Goal: Task Accomplishment & Management: Use online tool/utility

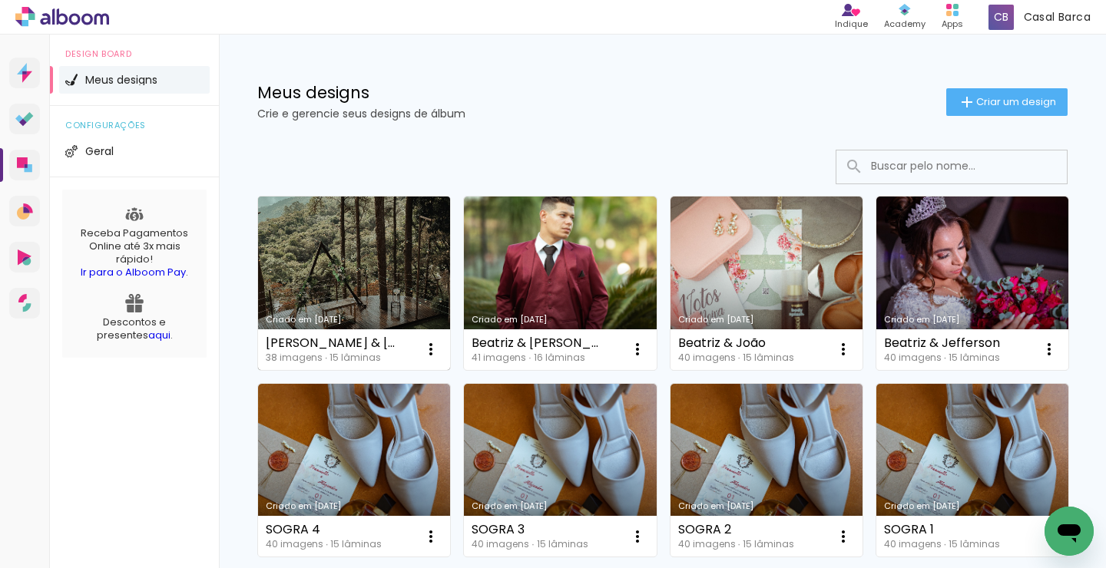
click at [390, 252] on link "Criado em [DATE]" at bounding box center [354, 284] width 192 height 174
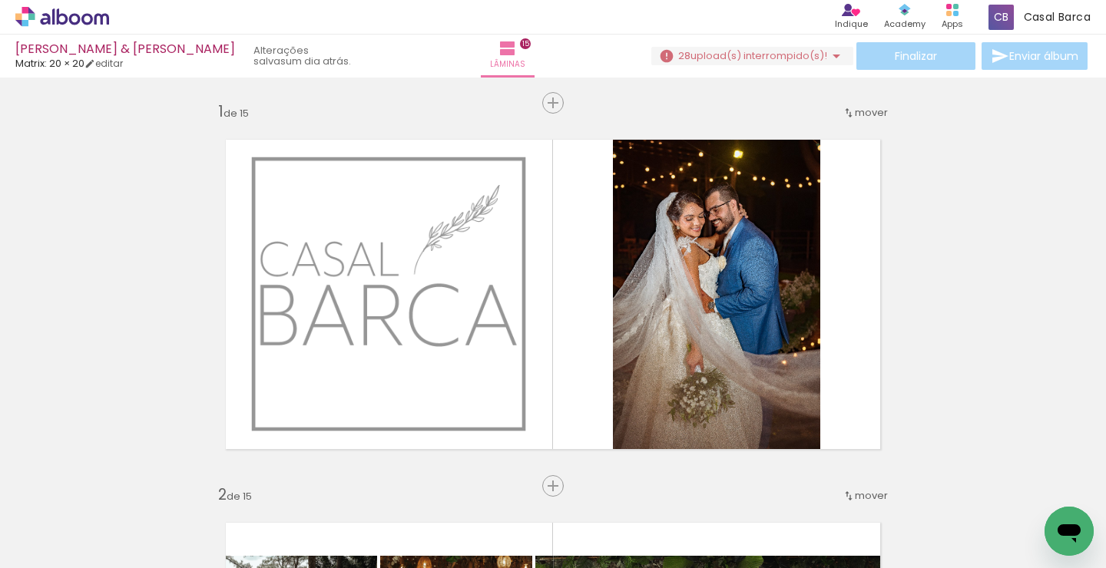
click at [61, 520] on input "Todas as fotos" at bounding box center [43, 521] width 58 height 13
click at [0, 0] on slot "Não utilizadas" at bounding box center [0, 0] width 0 height 0
type input "Não utilizadas"
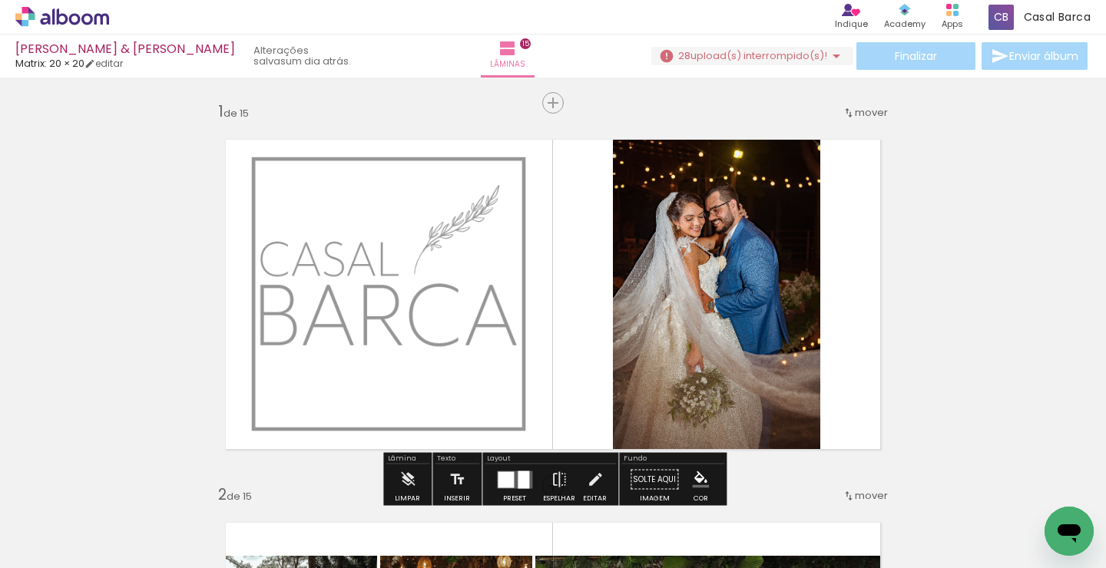
click at [60, 555] on span "Adicionar Fotos" at bounding box center [54, 560] width 46 height 17
click at [0, 0] on input "file" at bounding box center [0, 0] width 0 height 0
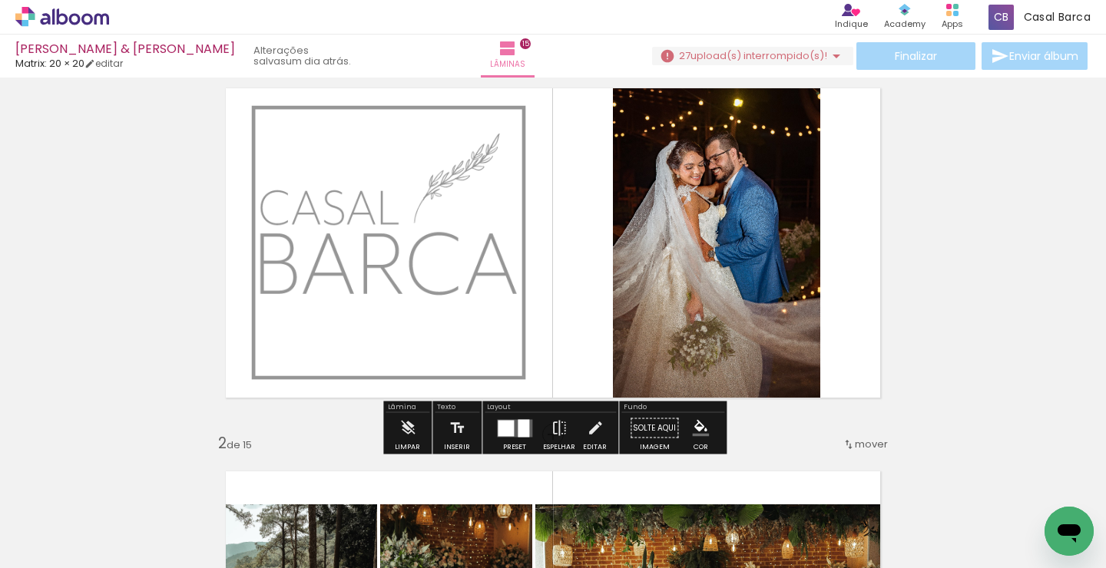
scroll to position [54, 0]
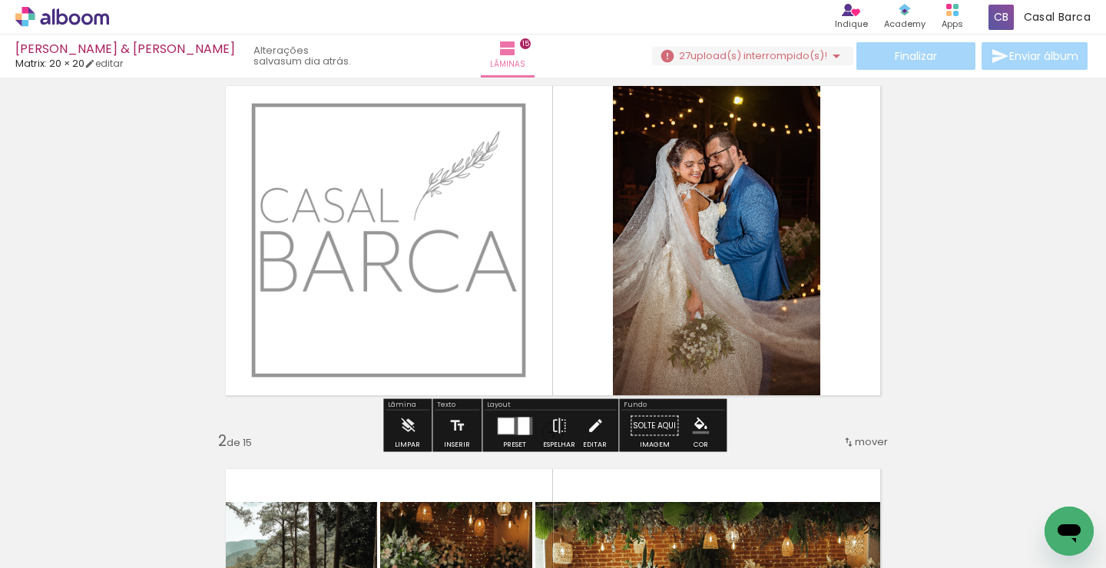
click at [587, 426] on iron-icon at bounding box center [595, 426] width 17 height 31
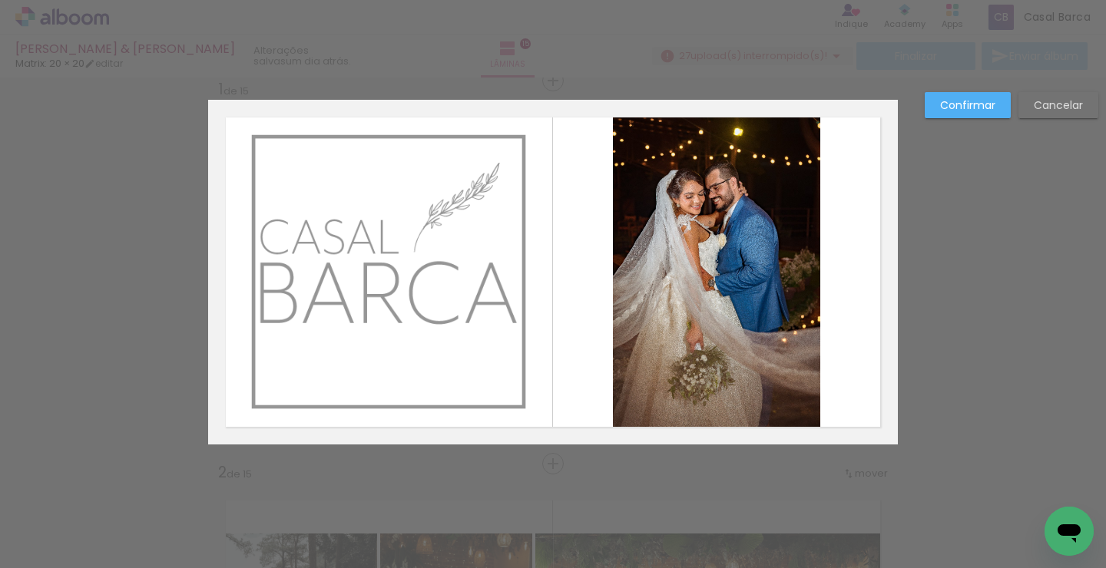
scroll to position [19, 0]
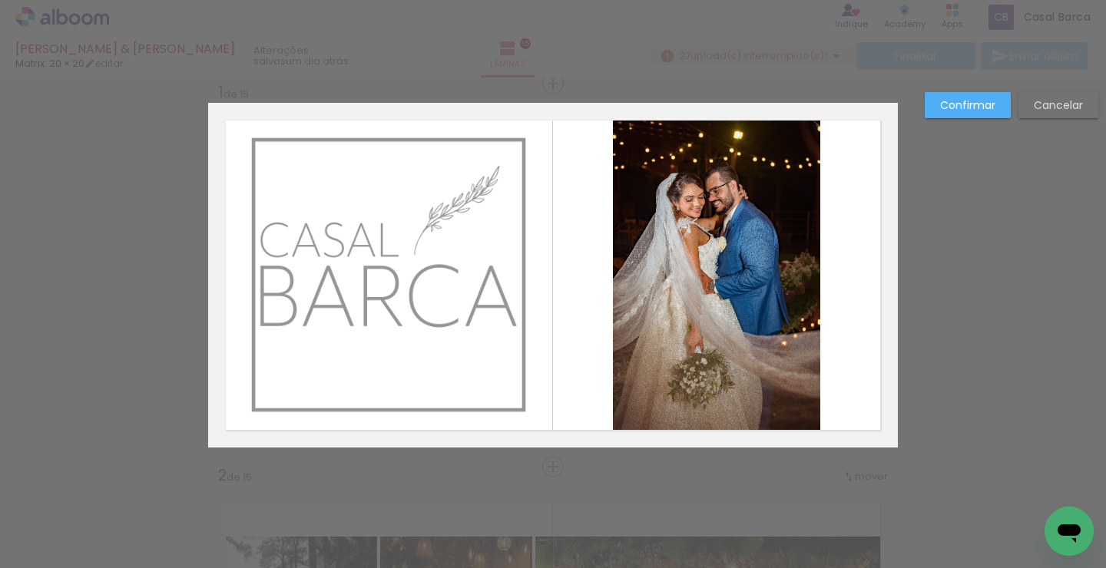
click at [687, 327] on quentale-photo at bounding box center [716, 275] width 207 height 345
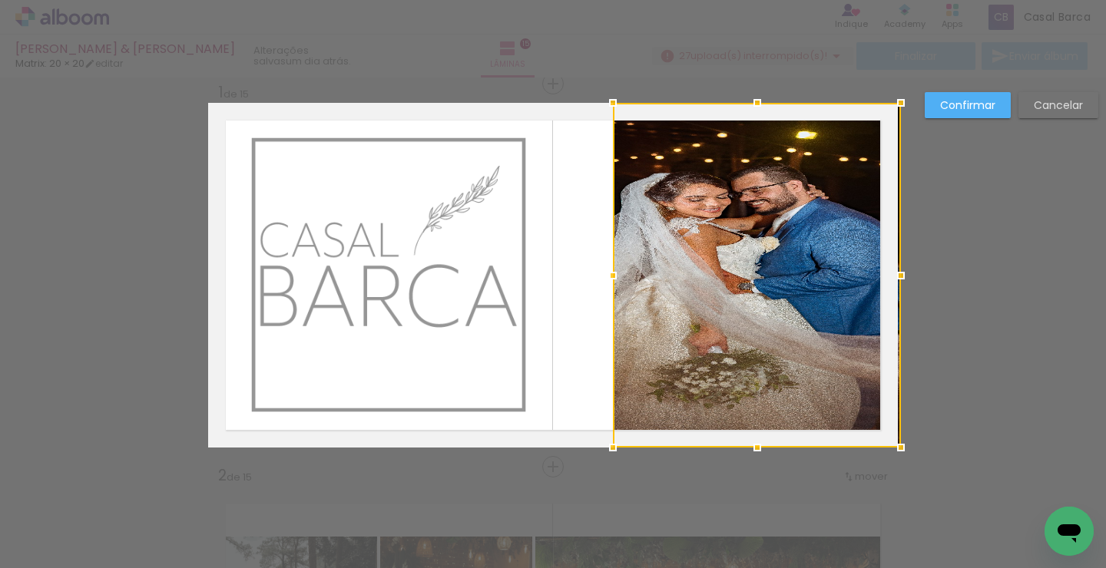
drag, startPoint x: 817, startPoint y: 278, endPoint x: 892, endPoint y: 267, distance: 75.3
click at [892, 267] on div at bounding box center [901, 275] width 31 height 31
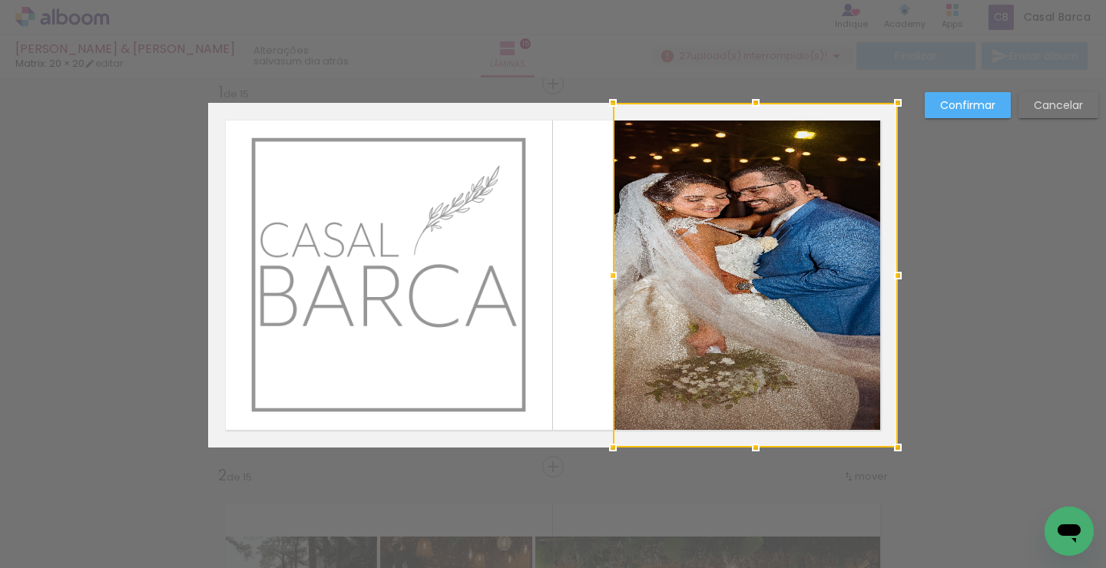
click at [1037, 95] on paper-button "Cancelar" at bounding box center [1059, 105] width 80 height 26
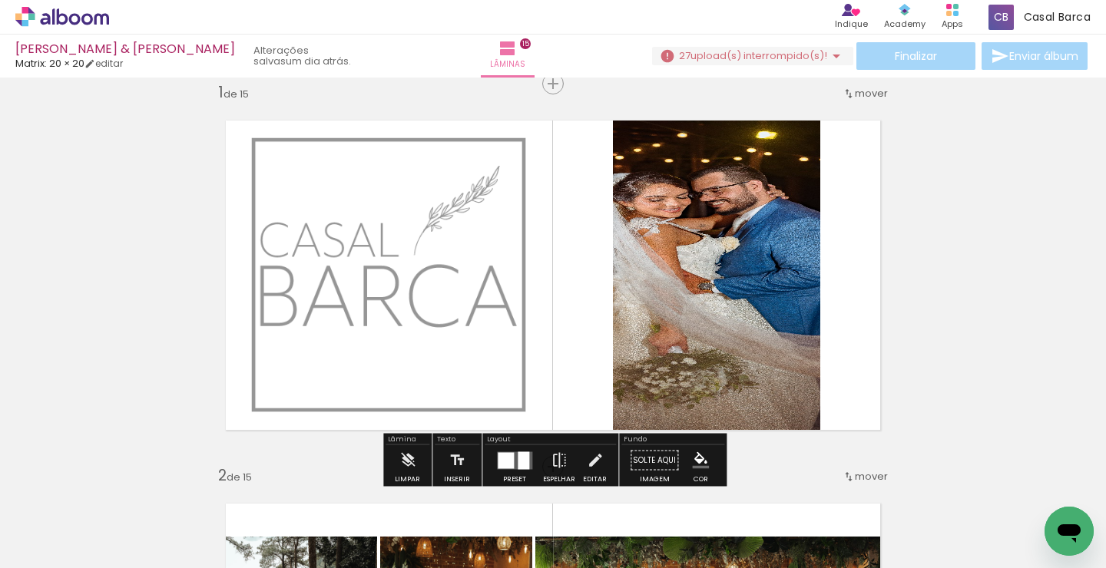
click at [75, 558] on span "Adicionar Fotos" at bounding box center [54, 560] width 46 height 17
click at [0, 0] on input "file" at bounding box center [0, 0] width 0 height 0
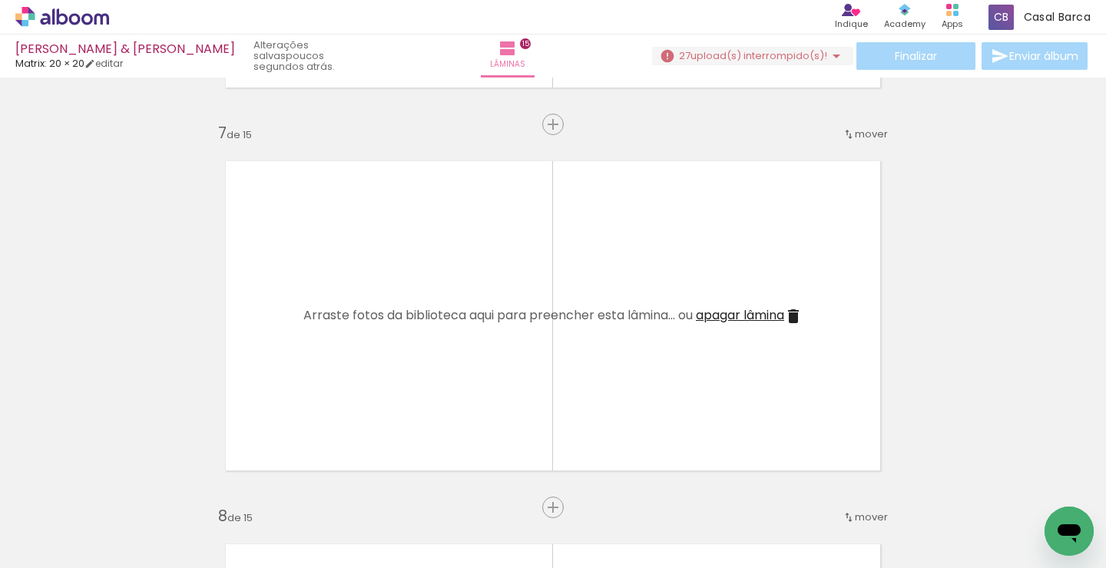
scroll to position [2279, 0]
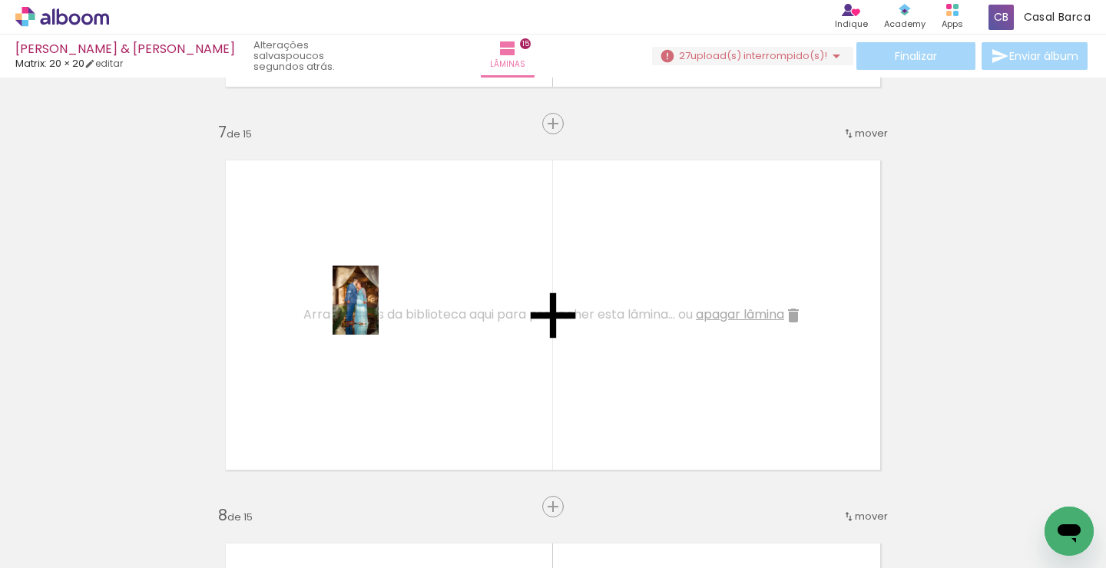
drag, startPoint x: 149, startPoint y: 514, endPoint x: 379, endPoint y: 312, distance: 305.9
click at [379, 312] on quentale-workspace at bounding box center [553, 284] width 1106 height 568
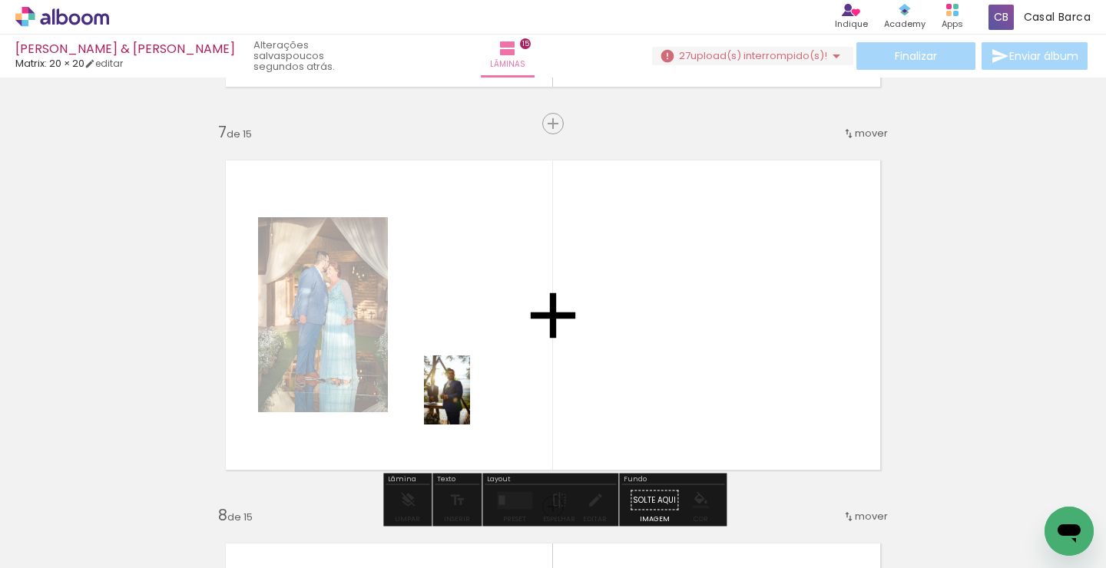
drag, startPoint x: 162, startPoint y: 507, endPoint x: 470, endPoint y: 402, distance: 325.5
click at [470, 402] on quentale-workspace at bounding box center [553, 284] width 1106 height 568
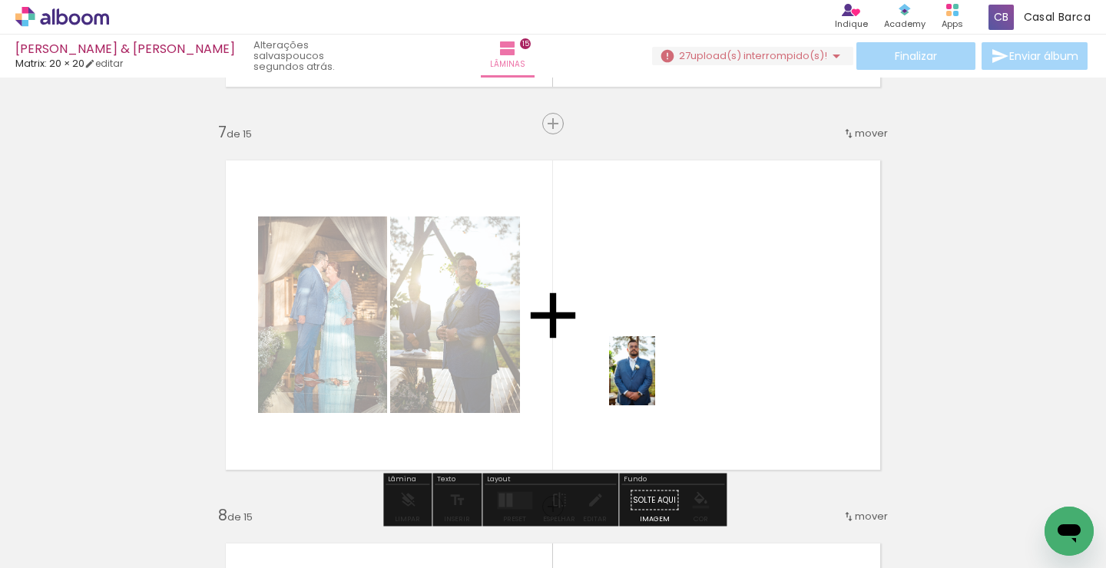
drag, startPoint x: 165, startPoint y: 522, endPoint x: 655, endPoint y: 383, distance: 509.4
click at [655, 383] on quentale-workspace at bounding box center [553, 284] width 1106 height 568
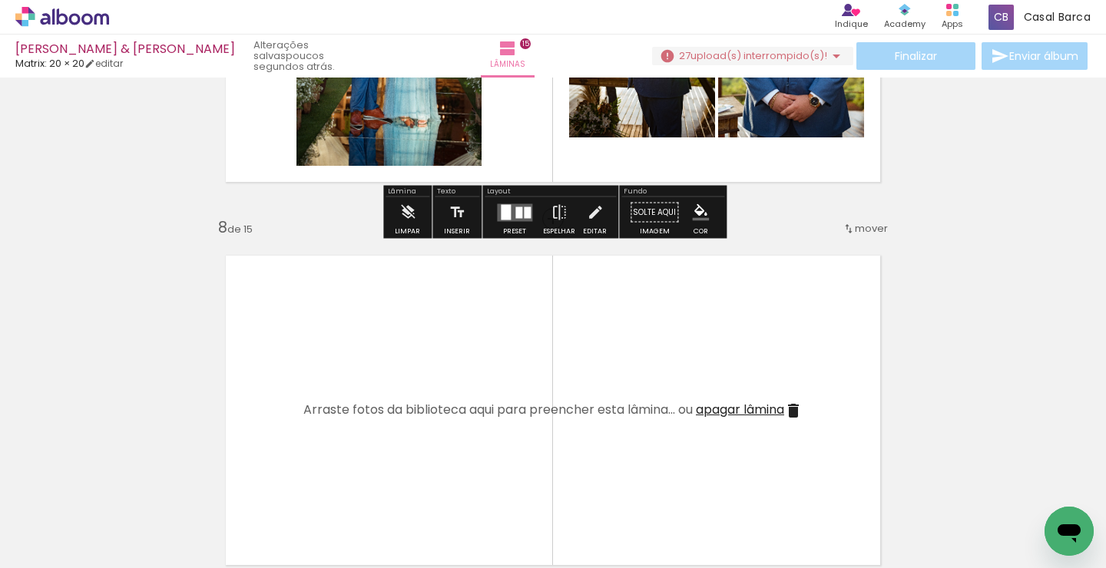
scroll to position [2595, 0]
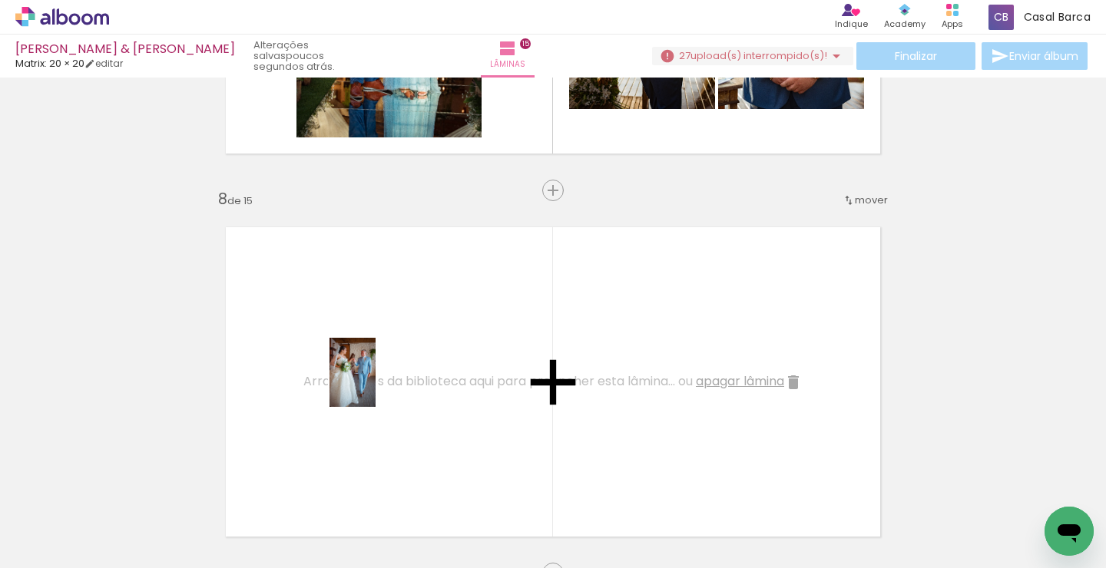
drag, startPoint x: 159, startPoint y: 505, endPoint x: 376, endPoint y: 384, distance: 248.3
click at [376, 384] on quentale-workspace at bounding box center [553, 284] width 1106 height 568
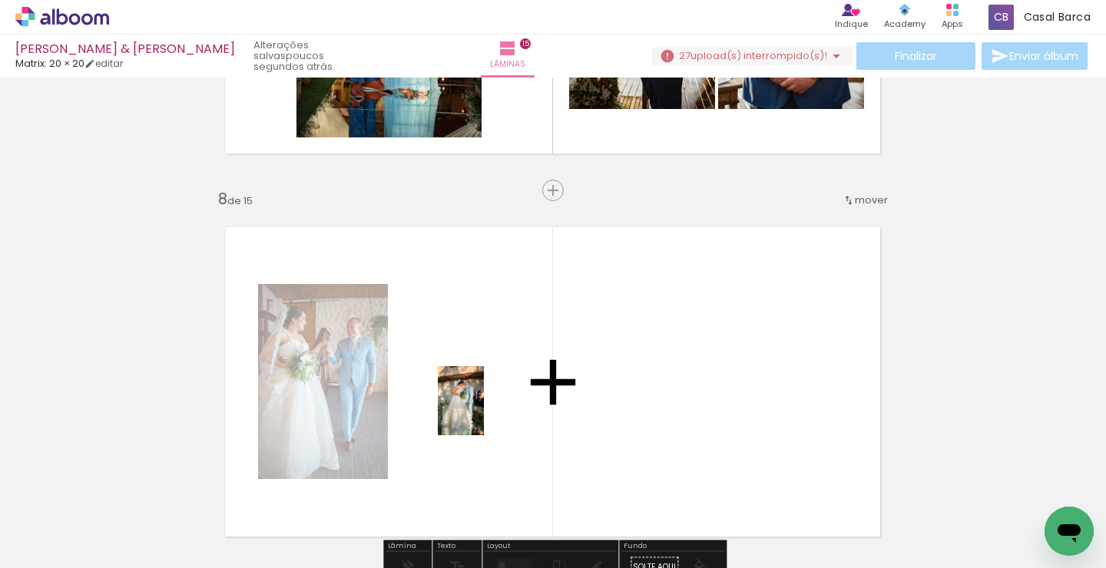
drag, startPoint x: 161, startPoint y: 513, endPoint x: 498, endPoint y: 402, distance: 354.9
click at [498, 402] on quentale-workspace at bounding box center [553, 284] width 1106 height 568
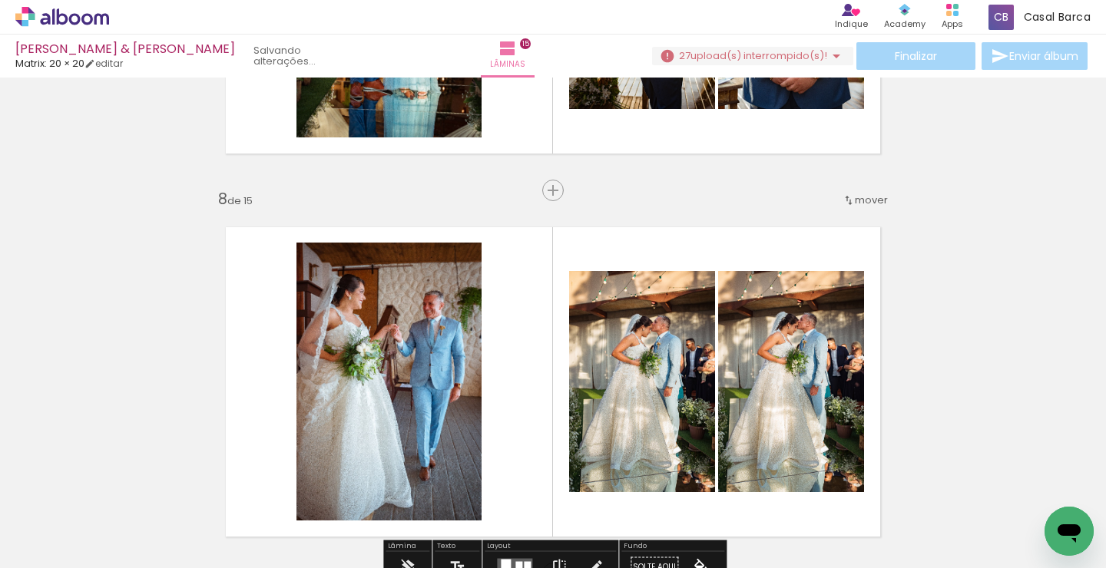
drag, startPoint x: 171, startPoint y: 516, endPoint x: 706, endPoint y: 352, distance: 560.0
click at [706, 352] on quentale-workspace at bounding box center [553, 284] width 1106 height 568
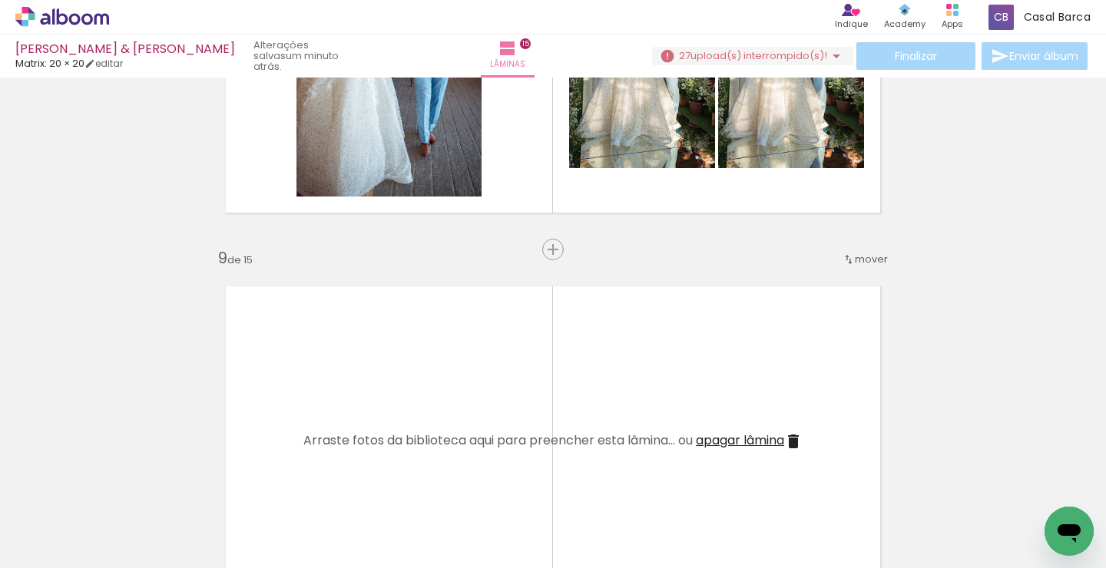
scroll to position [2921, 0]
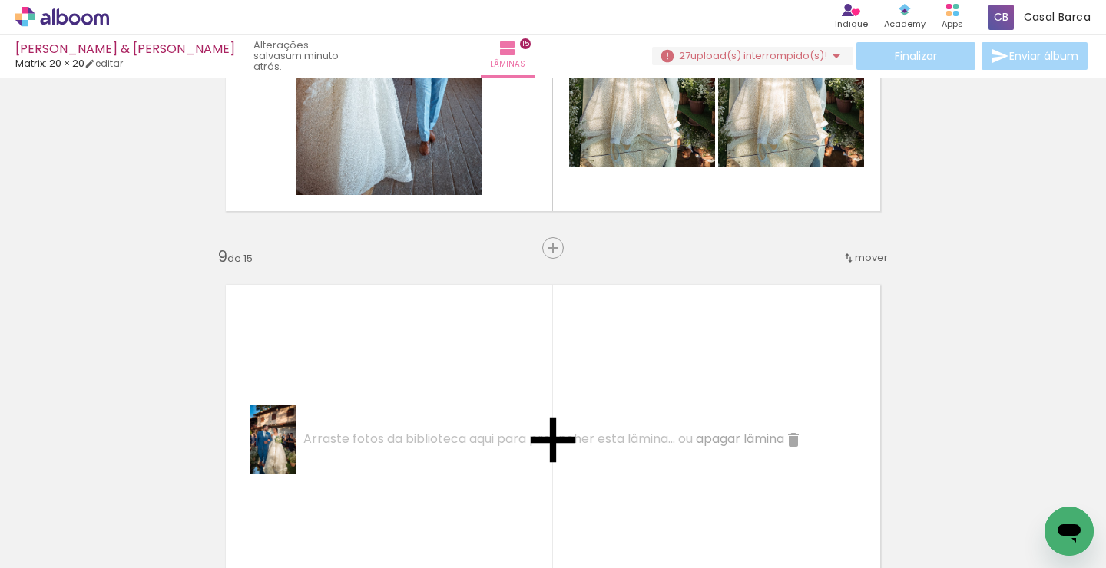
drag, startPoint x: 154, startPoint y: 508, endPoint x: 296, endPoint y: 452, distance: 152.3
click at [296, 452] on quentale-workspace at bounding box center [553, 284] width 1106 height 568
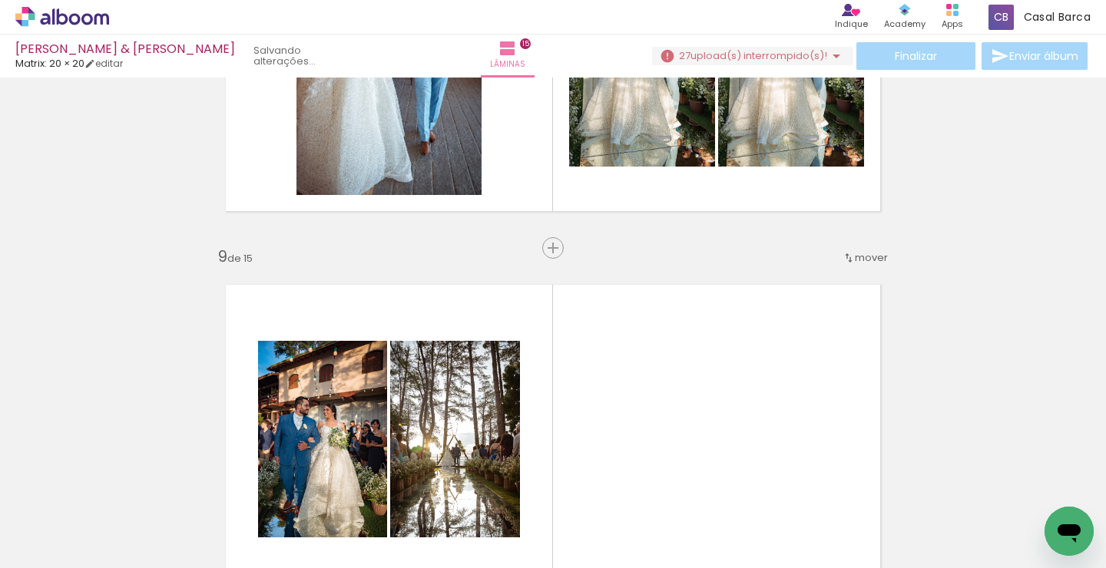
drag, startPoint x: 179, startPoint y: 518, endPoint x: 442, endPoint y: 409, distance: 284.4
click at [442, 409] on quentale-workspace at bounding box center [553, 284] width 1106 height 568
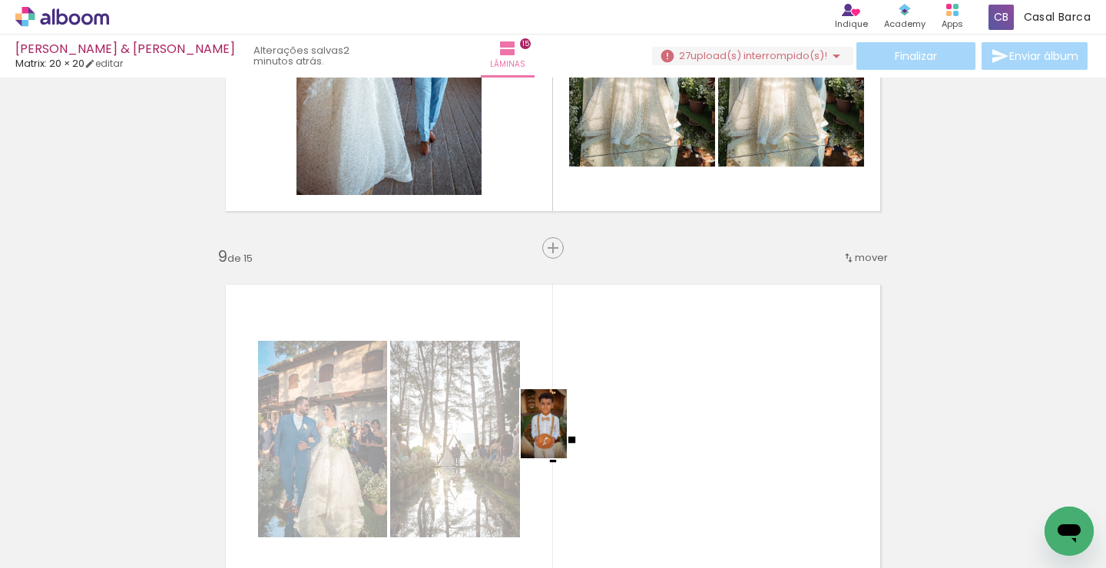
drag, startPoint x: 168, startPoint y: 534, endPoint x: 669, endPoint y: 402, distance: 517.9
click at [669, 402] on quentale-workspace at bounding box center [553, 284] width 1106 height 568
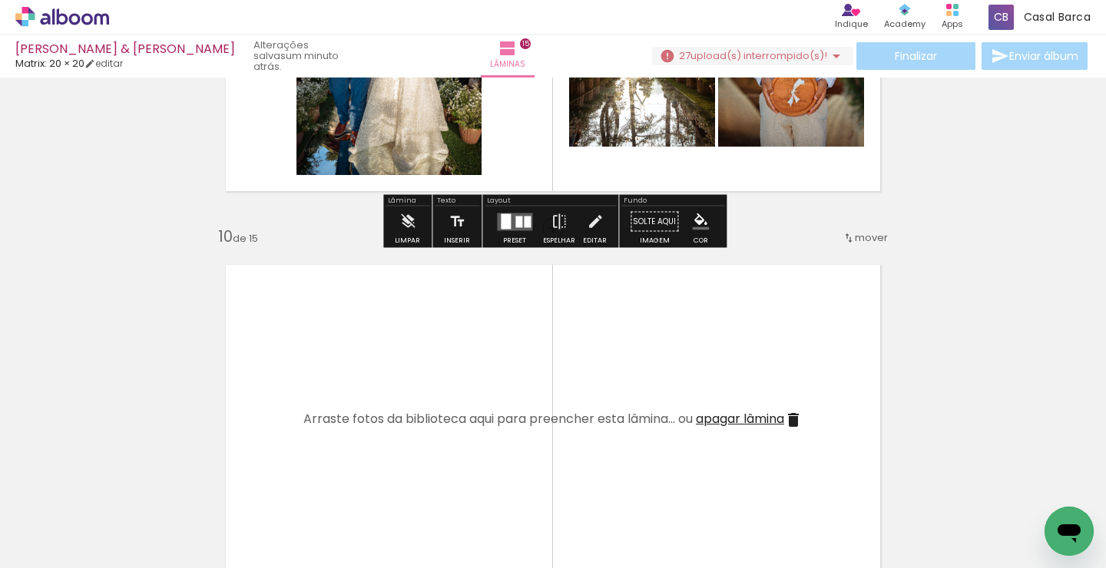
scroll to position [3344, 0]
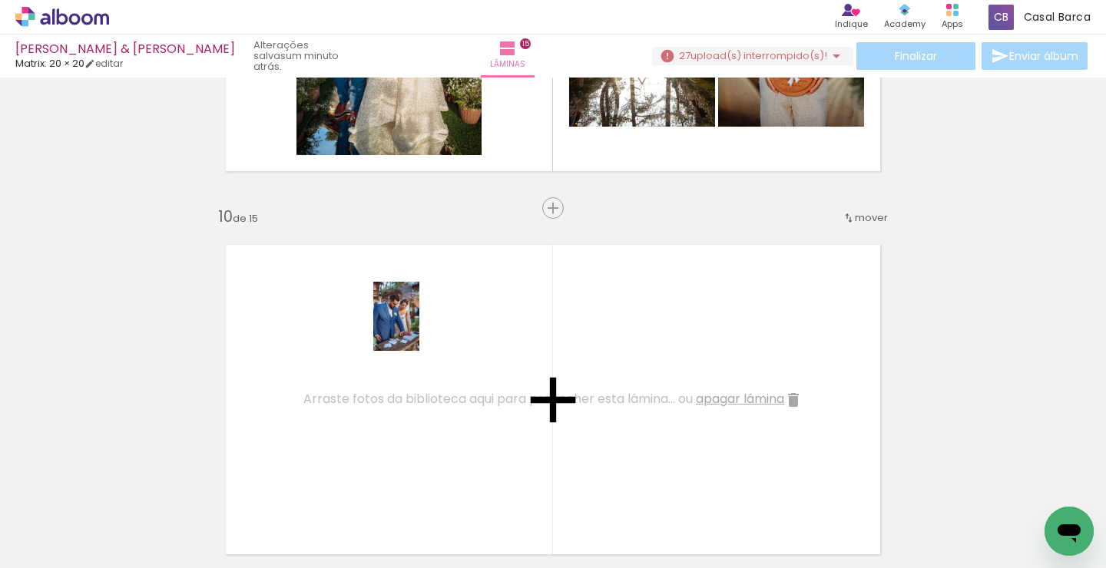
drag, startPoint x: 153, startPoint y: 497, endPoint x: 426, endPoint y: 322, distance: 324.1
click at [426, 322] on quentale-workspace at bounding box center [553, 284] width 1106 height 568
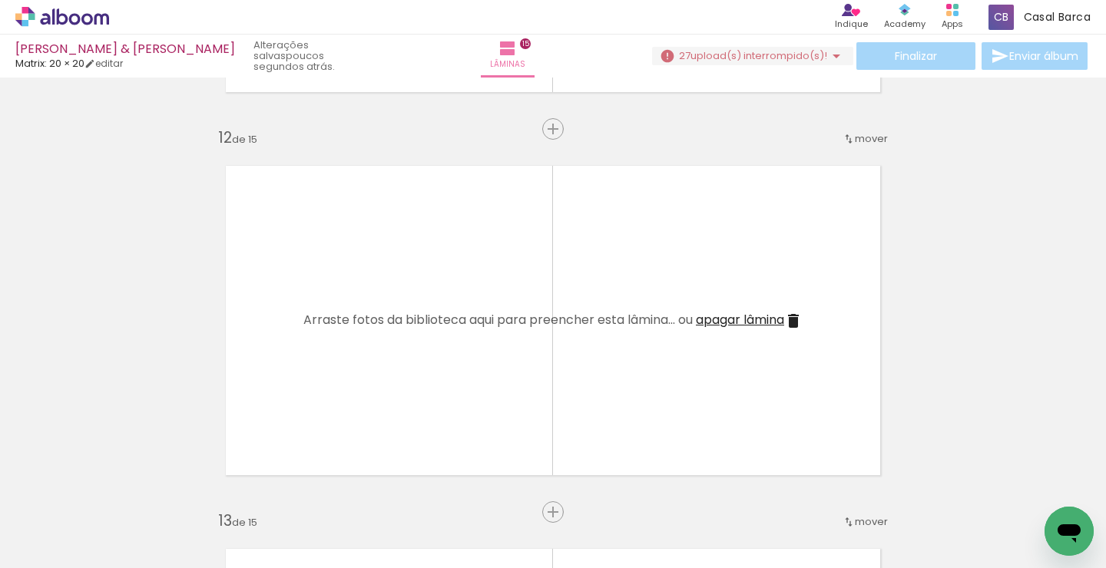
scroll to position [4191, 0]
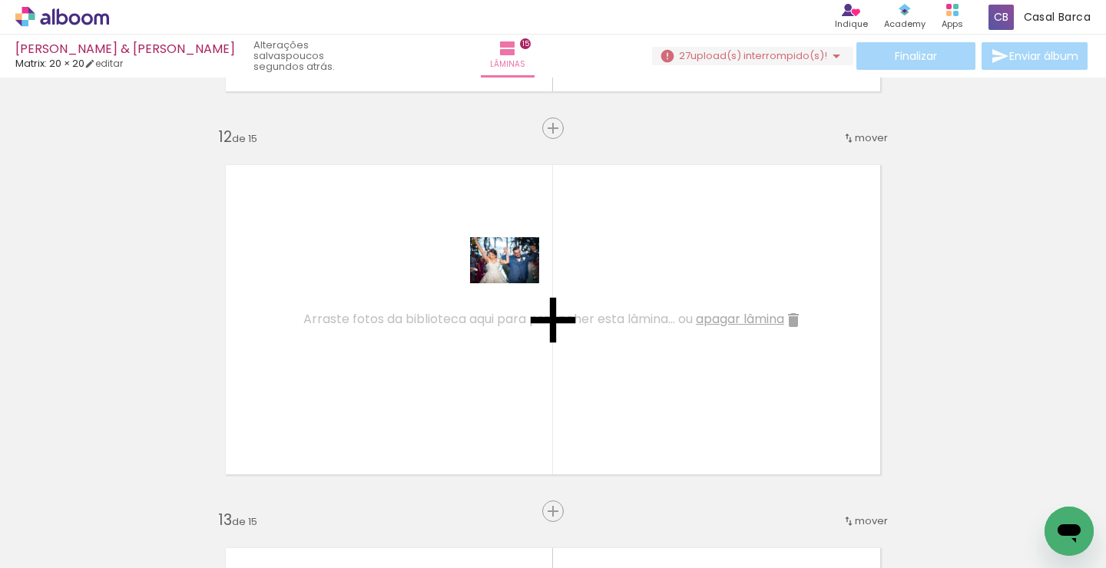
drag, startPoint x: 163, startPoint y: 521, endPoint x: 516, endPoint y: 283, distance: 425.6
click at [516, 283] on quentale-workspace at bounding box center [553, 284] width 1106 height 568
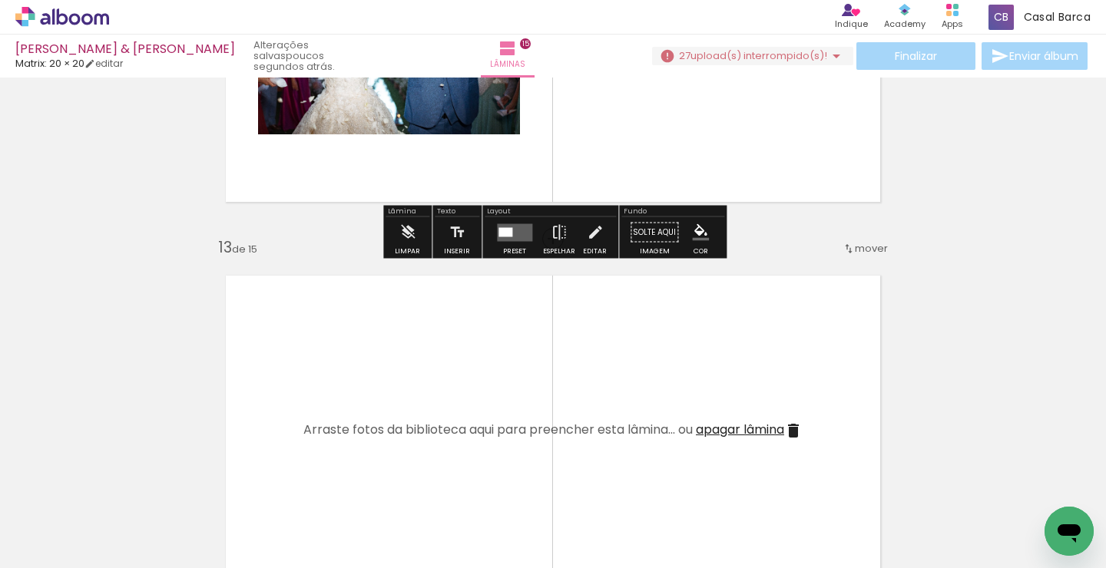
scroll to position [4466, 0]
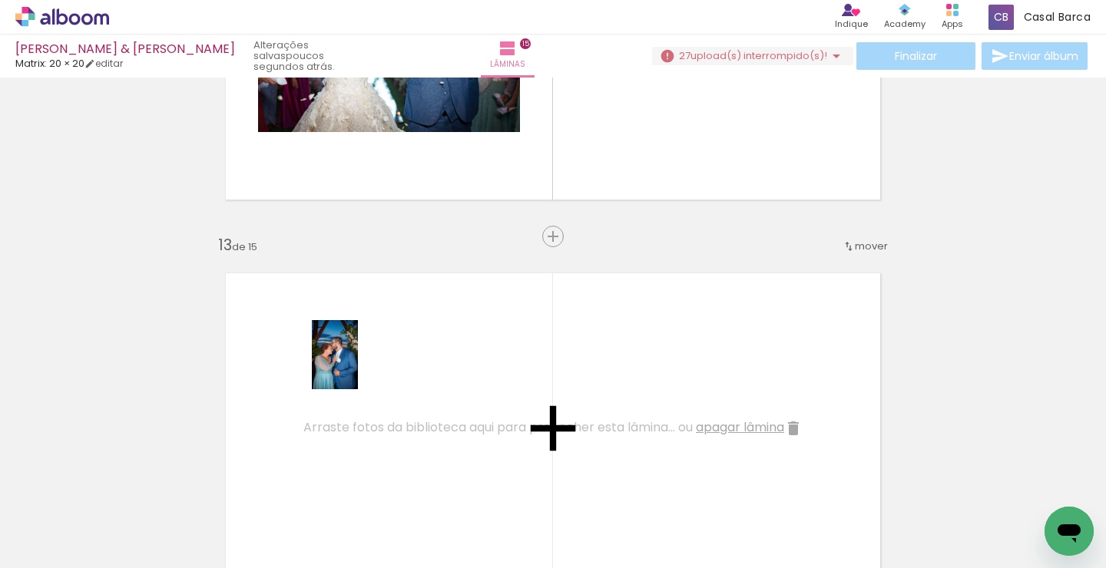
drag, startPoint x: 159, startPoint y: 494, endPoint x: 358, endPoint y: 366, distance: 236.3
click at [358, 366] on quentale-workspace at bounding box center [553, 284] width 1106 height 568
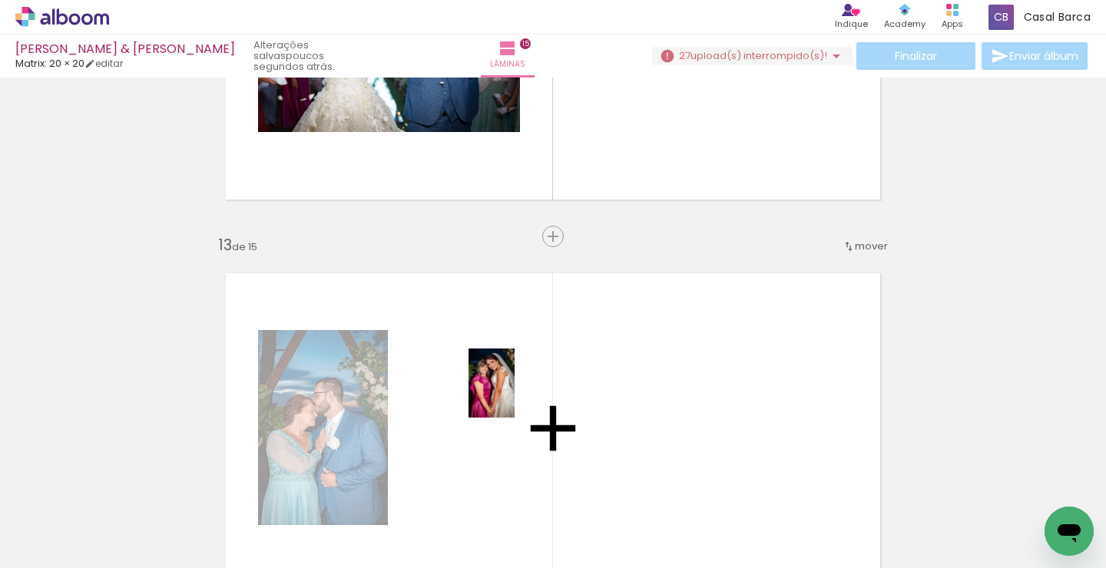
drag, startPoint x: 162, startPoint y: 519, endPoint x: 515, endPoint y: 394, distance: 374.1
click at [515, 394] on quentale-workspace at bounding box center [553, 284] width 1106 height 568
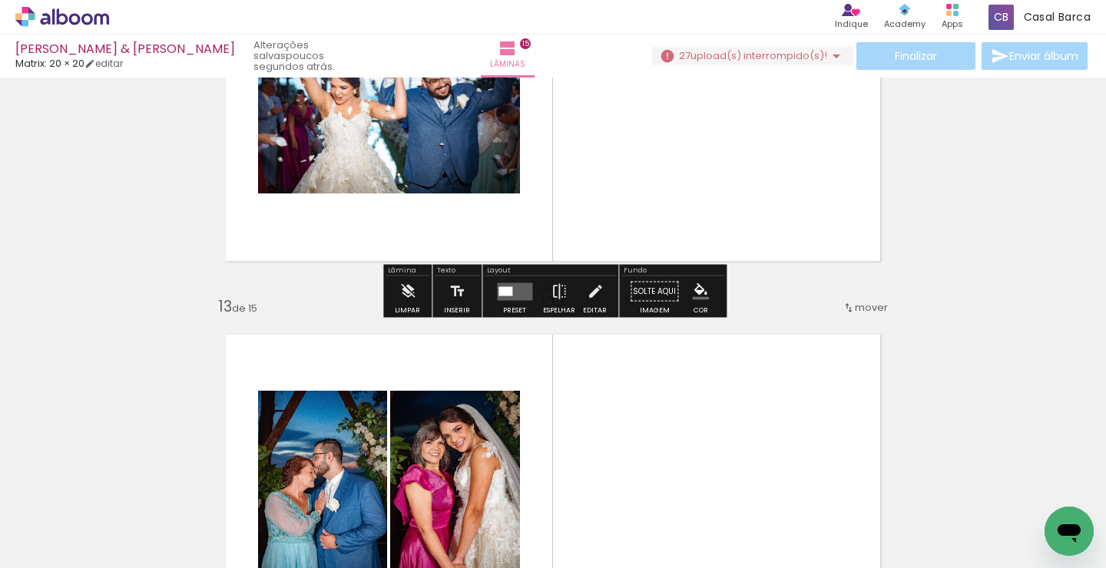
scroll to position [4406, 0]
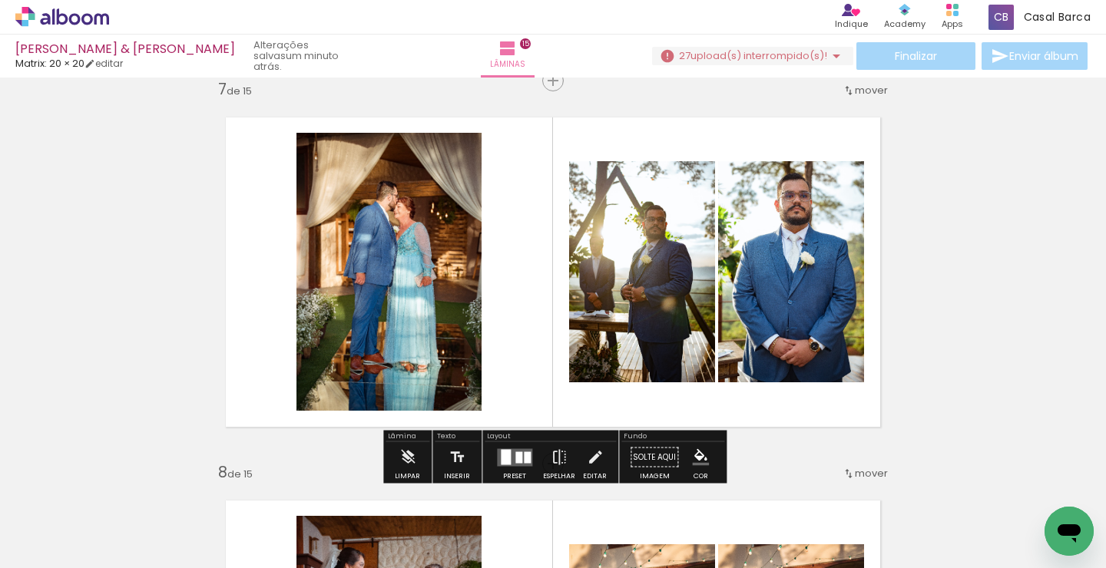
scroll to position [2329, 0]
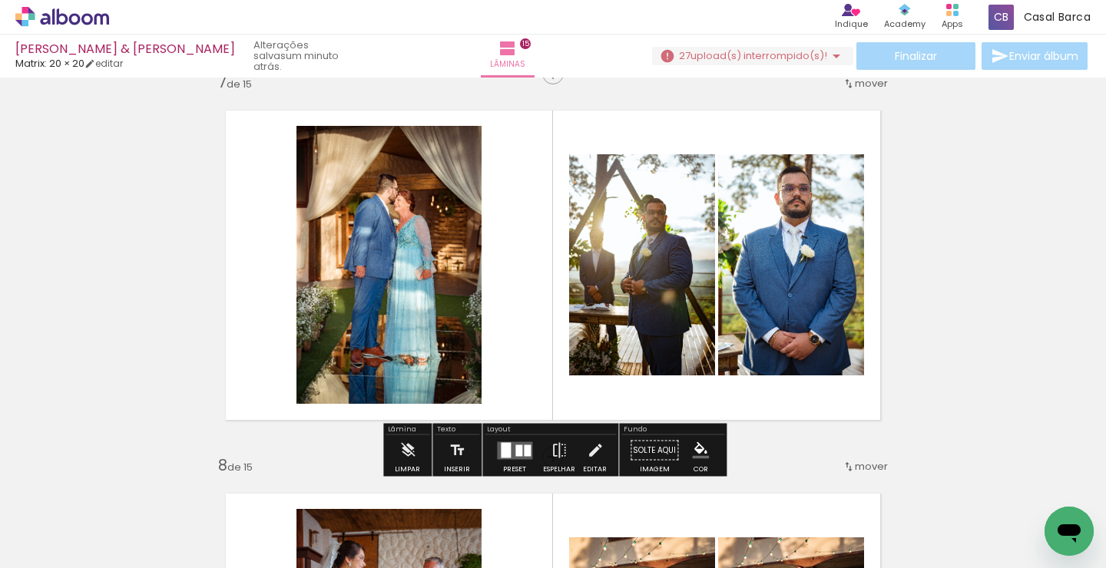
click at [514, 442] on quentale-layouter at bounding box center [514, 451] width 35 height 18
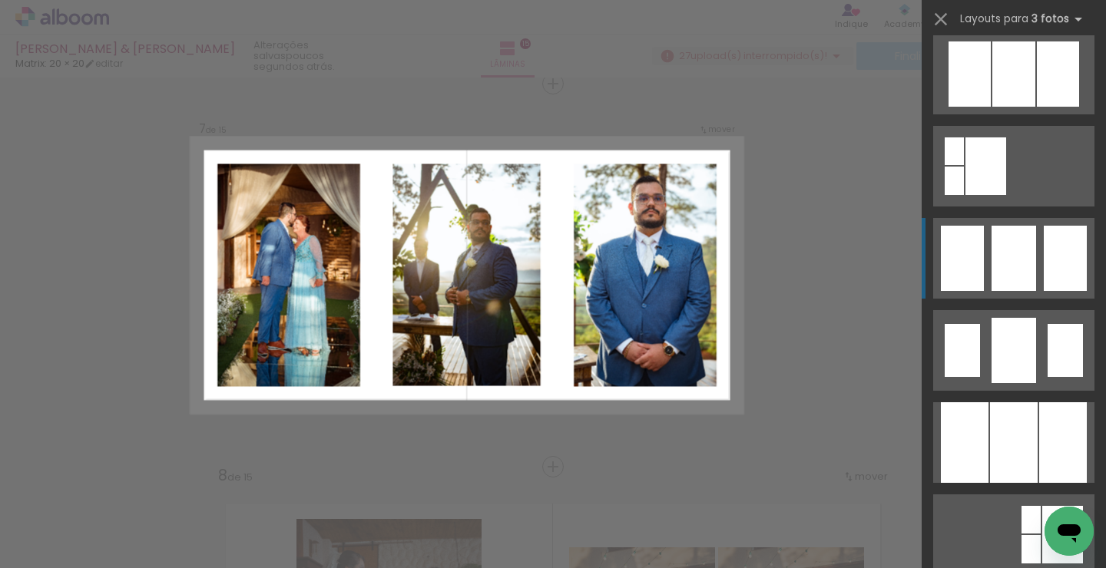
scroll to position [1040, 0]
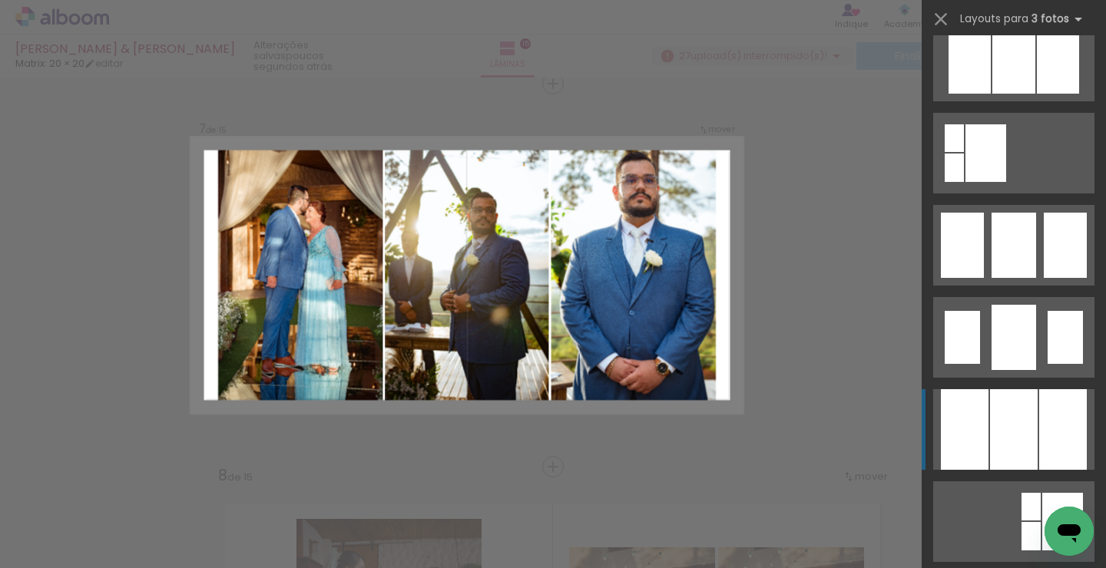
click at [1006, 450] on div at bounding box center [1014, 429] width 48 height 81
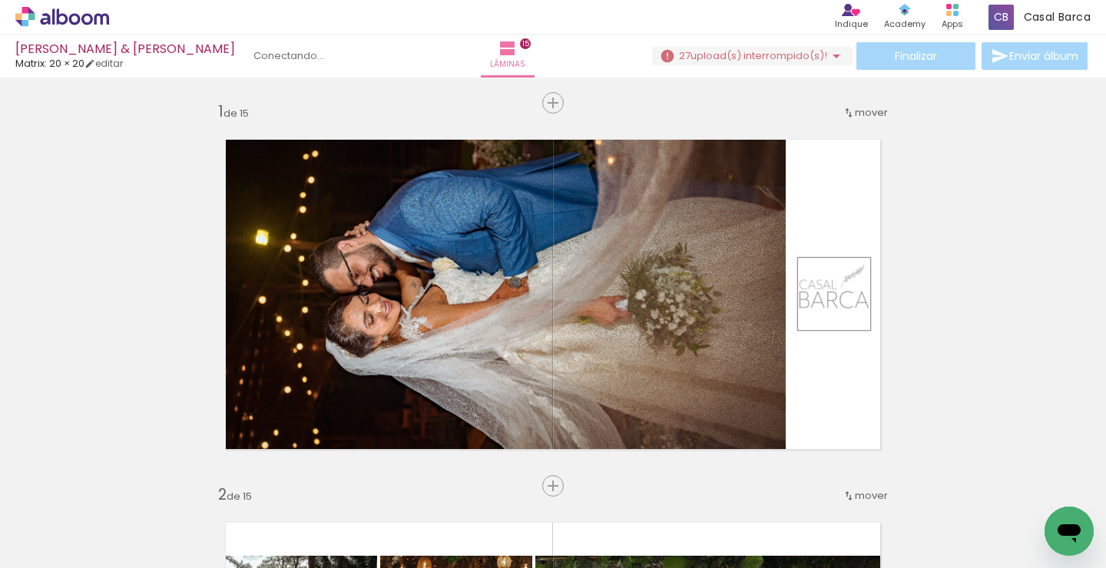
scroll to position [1040, 0]
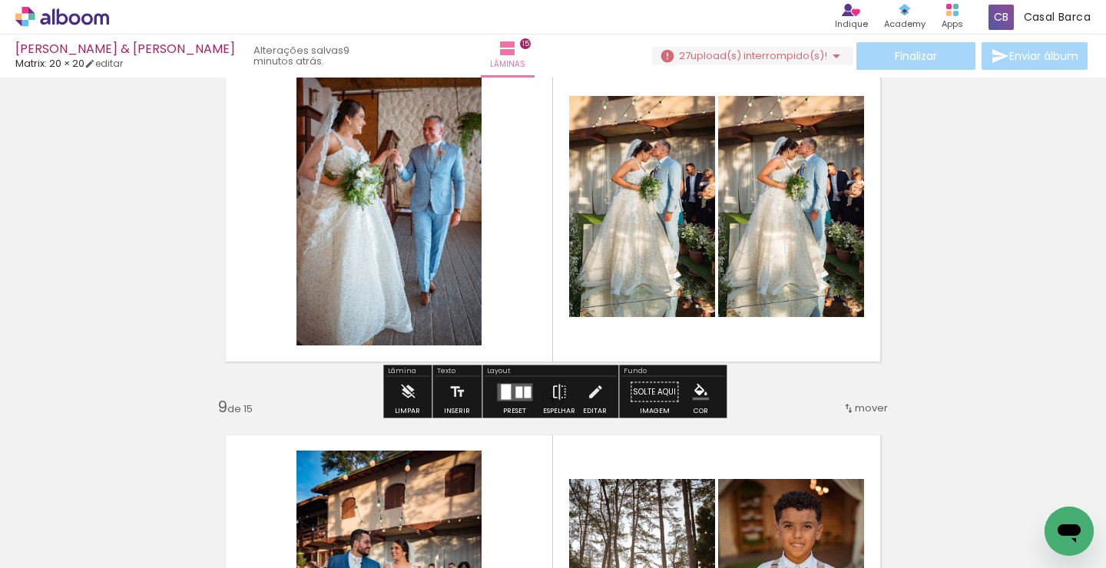
scroll to position [2782, 0]
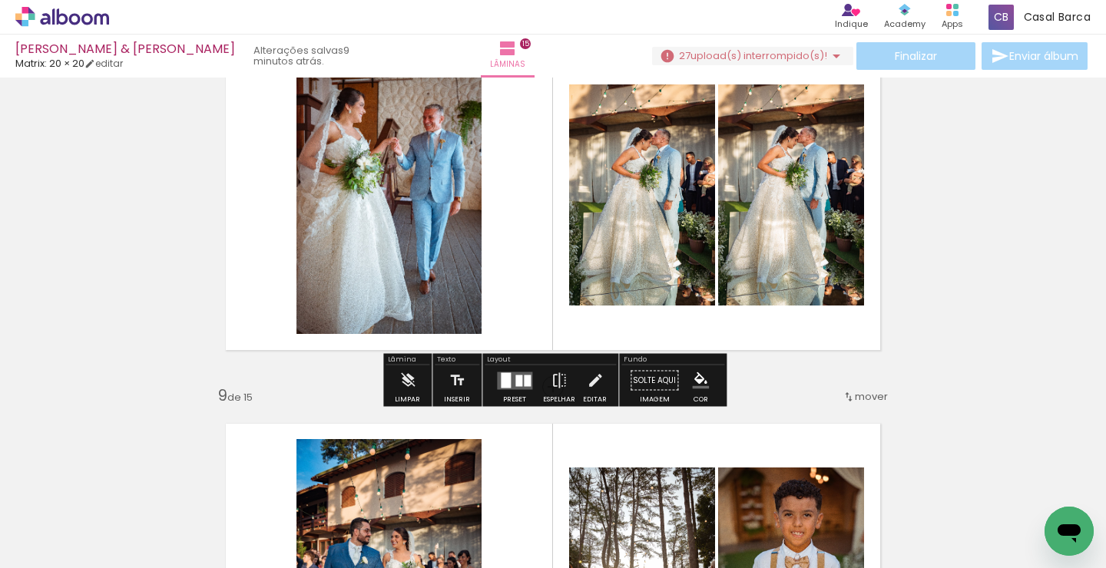
click at [515, 386] on div at bounding box center [518, 381] width 7 height 12
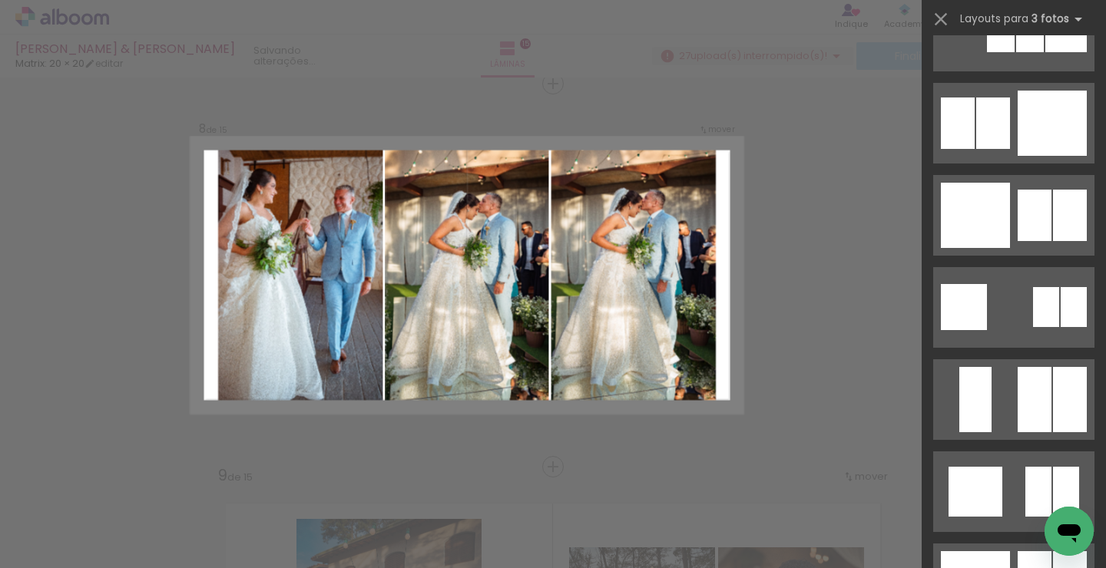
scroll to position [1717, 0]
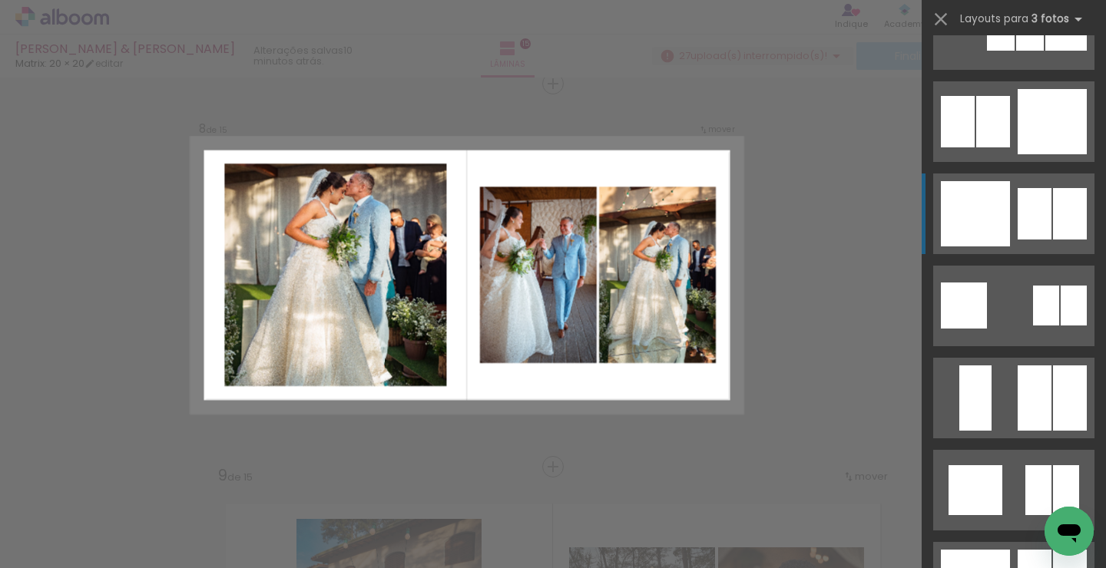
click at [1035, 235] on div at bounding box center [1035, 213] width 34 height 51
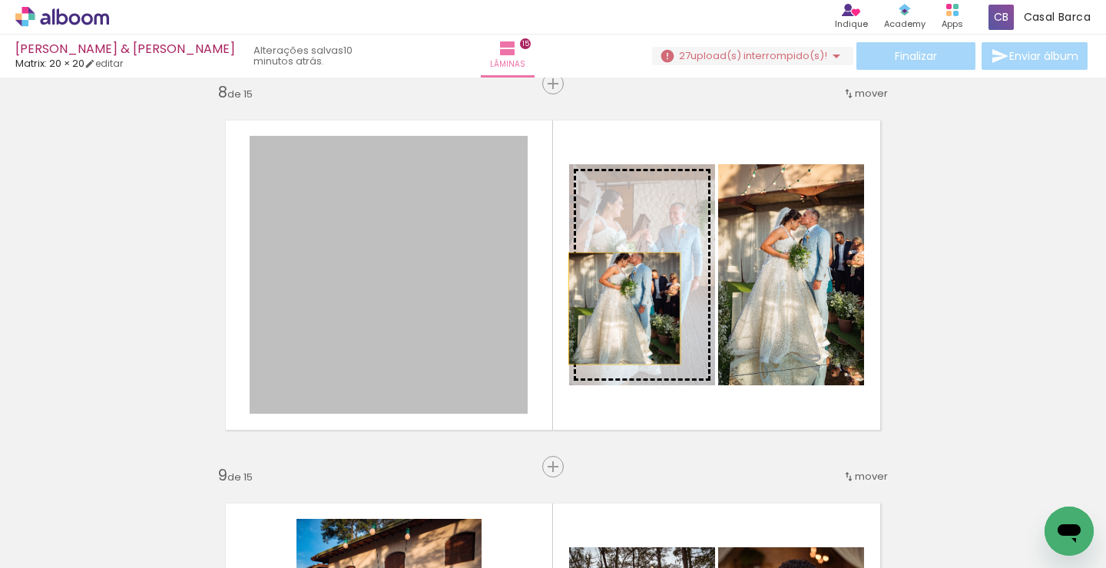
drag, startPoint x: 384, startPoint y: 335, endPoint x: 624, endPoint y: 309, distance: 241.8
click at [0, 0] on slot at bounding box center [0, 0] width 0 height 0
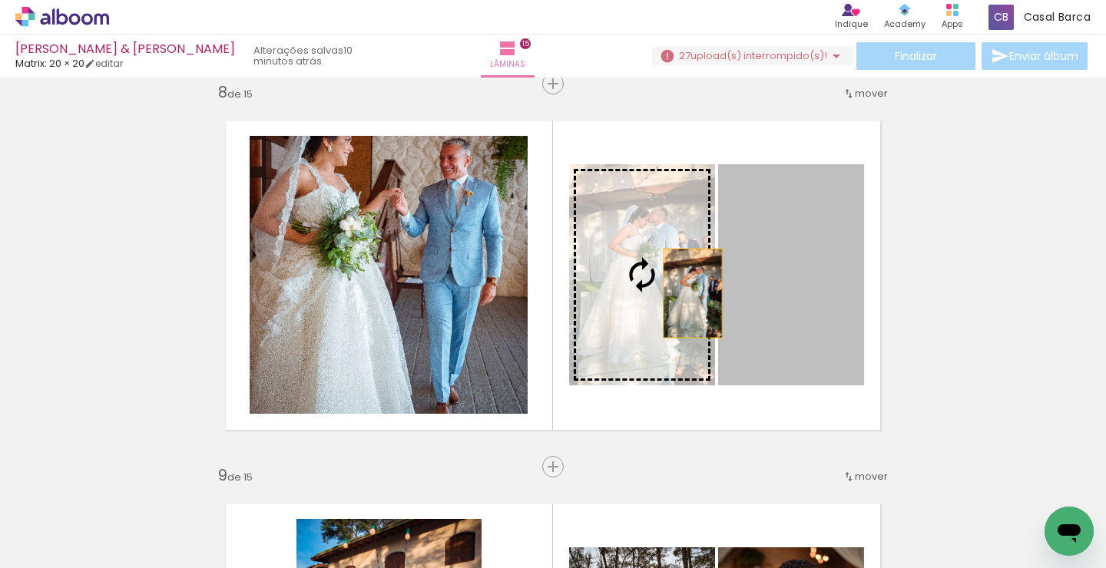
drag, startPoint x: 747, startPoint y: 293, endPoint x: 654, endPoint y: 285, distance: 93.3
click at [0, 0] on slot at bounding box center [0, 0] width 0 height 0
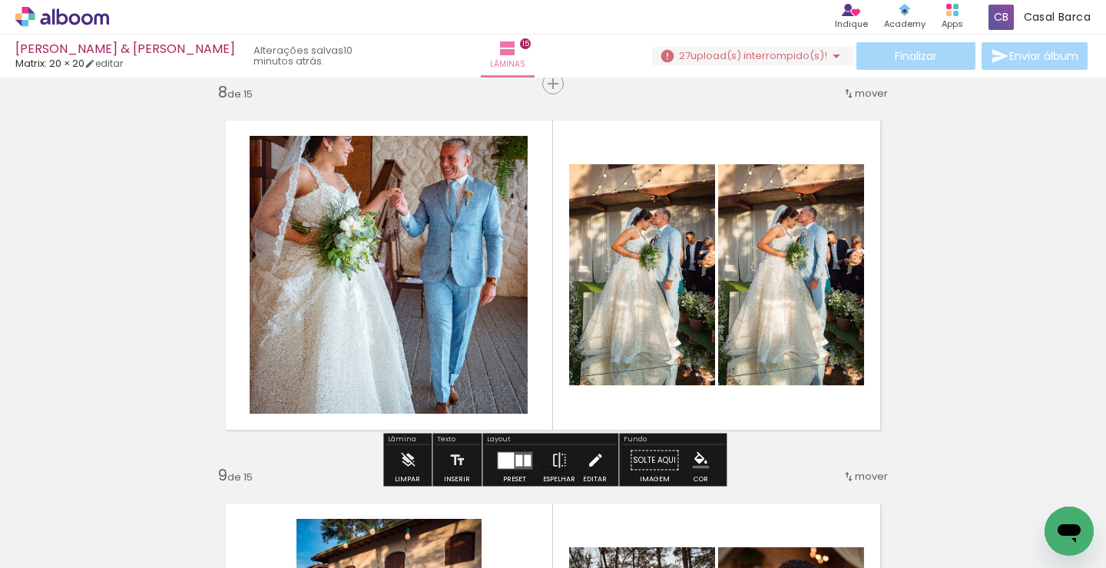
click at [588, 458] on iron-icon at bounding box center [595, 461] width 17 height 31
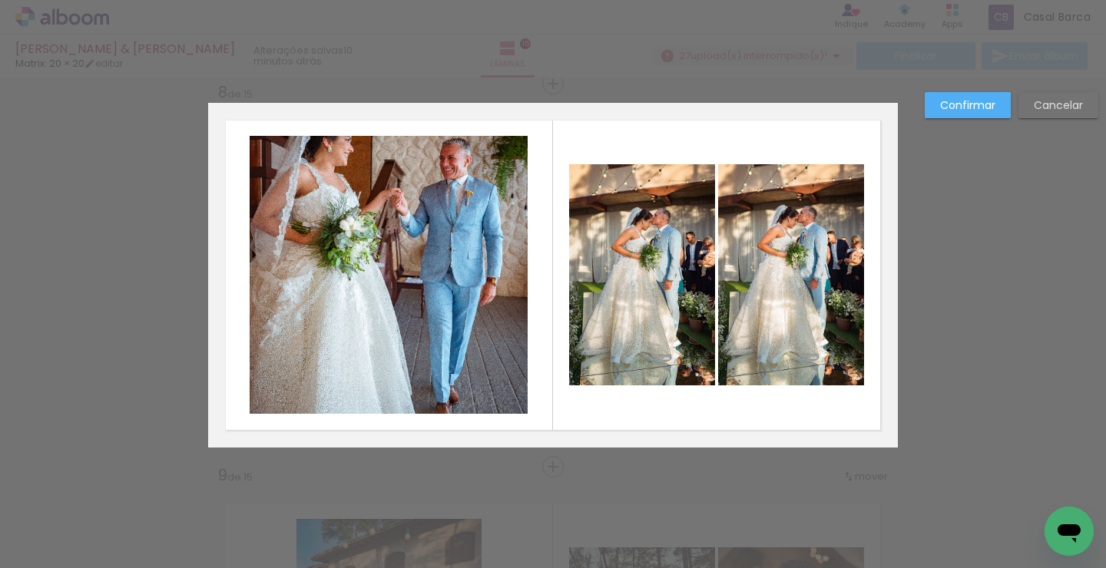
click at [471, 301] on quentale-photo at bounding box center [389, 275] width 278 height 278
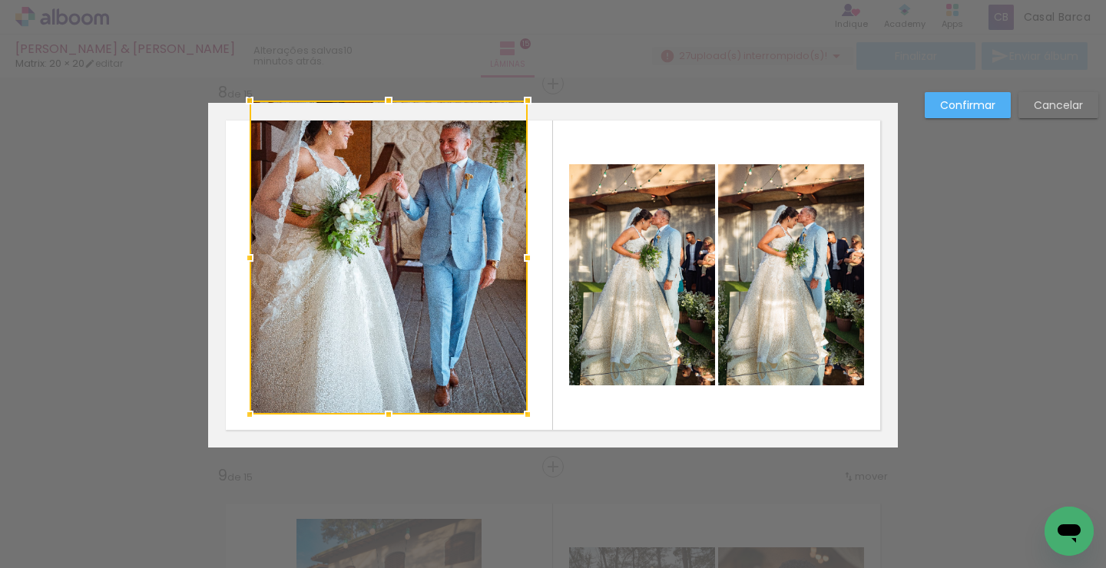
drag, startPoint x: 386, startPoint y: 141, endPoint x: 386, endPoint y: 86, distance: 54.5
click at [386, 86] on div at bounding box center [388, 100] width 31 height 31
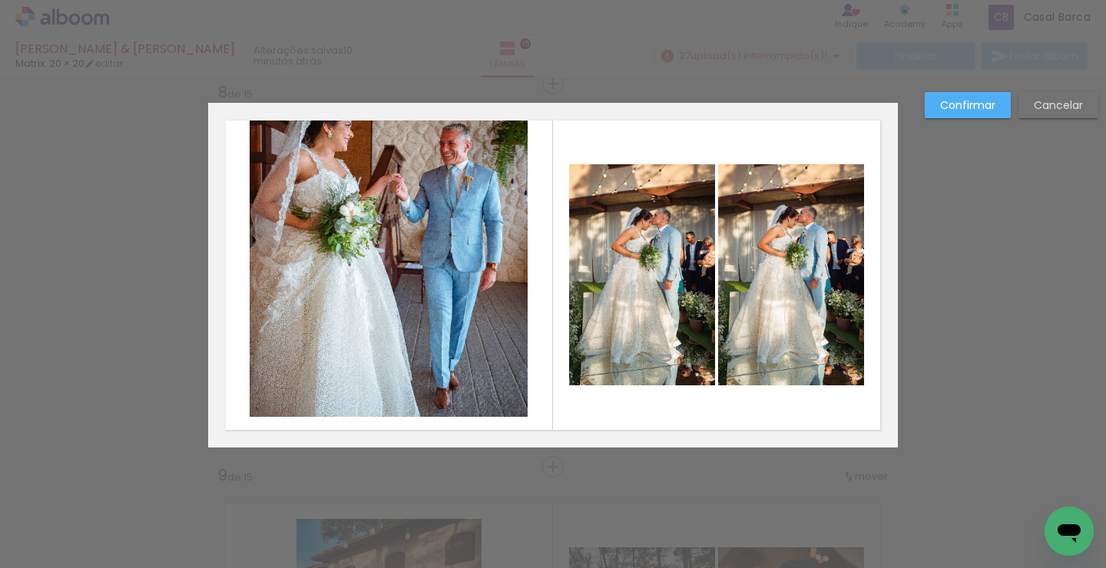
click at [366, 230] on quentale-photo at bounding box center [389, 260] width 278 height 314
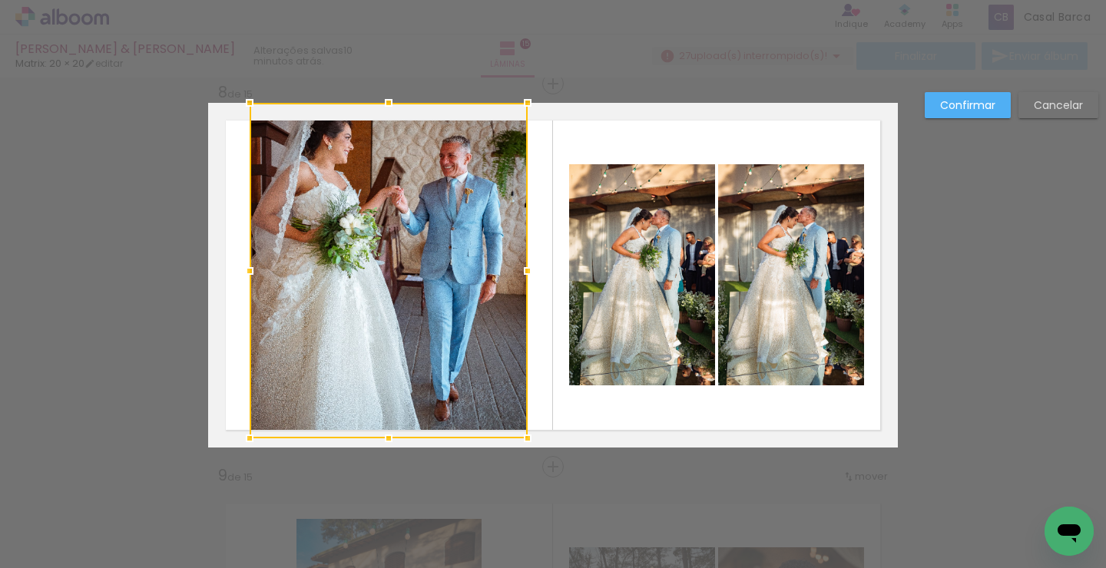
drag, startPoint x: 386, startPoint y: 414, endPoint x: 386, endPoint y: 489, distance: 75.3
click at [386, 489] on div "Inserir lâmina 1 de 15 Inserir lâmina 2 de 15 Inserir lâmina 3 de 15 Inserir lâ…" at bounding box center [553, 459] width 1106 height 6169
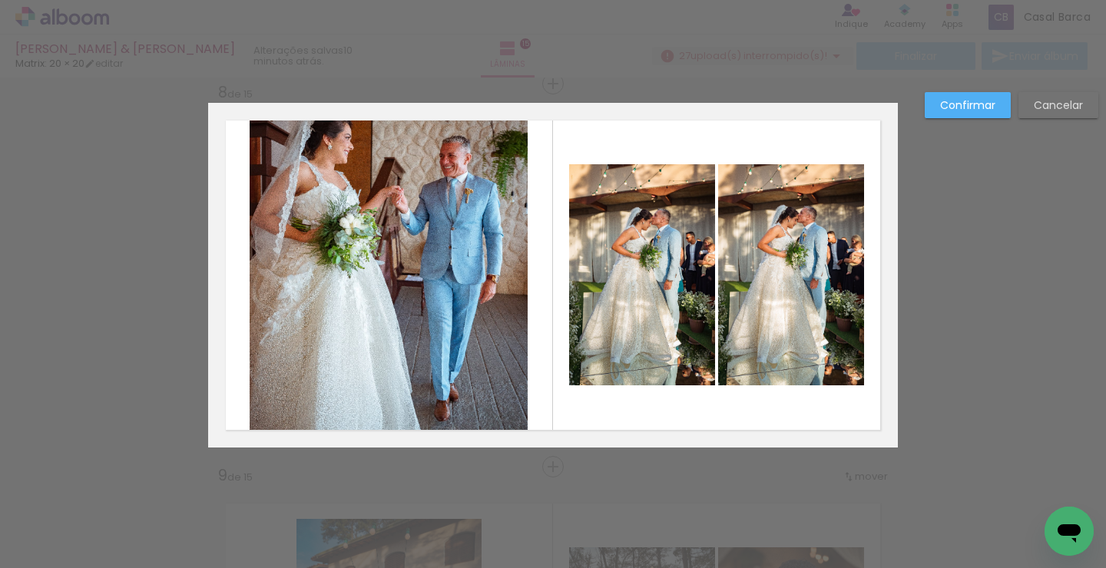
click at [404, 371] on quentale-photo at bounding box center [389, 272] width 278 height 339
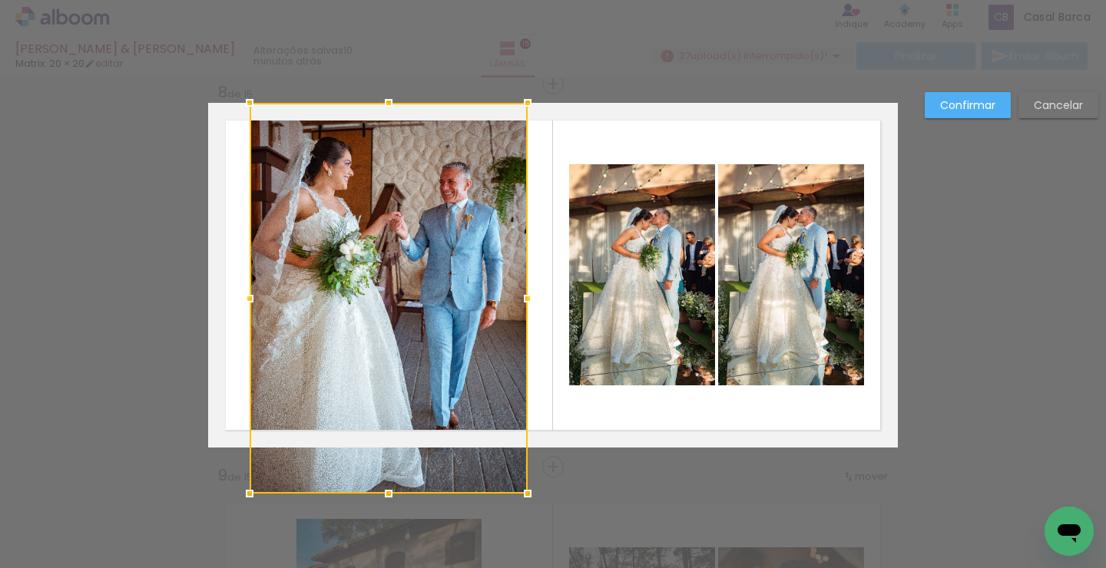
drag, startPoint x: 385, startPoint y: 437, endPoint x: 385, endPoint y: 448, distance: 10.8
click at [385, 448] on div at bounding box center [389, 298] width 278 height 391
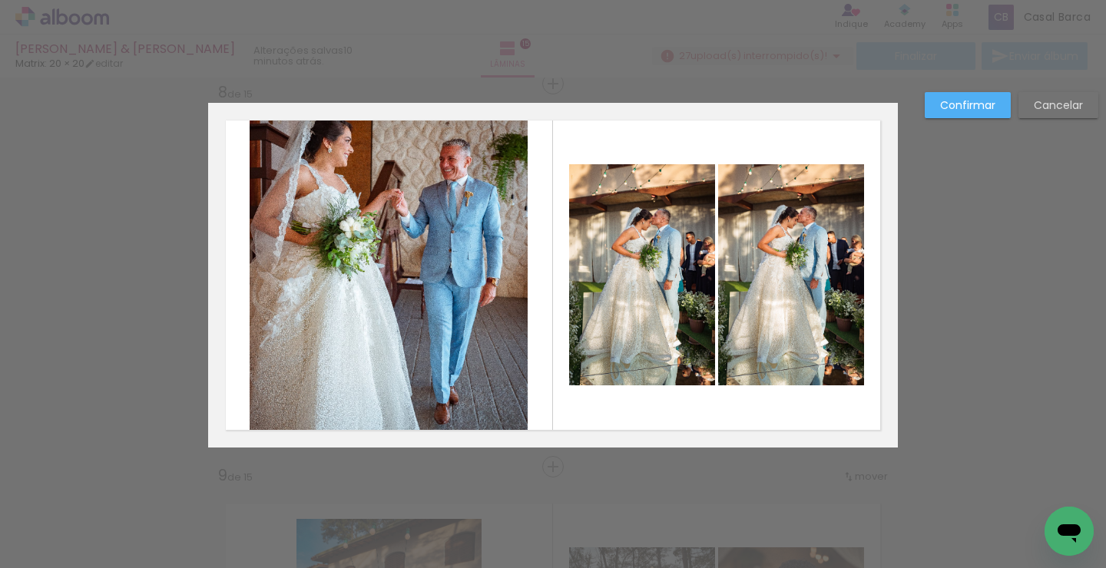
click at [464, 323] on quentale-photo at bounding box center [389, 275] width 278 height 345
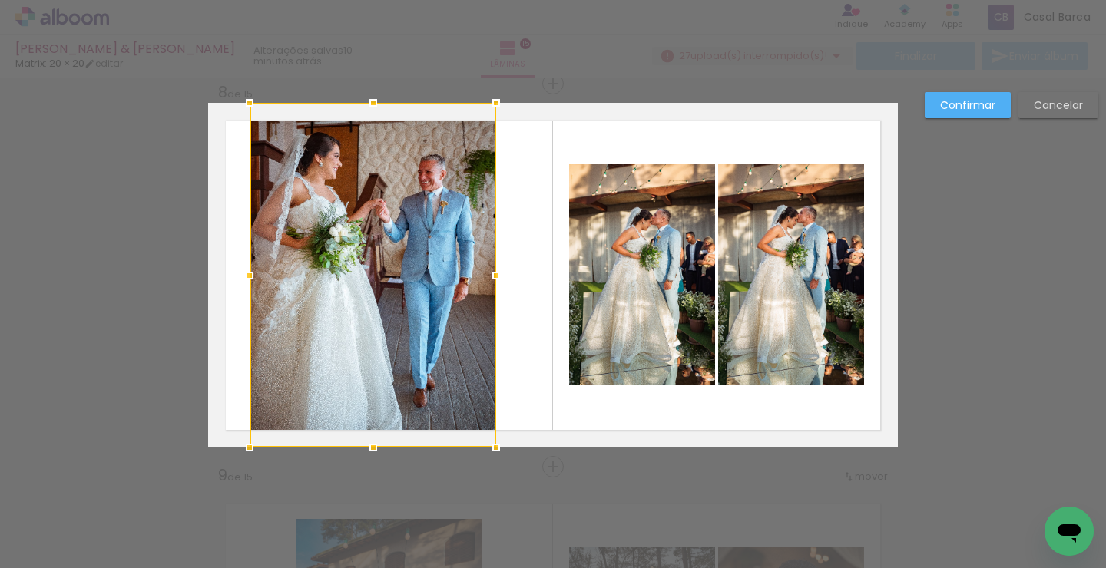
drag, startPoint x: 527, startPoint y: 275, endPoint x: 495, endPoint y: 287, distance: 33.8
click at [495, 287] on div at bounding box center [496, 275] width 31 height 31
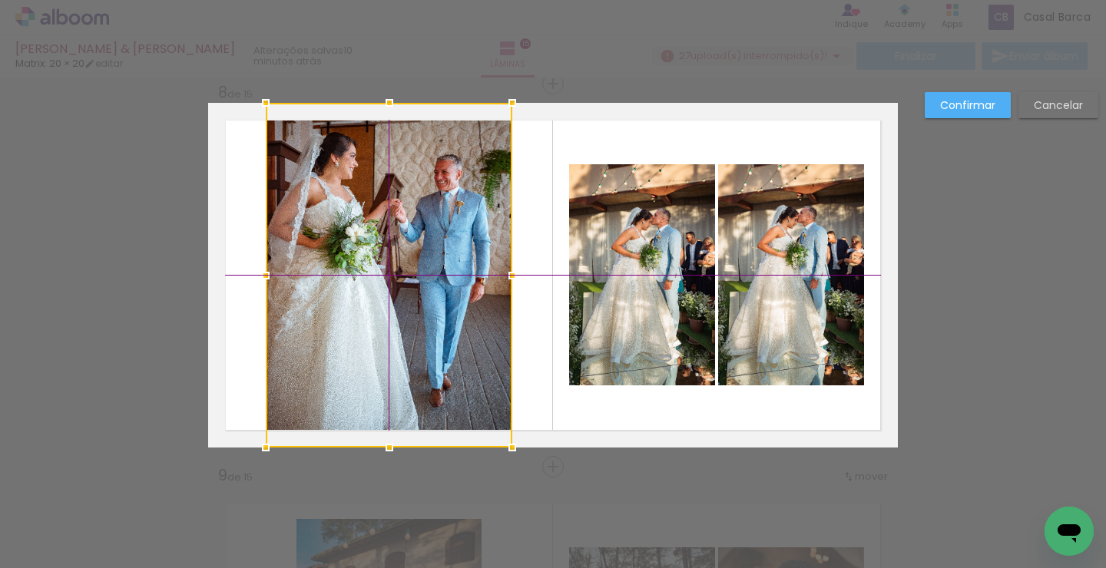
drag, startPoint x: 413, startPoint y: 269, endPoint x: 424, endPoint y: 267, distance: 10.9
click at [424, 267] on div at bounding box center [389, 275] width 247 height 345
click at [0, 0] on slot "Confirmar" at bounding box center [0, 0] width 0 height 0
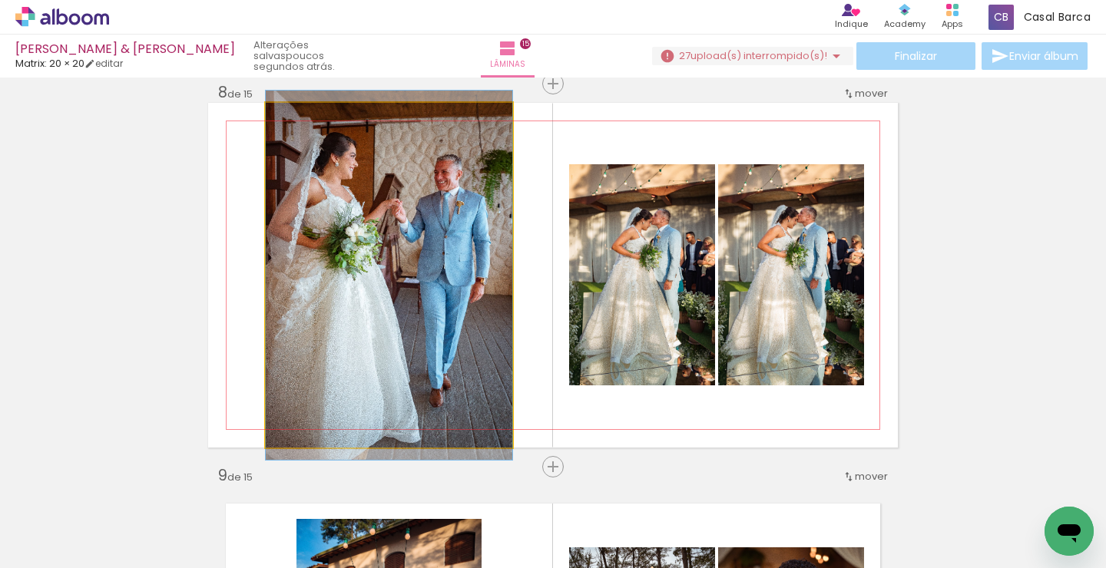
drag, startPoint x: 397, startPoint y: 310, endPoint x: 409, endPoint y: 310, distance: 12.3
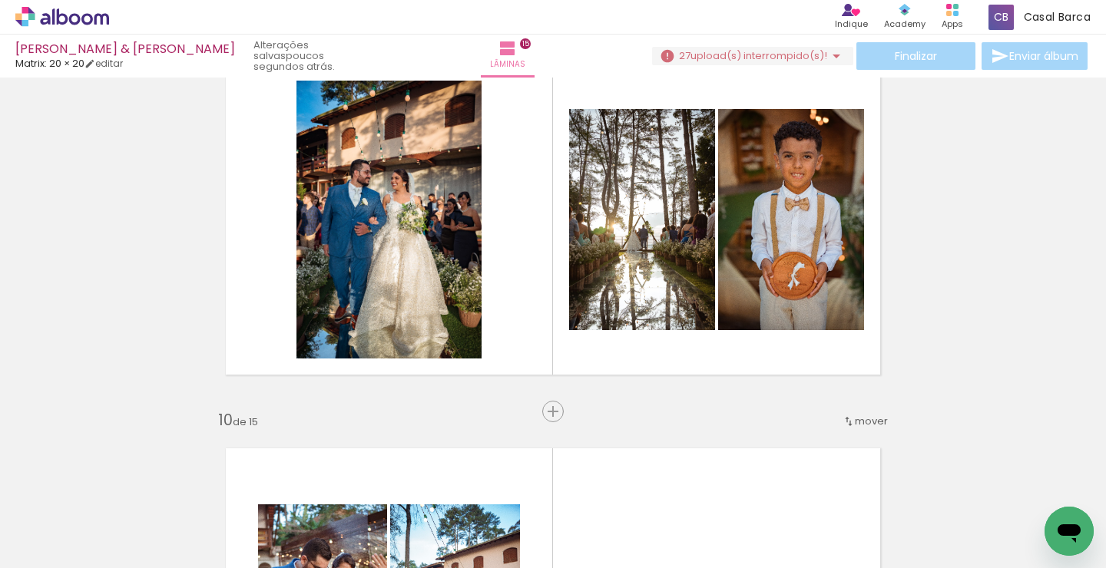
scroll to position [3144, 0]
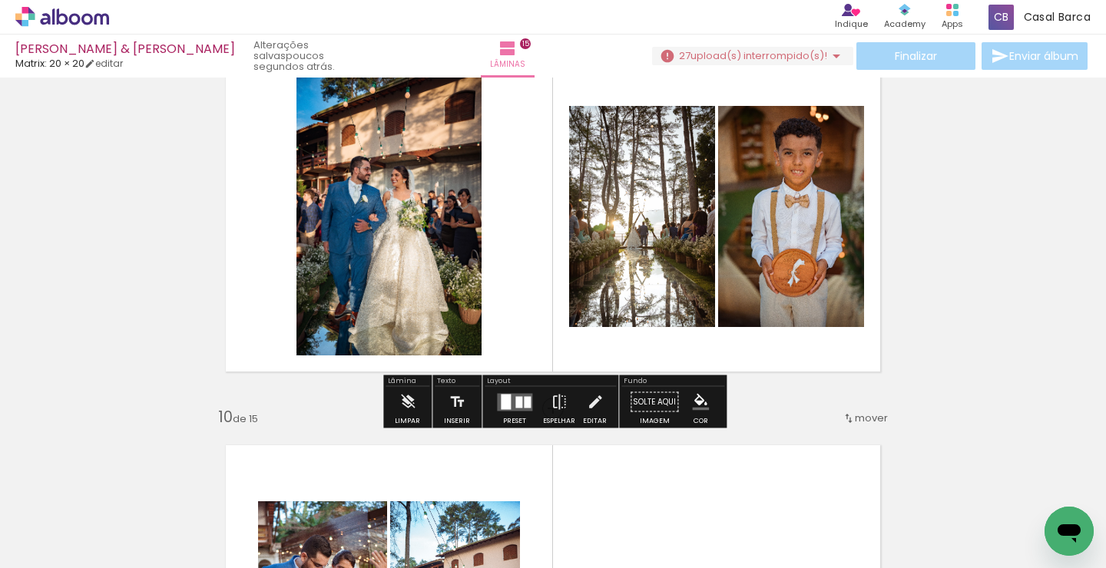
click at [515, 401] on div at bounding box center [518, 402] width 7 height 12
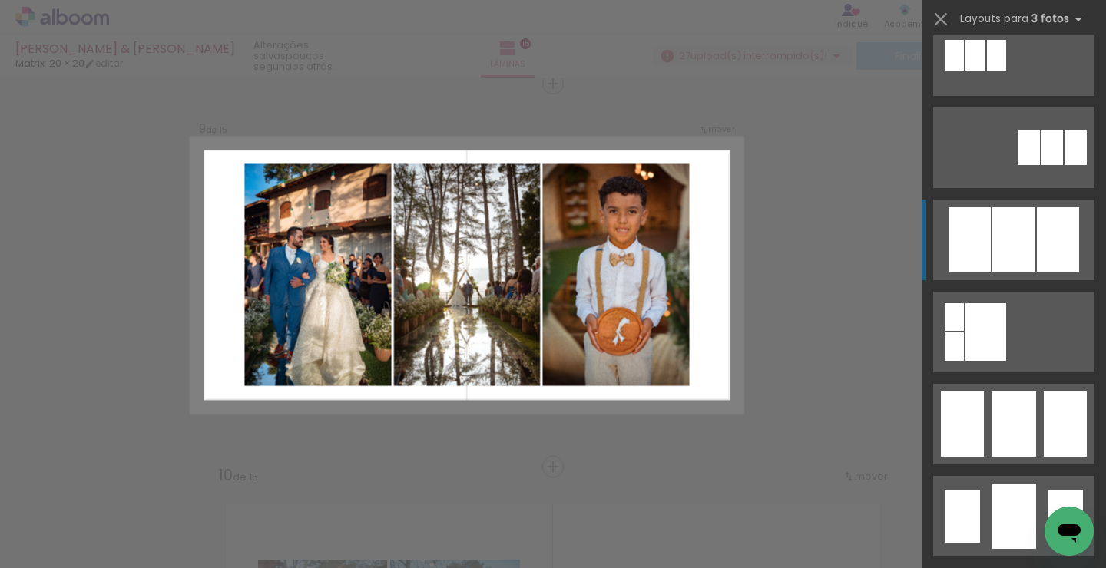
scroll to position [862, 0]
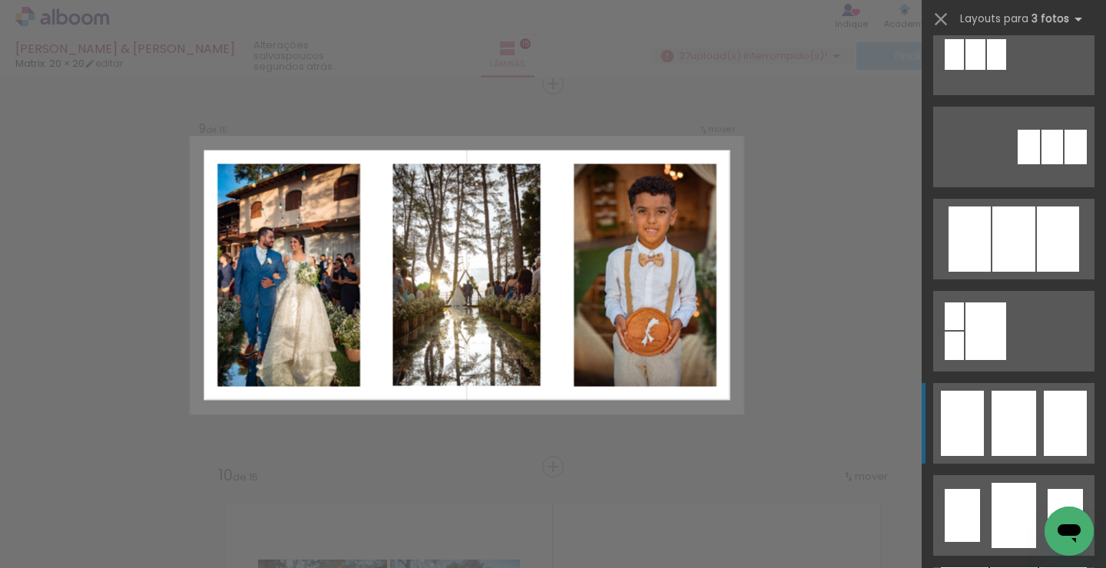
click at [1010, 426] on div at bounding box center [1014, 423] width 45 height 65
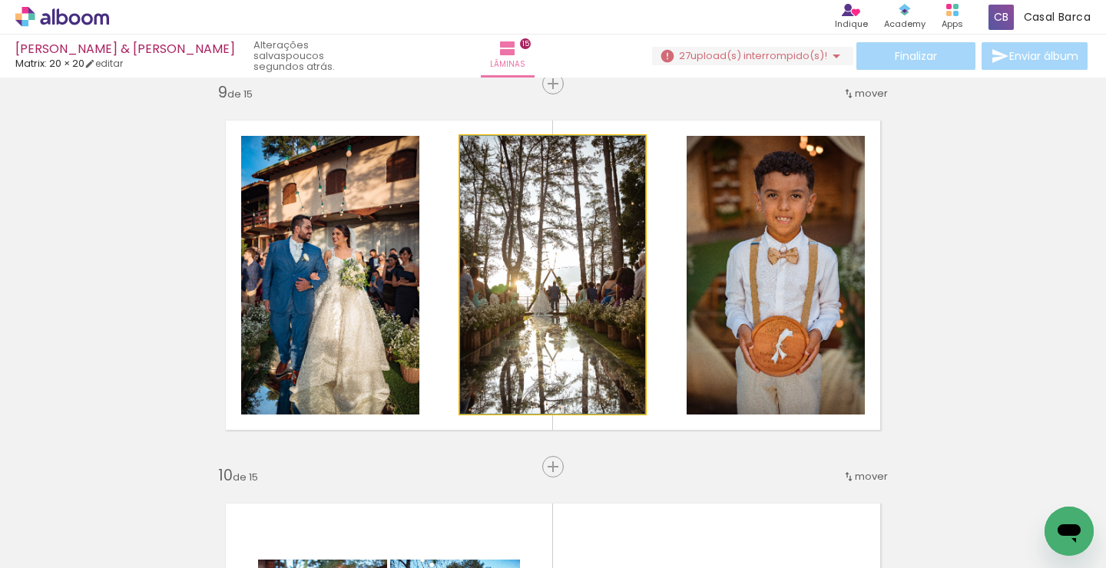
drag, startPoint x: 598, startPoint y: 355, endPoint x: 608, endPoint y: 355, distance: 10.8
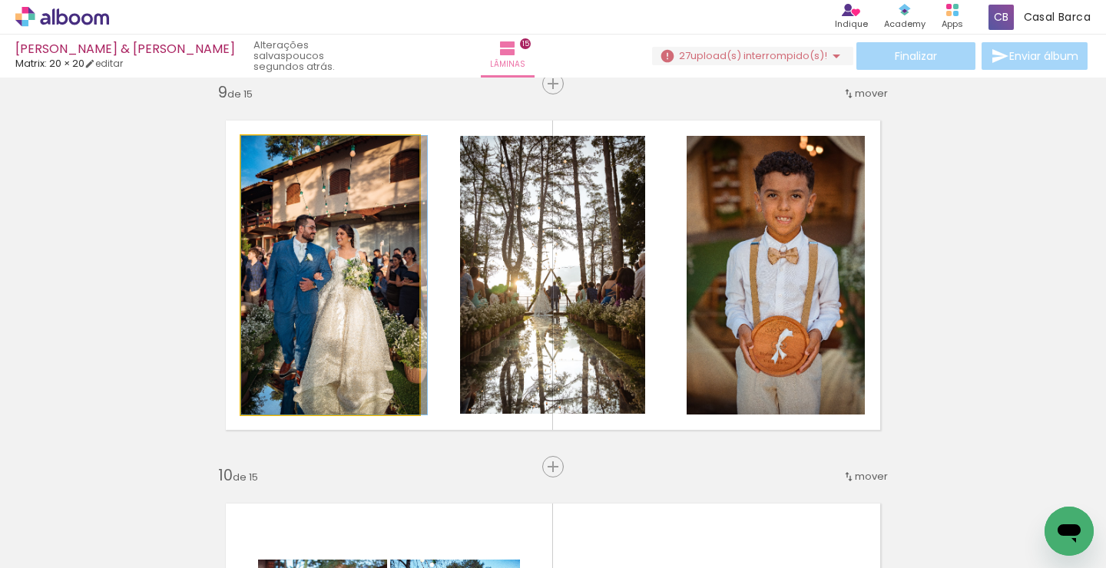
drag, startPoint x: 306, startPoint y: 289, endPoint x: 321, endPoint y: 287, distance: 15.4
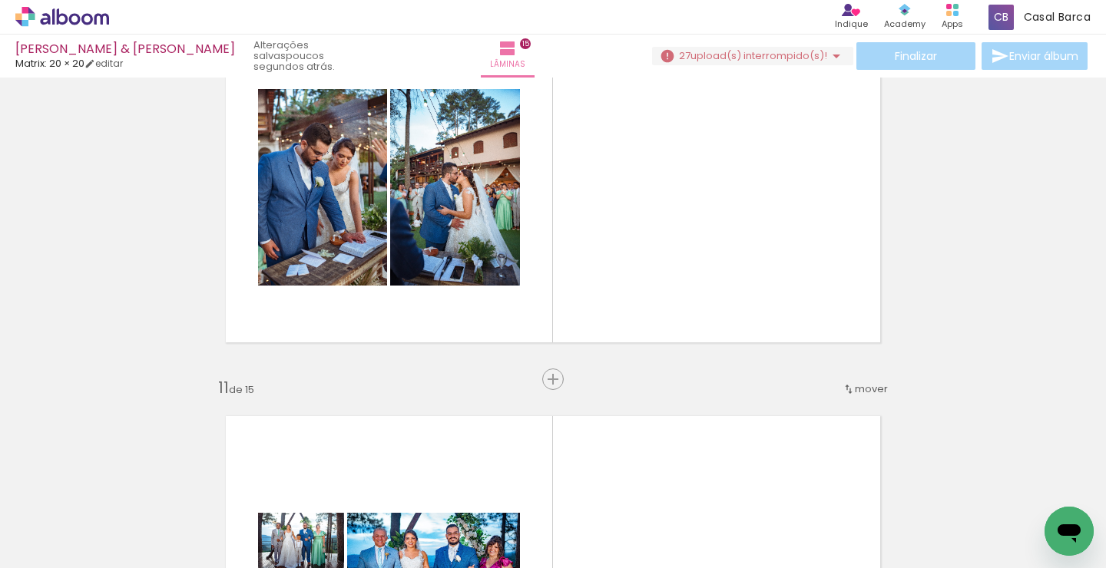
scroll to position [3558, 0]
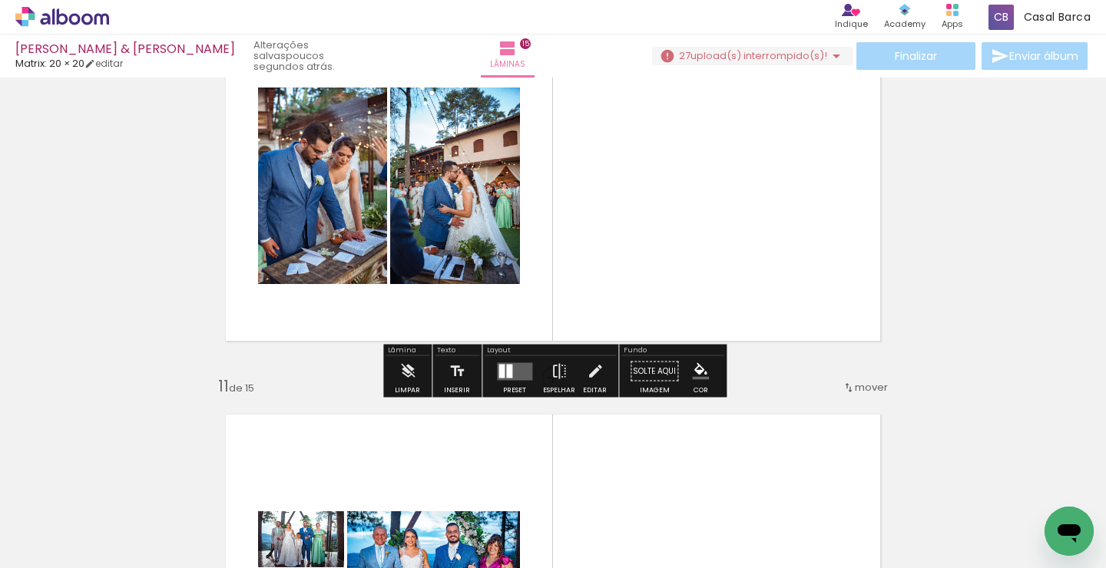
click at [511, 369] on quentale-layouter at bounding box center [514, 372] width 35 height 18
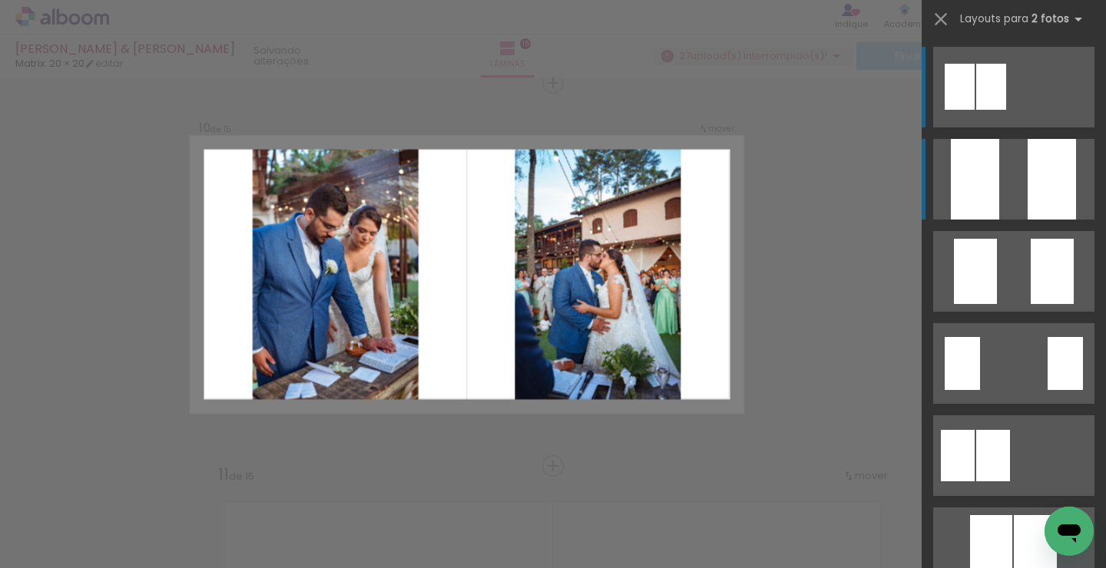
scroll to position [3469, 0]
click at [1017, 171] on quentale-layouter at bounding box center [1013, 179] width 161 height 81
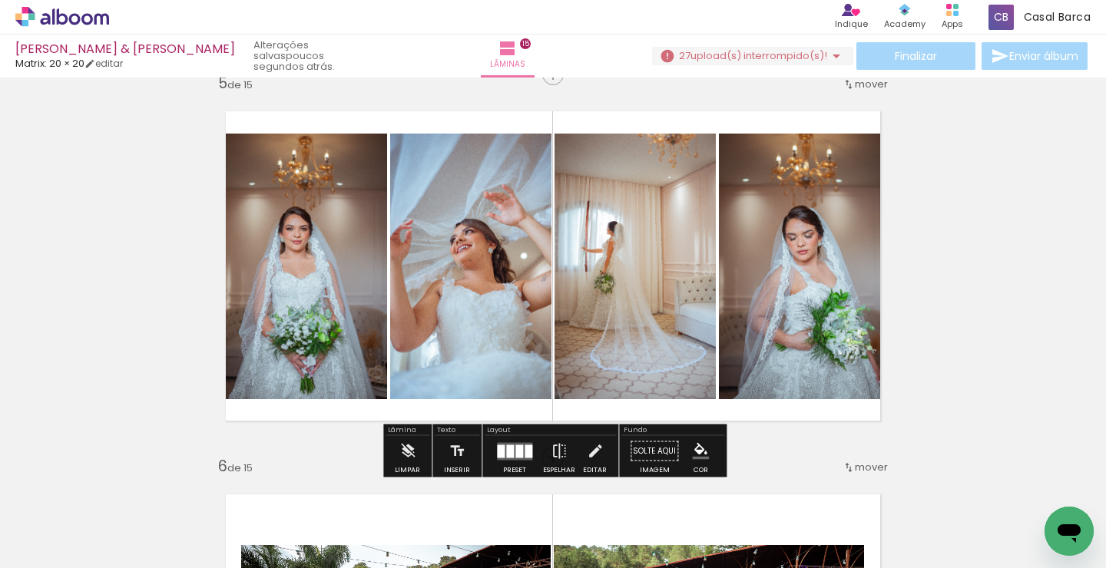
scroll to position [1562, 0]
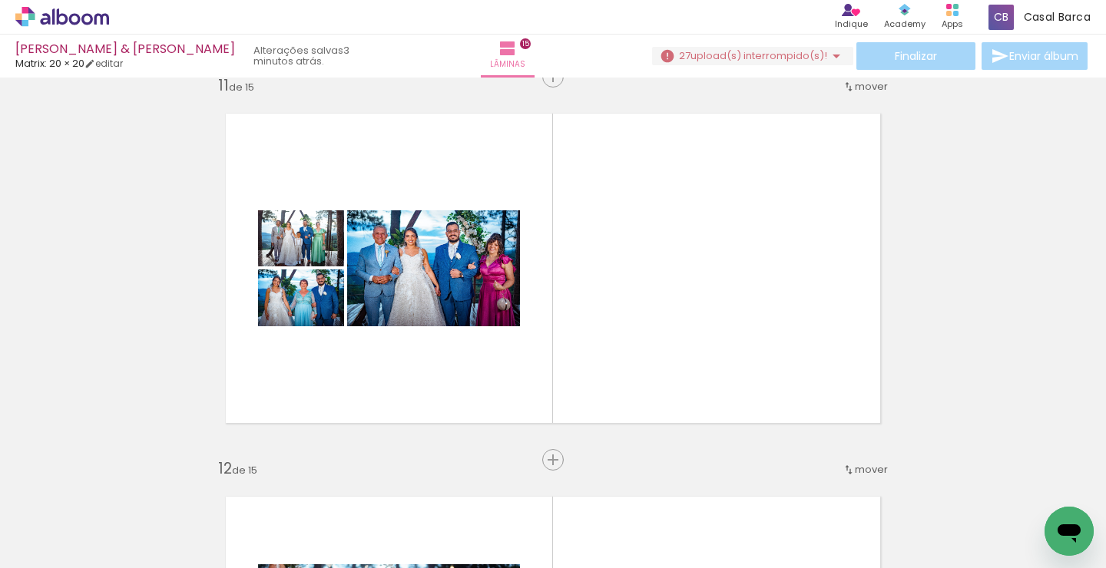
scroll to position [3858, 0]
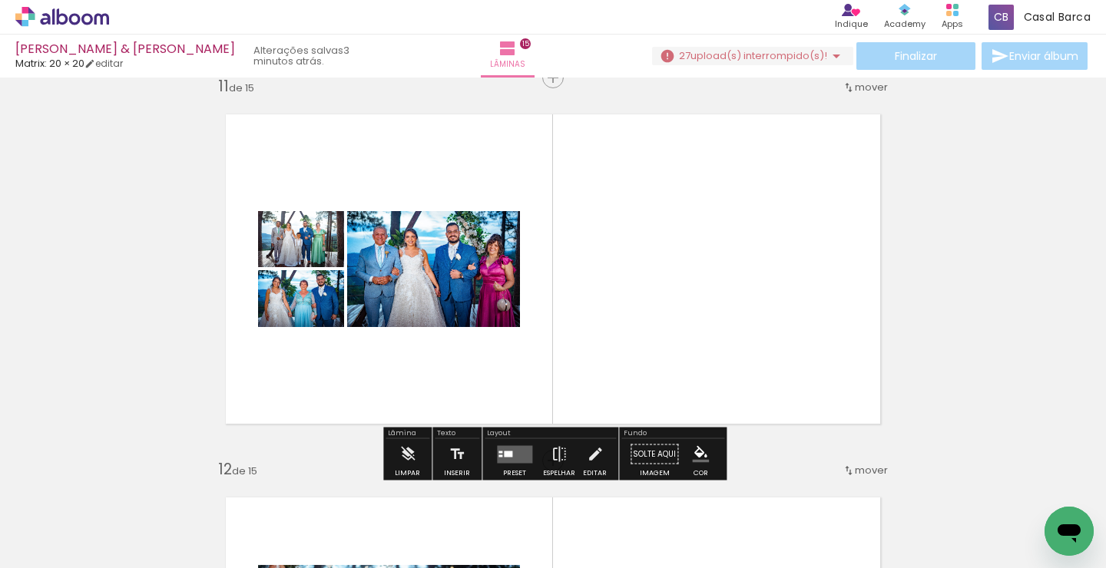
click at [515, 452] on quentale-layouter at bounding box center [514, 455] width 35 height 18
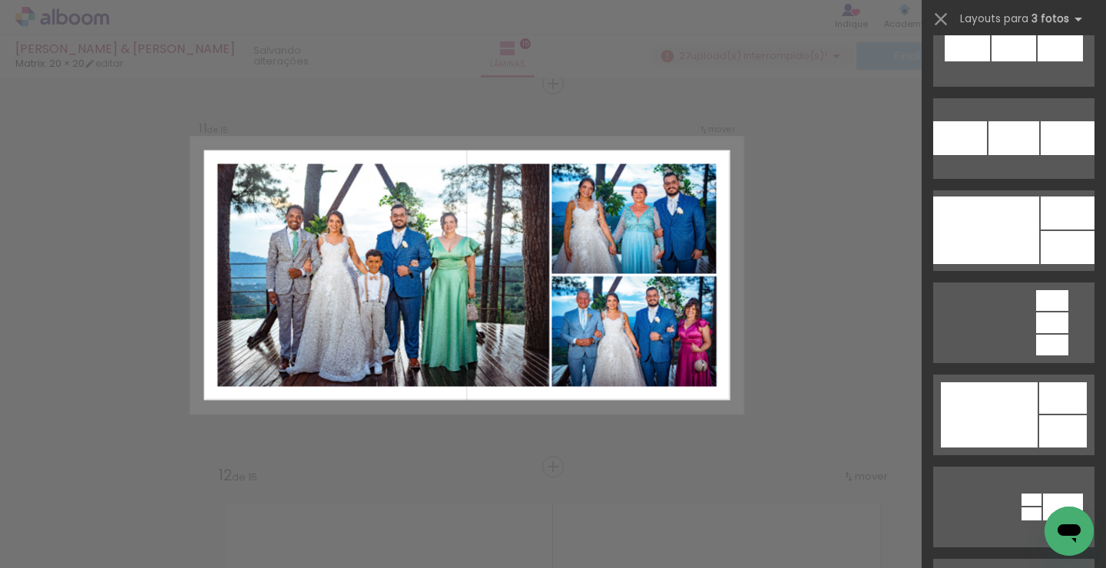
scroll to position [1977, 0]
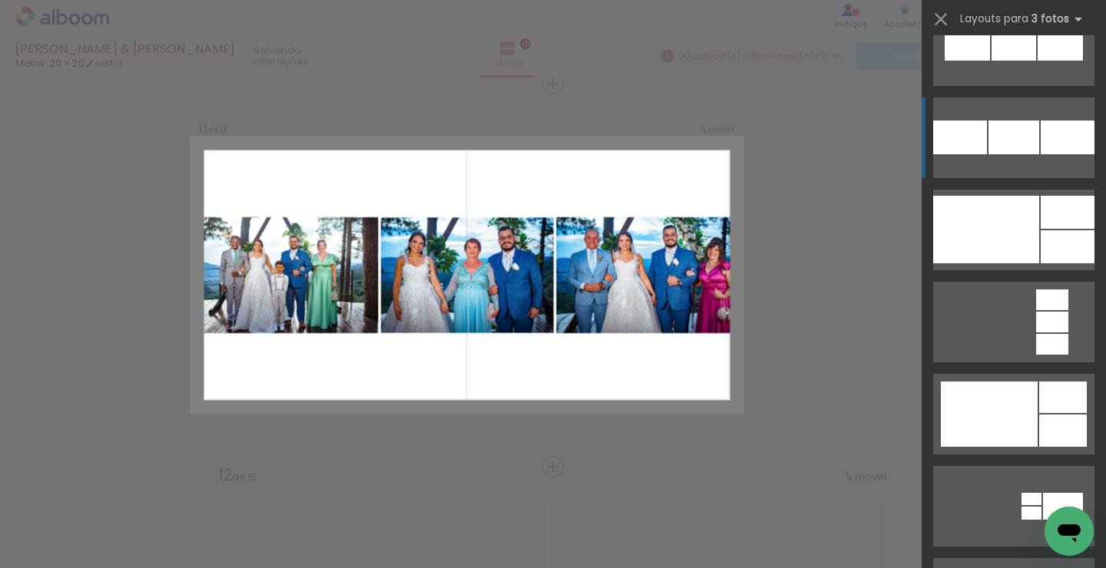
click at [1012, 141] on div at bounding box center [1014, 138] width 51 height 34
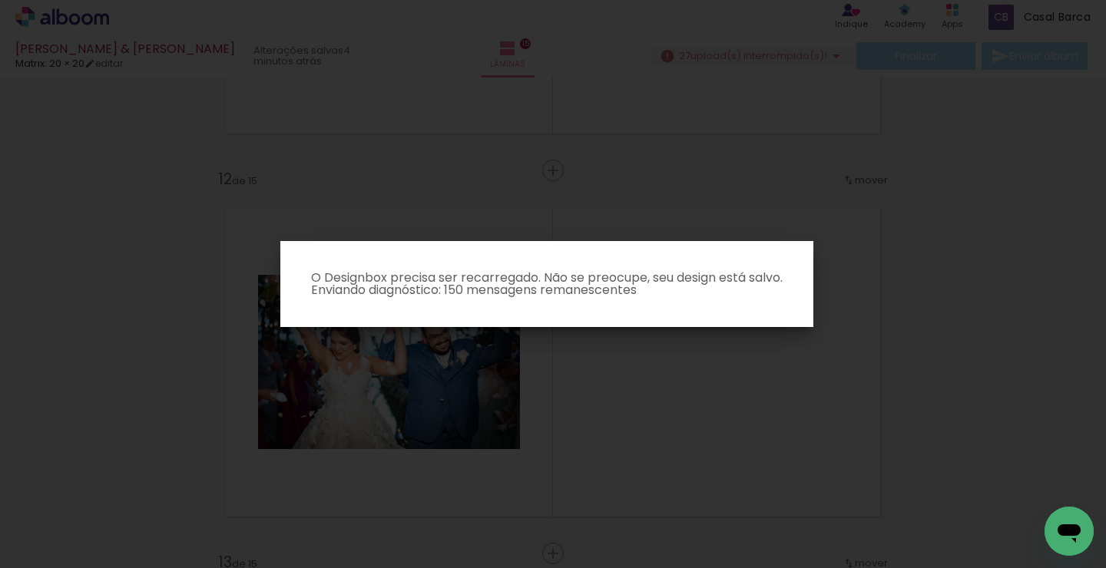
scroll to position [4149, 0]
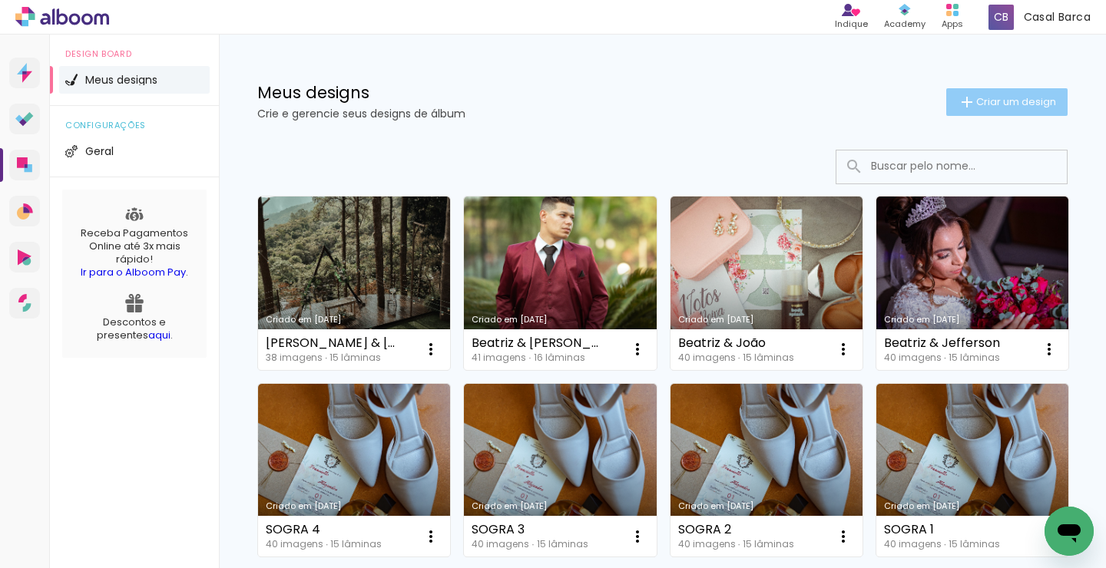
click at [976, 107] on span "Criar um design" at bounding box center [1016, 102] width 80 height 10
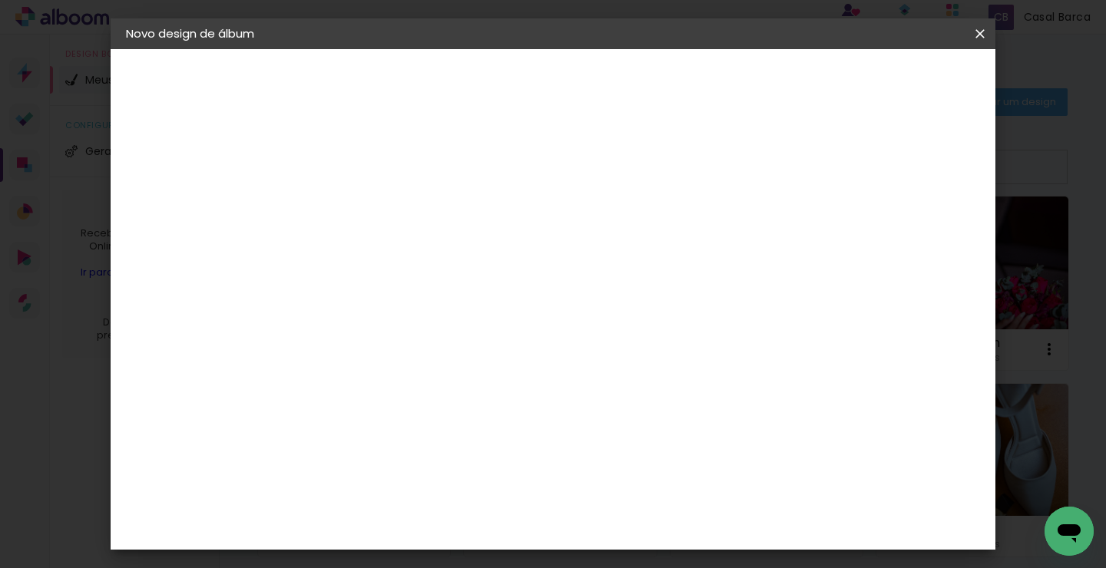
click at [377, 215] on input at bounding box center [377, 206] width 0 height 24
type input "Sr. & Sra. [GEOGRAPHIC_DATA]"
click at [535, 89] on paper-button "Avançar" at bounding box center [496, 81] width 75 height 26
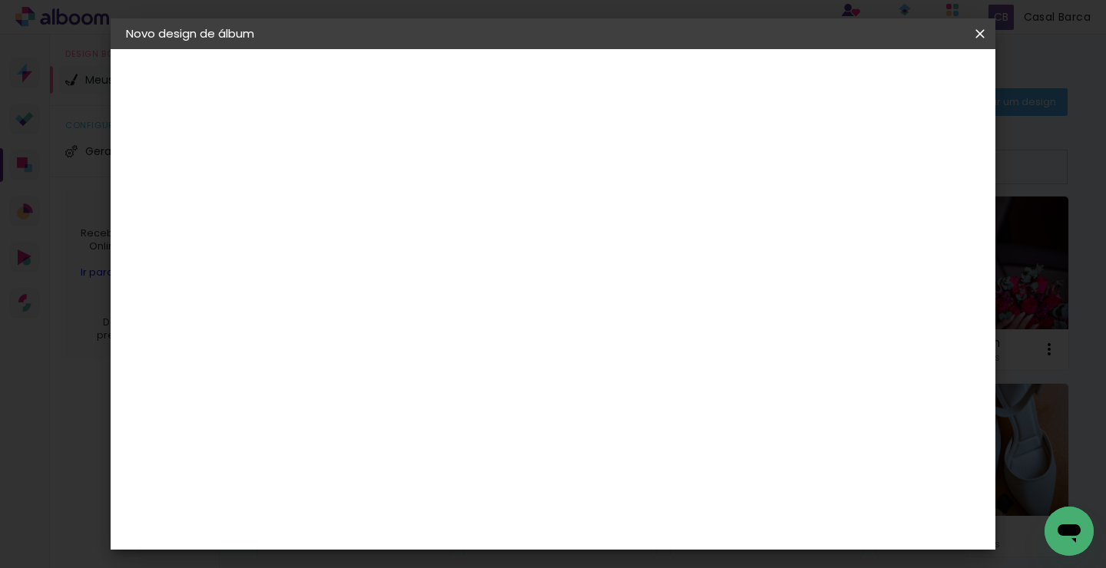
click at [0, 0] on slot "Avançar" at bounding box center [0, 0] width 0 height 0
click at [538, 479] on span "20 × 20 cm" at bounding box center [509, 499] width 57 height 41
click at [0, 0] on slot "Avançar" at bounding box center [0, 0] width 0 height 0
click at [726, 167] on div at bounding box center [719, 166] width 14 height 14
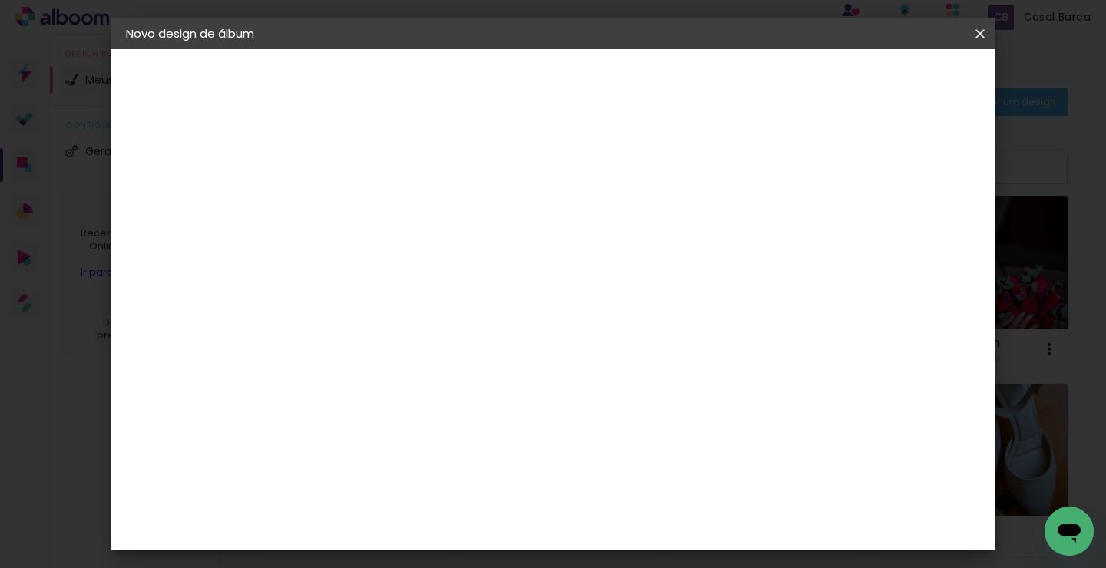
type paper-checkbox "on"
click at [813, 84] on span "Iniciar design" at bounding box center [778, 81] width 70 height 11
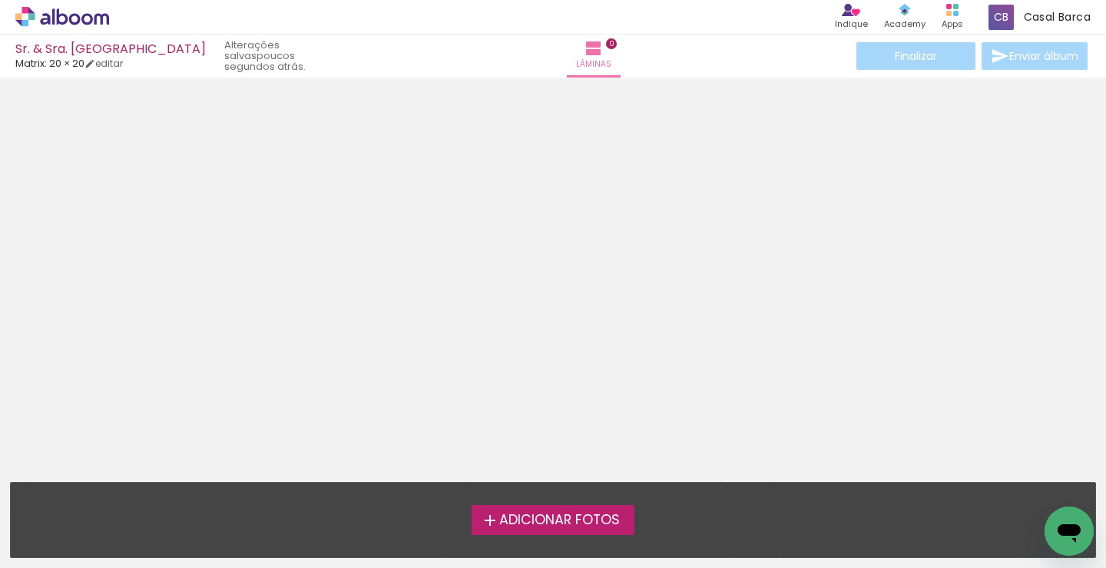
click at [542, 514] on span "Adicionar Fotos" at bounding box center [559, 521] width 121 height 14
click at [0, 0] on input "file" at bounding box center [0, 0] width 0 height 0
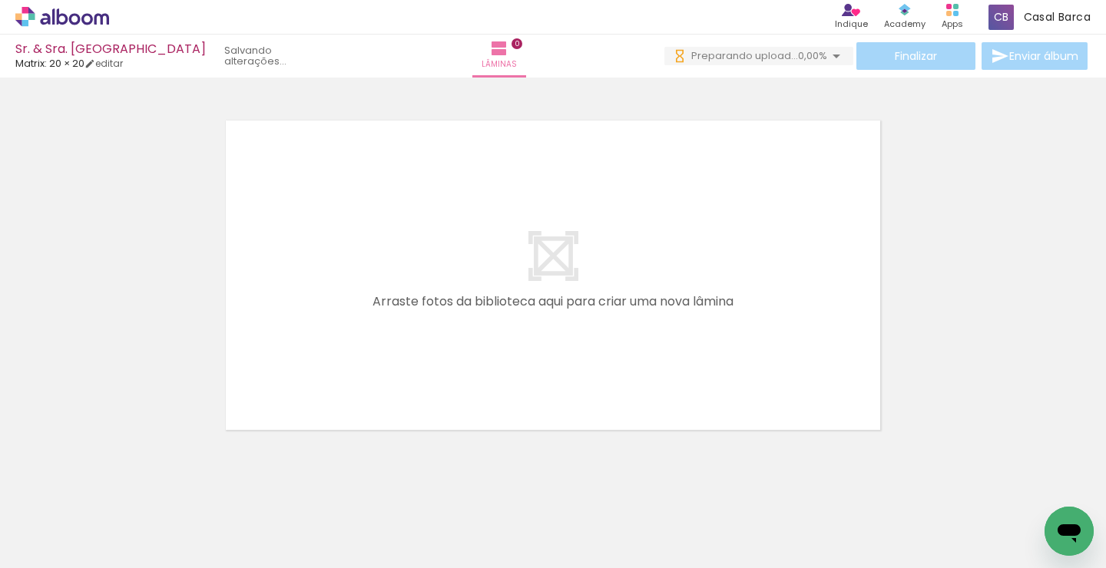
click at [65, 541] on span "Adicionar Fotos" at bounding box center [54, 547] width 46 height 17
click at [0, 0] on input "file" at bounding box center [0, 0] width 0 height 0
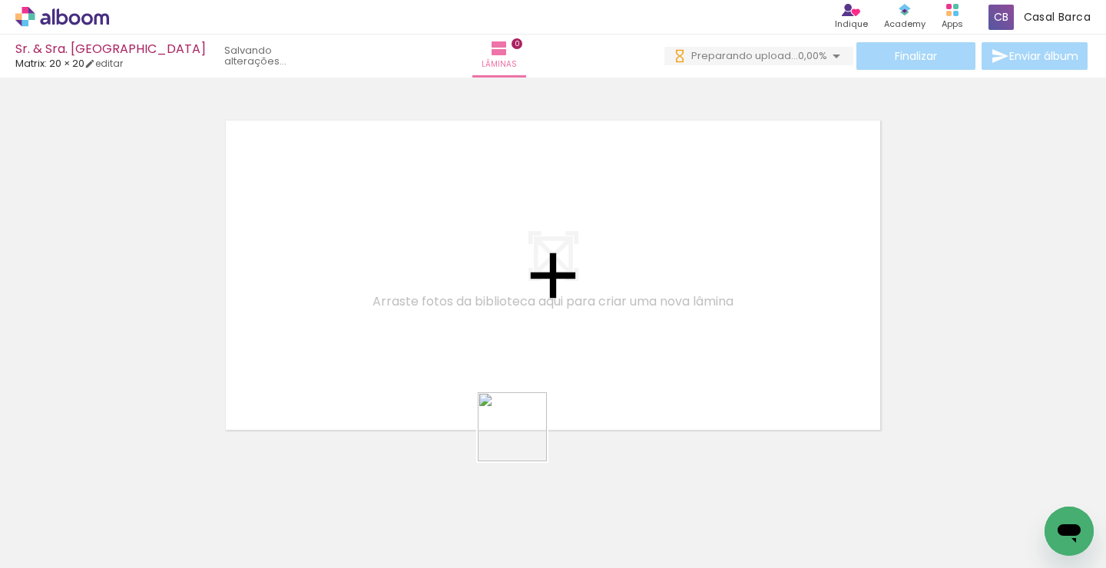
drag, startPoint x: 522, startPoint y: 518, endPoint x: 535, endPoint y: 395, distance: 123.7
click at [535, 395] on quentale-workspace at bounding box center [553, 284] width 1106 height 568
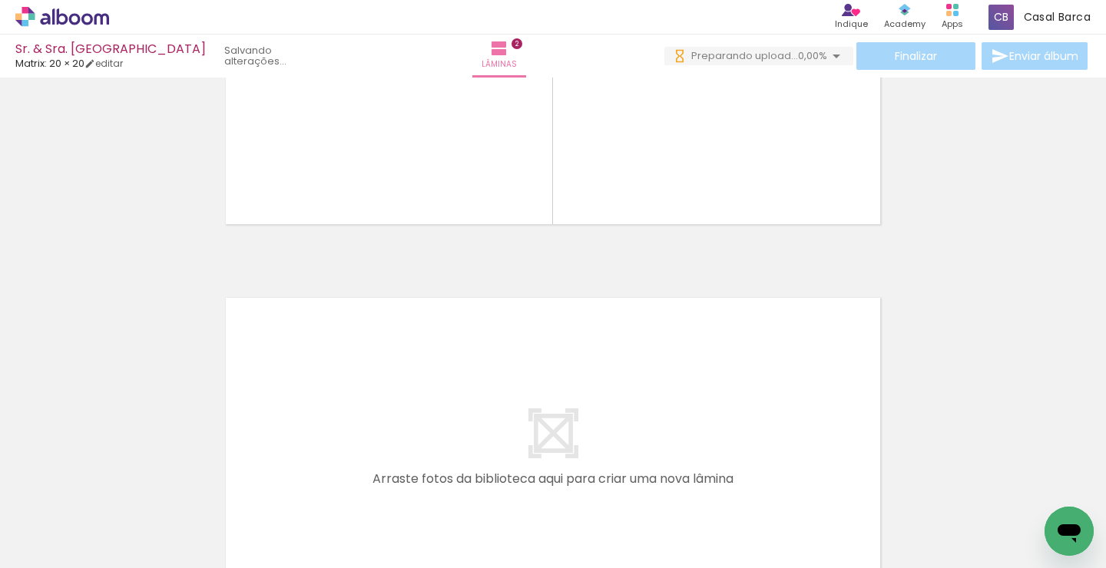
scroll to position [597, 0]
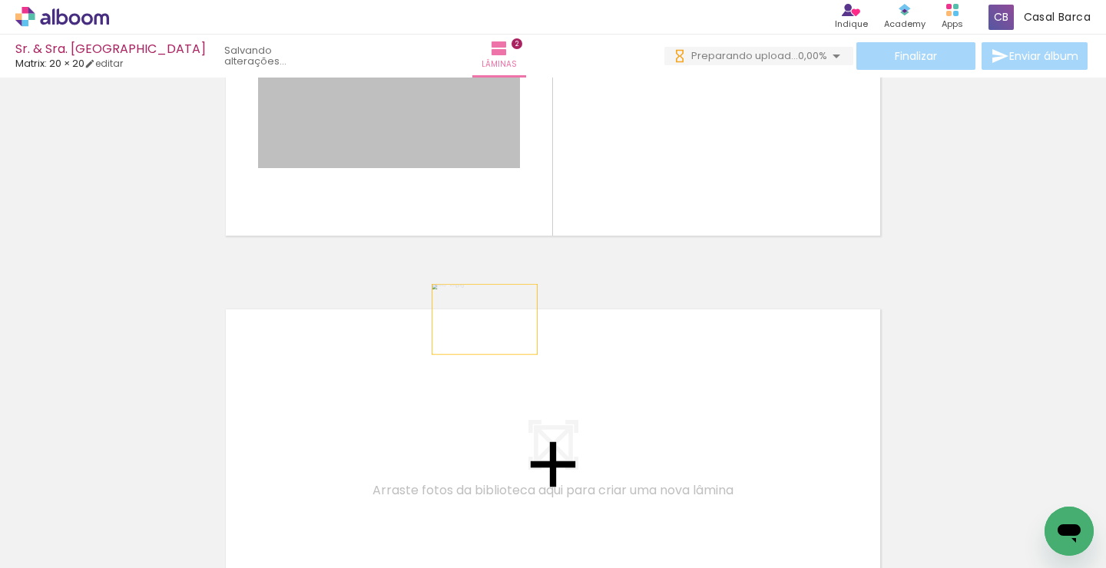
drag, startPoint x: 485, startPoint y: 121, endPoint x: 487, endPoint y: 327, distance: 206.6
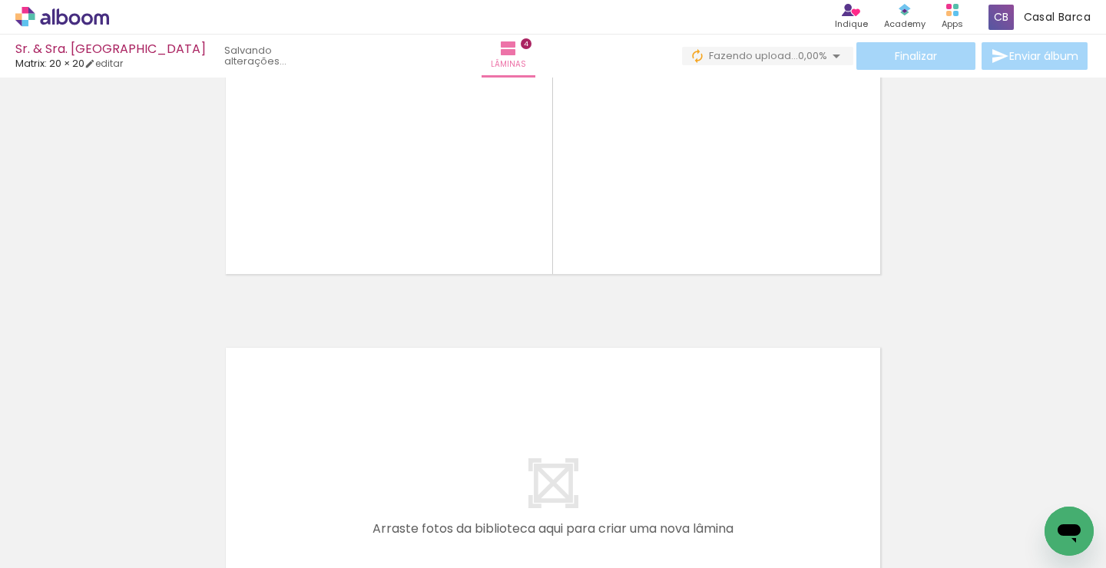
scroll to position [1335, 0]
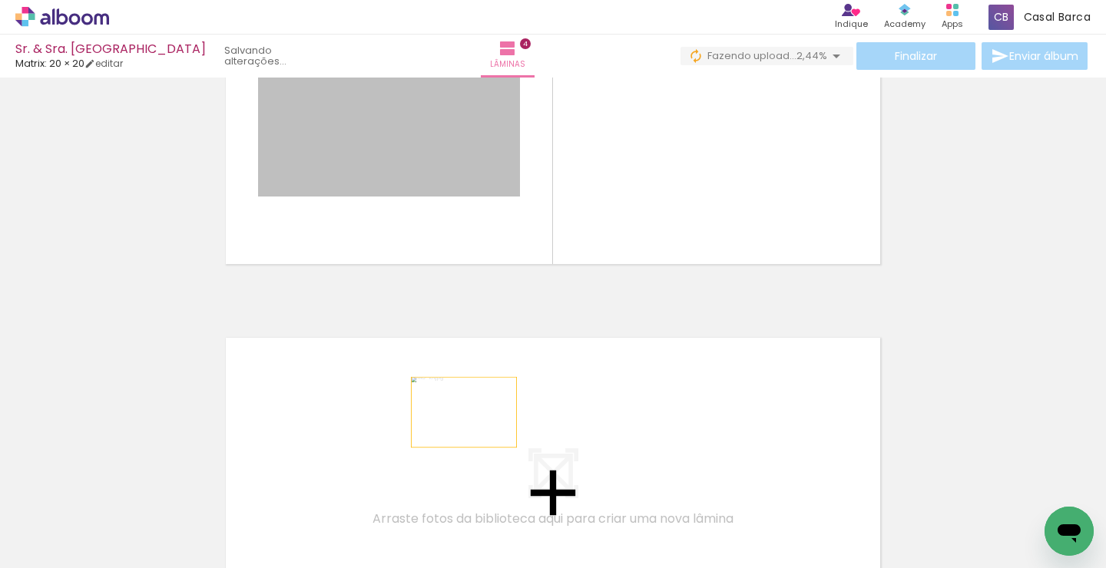
drag, startPoint x: 438, startPoint y: 117, endPoint x: 473, endPoint y: 441, distance: 326.1
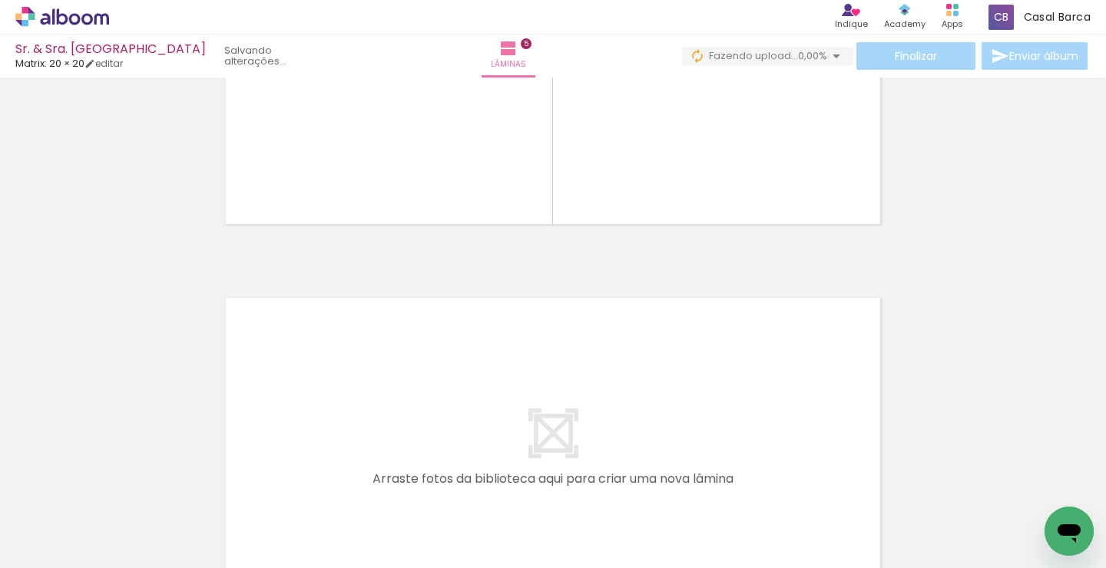
scroll to position [1766, 0]
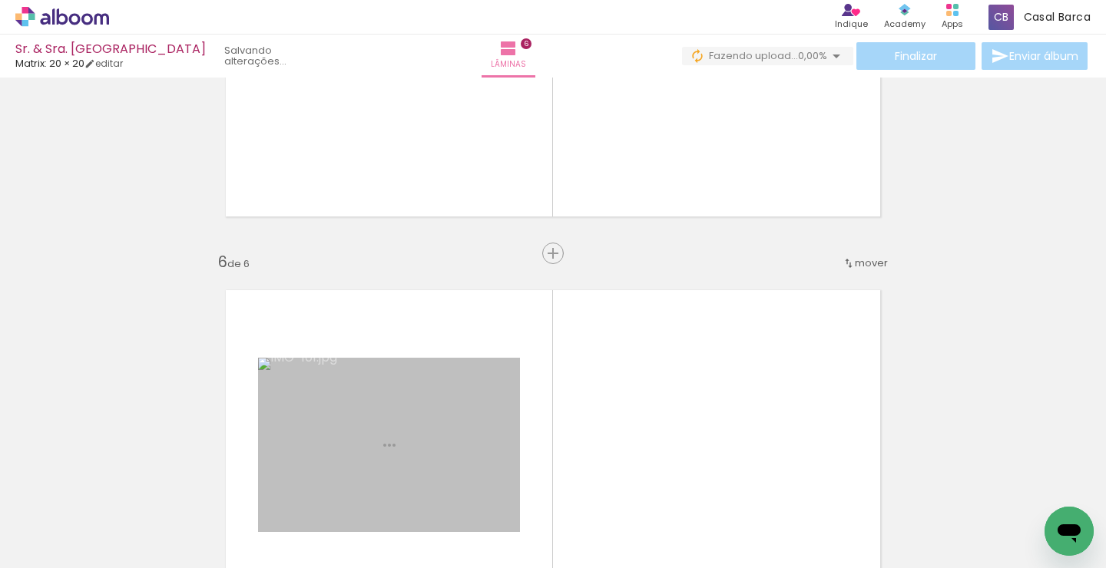
drag, startPoint x: 449, startPoint y: 111, endPoint x: 433, endPoint y: 353, distance: 241.7
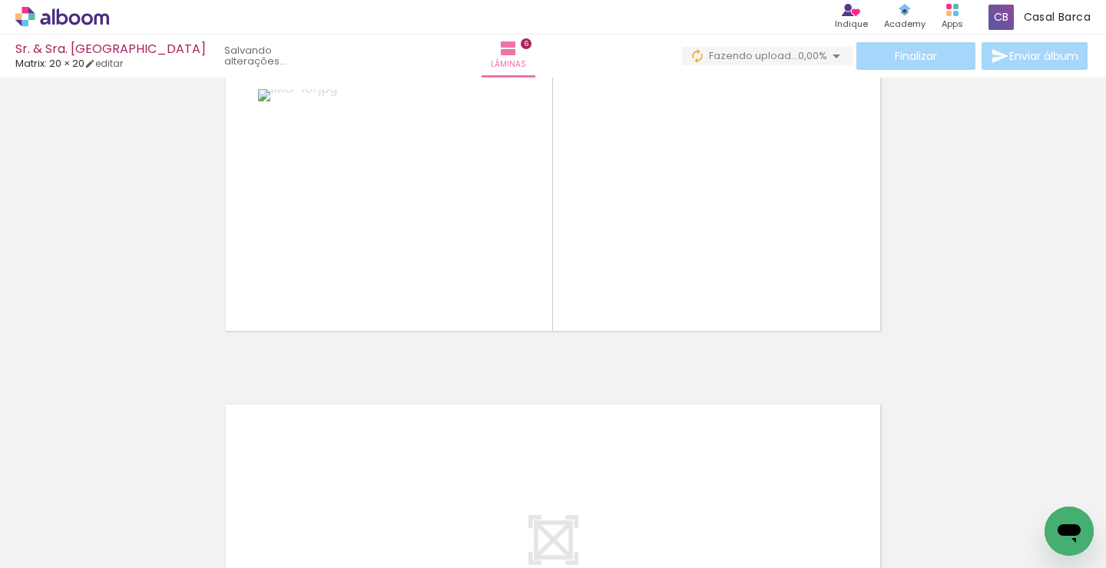
scroll to position [2042, 0]
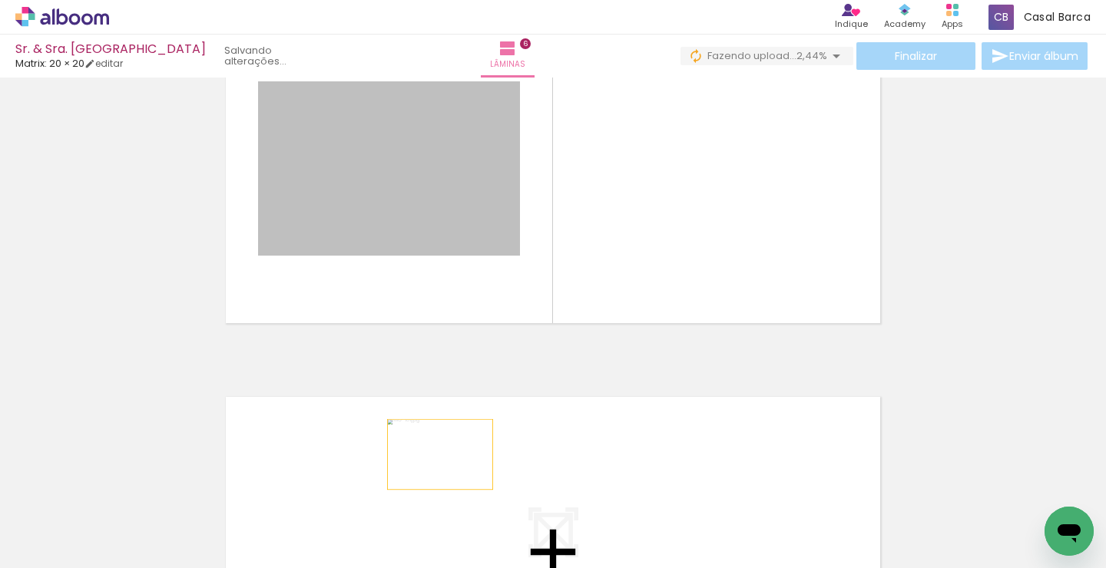
drag, startPoint x: 442, startPoint y: 196, endPoint x: 440, endPoint y: 455, distance: 258.9
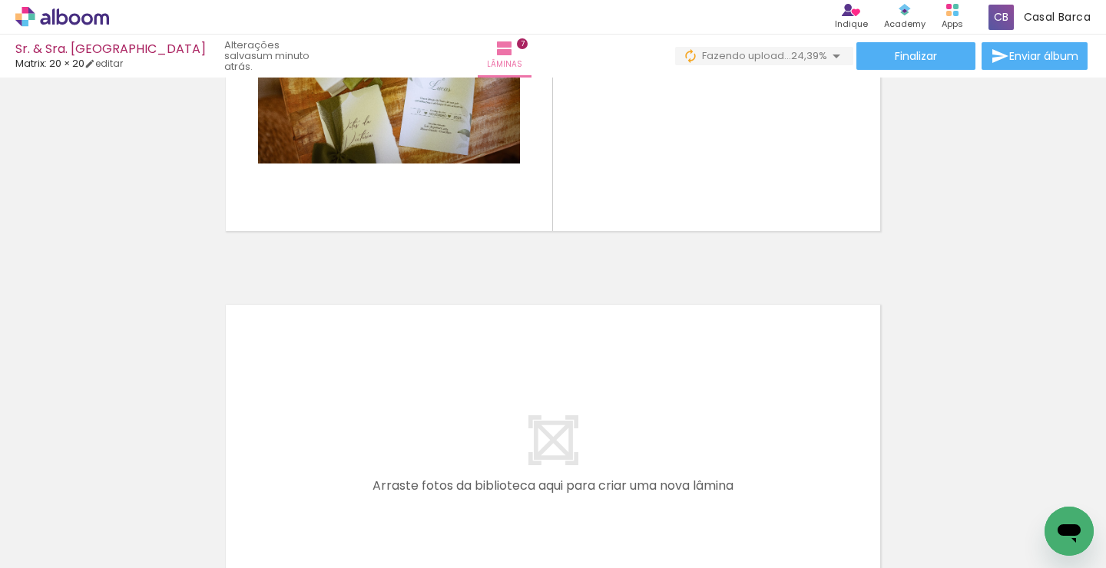
scroll to position [2538, 0]
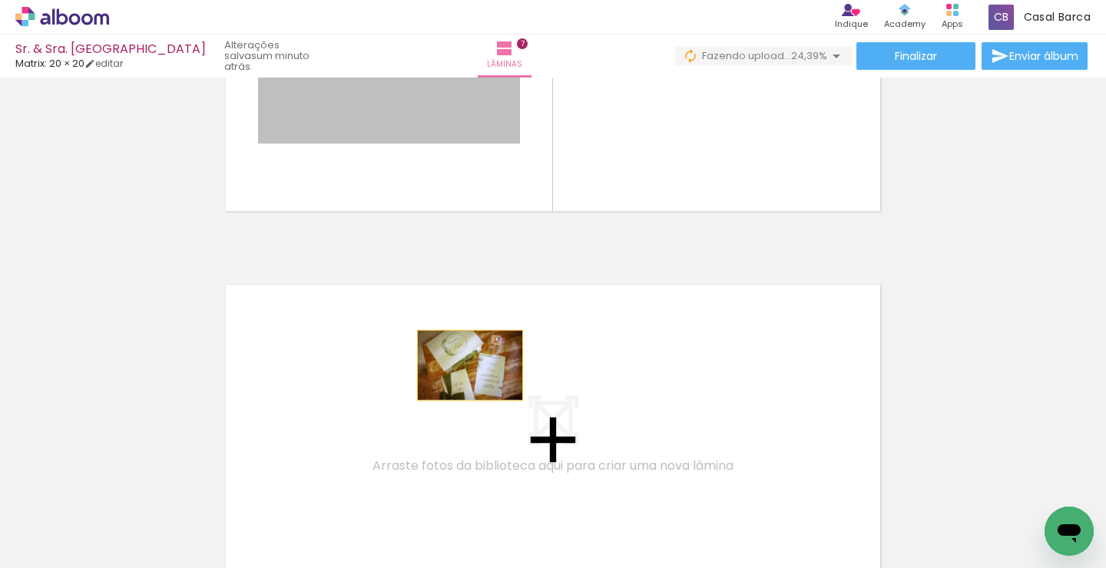
drag, startPoint x: 501, startPoint y: 114, endPoint x: 469, endPoint y: 373, distance: 260.0
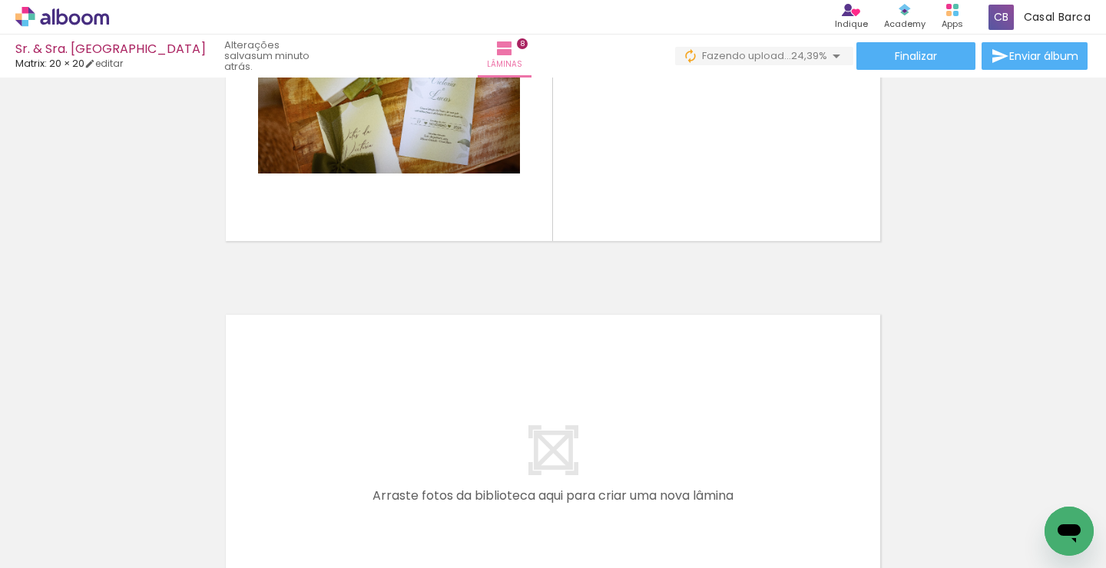
scroll to position [2894, 0]
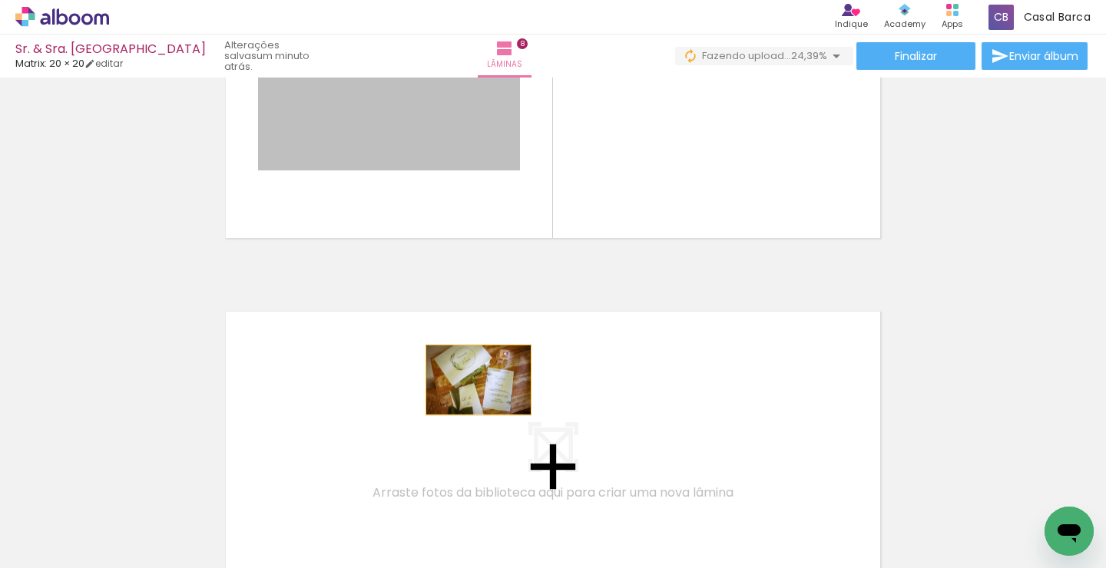
drag, startPoint x: 479, startPoint y: 107, endPoint x: 479, endPoint y: 378, distance: 271.1
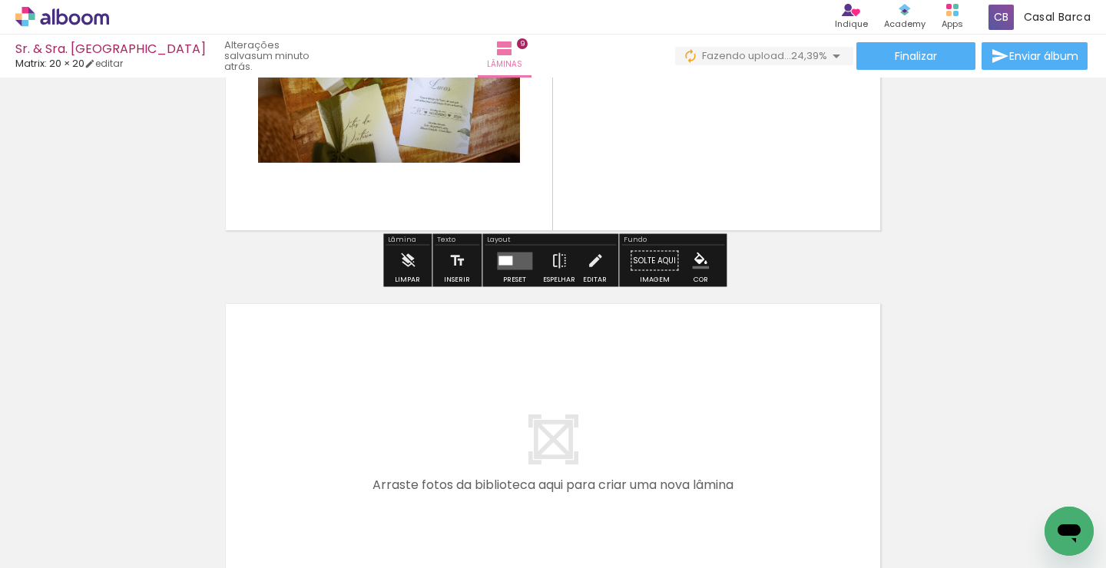
scroll to position [3300, 0]
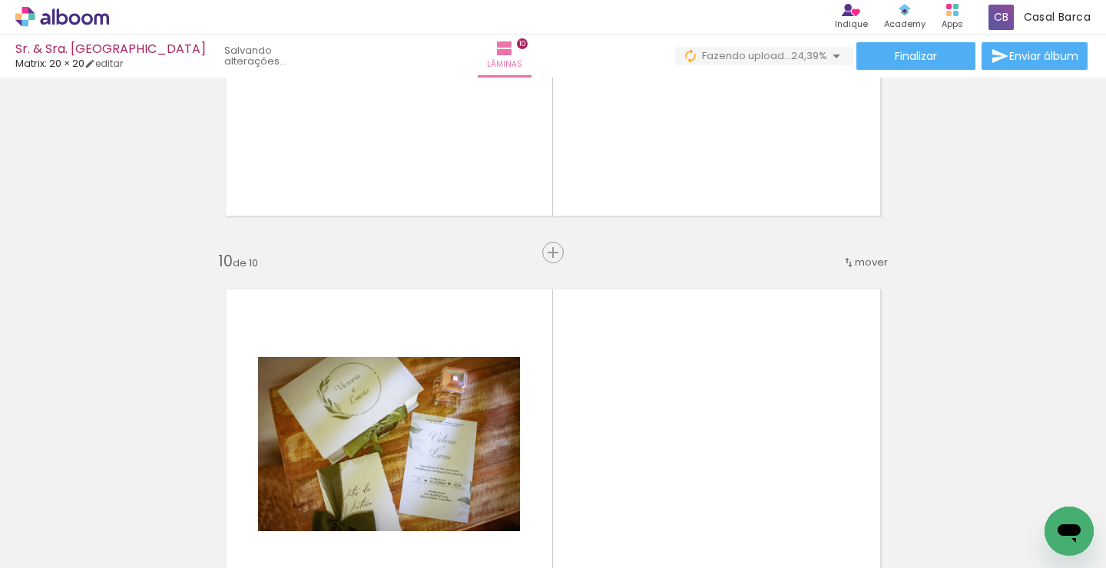
drag, startPoint x: 465, startPoint y: 131, endPoint x: 465, endPoint y: 353, distance: 222.0
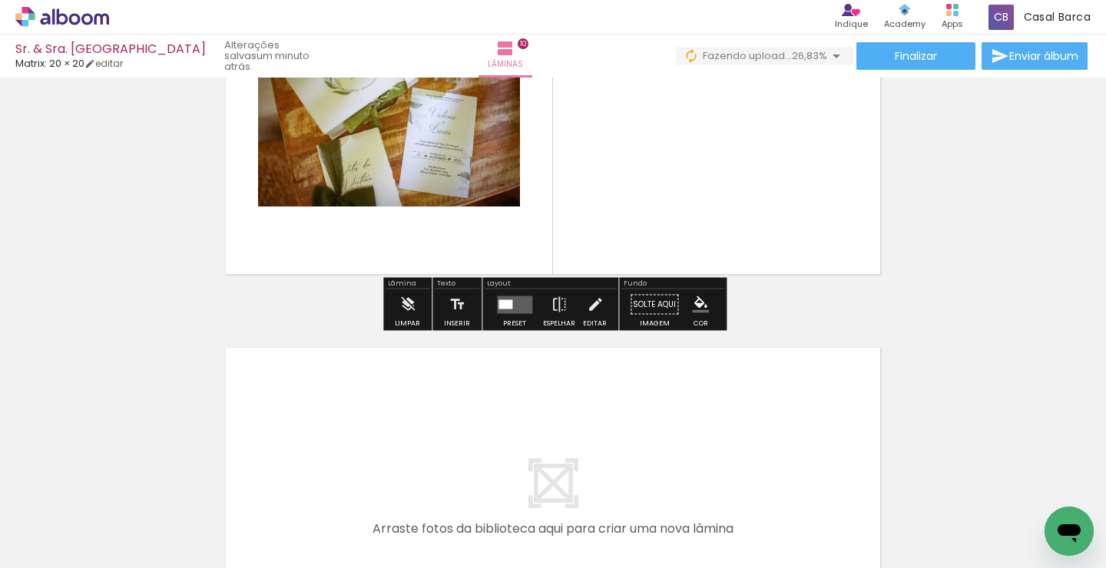
scroll to position [3627, 0]
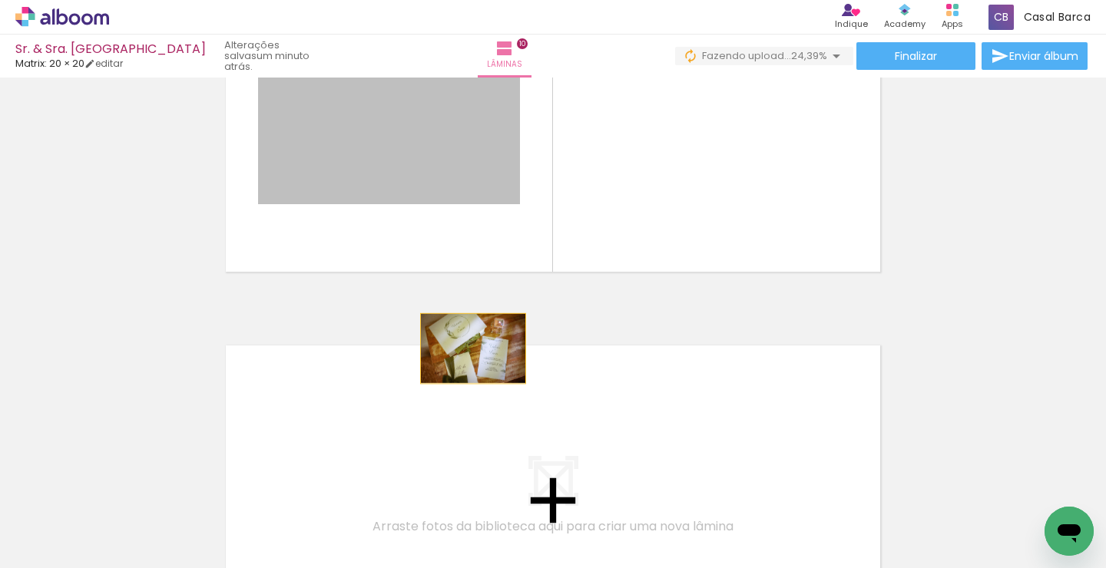
drag, startPoint x: 471, startPoint y: 175, endPoint x: 474, endPoint y: 356, distance: 180.5
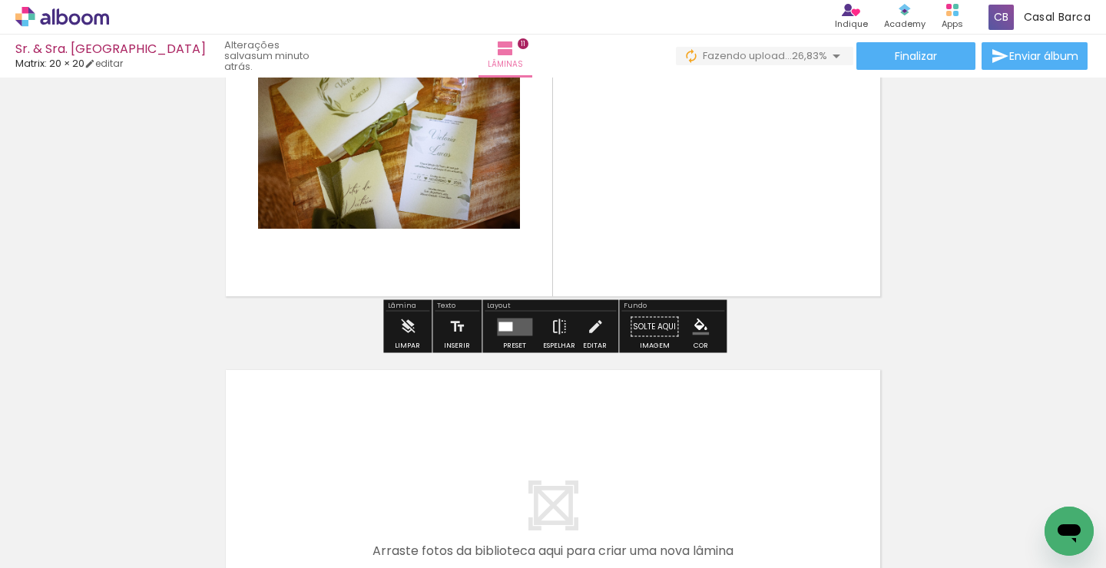
scroll to position [3996, 0]
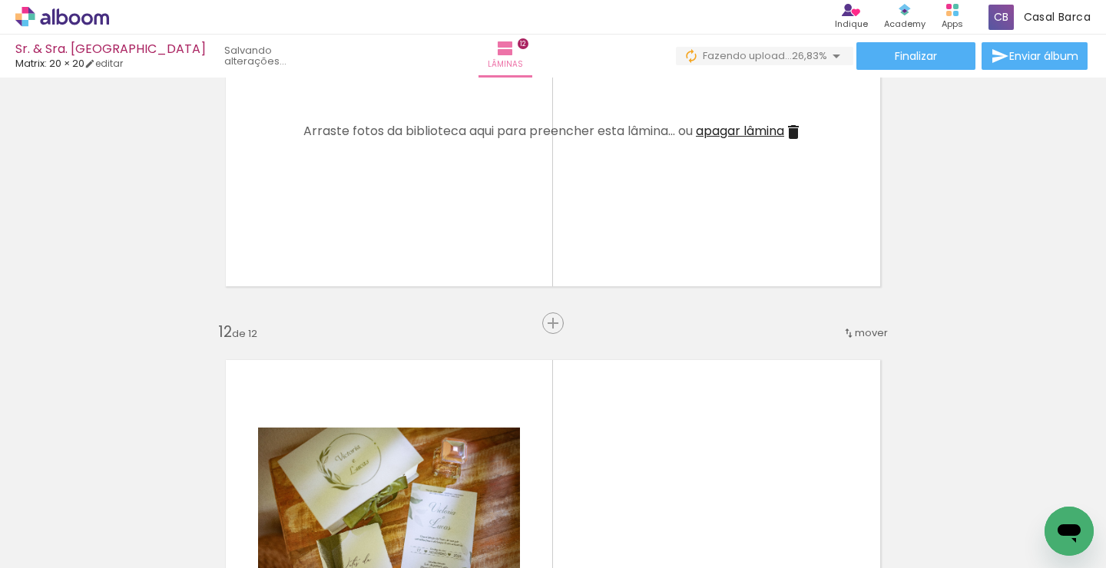
drag, startPoint x: 475, startPoint y: 151, endPoint x: 459, endPoint y: 399, distance: 247.9
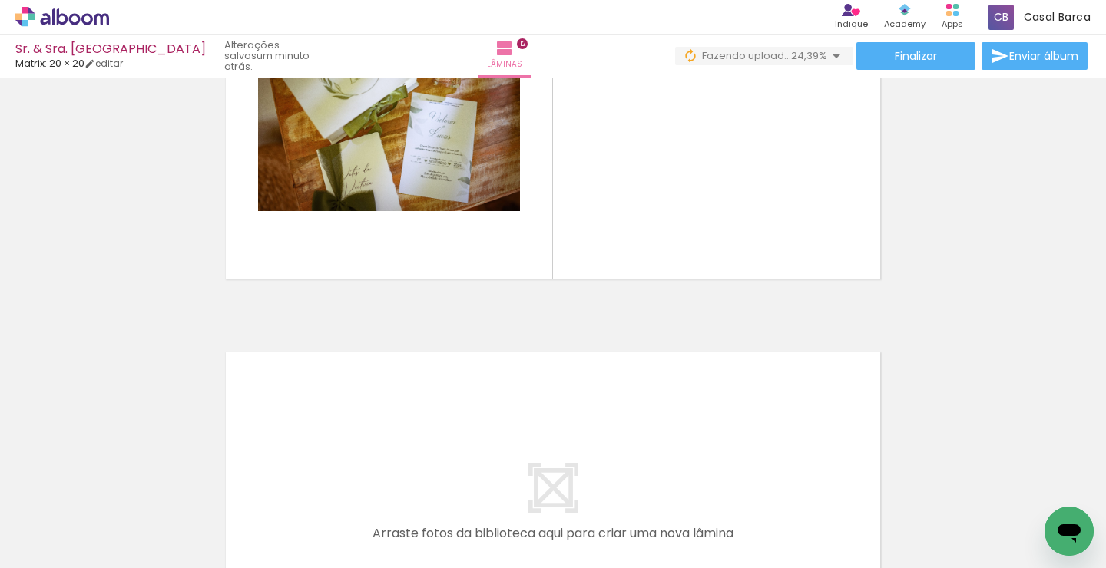
scroll to position [4387, 0]
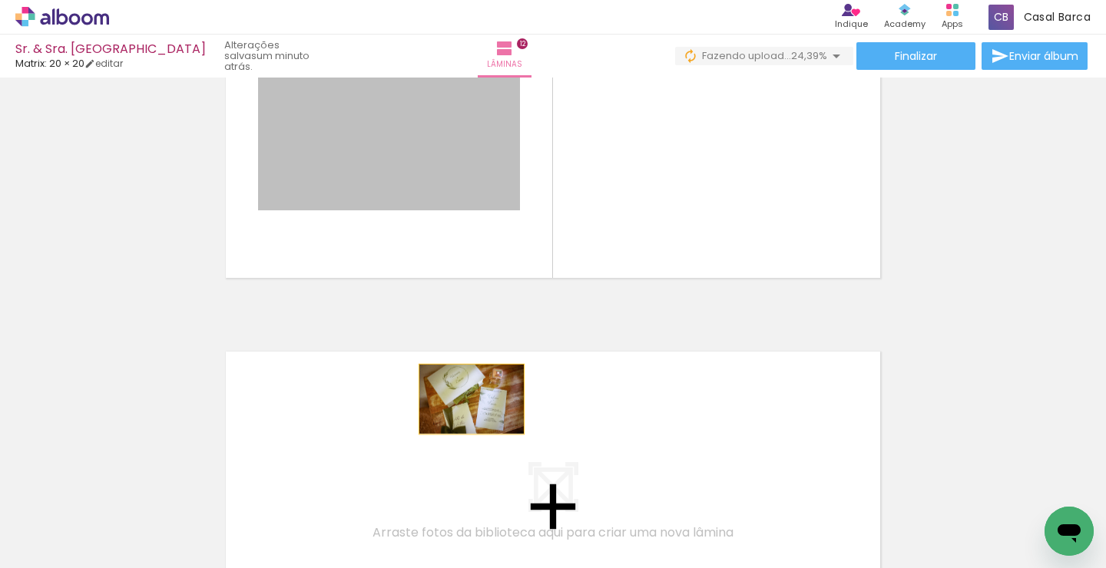
drag, startPoint x: 488, startPoint y: 160, endPoint x: 470, endPoint y: 399, distance: 239.5
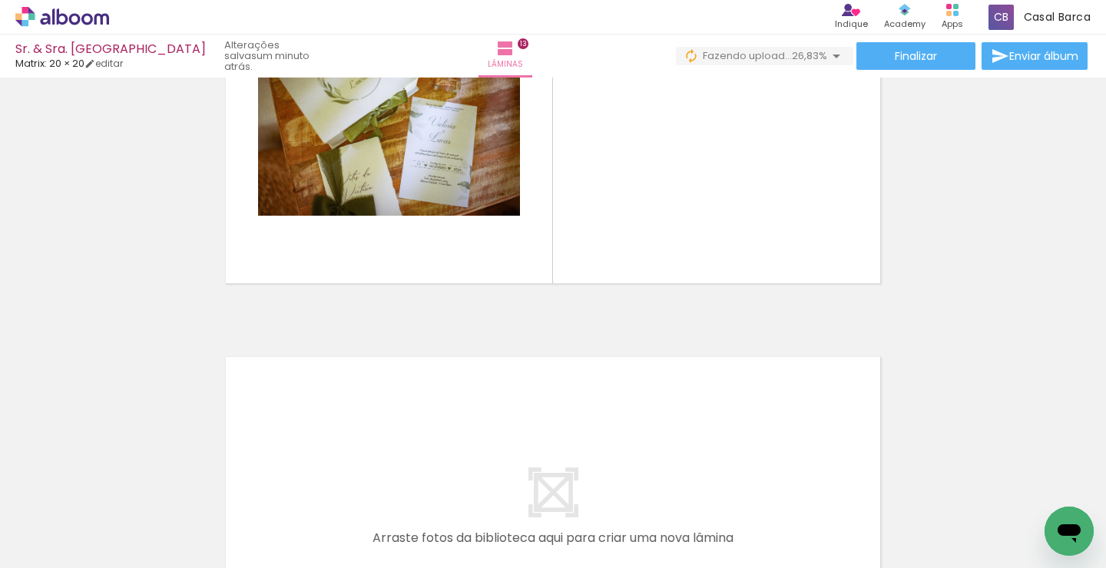
scroll to position [4789, 0]
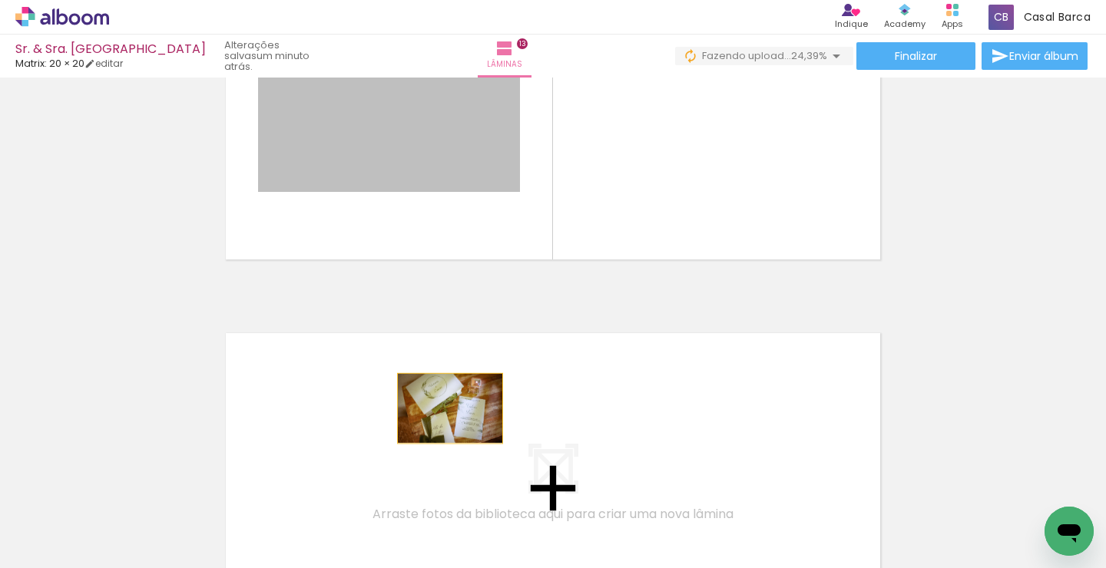
drag, startPoint x: 482, startPoint y: 133, endPoint x: 450, endPoint y: 409, distance: 277.5
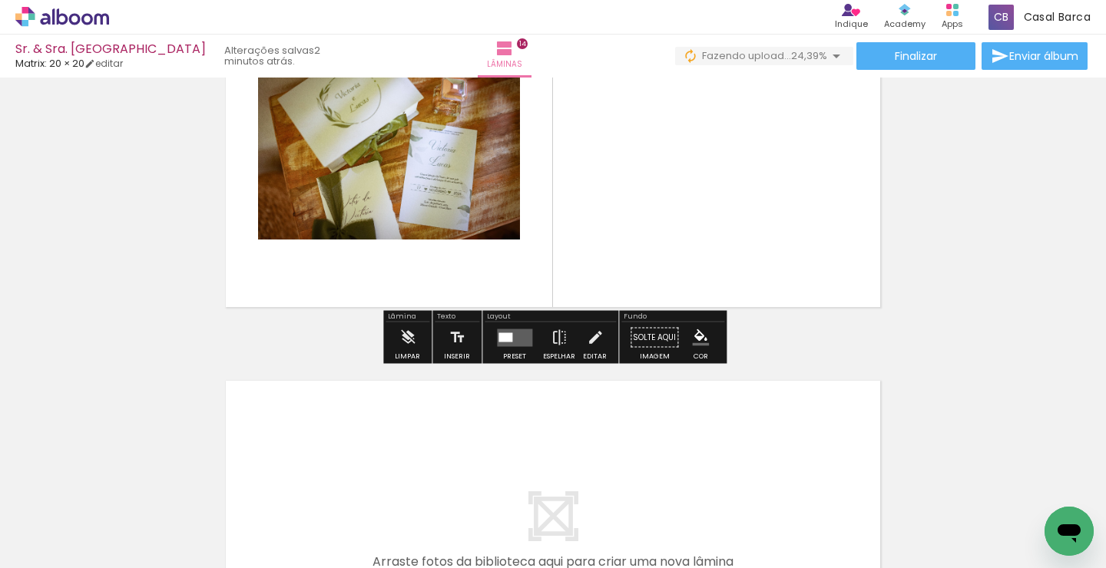
scroll to position [5129, 0]
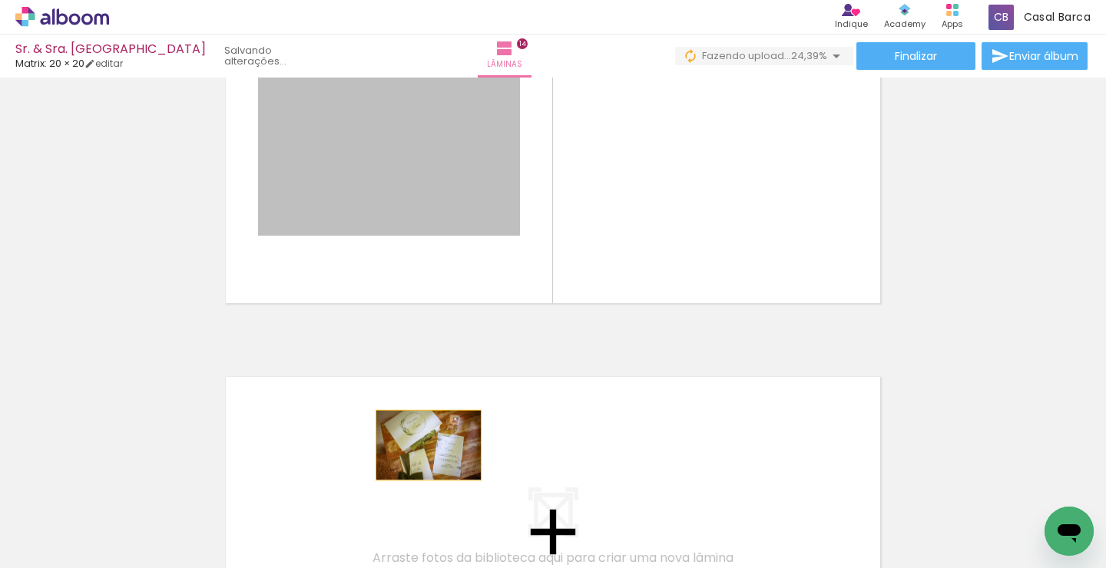
drag, startPoint x: 494, startPoint y: 184, endPoint x: 429, endPoint y: 446, distance: 269.2
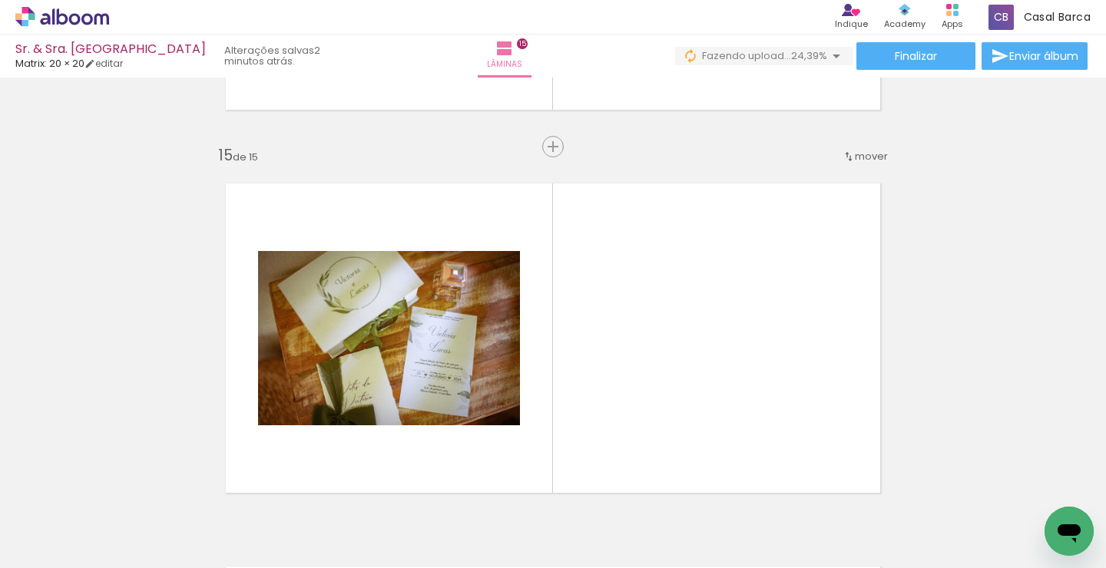
scroll to position [5385, 0]
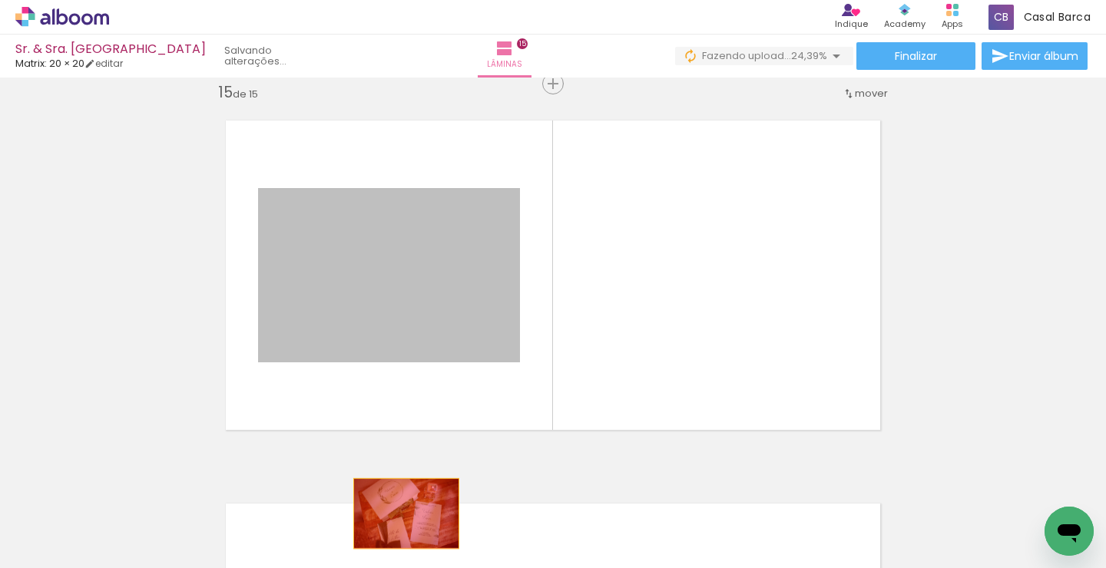
drag, startPoint x: 442, startPoint y: 308, endPoint x: 406, endPoint y: 514, distance: 208.9
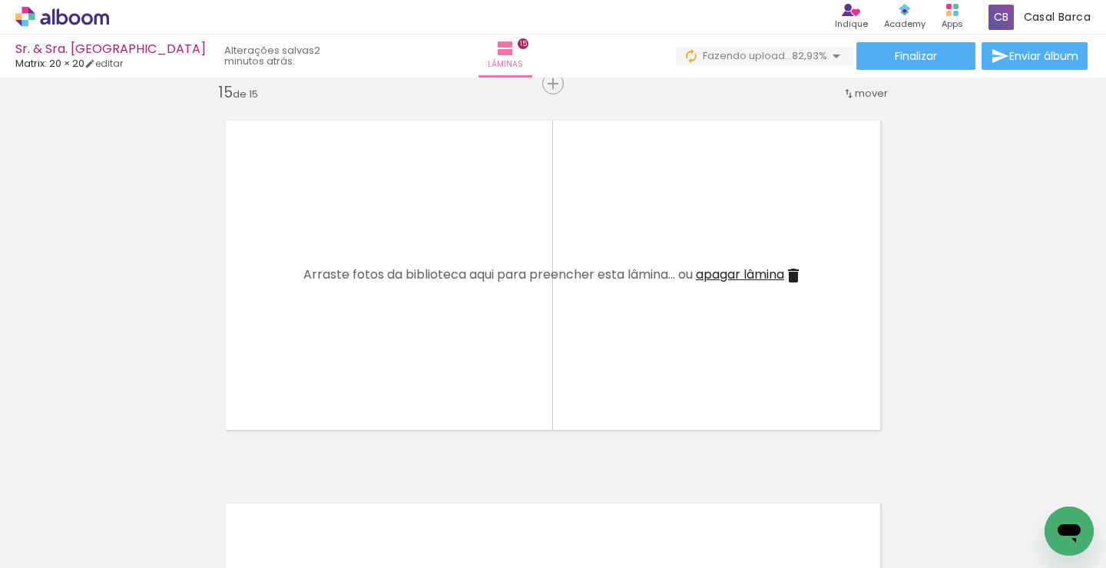
click at [78, 524] on iron-icon at bounding box center [78, 522] width 12 height 12
click at [0, 0] on slot "Não utilizadas" at bounding box center [0, 0] width 0 height 0
type input "Não utilizadas"
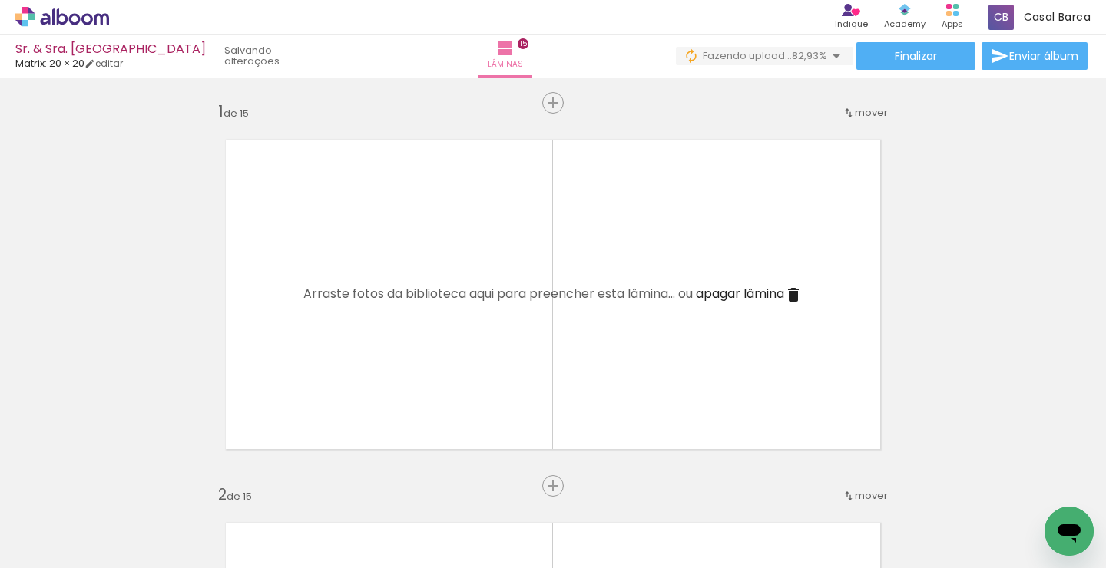
scroll to position [0, 0]
drag, startPoint x: 1083, startPoint y: 497, endPoint x: 734, endPoint y: 335, distance: 384.5
click at [734, 335] on quentale-workspace at bounding box center [553, 284] width 1106 height 568
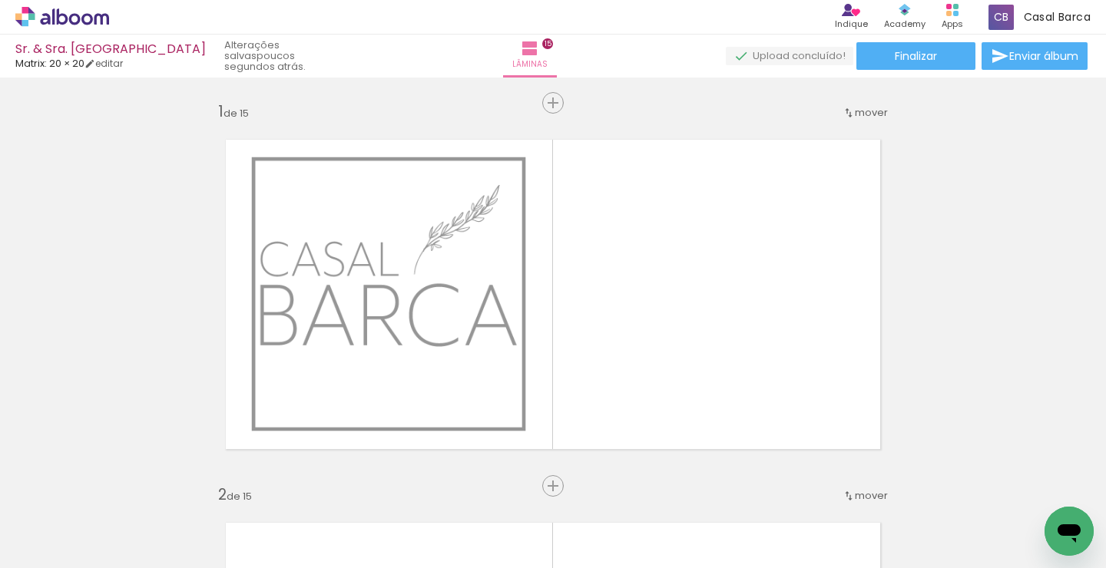
scroll to position [0, 1921]
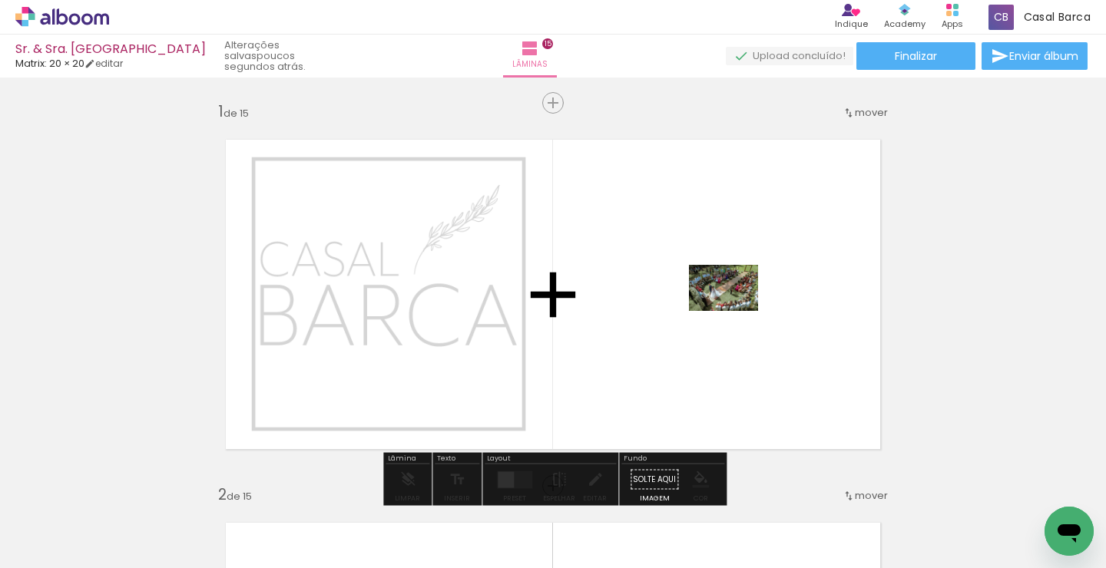
drag, startPoint x: 926, startPoint y: 521, endPoint x: 734, endPoint y: 306, distance: 288.8
click at [734, 306] on quentale-workspace at bounding box center [553, 284] width 1106 height 568
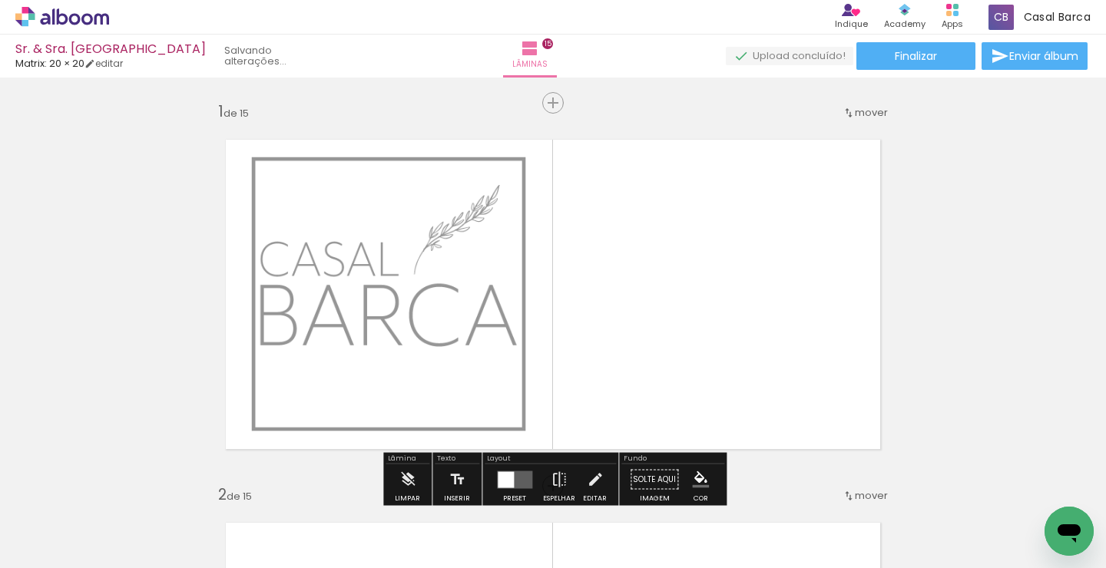
drag, startPoint x: 689, startPoint y: 326, endPoint x: 742, endPoint y: 548, distance: 229.0
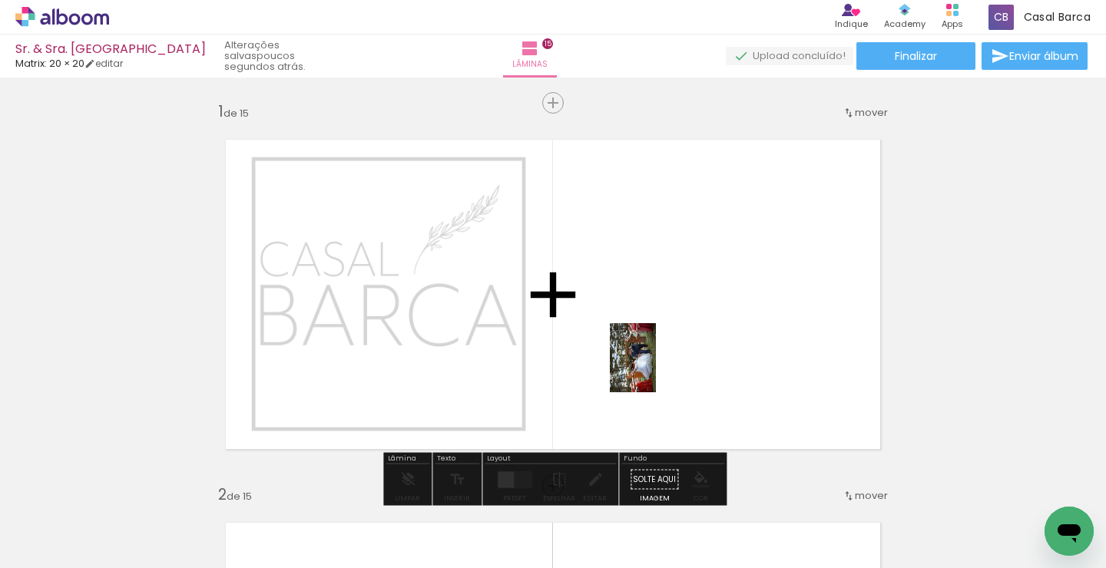
click at [656, 369] on quentale-workspace at bounding box center [553, 284] width 1106 height 568
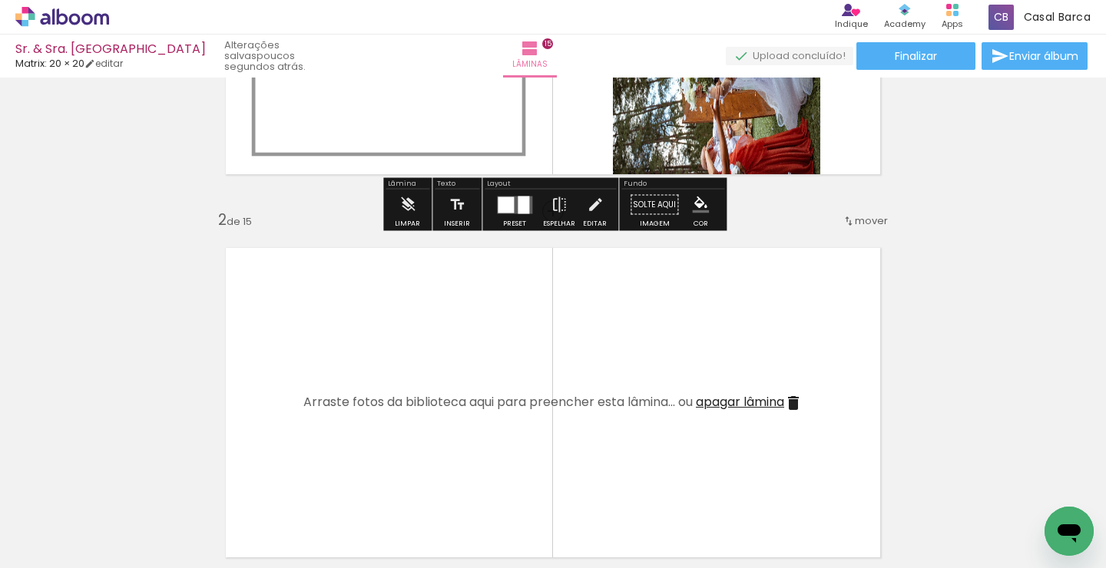
scroll to position [279, 0]
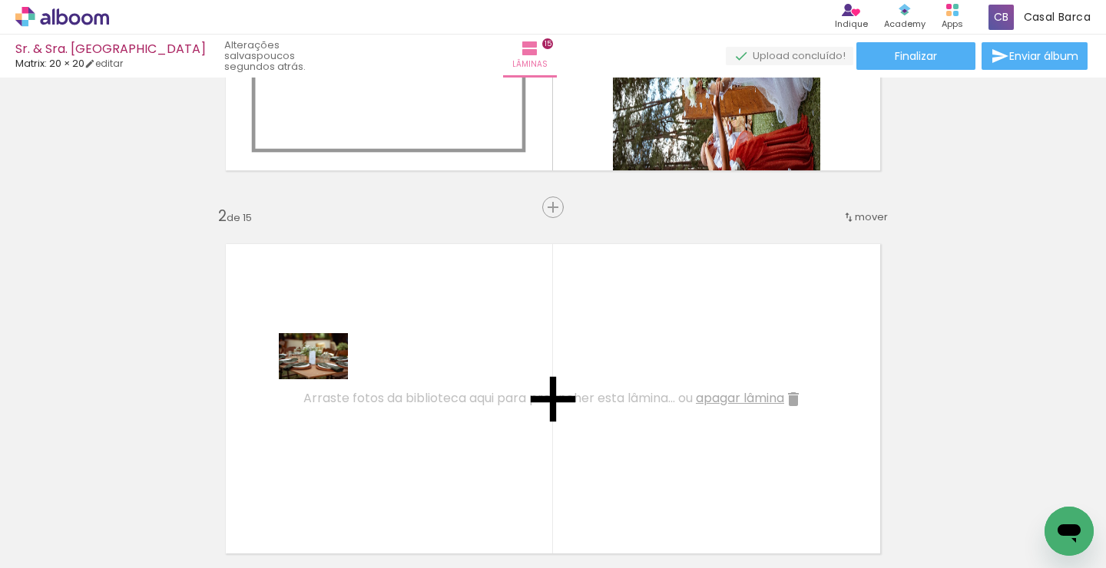
drag, startPoint x: 137, startPoint y: 511, endPoint x: 325, endPoint y: 379, distance: 229.5
click at [325, 379] on quentale-workspace at bounding box center [553, 284] width 1106 height 568
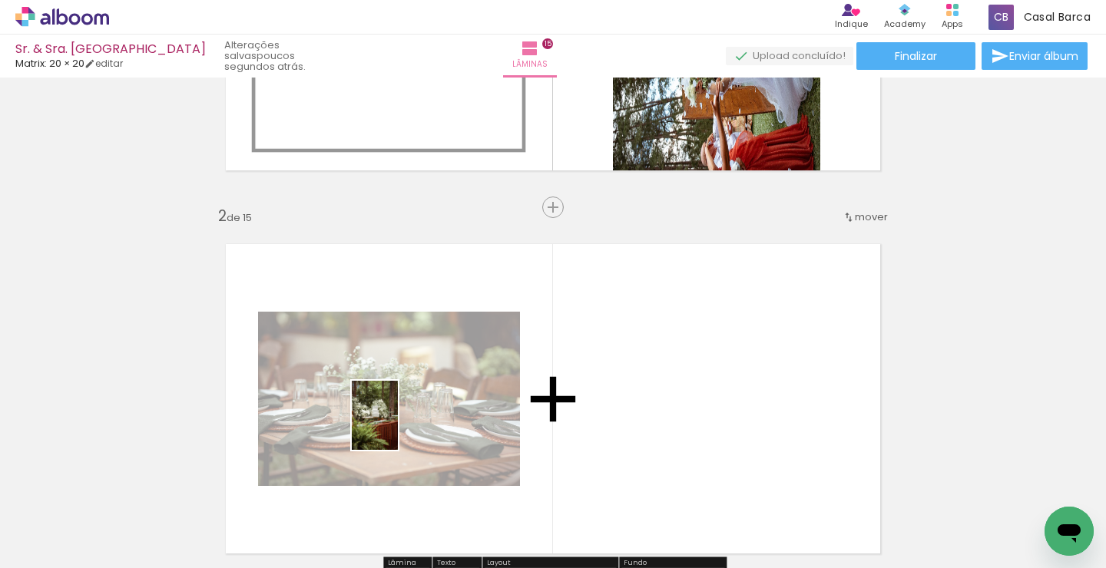
click at [396, 426] on quentale-workspace at bounding box center [553, 284] width 1106 height 568
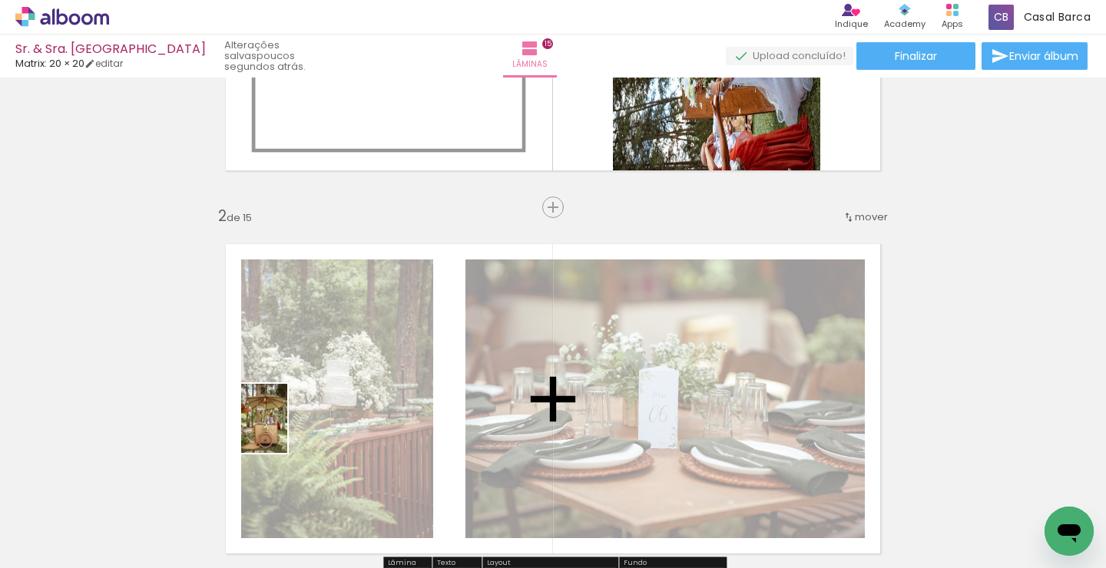
drag, startPoint x: 164, startPoint y: 521, endPoint x: 329, endPoint y: 407, distance: 200.5
click at [329, 407] on quentale-workspace at bounding box center [553, 284] width 1106 height 568
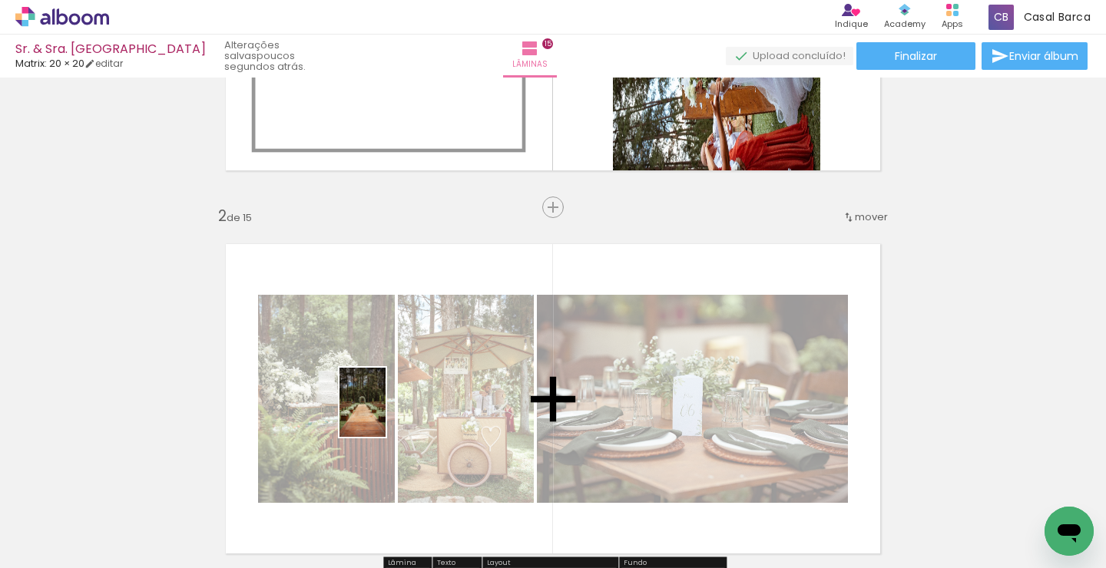
drag, startPoint x: 164, startPoint y: 518, endPoint x: 418, endPoint y: 393, distance: 282.4
click at [418, 393] on quentale-workspace at bounding box center [553, 284] width 1106 height 568
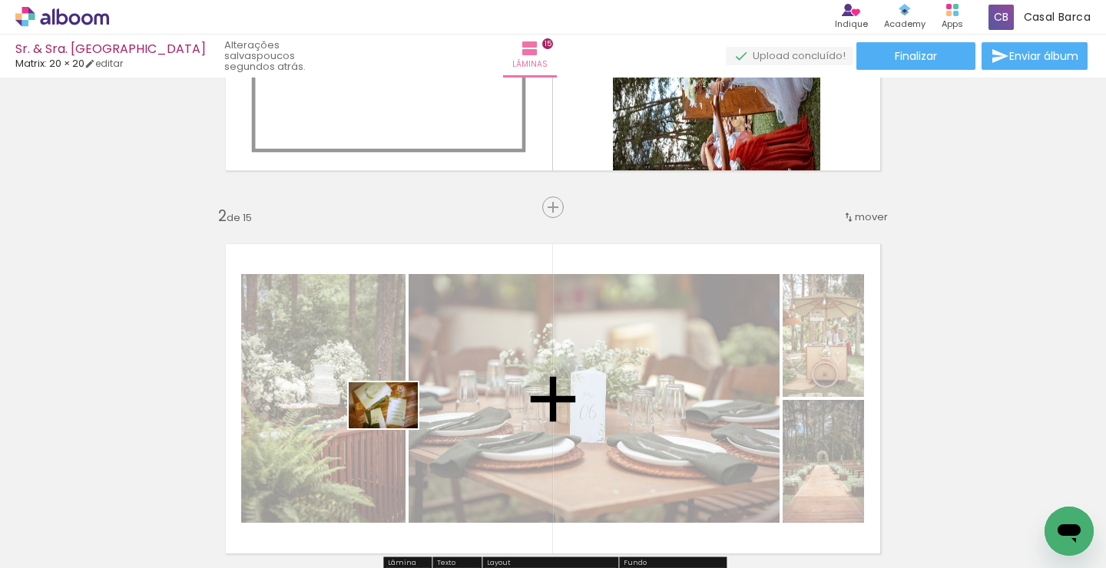
drag, startPoint x: 148, startPoint y: 528, endPoint x: 395, endPoint y: 429, distance: 265.7
click at [395, 429] on quentale-workspace at bounding box center [553, 284] width 1106 height 568
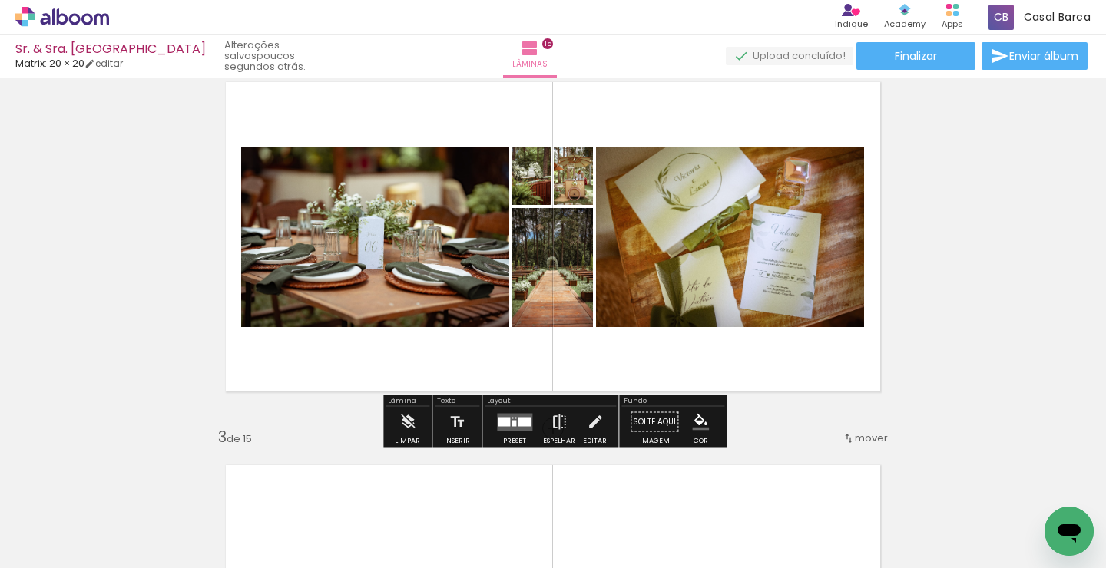
scroll to position [443, 0]
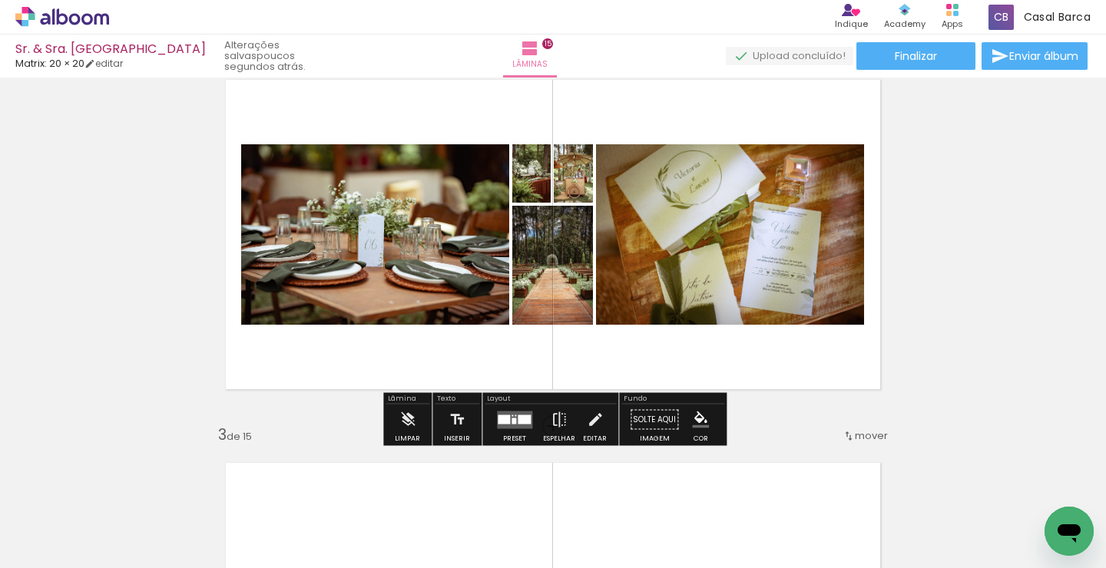
click at [512, 416] on div at bounding box center [513, 416] width 2 height 2
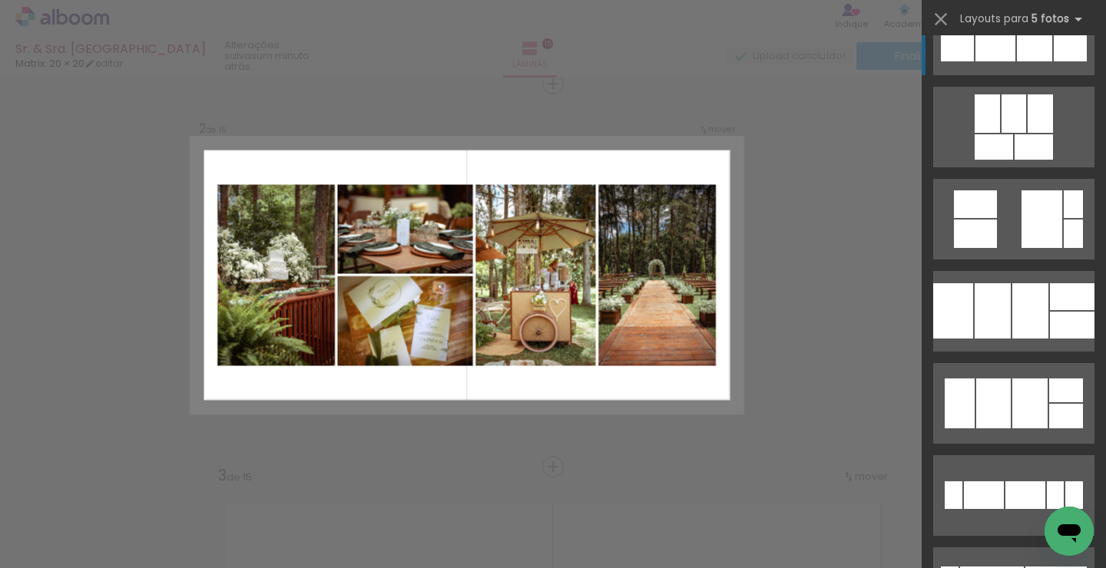
scroll to position [2267, 0]
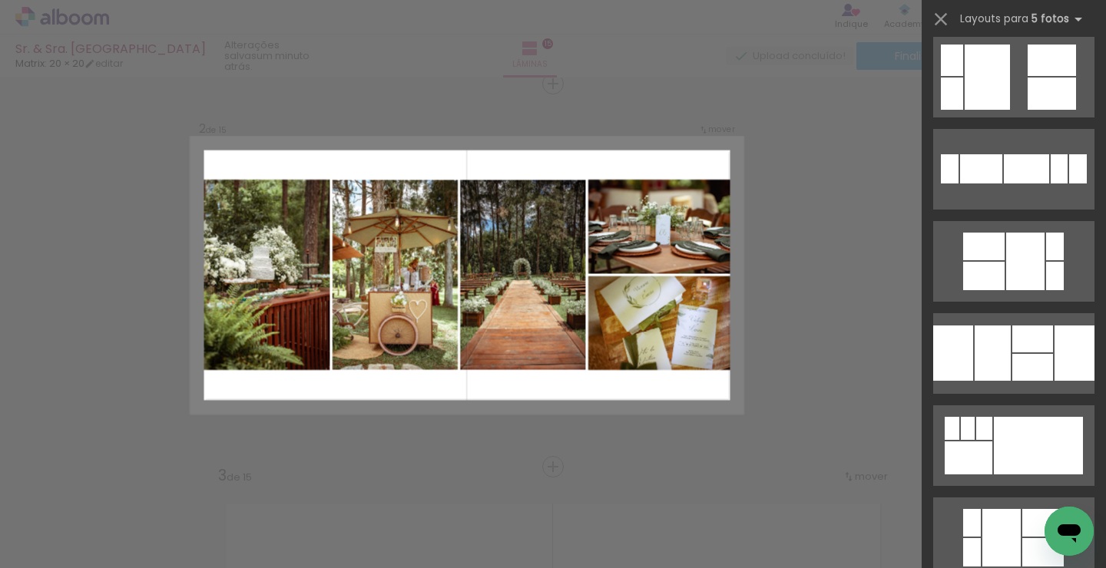
scroll to position [1023, 0]
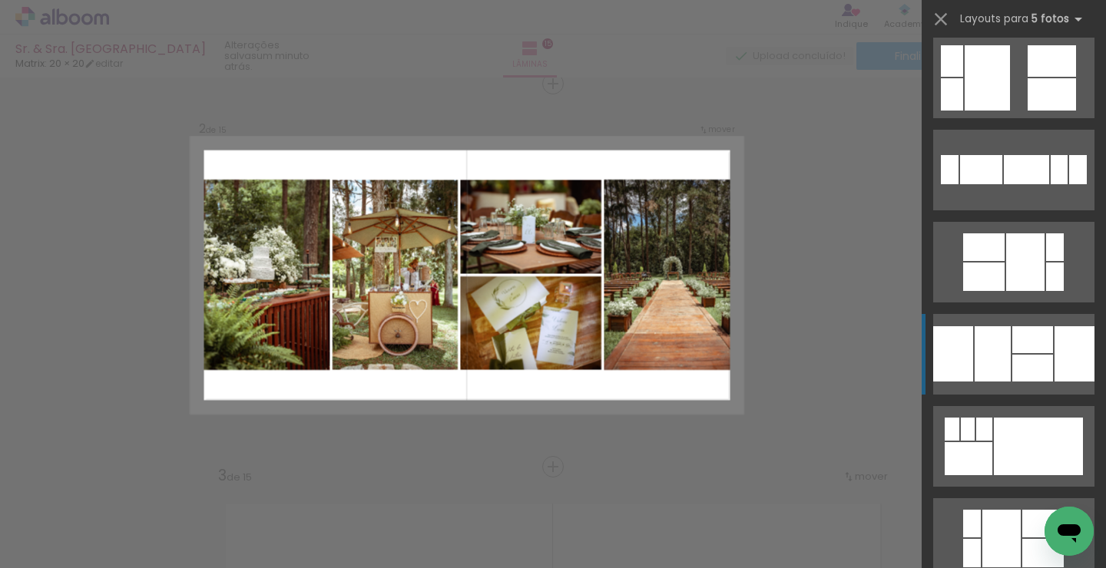
click at [1022, 349] on div at bounding box center [1032, 339] width 41 height 27
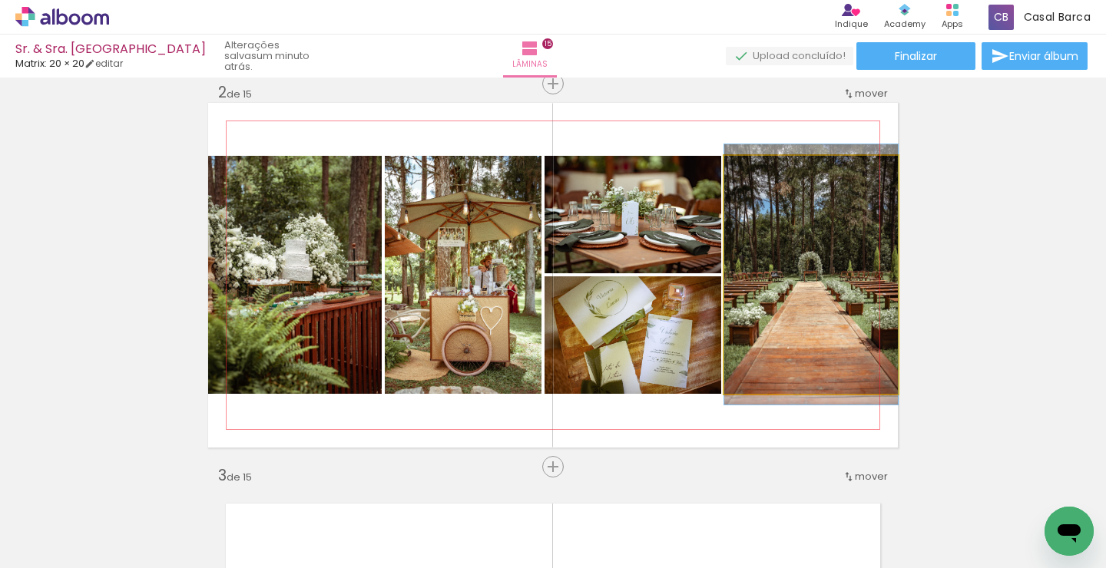
click at [779, 244] on quentale-photo at bounding box center [811, 275] width 174 height 238
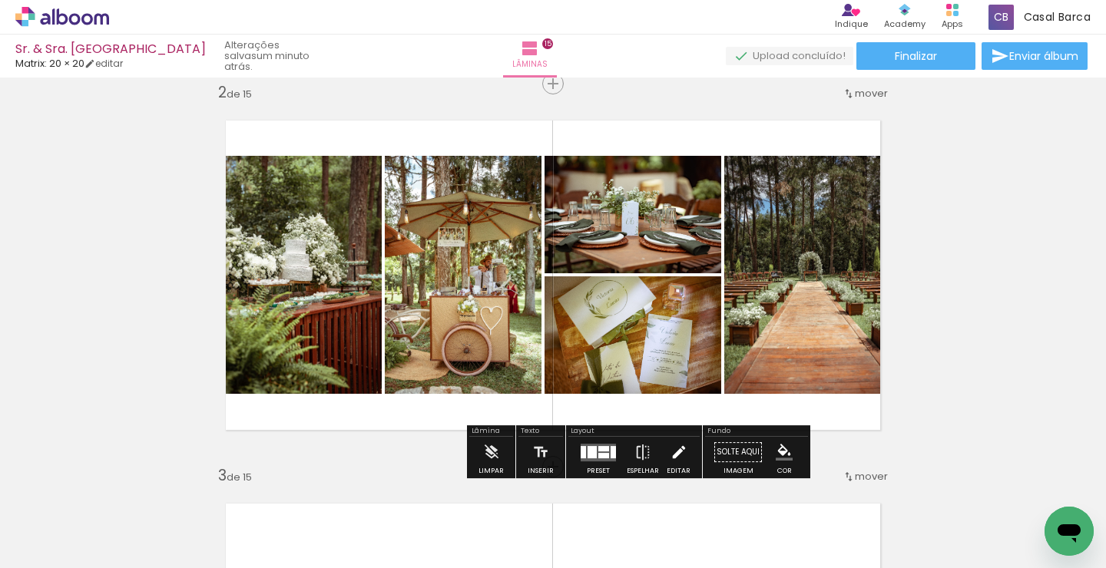
click at [677, 450] on iron-icon at bounding box center [679, 452] width 17 height 31
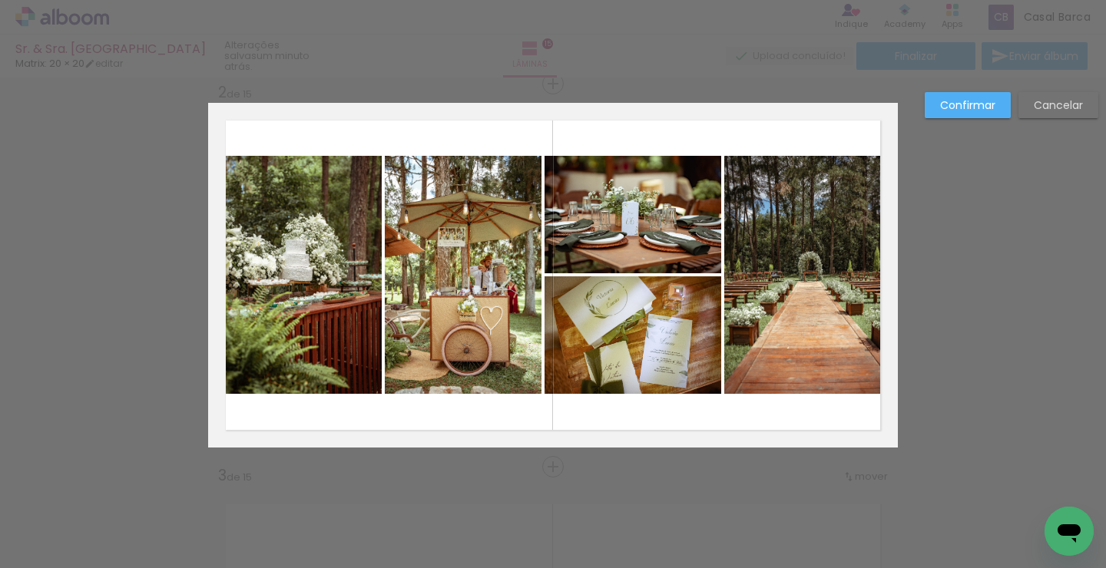
click at [333, 372] on quentale-photo at bounding box center [295, 275] width 174 height 238
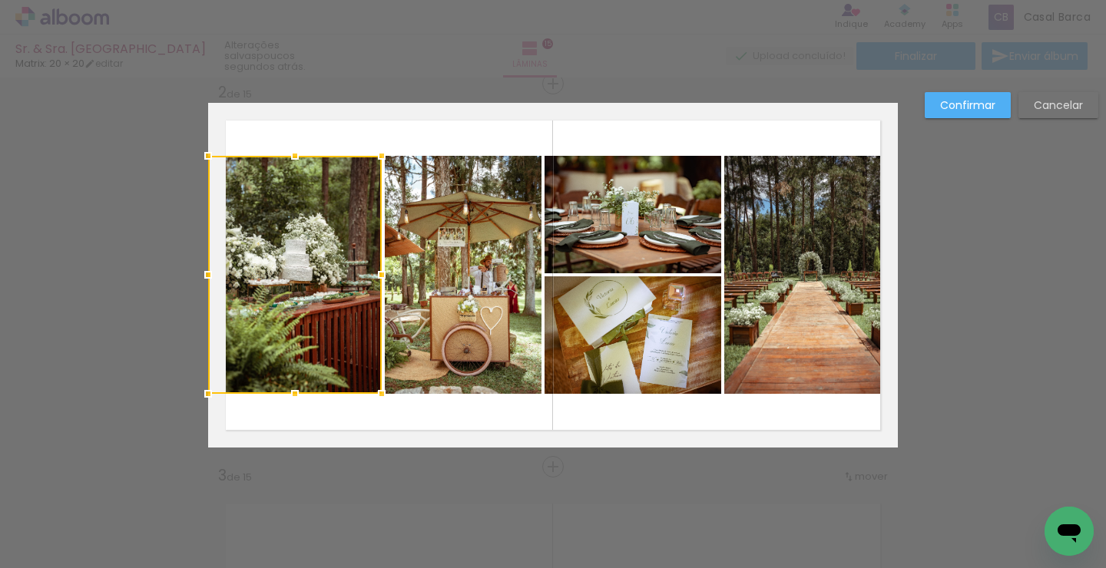
click at [452, 308] on quentale-photo at bounding box center [463, 275] width 157 height 238
click at [662, 186] on quentale-photo at bounding box center [633, 215] width 177 height 118
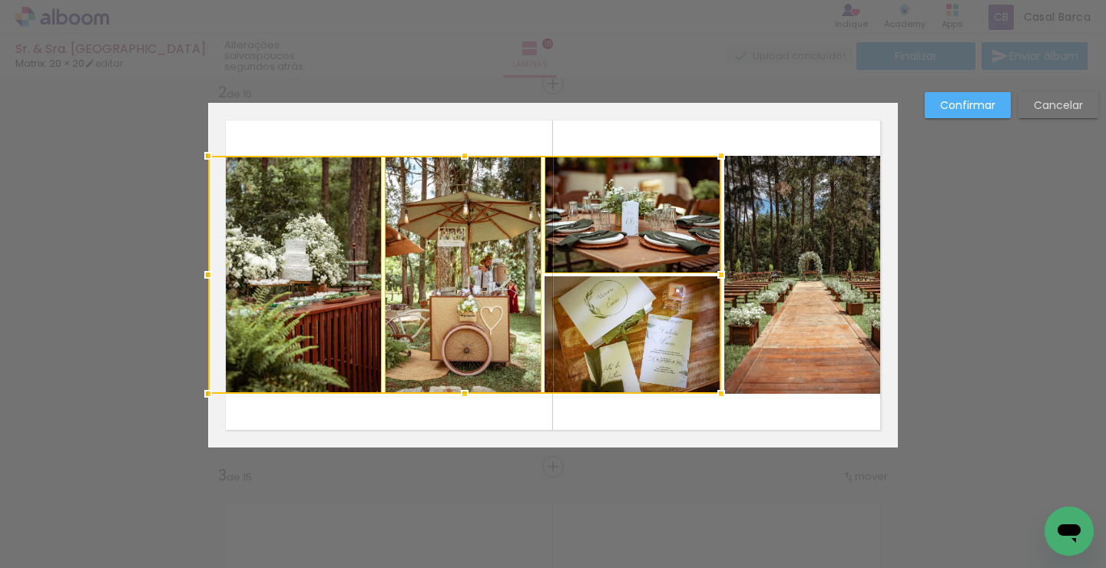
click at [657, 314] on div at bounding box center [464, 275] width 513 height 238
click at [831, 257] on quentale-photo at bounding box center [811, 275] width 174 height 238
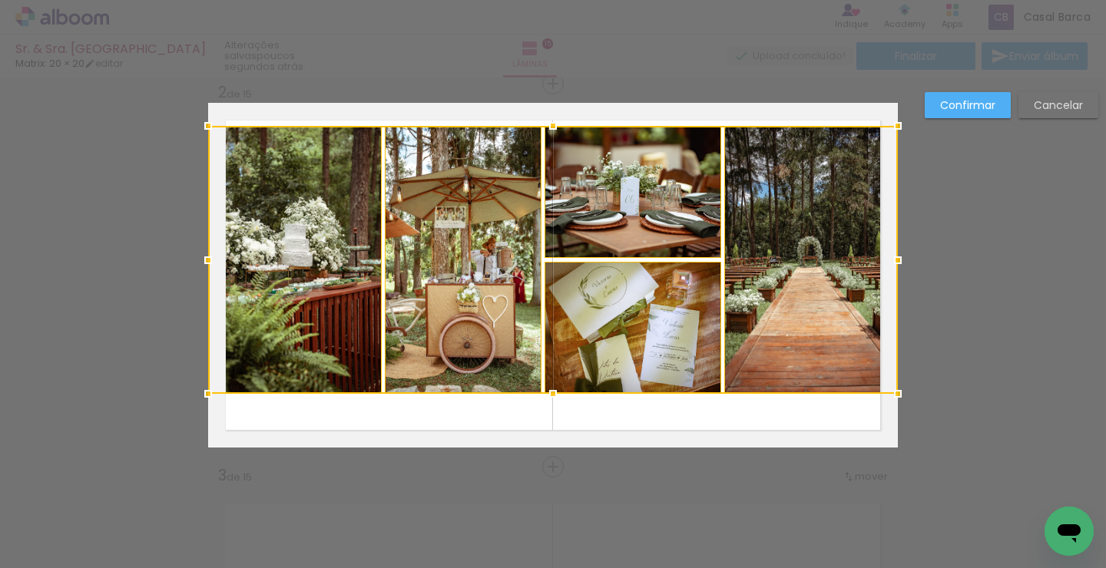
drag, startPoint x: 554, startPoint y: 152, endPoint x: 547, endPoint y: 122, distance: 30.7
click at [547, 122] on div at bounding box center [553, 126] width 31 height 31
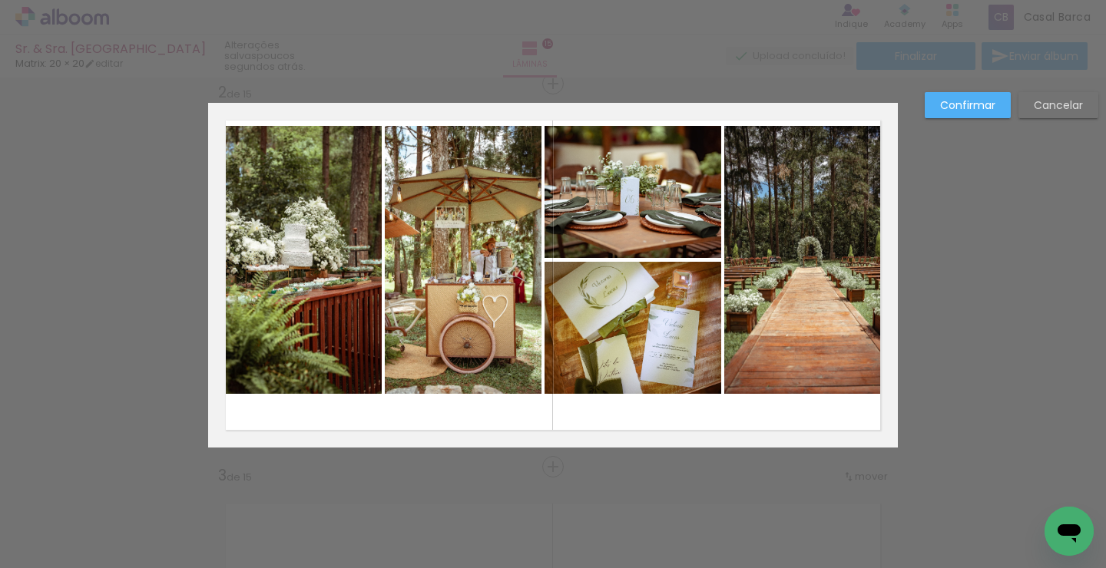
click at [212, 248] on quentale-photo at bounding box center [295, 260] width 174 height 268
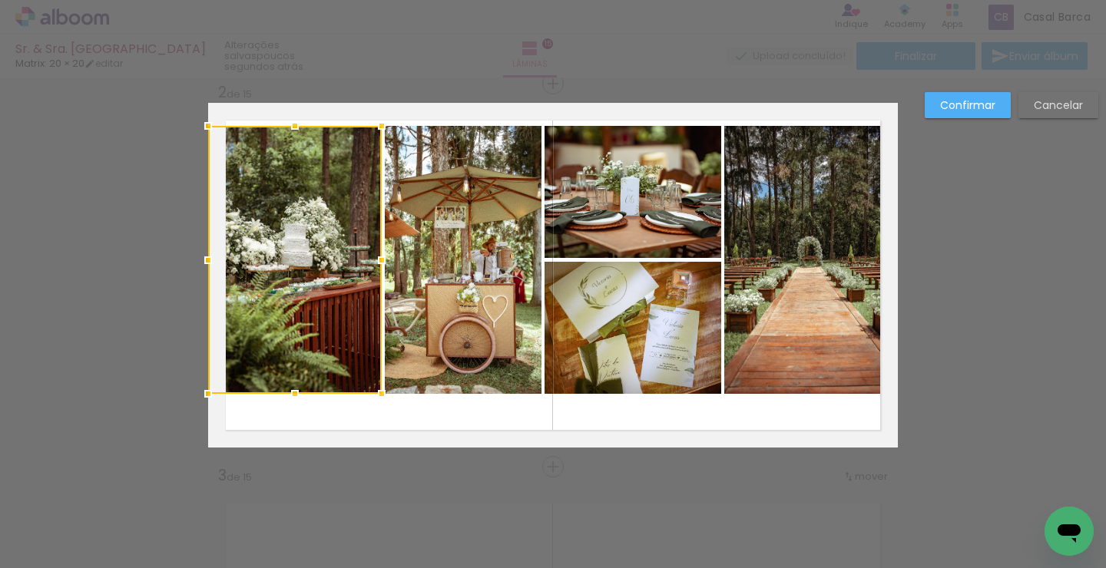
click at [479, 178] on quentale-photo at bounding box center [463, 260] width 156 height 268
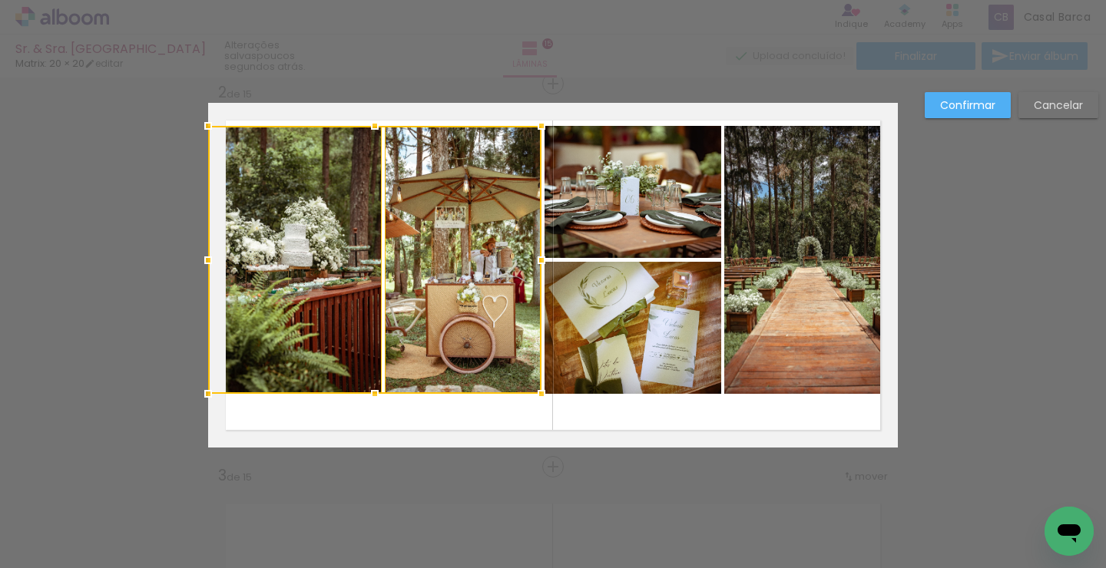
click at [674, 187] on quentale-photo at bounding box center [633, 192] width 177 height 132
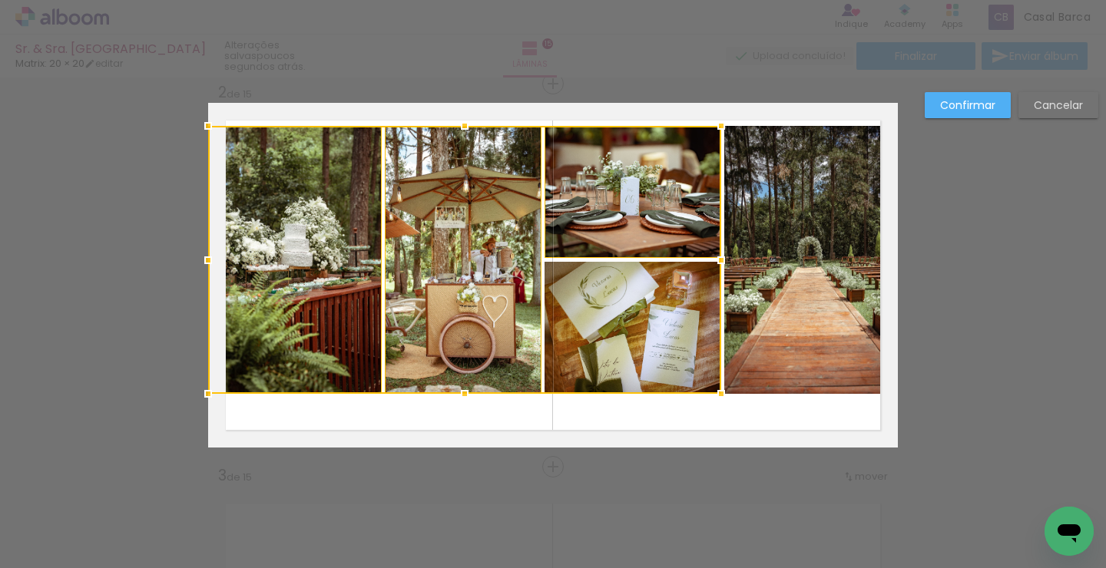
click at [661, 348] on div at bounding box center [464, 260] width 513 height 268
click at [813, 257] on quentale-photo at bounding box center [811, 260] width 174 height 268
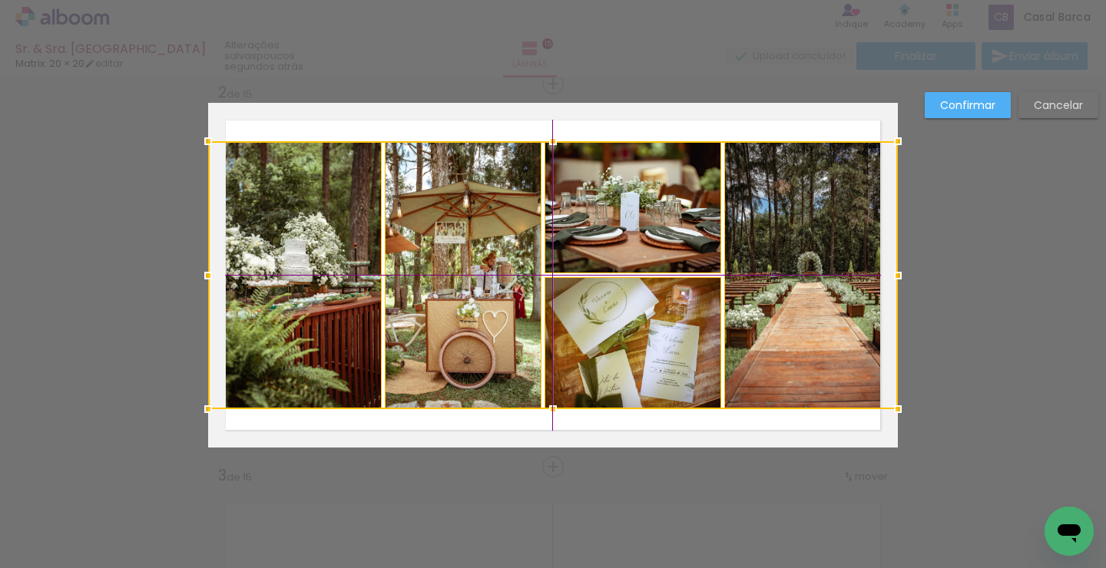
drag, startPoint x: 649, startPoint y: 230, endPoint x: 648, endPoint y: 247, distance: 16.9
click at [648, 247] on div at bounding box center [553, 275] width 690 height 268
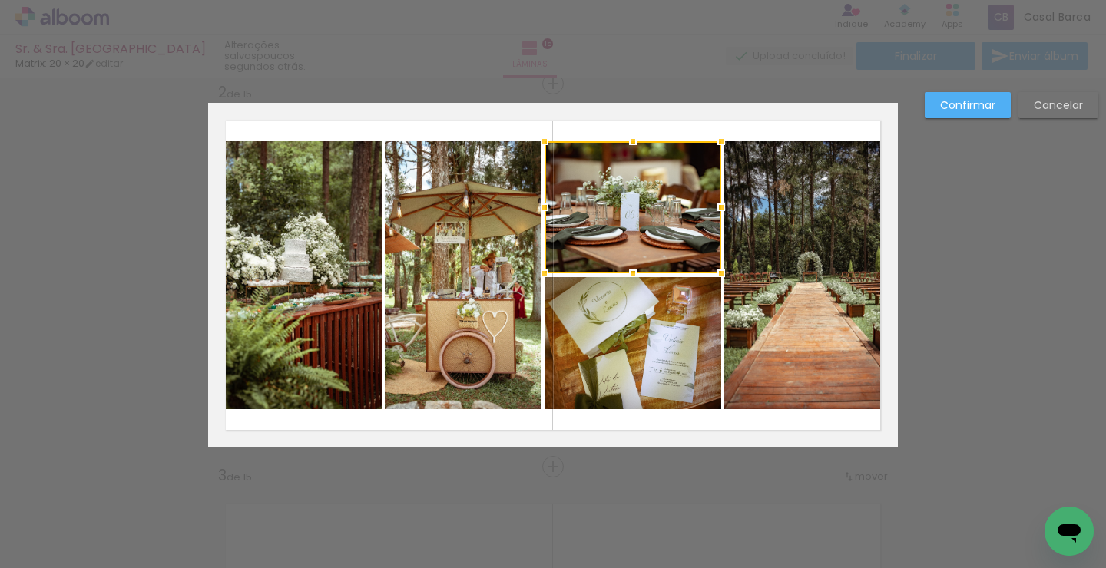
click at [0, 0] on slot "Confirmar" at bounding box center [0, 0] width 0 height 0
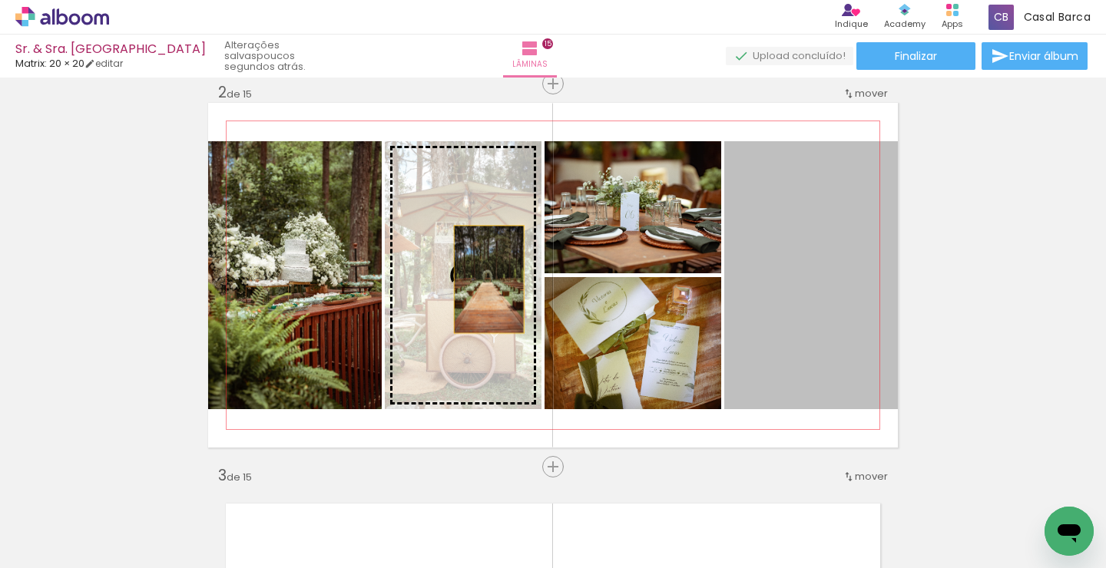
drag, startPoint x: 810, startPoint y: 297, endPoint x: 475, endPoint y: 279, distance: 335.4
click at [0, 0] on slot at bounding box center [0, 0] width 0 height 0
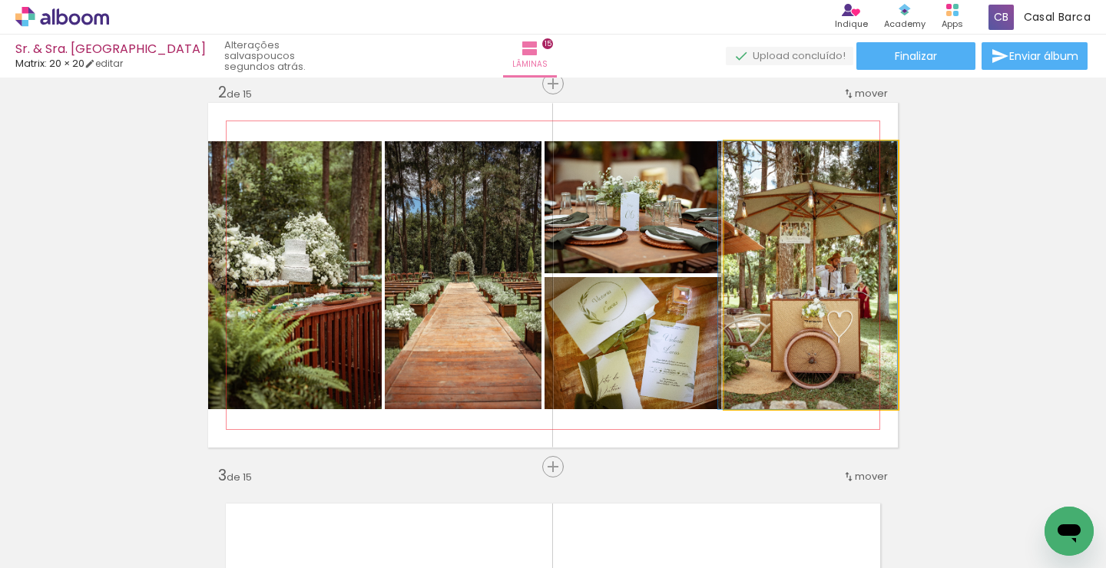
drag, startPoint x: 849, startPoint y: 303, endPoint x: 808, endPoint y: 300, distance: 40.8
click at [809, 336] on quentale-photo at bounding box center [811, 275] width 174 height 268
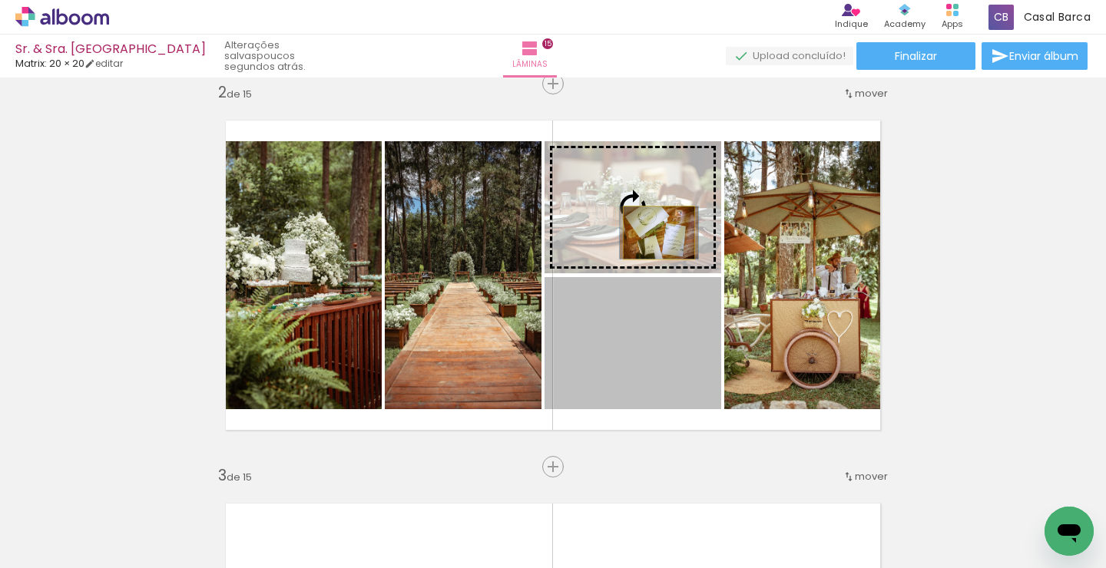
drag, startPoint x: 657, startPoint y: 353, endPoint x: 659, endPoint y: 232, distance: 121.4
click at [0, 0] on slot at bounding box center [0, 0] width 0 height 0
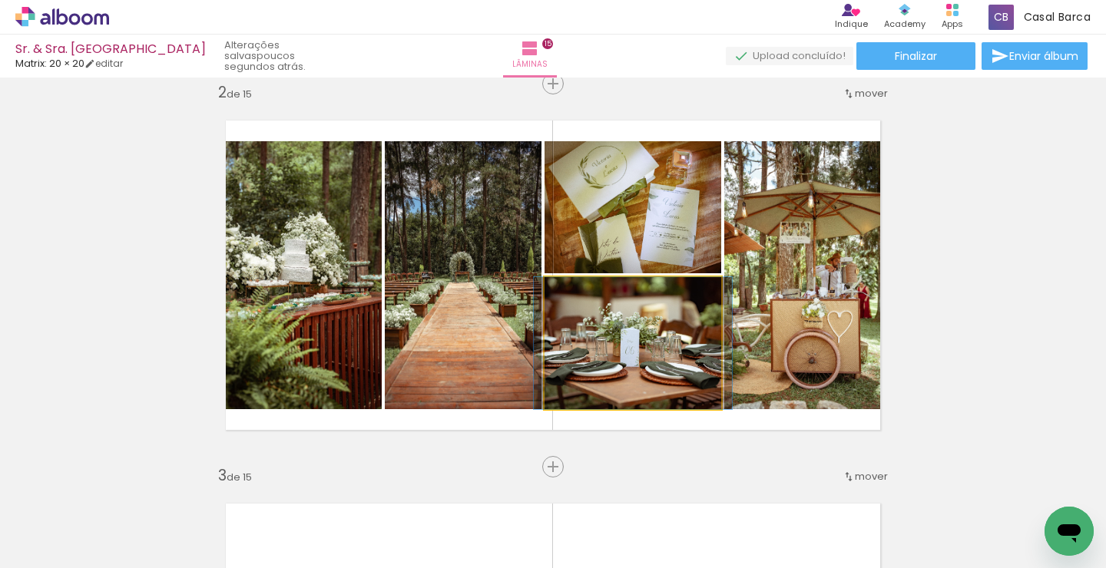
drag, startPoint x: 621, startPoint y: 352, endPoint x: 621, endPoint y: 333, distance: 18.4
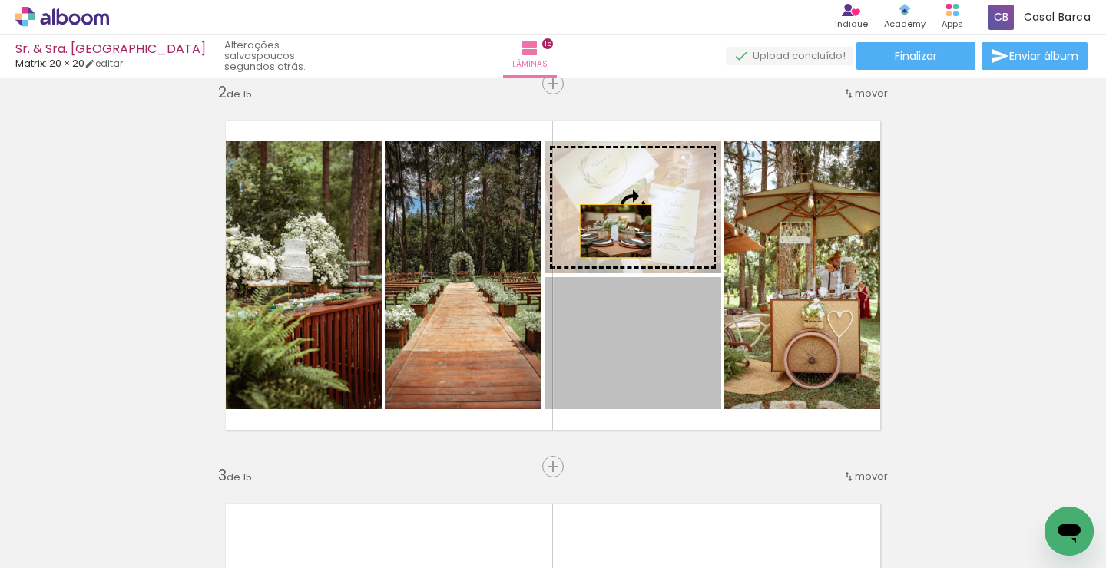
drag, startPoint x: 616, startPoint y: 359, endPoint x: 616, endPoint y: 213, distance: 145.9
click at [0, 0] on slot at bounding box center [0, 0] width 0 height 0
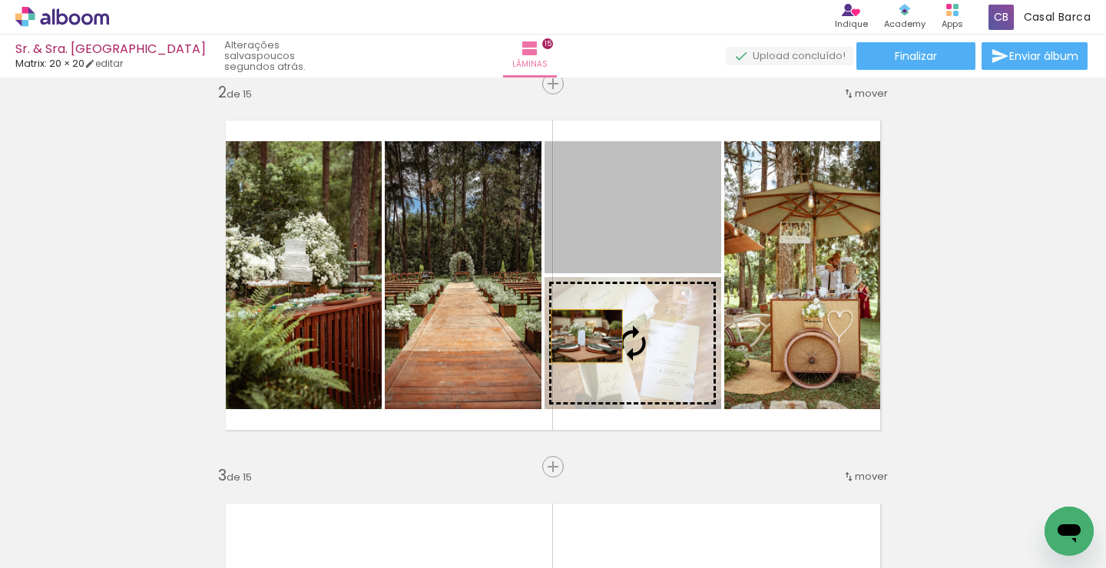
drag, startPoint x: 613, startPoint y: 227, endPoint x: 587, endPoint y: 364, distance: 139.9
click at [0, 0] on slot at bounding box center [0, 0] width 0 height 0
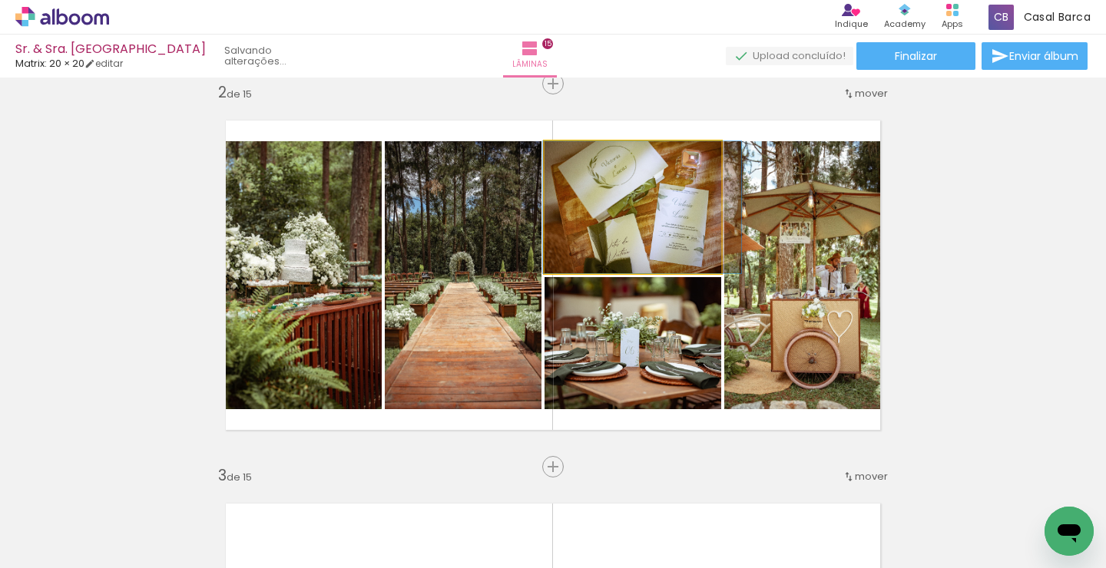
drag, startPoint x: 645, startPoint y: 206, endPoint x: 654, endPoint y: 208, distance: 9.5
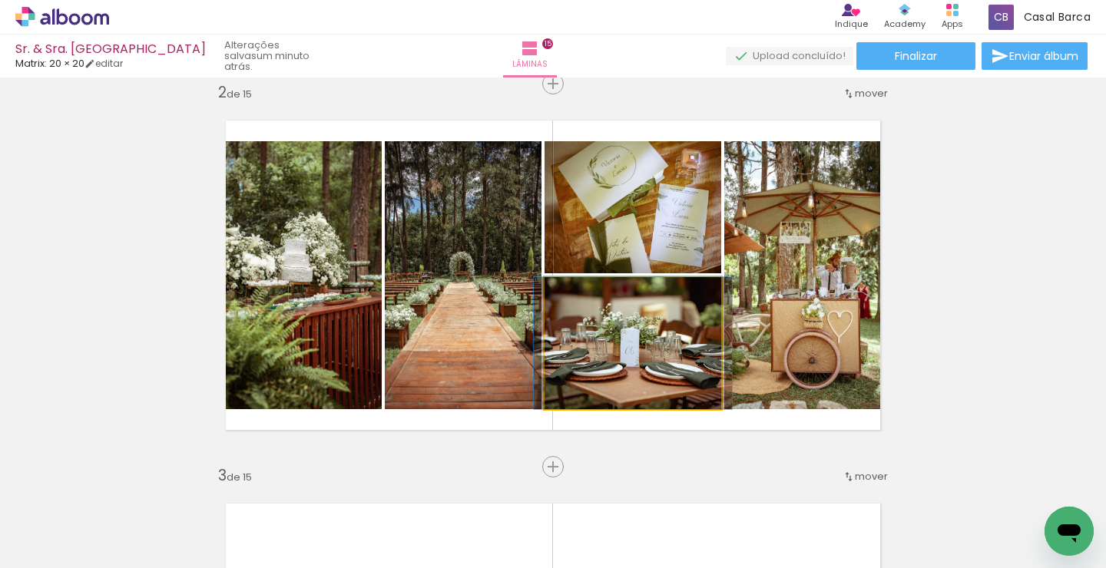
click at [649, 370] on quentale-photo at bounding box center [633, 343] width 177 height 132
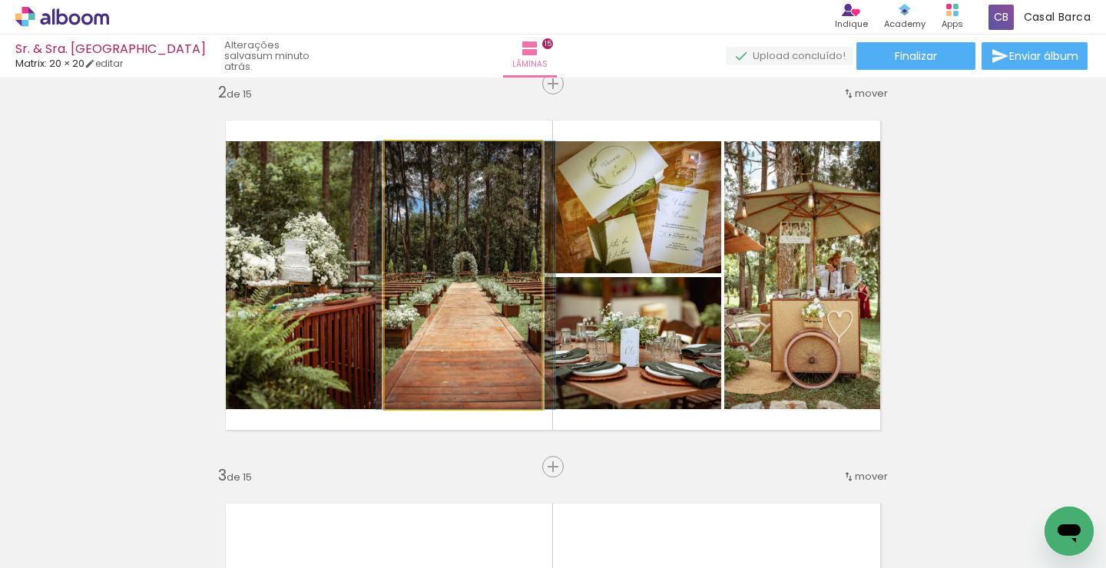
click at [456, 340] on quentale-photo at bounding box center [463, 275] width 156 height 268
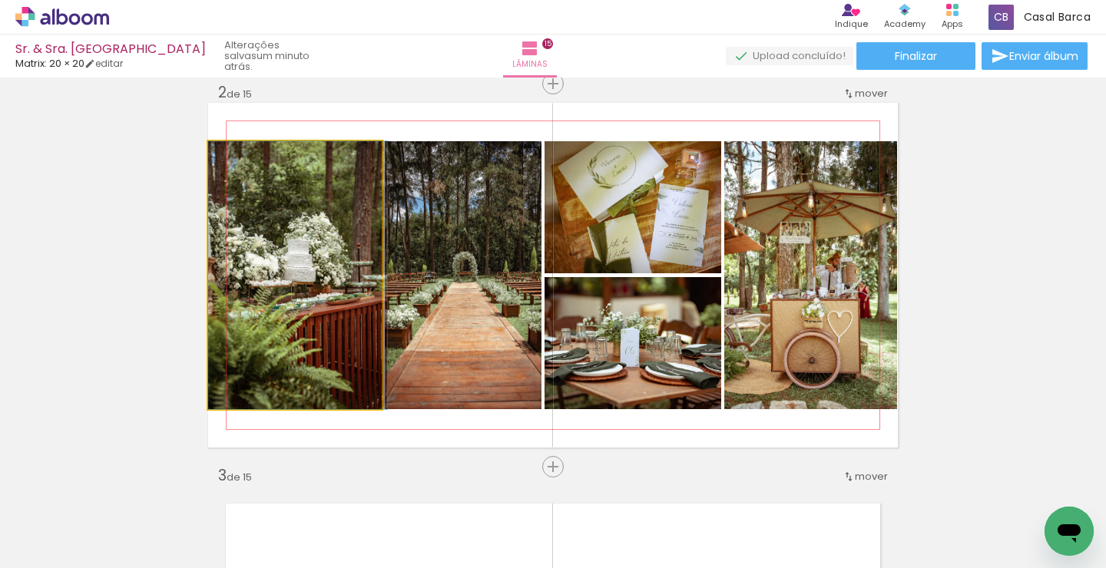
drag, startPoint x: 299, startPoint y: 305, endPoint x: 310, endPoint y: 305, distance: 11.5
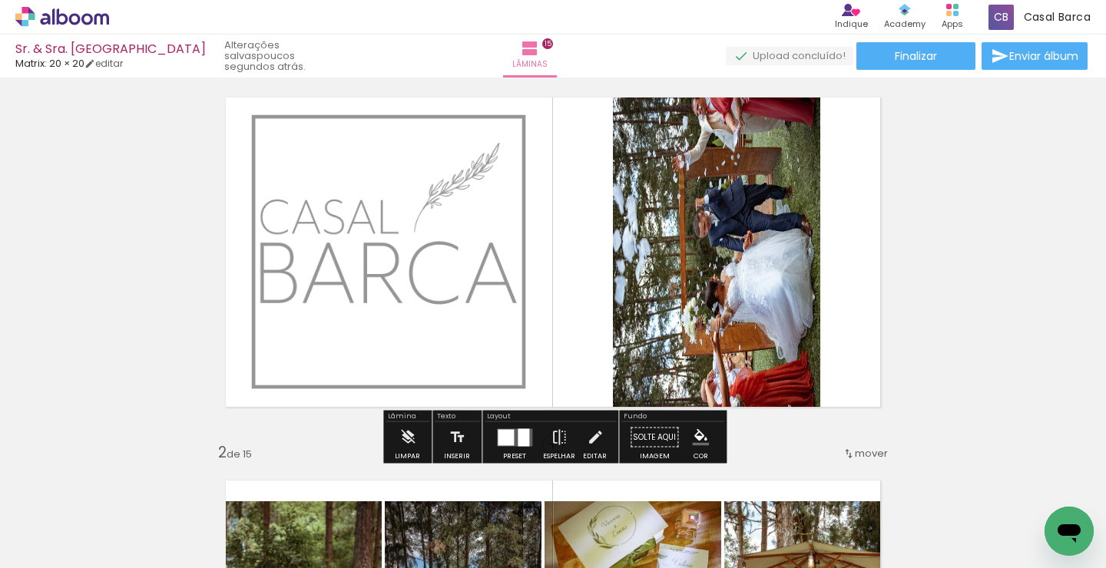
scroll to position [41, 0]
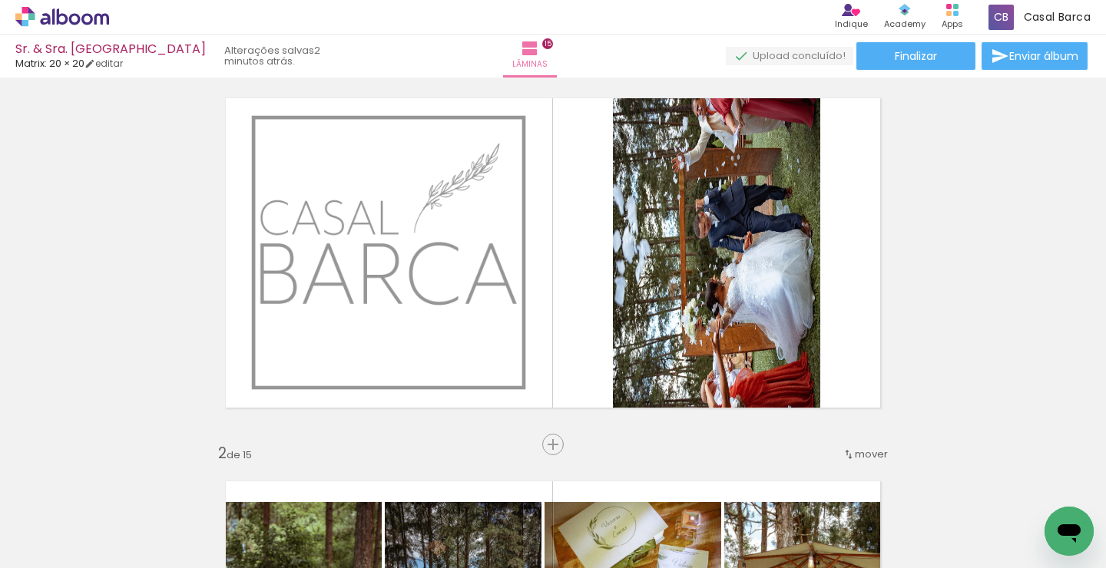
click at [73, 554] on span "Adicionar Fotos" at bounding box center [54, 560] width 46 height 17
click at [0, 0] on input "file" at bounding box center [0, 0] width 0 height 0
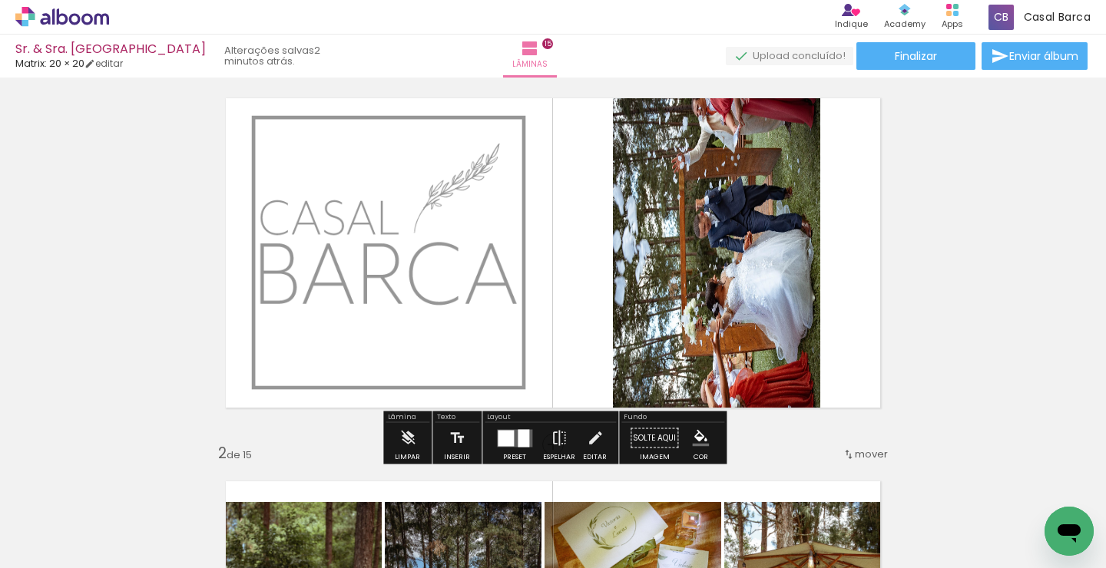
click at [59, 555] on span "Adicionar Fotos" at bounding box center [54, 560] width 46 height 17
click at [0, 0] on input "file" at bounding box center [0, 0] width 0 height 0
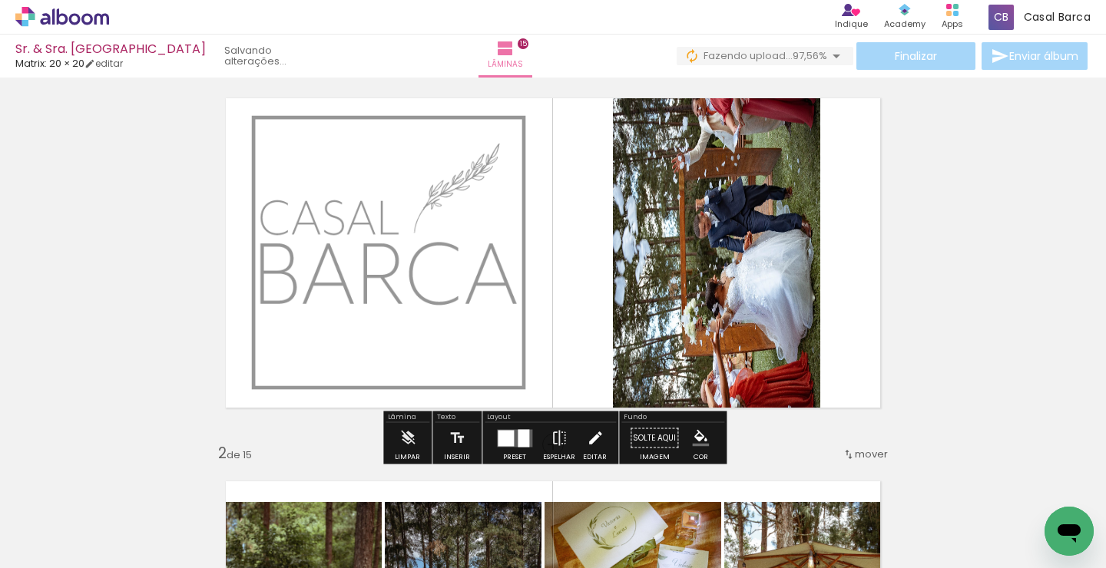
click at [590, 436] on iron-icon at bounding box center [595, 438] width 17 height 31
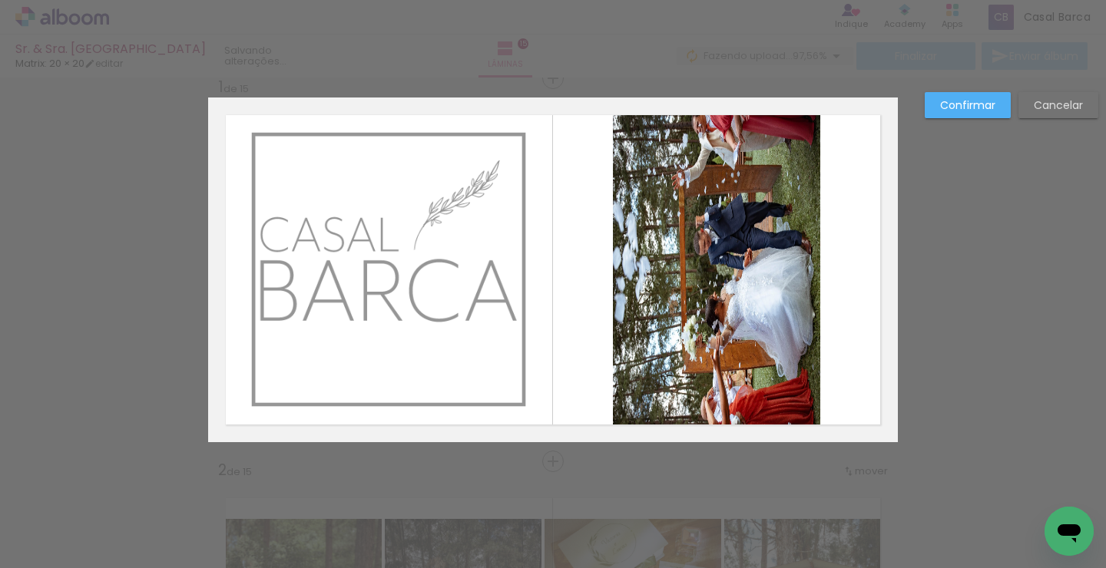
scroll to position [19, 0]
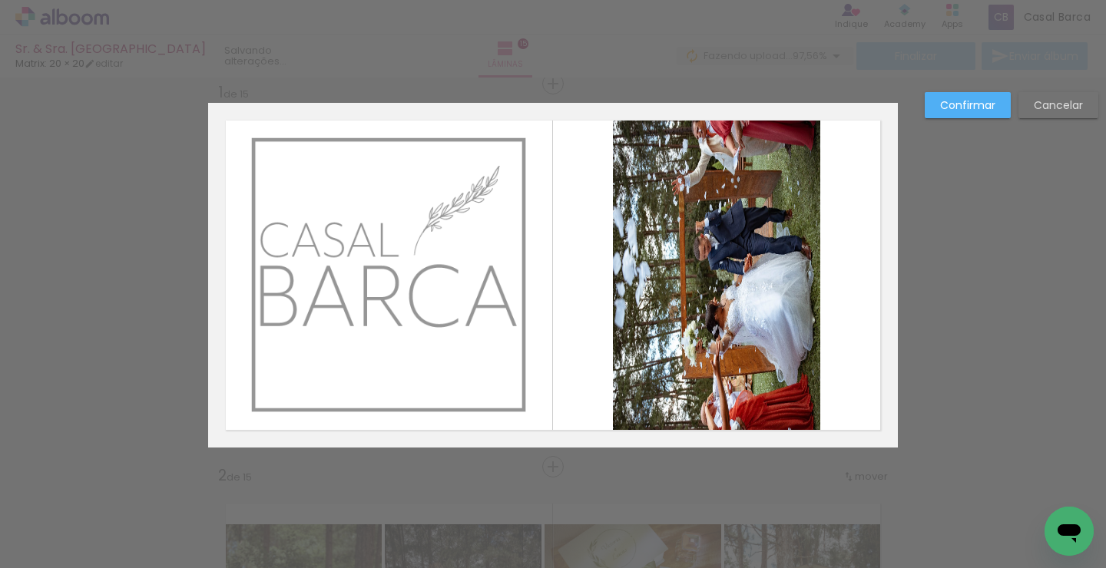
click at [478, 287] on quentale-photo at bounding box center [389, 275] width 278 height 278
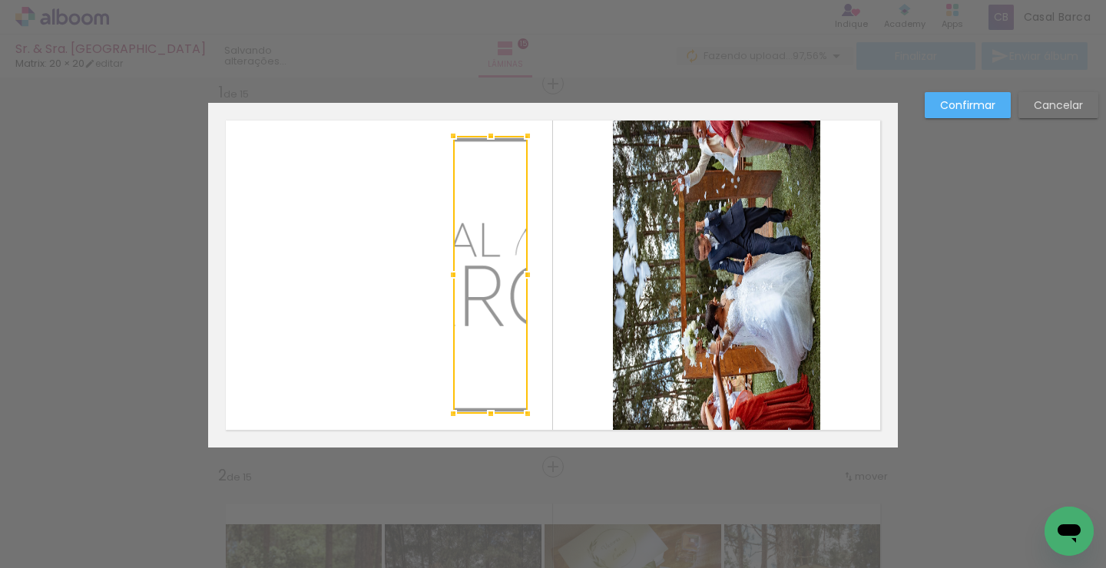
drag, startPoint x: 249, startPoint y: 273, endPoint x: 452, endPoint y: 294, distance: 204.7
click at [453, 294] on div at bounding box center [490, 275] width 75 height 278
click at [485, 243] on quentale-photo at bounding box center [490, 275] width 75 height 278
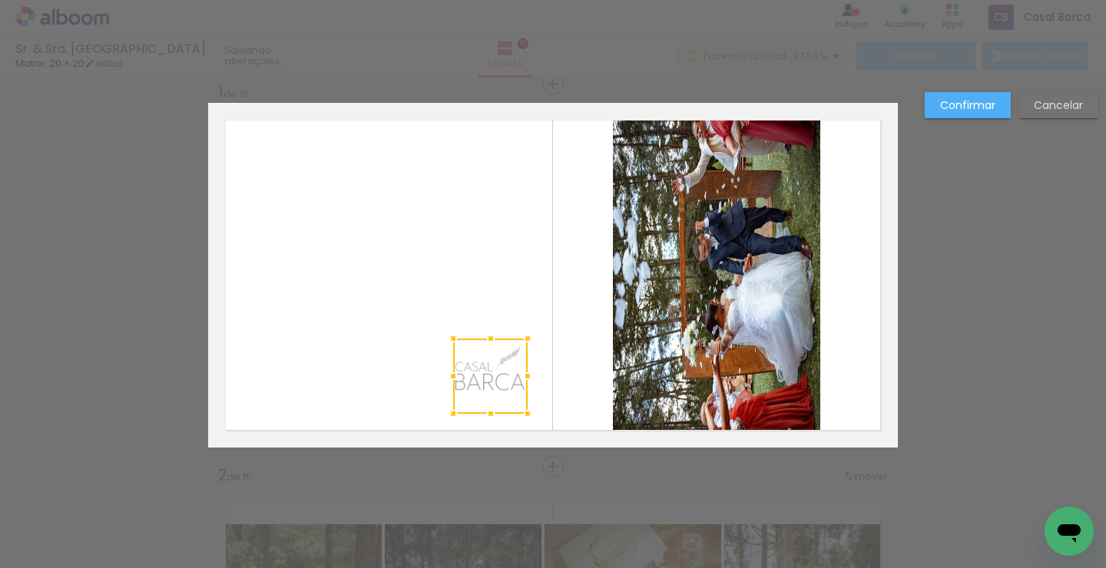
drag, startPoint x: 489, startPoint y: 134, endPoint x: 483, endPoint y: 336, distance: 202.9
click at [483, 336] on div at bounding box center [490, 338] width 31 height 31
click at [495, 373] on quentale-photo at bounding box center [490, 376] width 75 height 75
click at [489, 343] on div at bounding box center [490, 341] width 31 height 31
click at [655, 379] on quentale-photo at bounding box center [716, 275] width 207 height 345
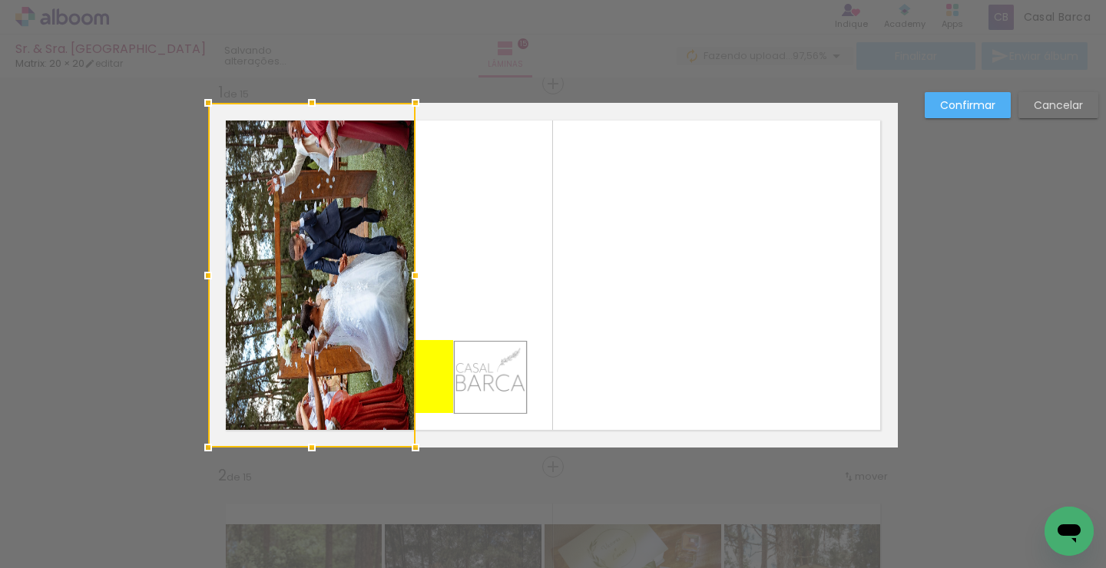
drag, startPoint x: 665, startPoint y: 316, endPoint x: 168, endPoint y: 202, distance: 510.0
click at [485, 387] on quentale-photo at bounding box center [490, 377] width 75 height 73
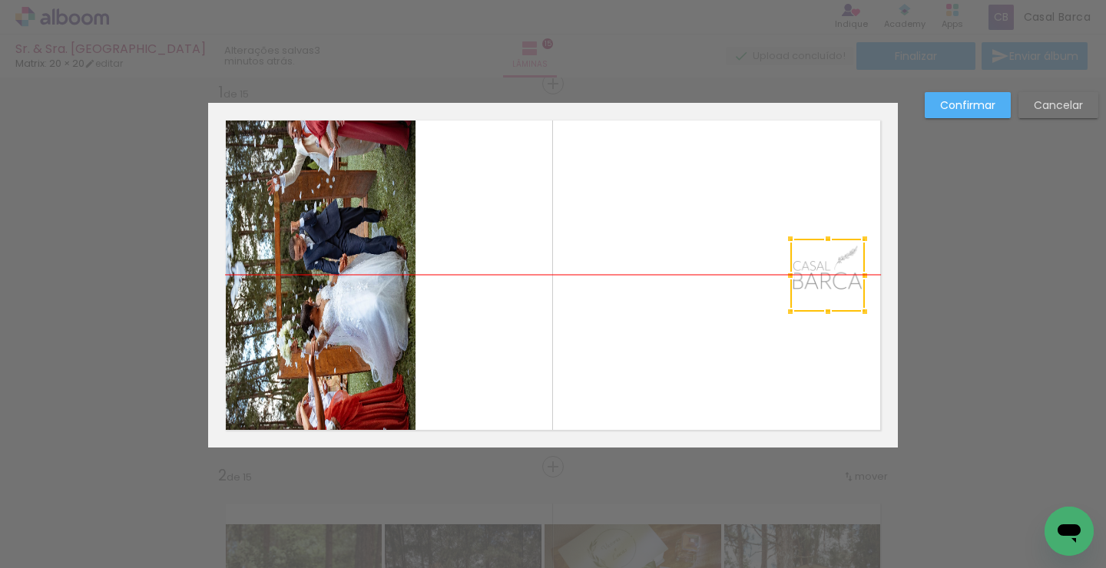
drag, startPoint x: 482, startPoint y: 373, endPoint x: 820, endPoint y: 260, distance: 355.6
click at [820, 261] on div at bounding box center [827, 275] width 75 height 73
click at [359, 253] on quentale-photo at bounding box center [311, 275] width 207 height 345
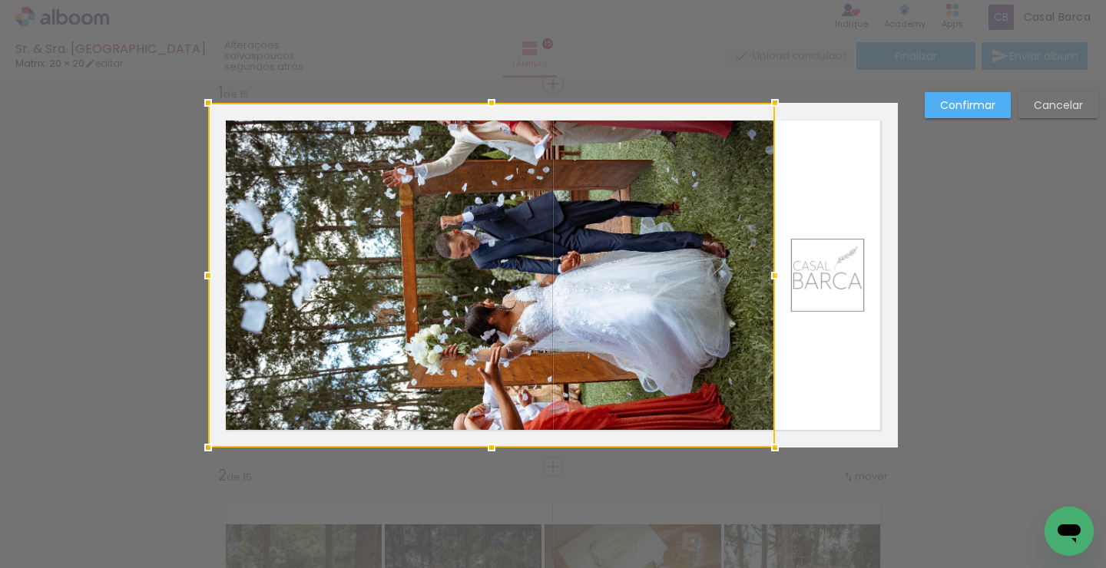
drag, startPoint x: 413, startPoint y: 276, endPoint x: 773, endPoint y: 298, distance: 360.2
click at [773, 298] on div at bounding box center [491, 275] width 567 height 345
click at [828, 289] on quentale-photo at bounding box center [827, 275] width 75 height 73
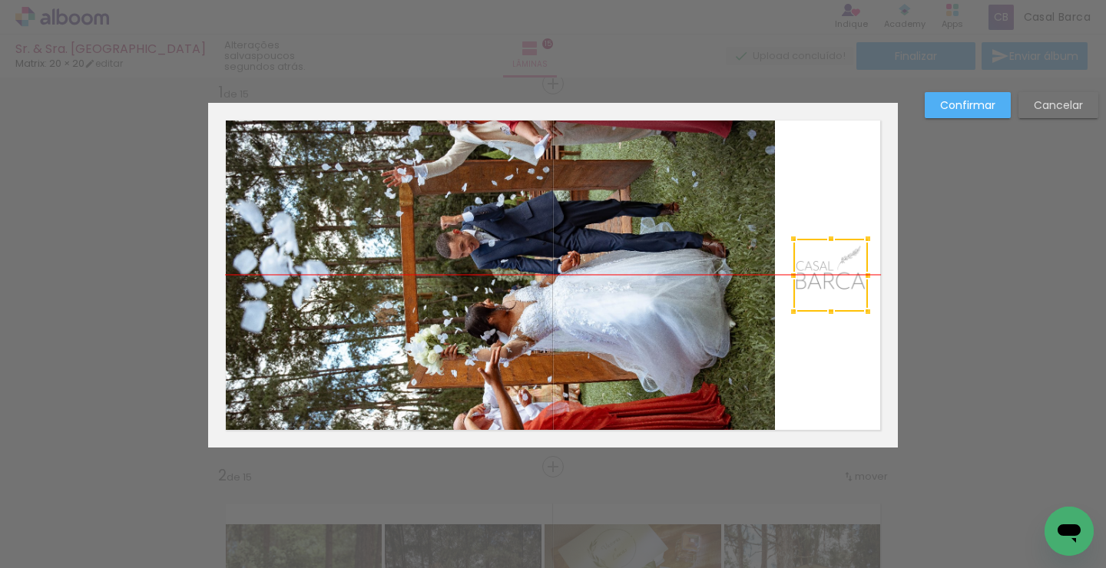
click at [834, 279] on div at bounding box center [830, 275] width 75 height 73
click at [0, 0] on slot "Confirmar" at bounding box center [0, 0] width 0 height 0
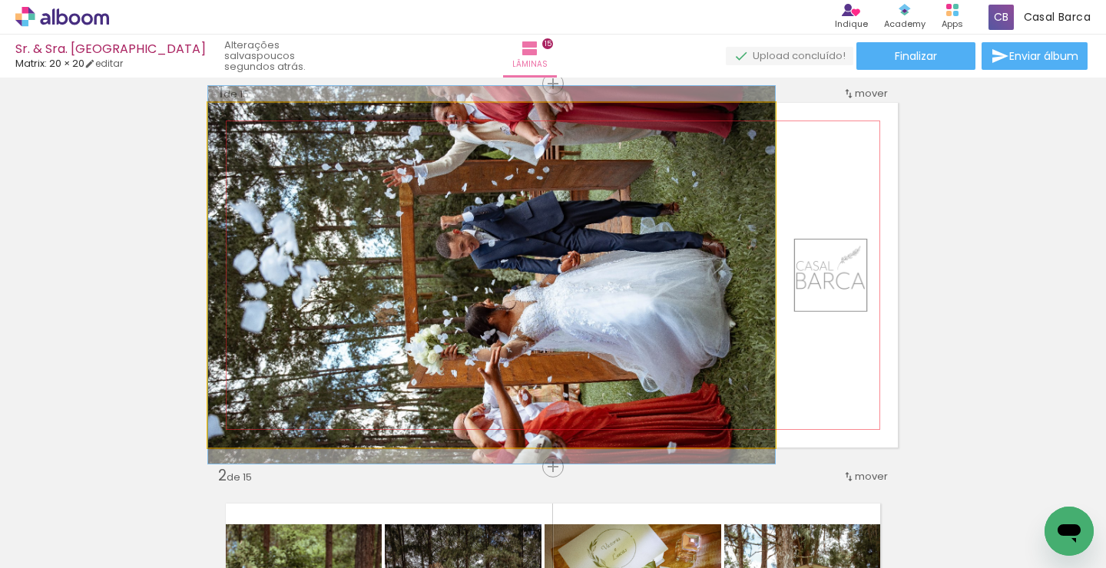
click at [588, 288] on quentale-photo at bounding box center [491, 275] width 567 height 345
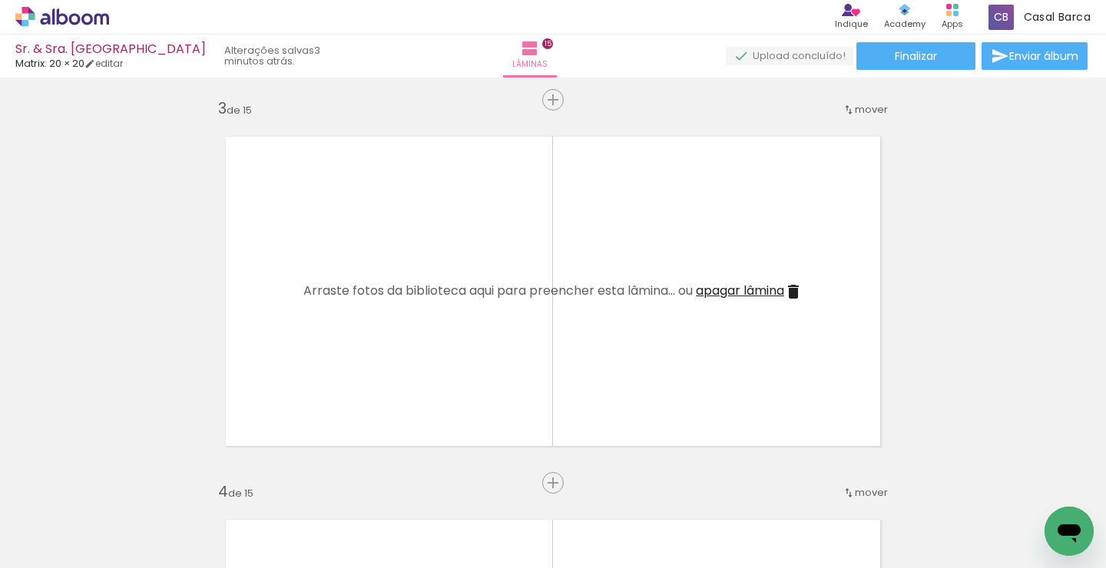
scroll to position [773, 0]
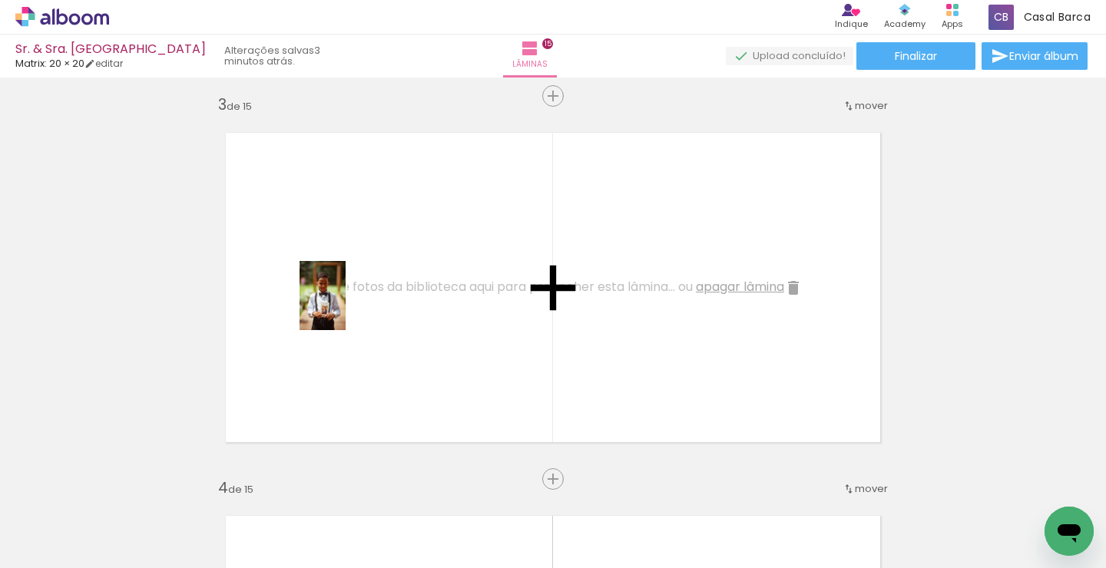
drag, startPoint x: 168, startPoint y: 523, endPoint x: 346, endPoint y: 307, distance: 279.4
click at [346, 307] on quentale-workspace at bounding box center [553, 284] width 1106 height 568
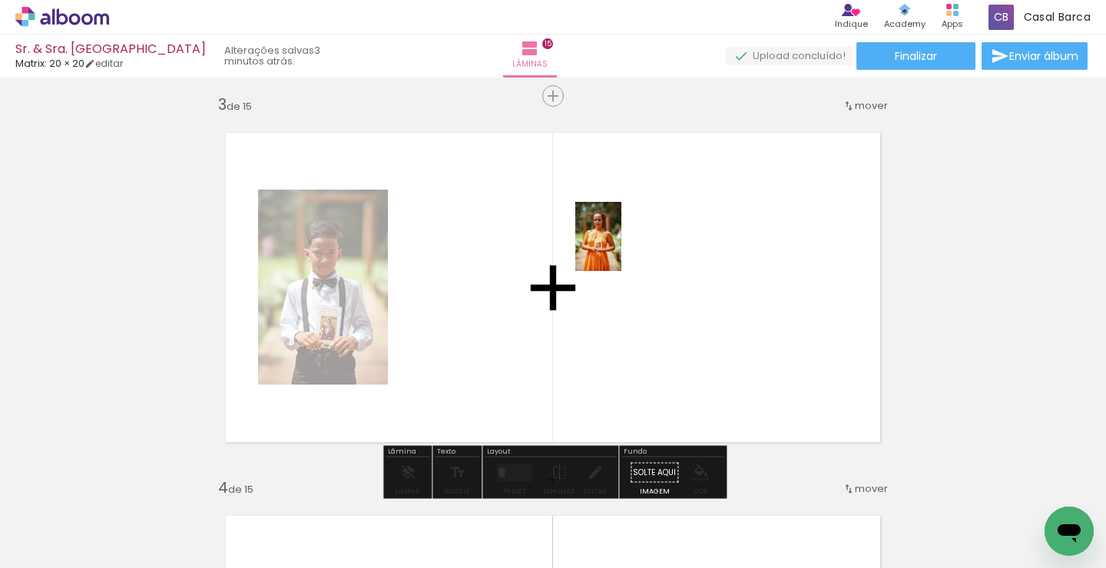
drag, startPoint x: 144, startPoint y: 538, endPoint x: 621, endPoint y: 248, distance: 559.1
click at [621, 248] on quentale-workspace at bounding box center [553, 284] width 1106 height 568
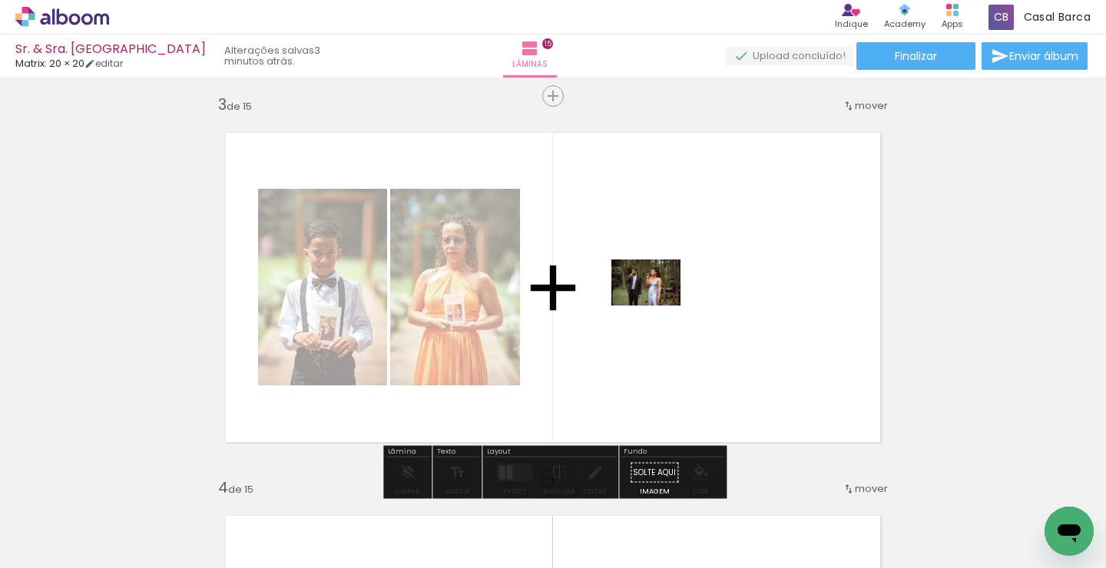
drag, startPoint x: 340, startPoint y: 503, endPoint x: 699, endPoint y: 287, distance: 418.6
click at [699, 287] on quentale-workspace at bounding box center [553, 284] width 1106 height 568
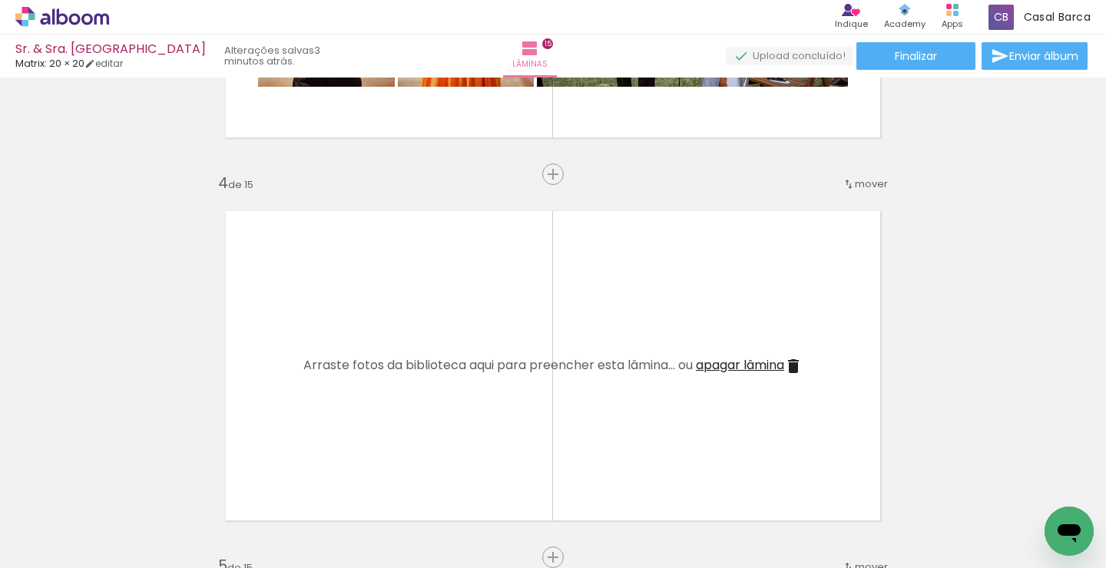
scroll to position [1080, 0]
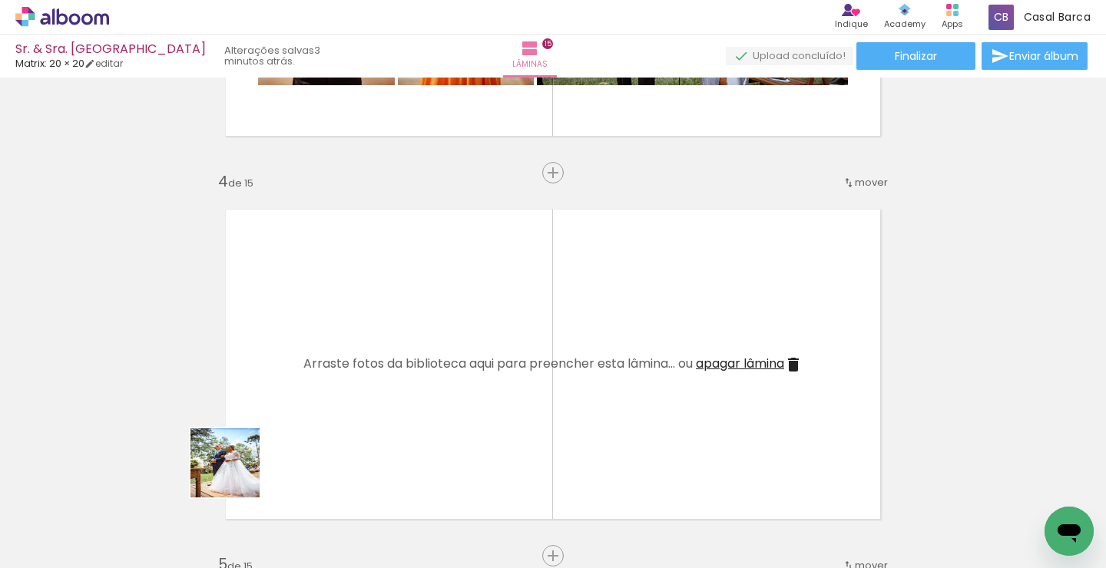
drag, startPoint x: 157, startPoint y: 532, endPoint x: 324, endPoint y: 428, distance: 196.3
click at [324, 428] on quentale-workspace at bounding box center [553, 284] width 1106 height 568
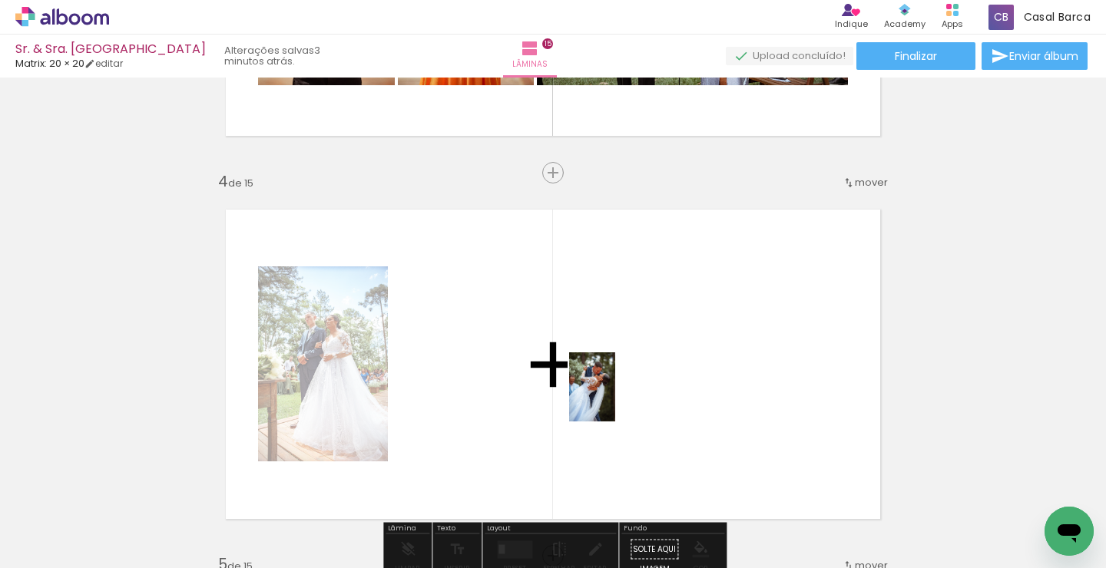
drag, startPoint x: 157, startPoint y: 515, endPoint x: 627, endPoint y: 397, distance: 484.0
click at [627, 397] on quentale-workspace at bounding box center [553, 284] width 1106 height 568
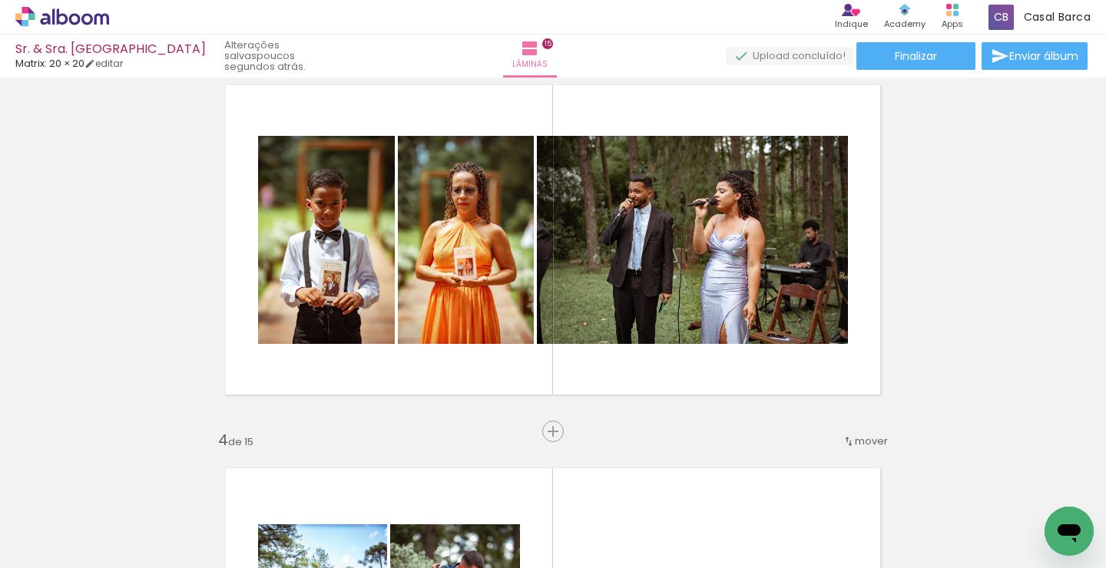
scroll to position [820, 0]
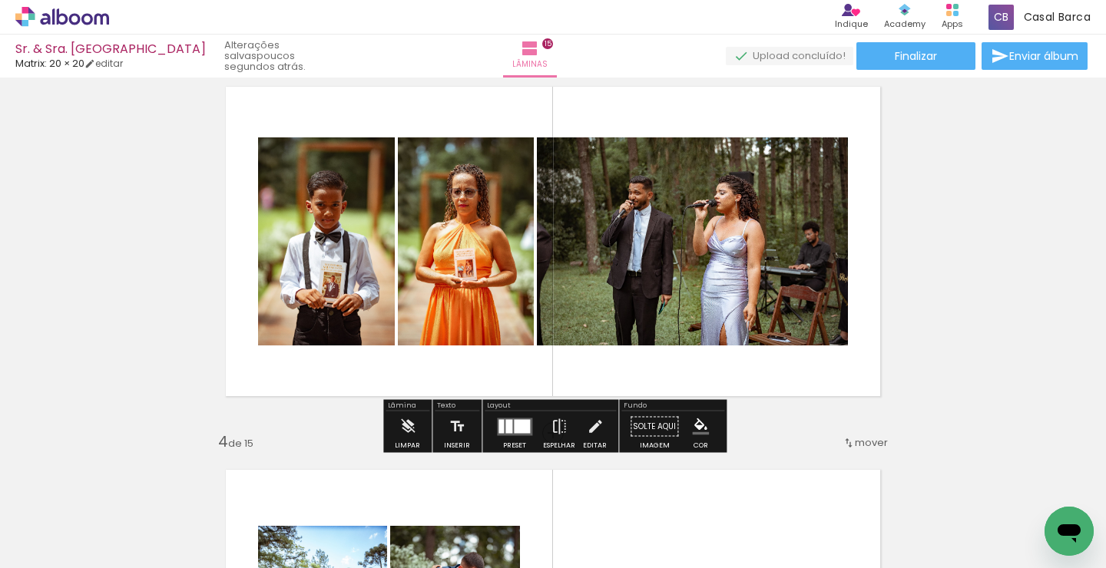
click at [517, 430] on div at bounding box center [522, 426] width 16 height 14
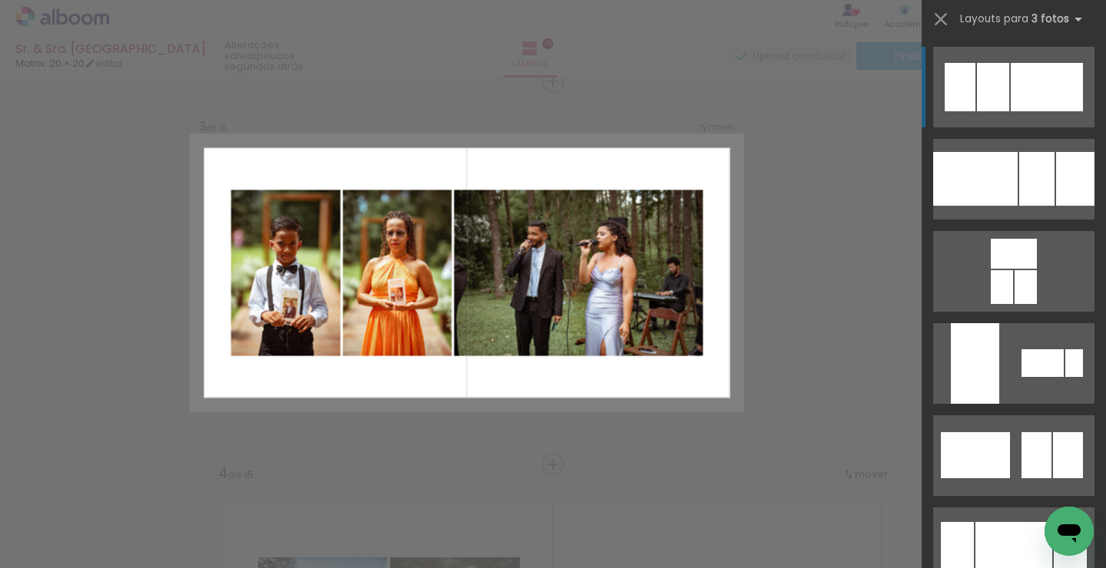
scroll to position [786, 0]
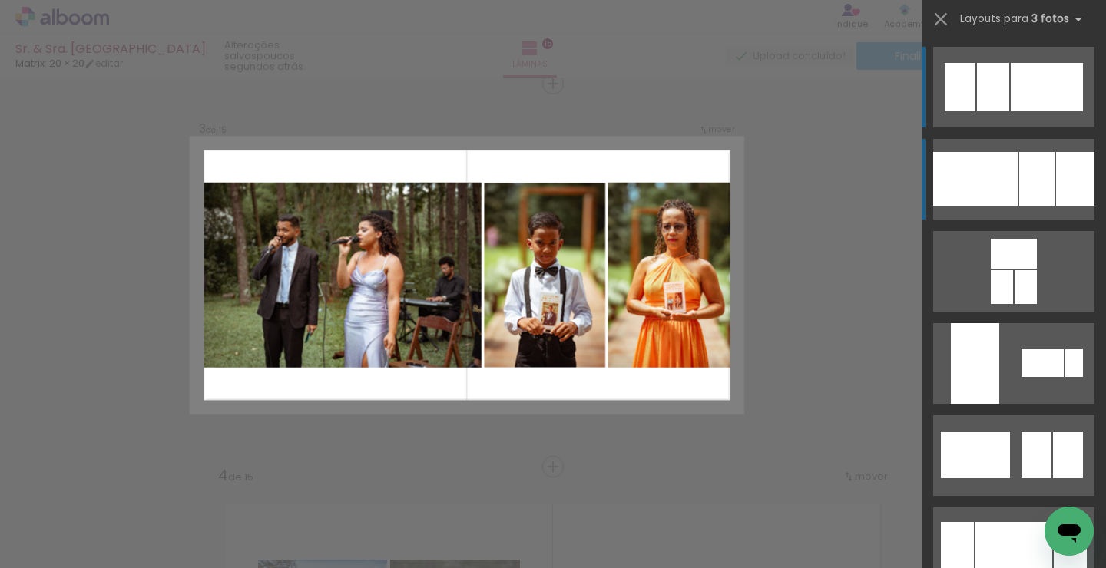
click at [980, 185] on div at bounding box center [975, 179] width 84 height 54
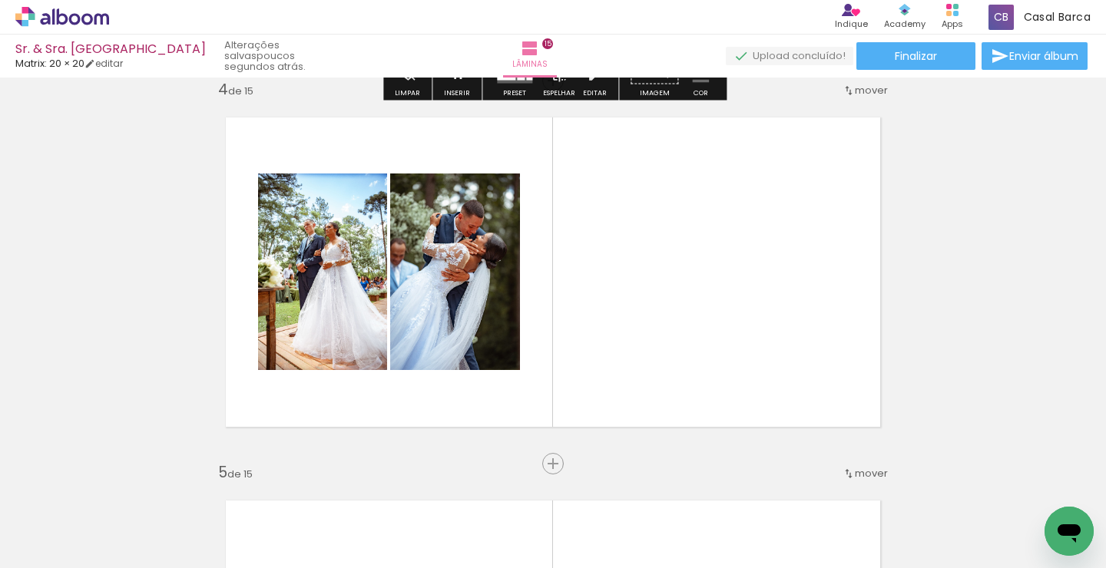
scroll to position [1174, 0]
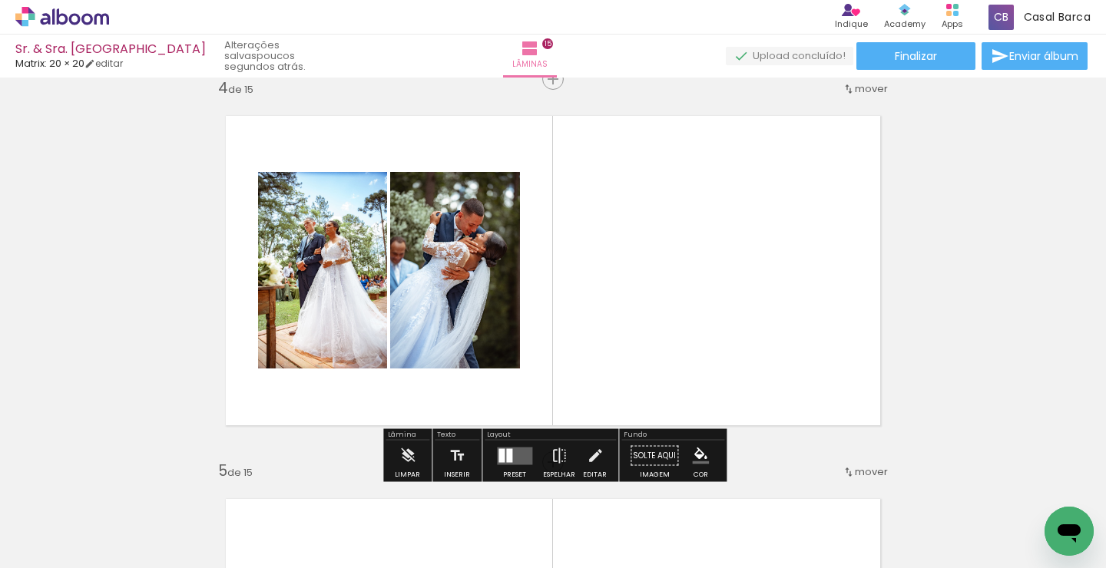
click at [508, 446] on div at bounding box center [514, 456] width 41 height 31
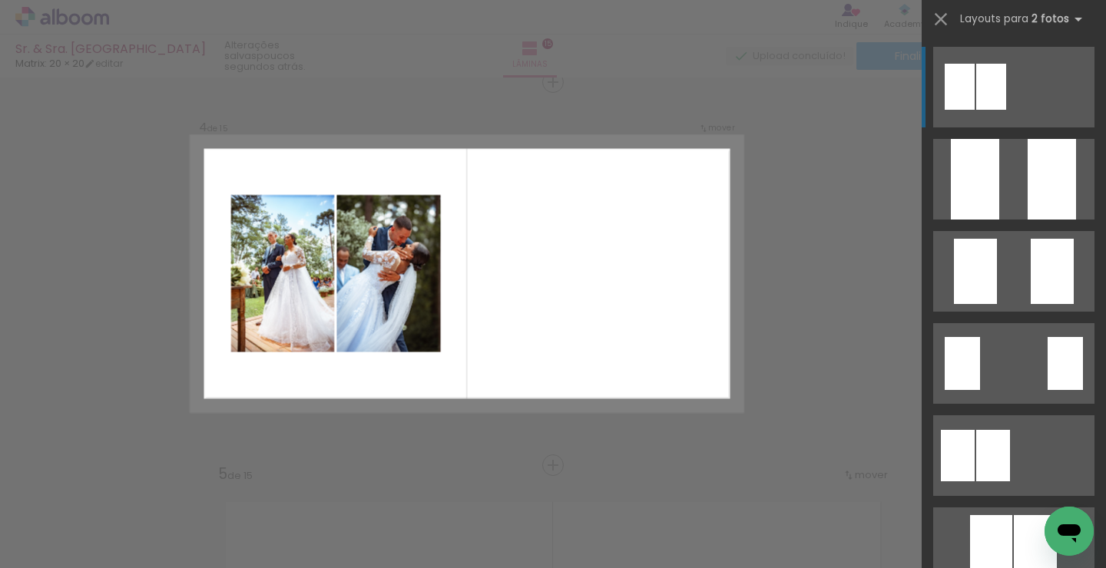
scroll to position [1169, 0]
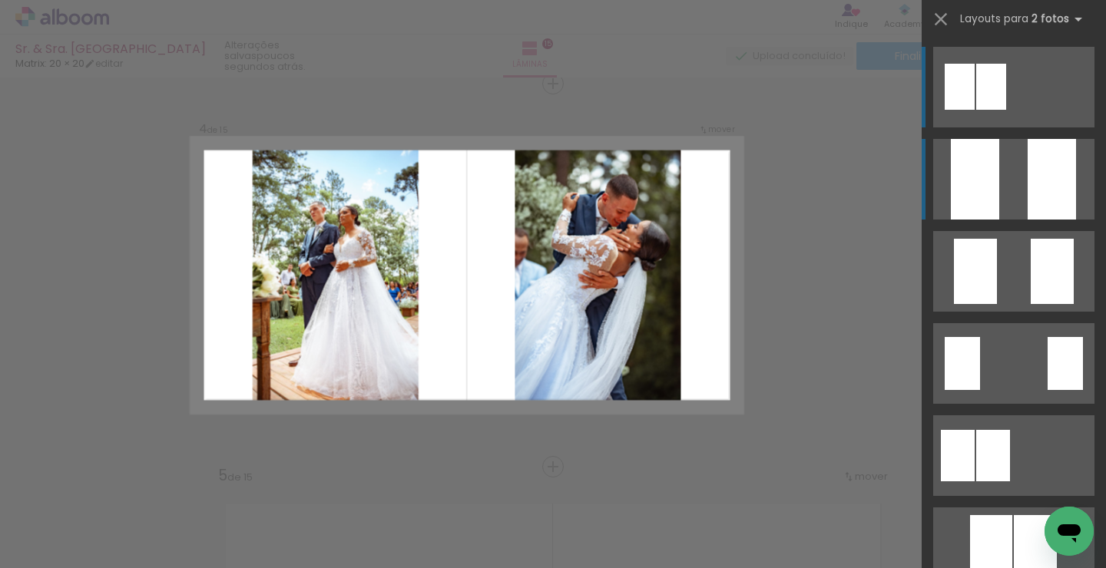
click at [1003, 178] on quentale-layouter at bounding box center [1013, 179] width 161 height 81
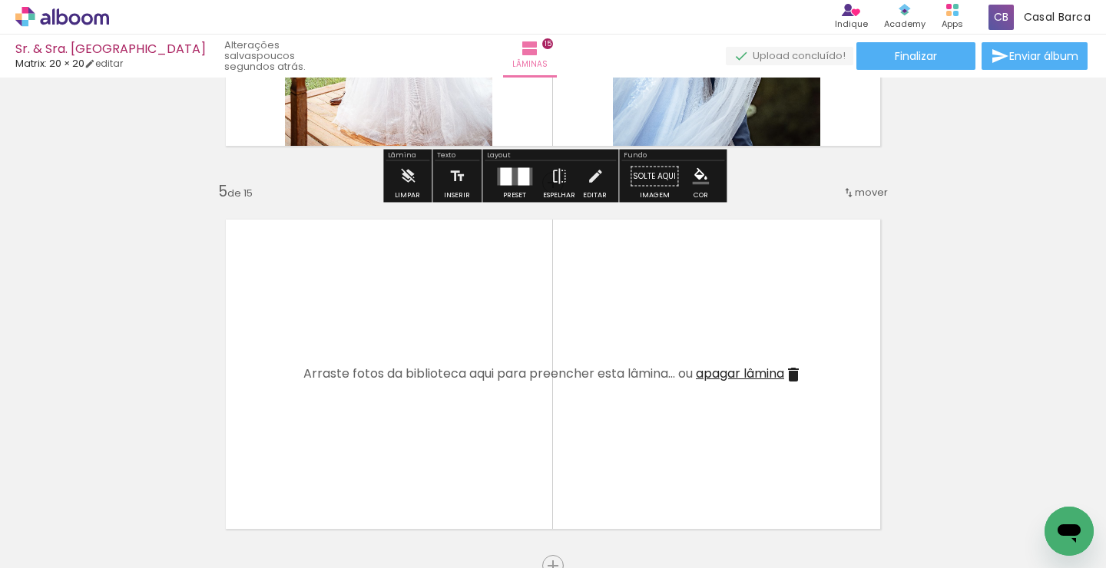
scroll to position [1454, 0]
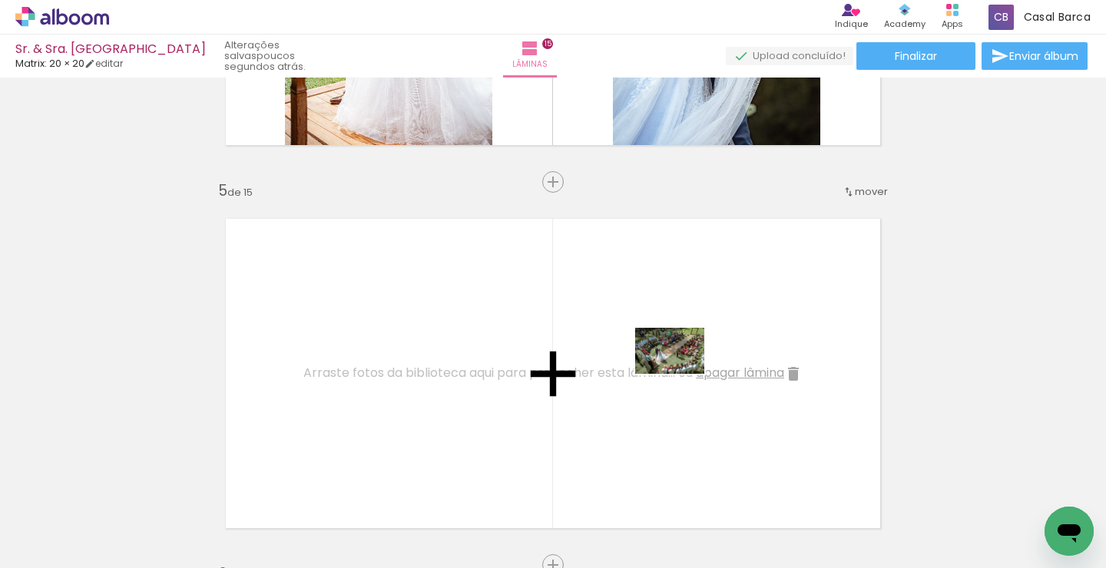
drag, startPoint x: 909, startPoint y: 519, endPoint x: 679, endPoint y: 373, distance: 272.5
click at [679, 373] on quentale-workspace at bounding box center [553, 284] width 1106 height 568
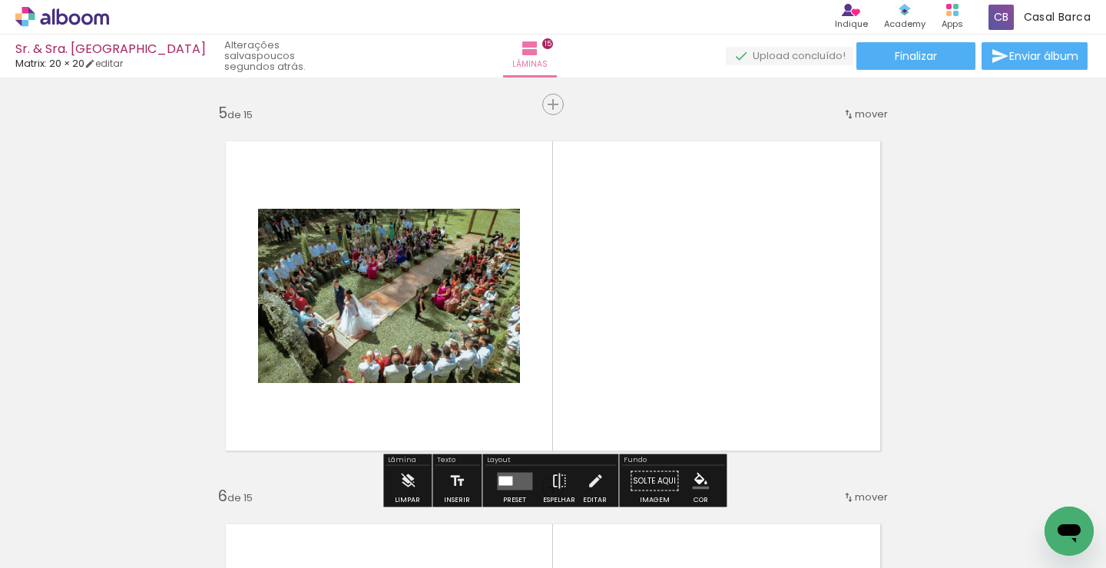
scroll to position [1553, 0]
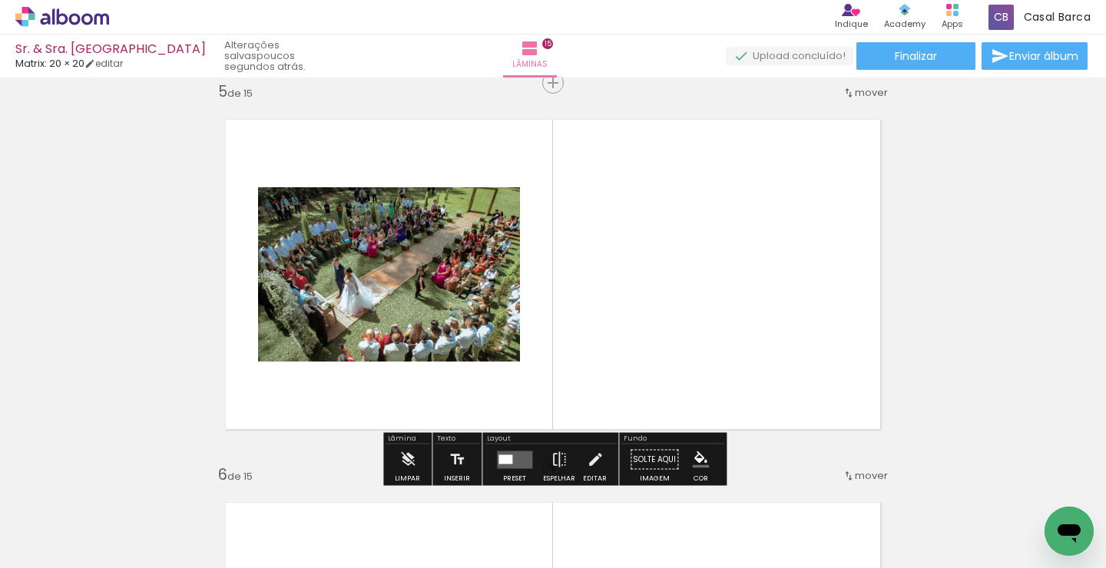
click at [508, 456] on div at bounding box center [506, 459] width 14 height 9
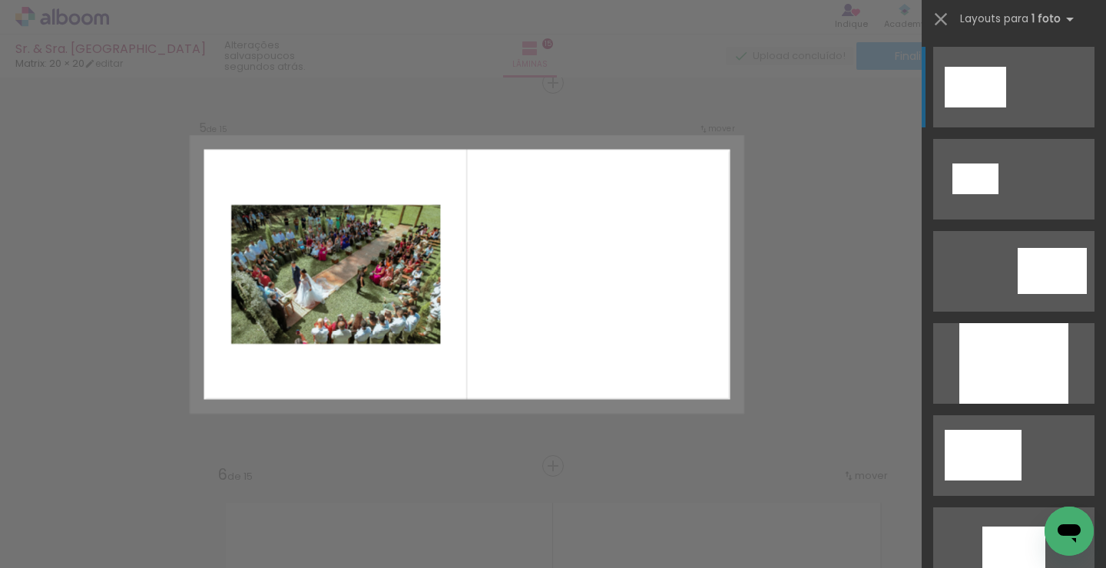
scroll to position [1552, 0]
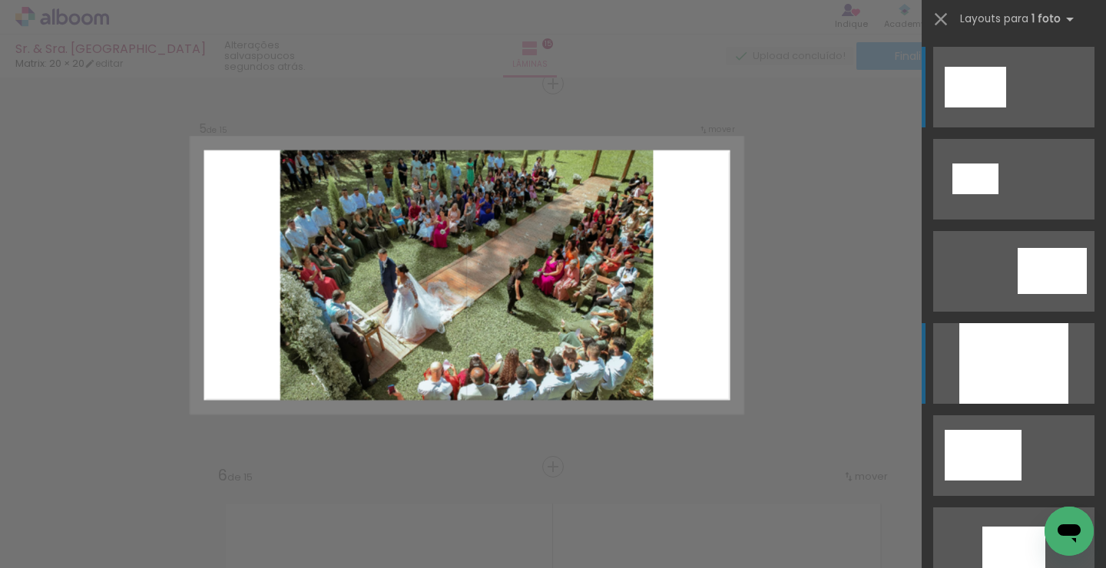
click at [986, 361] on div at bounding box center [1013, 363] width 109 height 81
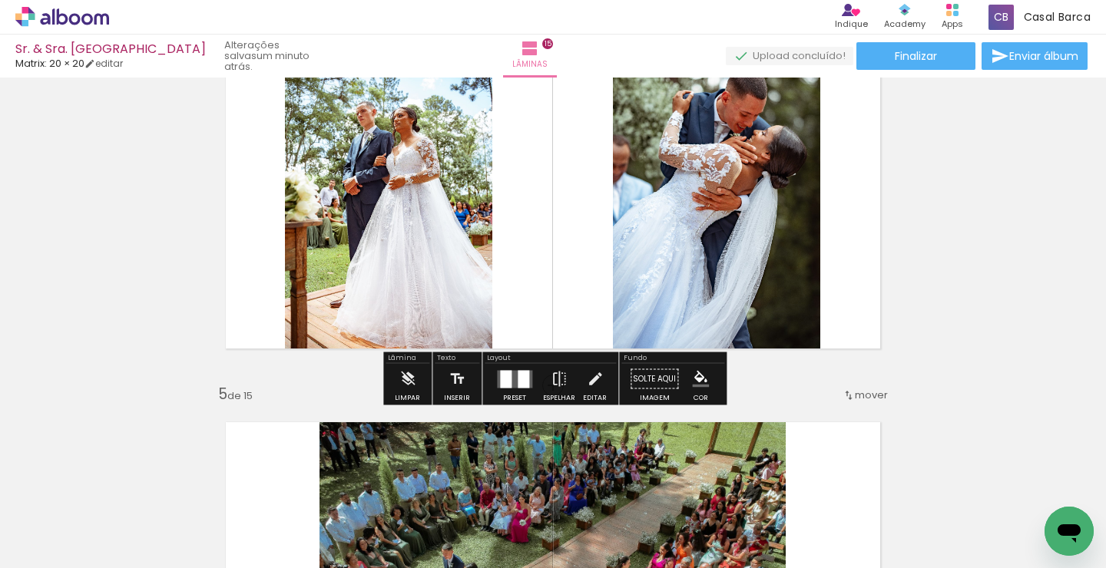
scroll to position [1252, 0]
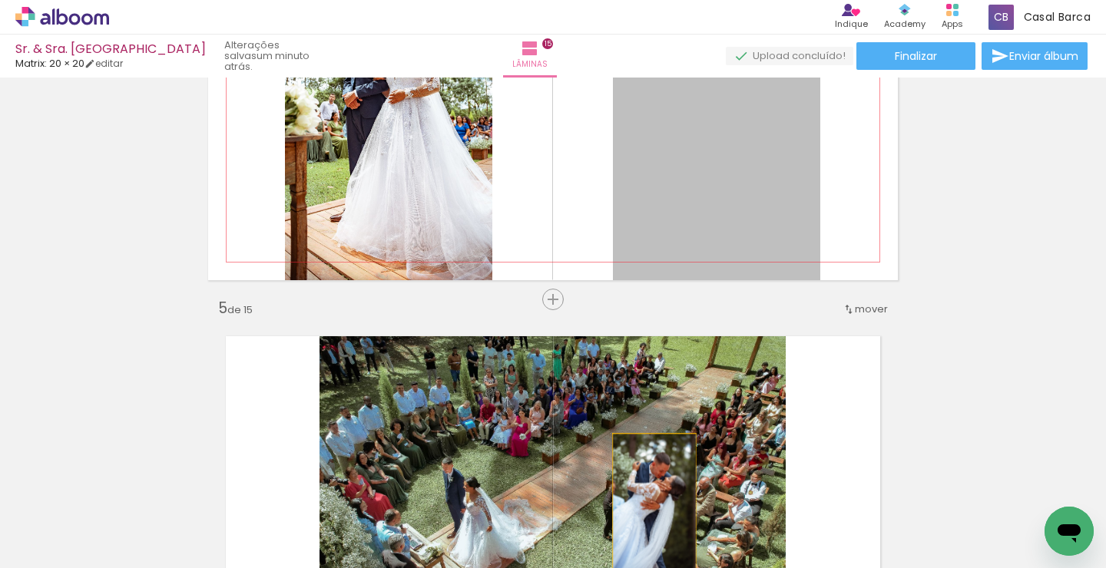
drag, startPoint x: 730, startPoint y: 286, endPoint x: 654, endPoint y: 588, distance: 311.1
click at [654, 568] on html "link( href="../../bower_components/polymer/polymer.html" rel="import" ) picture…" at bounding box center [553, 284] width 1106 height 568
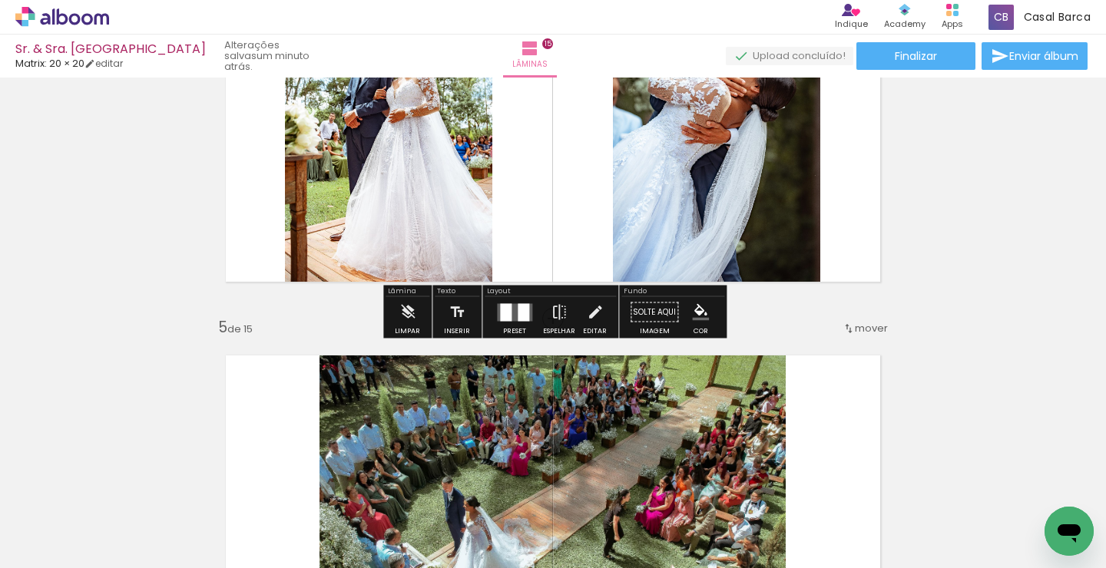
scroll to position [1302, 0]
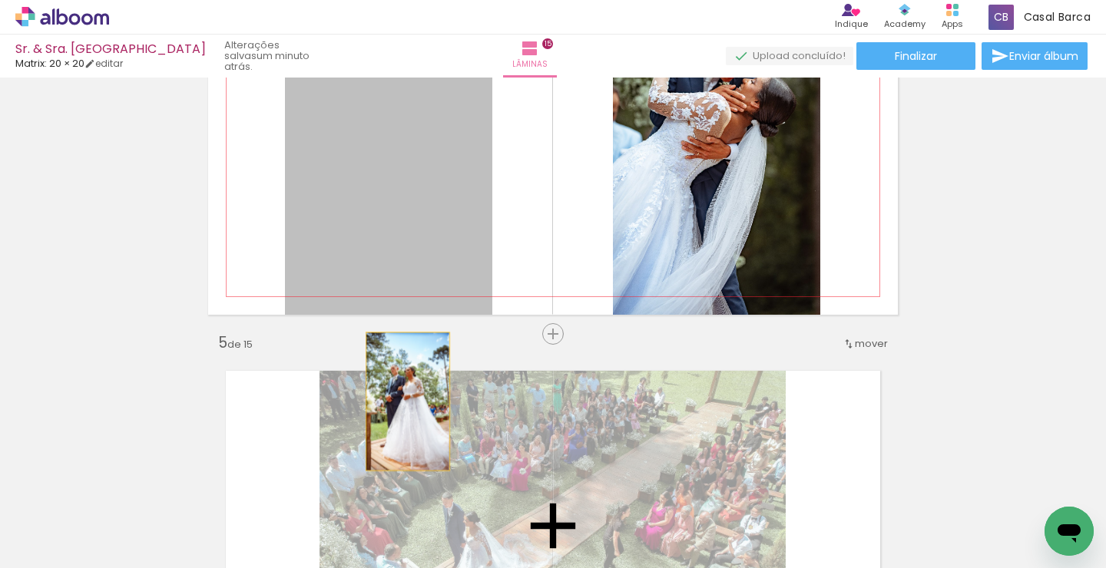
drag, startPoint x: 446, startPoint y: 234, endPoint x: 406, endPoint y: 412, distance: 182.6
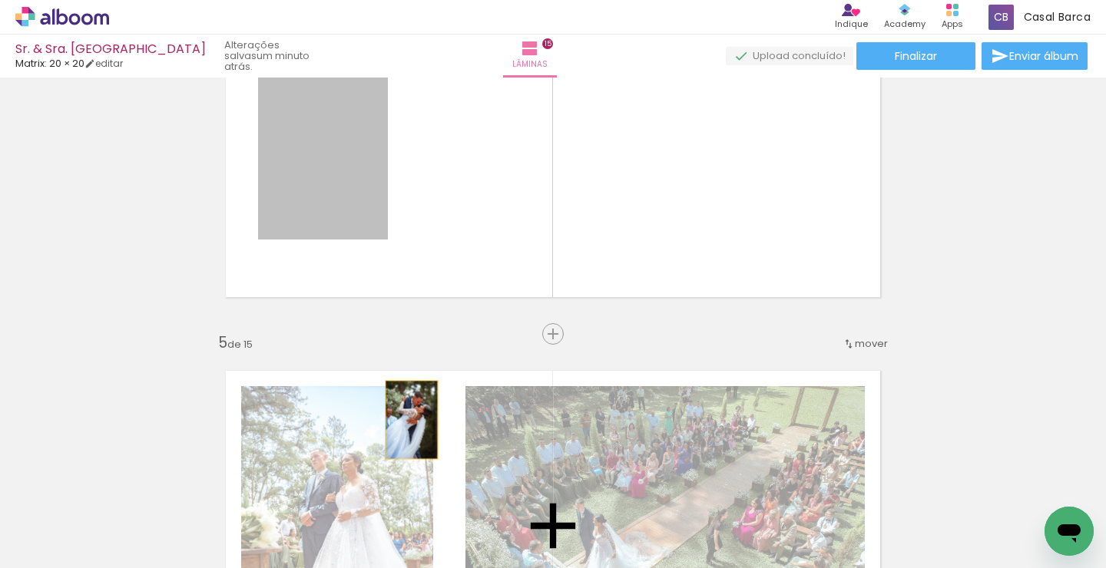
drag, startPoint x: 366, startPoint y: 217, endPoint x: 412, endPoint y: 421, distance: 208.9
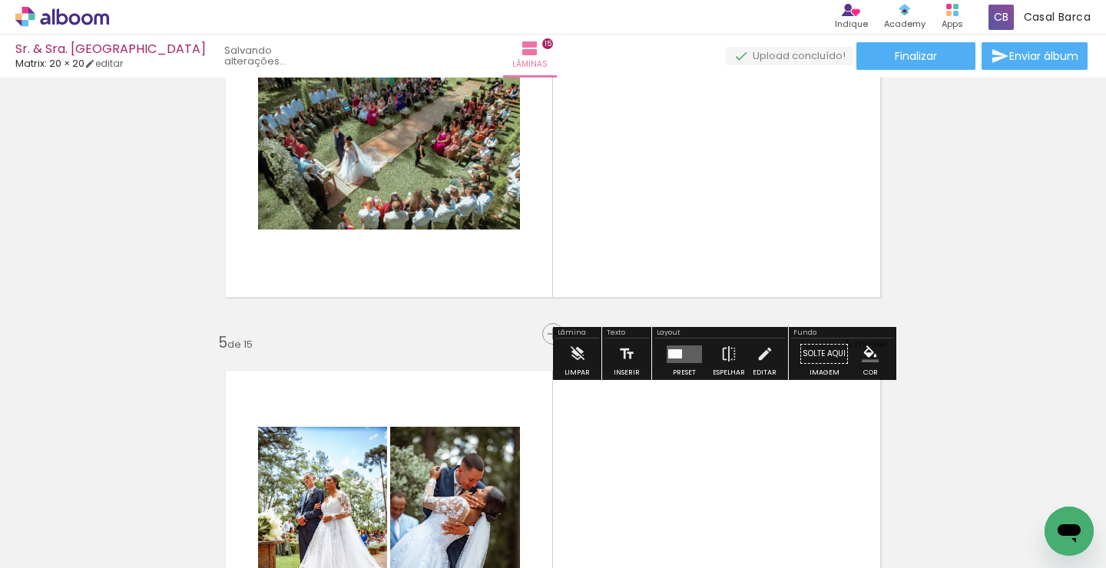
drag, startPoint x: 610, startPoint y: 459, endPoint x: 609, endPoint y: 211, distance: 248.1
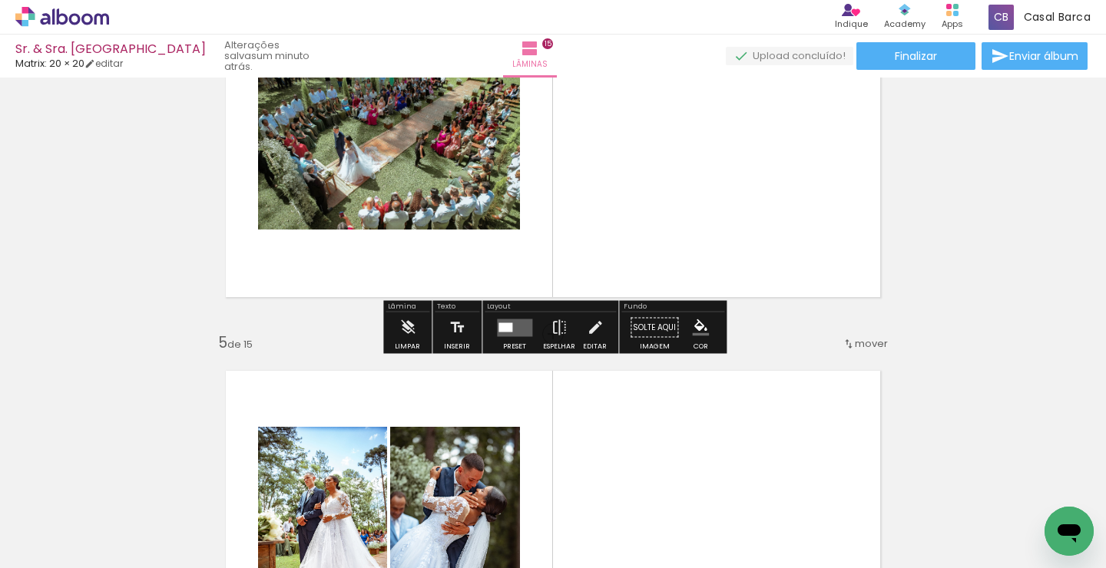
click at [524, 325] on quentale-layouter at bounding box center [514, 328] width 35 height 18
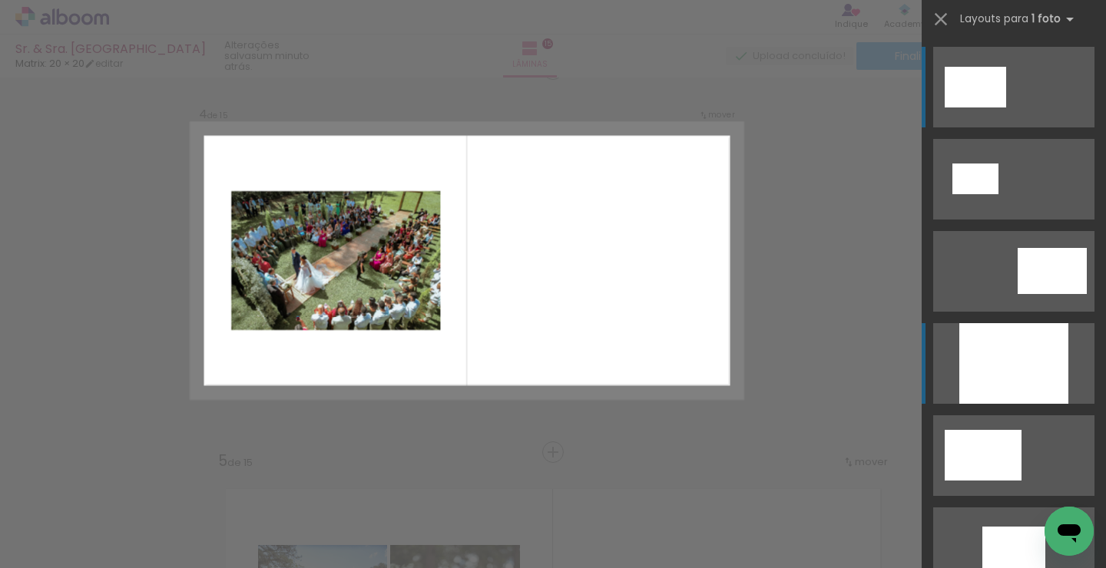
scroll to position [1169, 0]
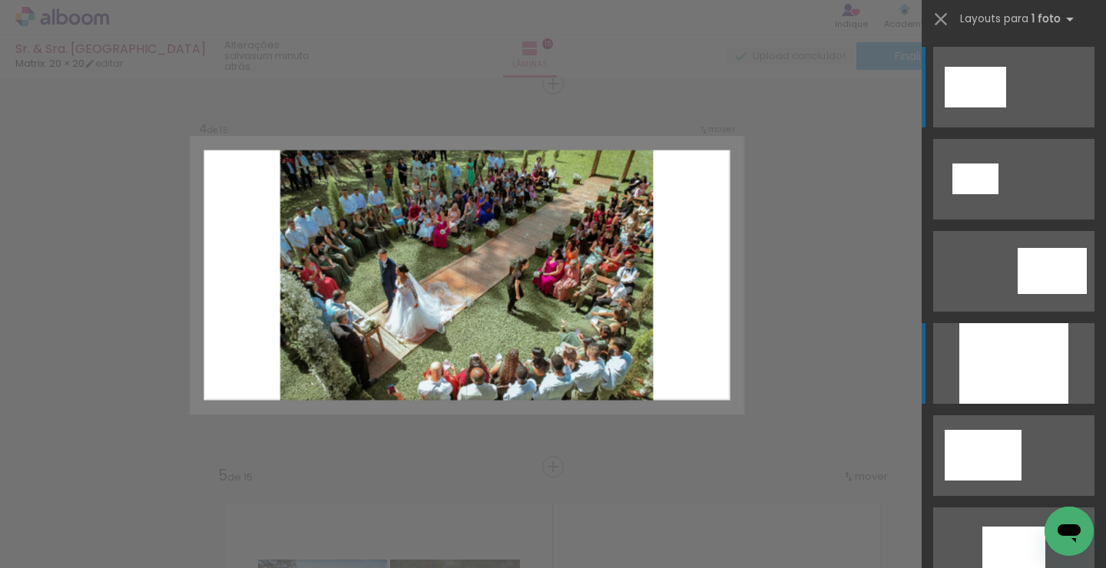
click at [1002, 353] on div at bounding box center [1013, 363] width 109 height 81
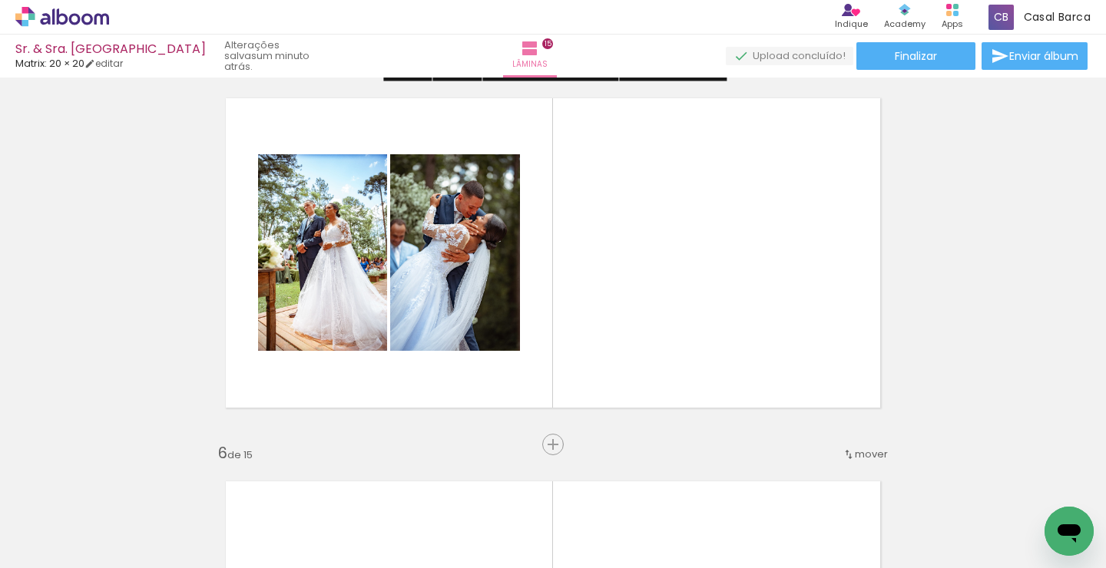
scroll to position [1582, 0]
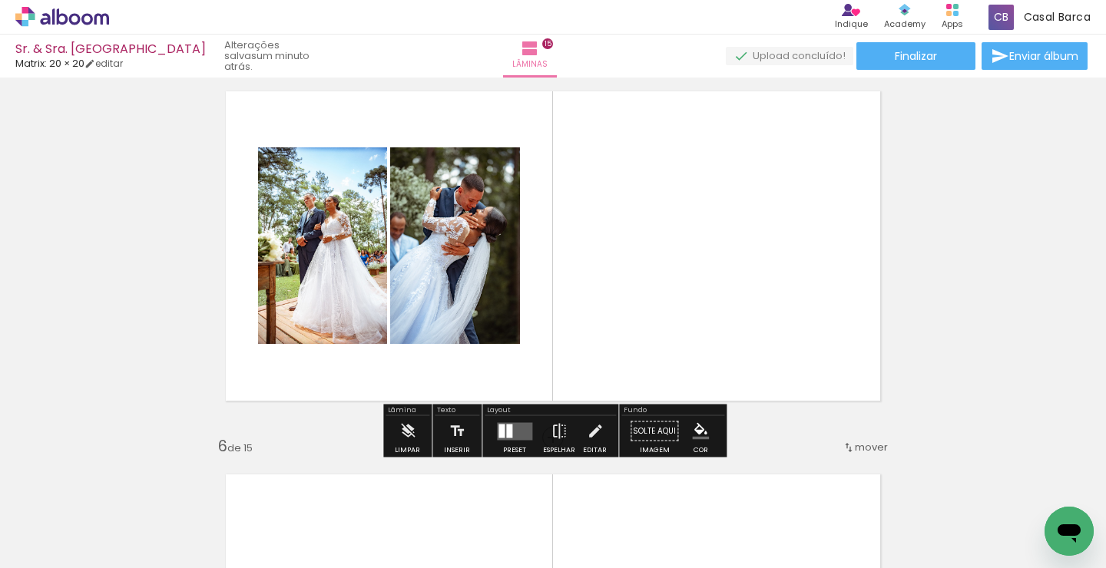
click at [521, 430] on quentale-layouter at bounding box center [514, 431] width 35 height 18
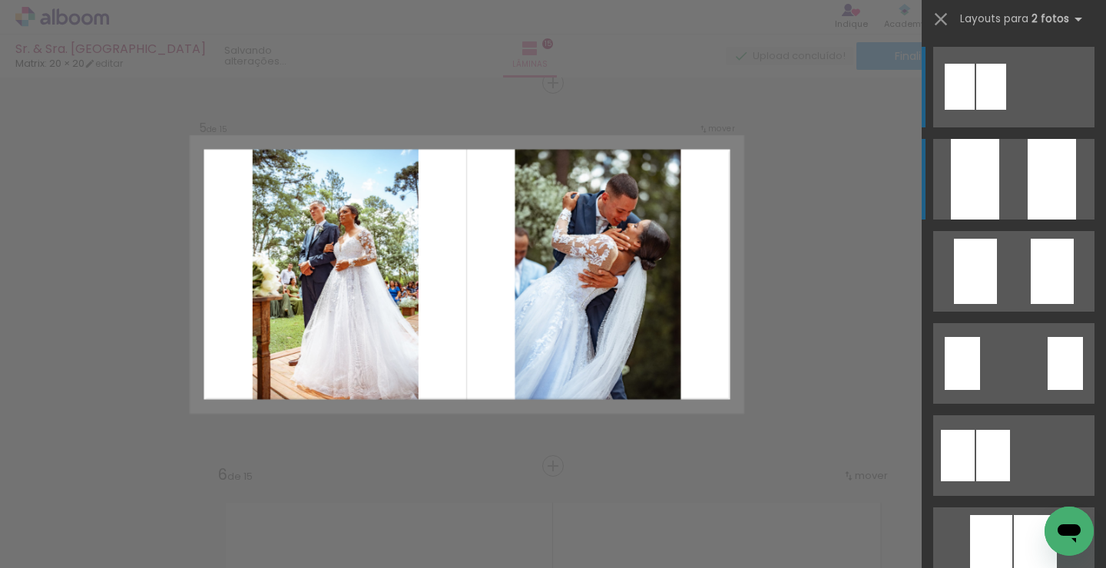
scroll to position [1552, 0]
click at [999, 207] on div at bounding box center [975, 179] width 48 height 81
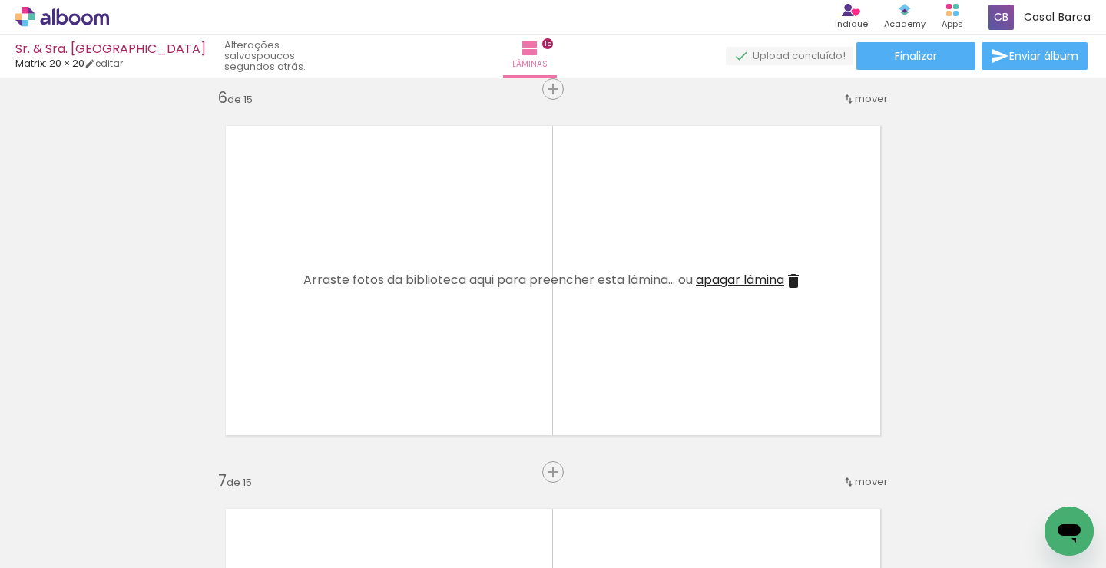
scroll to position [0, 0]
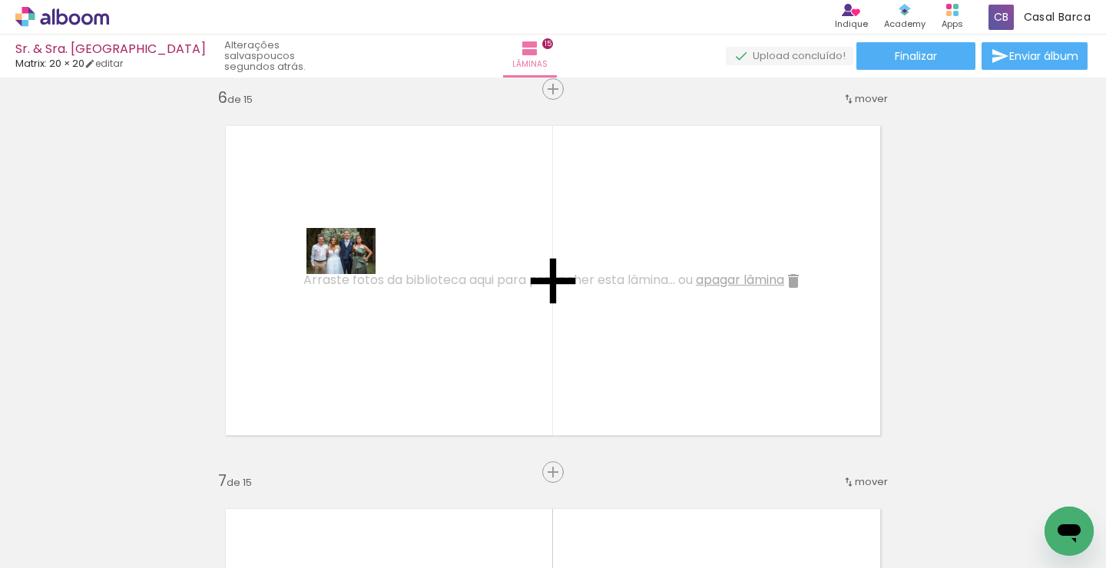
drag, startPoint x: 174, startPoint y: 522, endPoint x: 353, endPoint y: 274, distance: 304.8
click at [353, 274] on quentale-workspace at bounding box center [553, 284] width 1106 height 568
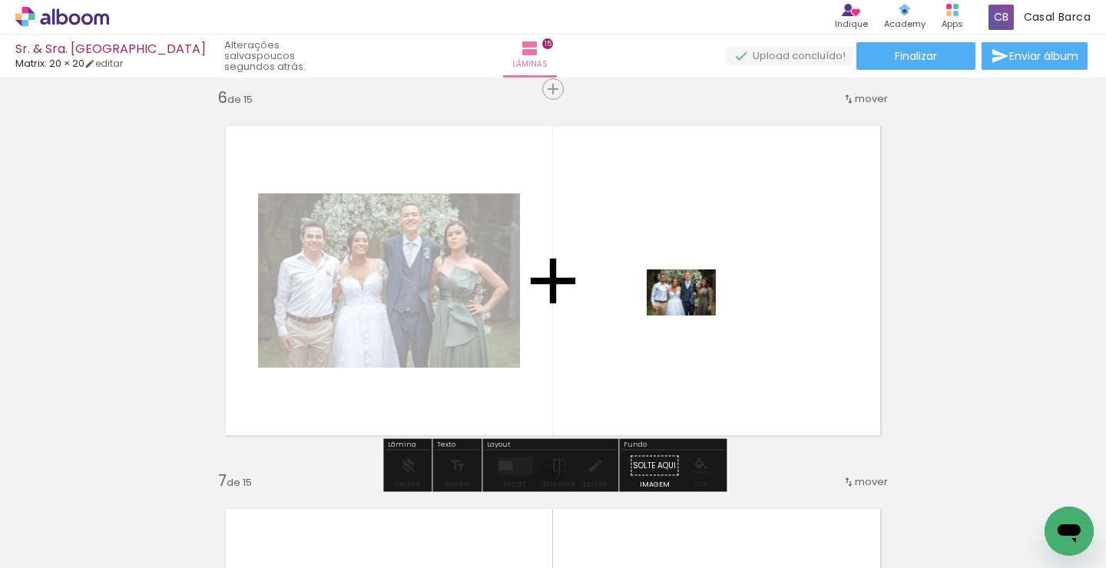
drag, startPoint x: 181, startPoint y: 518, endPoint x: 693, endPoint y: 316, distance: 551.0
click at [693, 316] on quentale-workspace at bounding box center [553, 284] width 1106 height 568
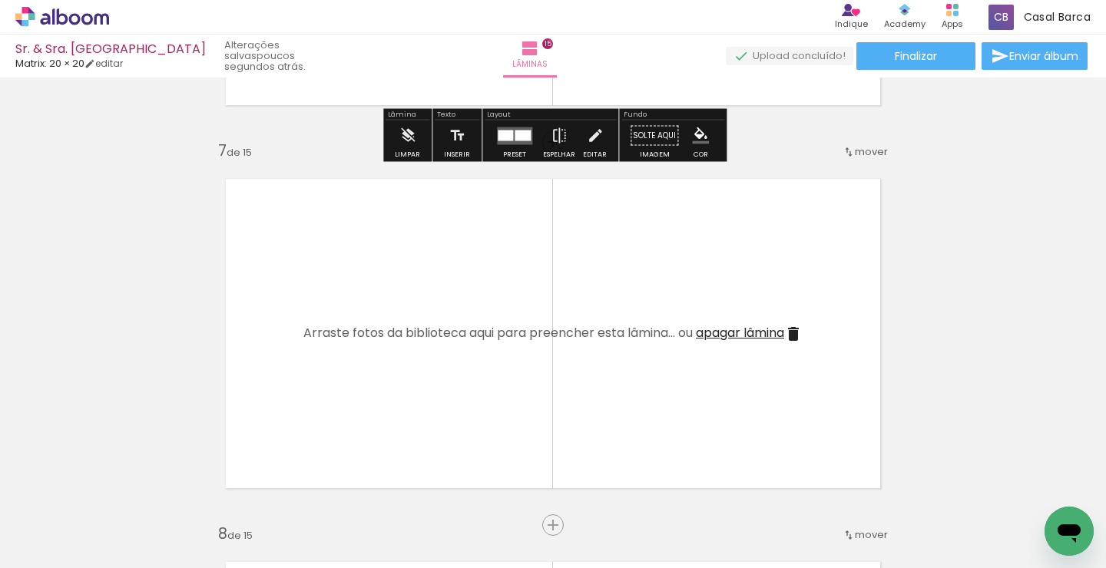
scroll to position [2266, 0]
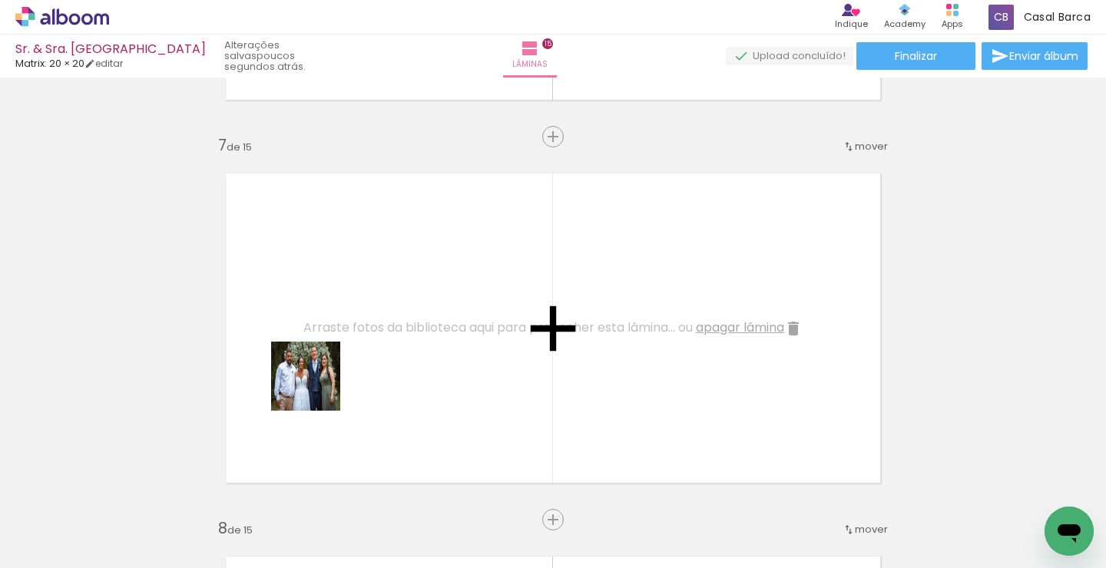
drag, startPoint x: 184, startPoint y: 508, endPoint x: 323, endPoint y: 383, distance: 187.1
click at [323, 383] on quentale-workspace at bounding box center [553, 284] width 1106 height 568
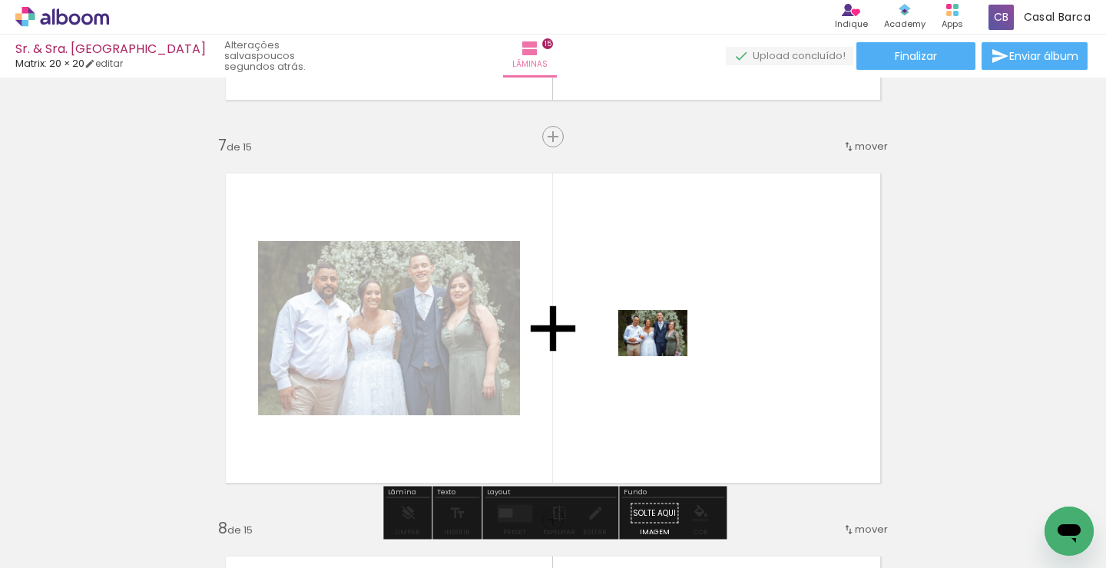
drag, startPoint x: 139, startPoint y: 525, endPoint x: 664, endPoint y: 356, distance: 551.7
click at [664, 356] on quentale-workspace at bounding box center [553, 284] width 1106 height 568
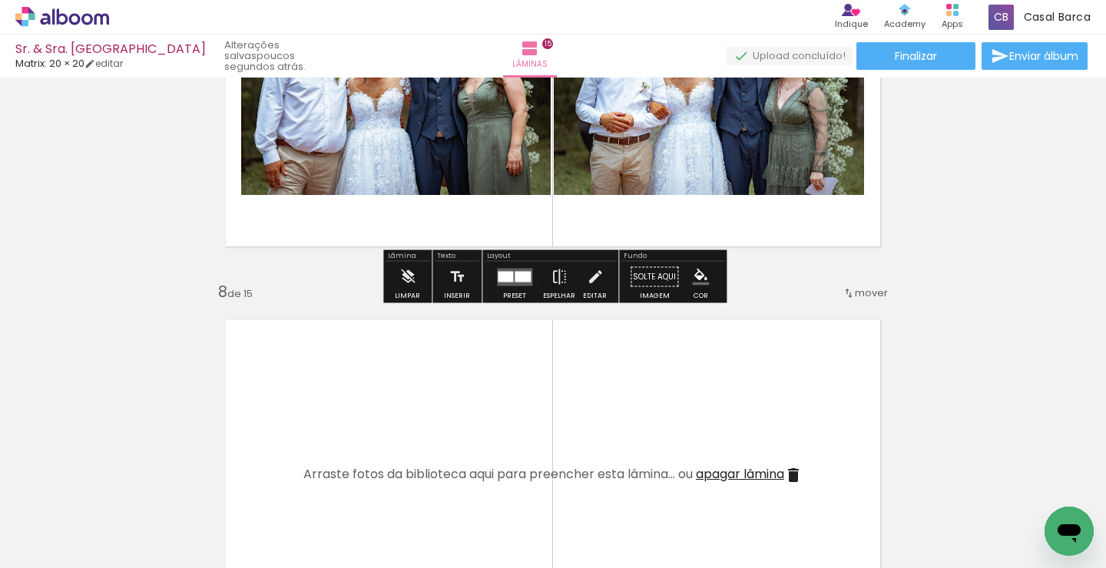
scroll to position [2512, 0]
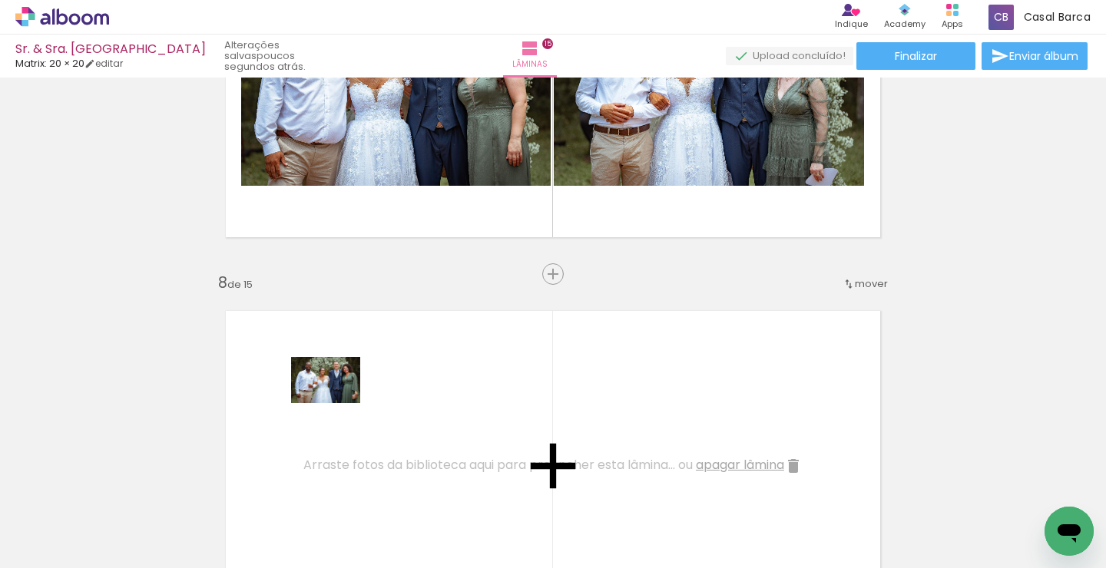
drag, startPoint x: 179, startPoint y: 511, endPoint x: 337, endPoint y: 403, distance: 191.3
click at [337, 403] on quentale-workspace at bounding box center [553, 284] width 1106 height 568
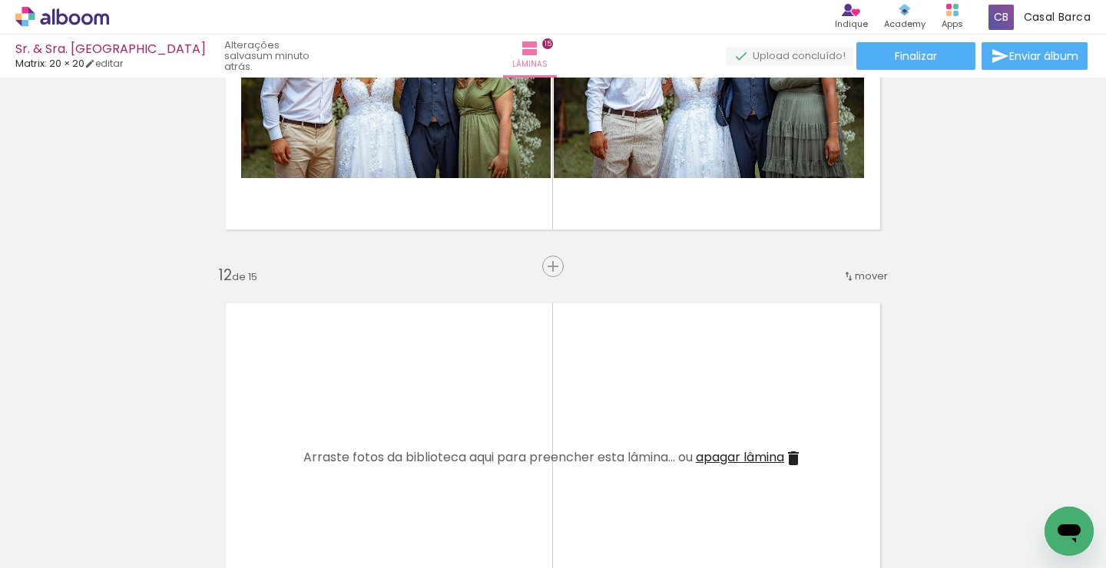
scroll to position [4064, 0]
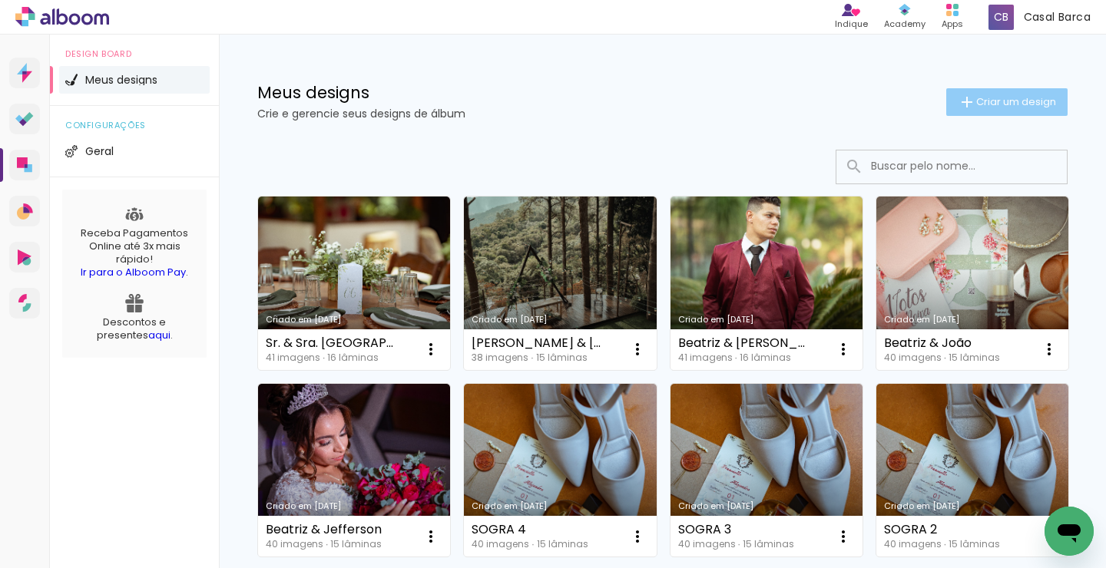
click at [992, 107] on span "Criar um design" at bounding box center [1016, 102] width 80 height 10
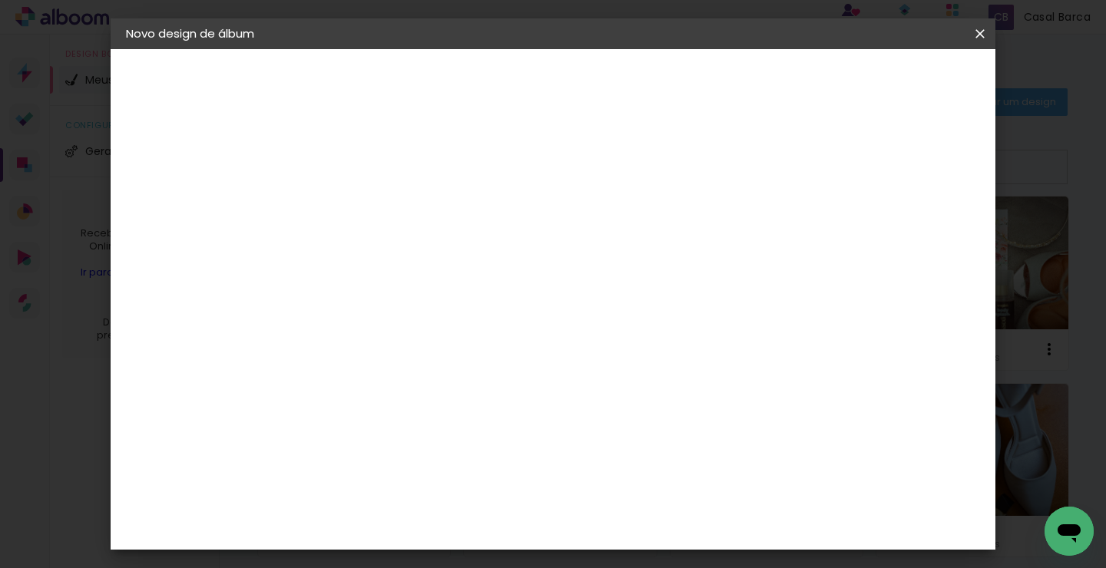
click at [377, 214] on input at bounding box center [377, 206] width 0 height 24
type input "Sr. & Sra. [GEOGRAPHIC_DATA]"
click at [535, 91] on paper-button "Avançar" at bounding box center [496, 81] width 75 height 26
click at [475, 500] on paper-item "Matrix" at bounding box center [416, 517] width 166 height 34
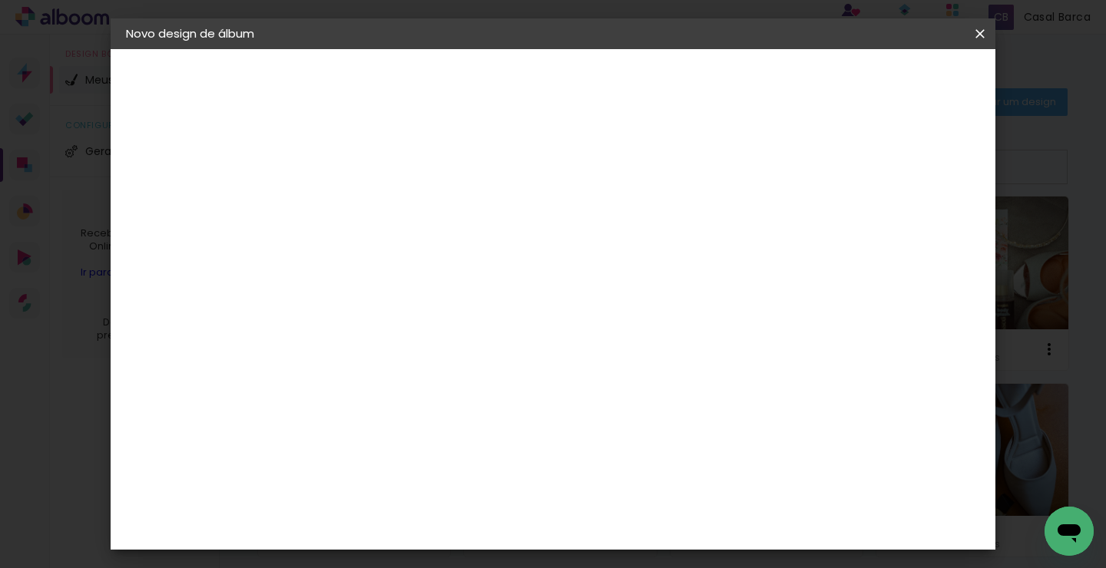
click at [0, 0] on slot "Avançar" at bounding box center [0, 0] width 0 height 0
click at [726, 167] on div at bounding box center [719, 166] width 14 height 14
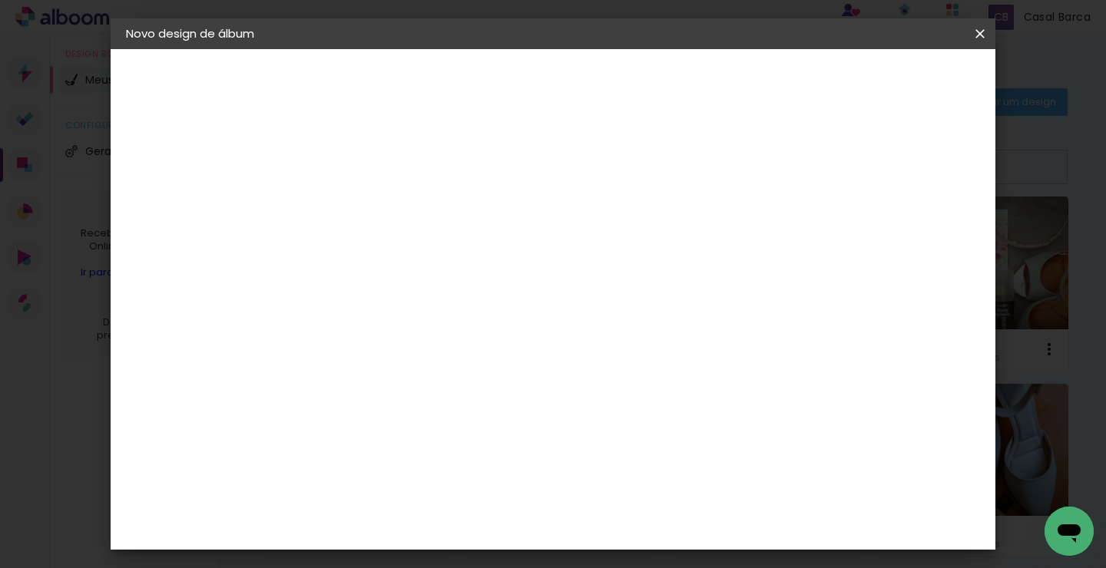
type paper-checkbox "on"
click at [828, 91] on paper-button "Iniciar design" at bounding box center [777, 81] width 101 height 26
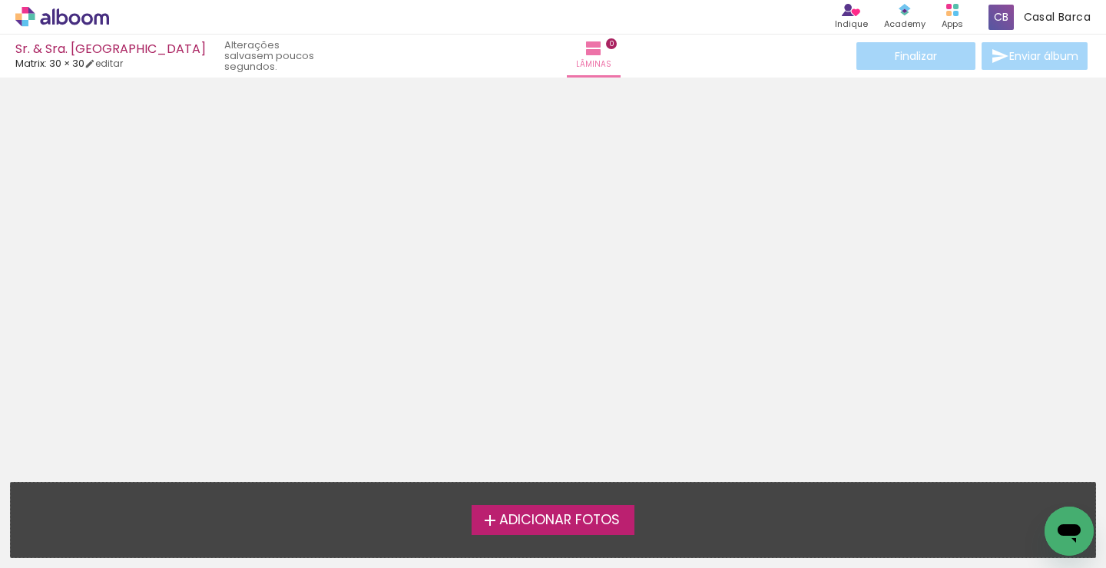
click at [600, 519] on span "Adicionar Fotos" at bounding box center [559, 521] width 121 height 14
click at [0, 0] on input "file" at bounding box center [0, 0] width 0 height 0
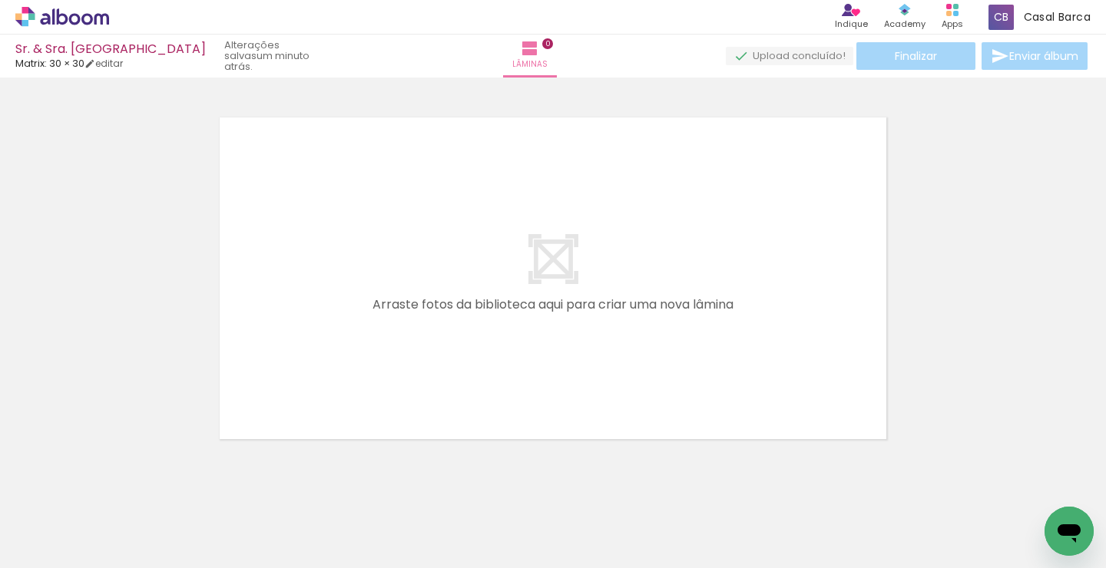
scroll to position [19, 0]
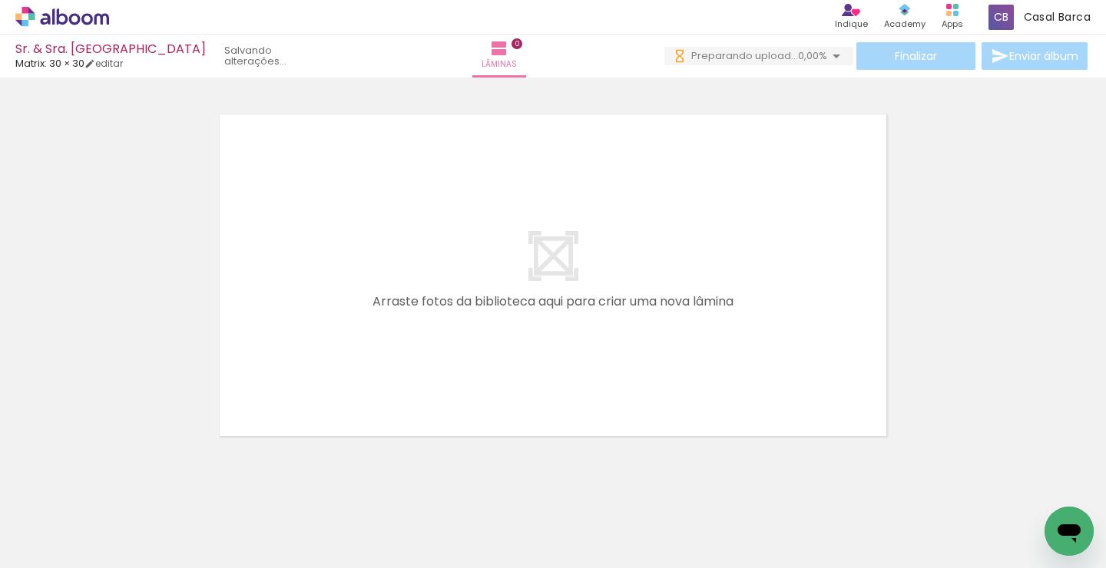
click at [70, 549] on span "Adicionar Fotos" at bounding box center [54, 547] width 46 height 17
click at [0, 0] on input "file" at bounding box center [0, 0] width 0 height 0
click at [58, 522] on input "Todas as fotos" at bounding box center [43, 521] width 58 height 13
click at [0, 0] on slot "Não utilizadas" at bounding box center [0, 0] width 0 height 0
type input "Não utilizadas"
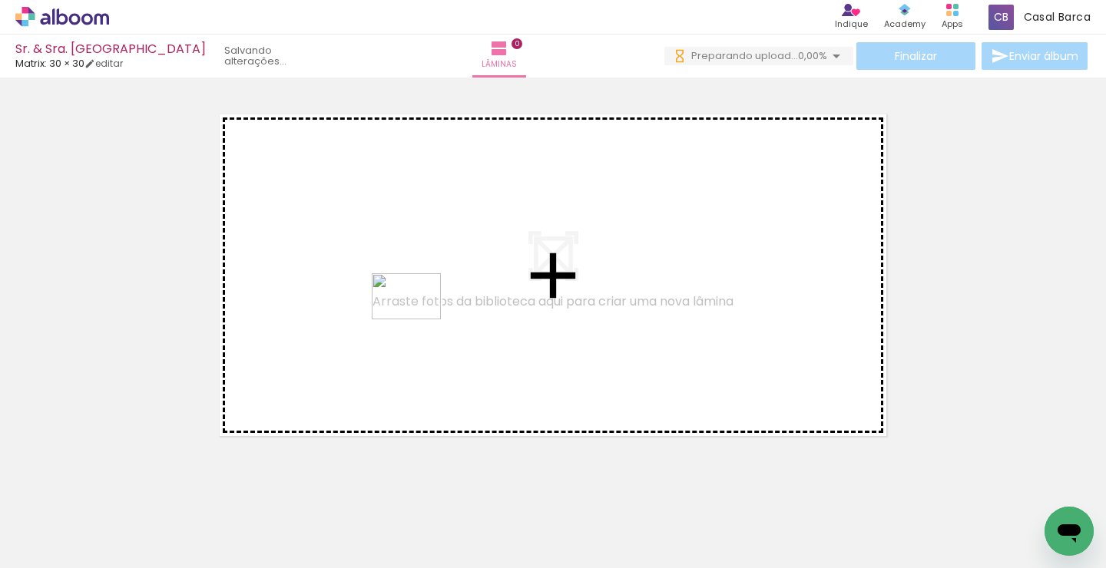
drag, startPoint x: 348, startPoint y: 518, endPoint x: 418, endPoint y: 320, distance: 210.9
click at [418, 320] on quentale-workspace at bounding box center [553, 284] width 1106 height 568
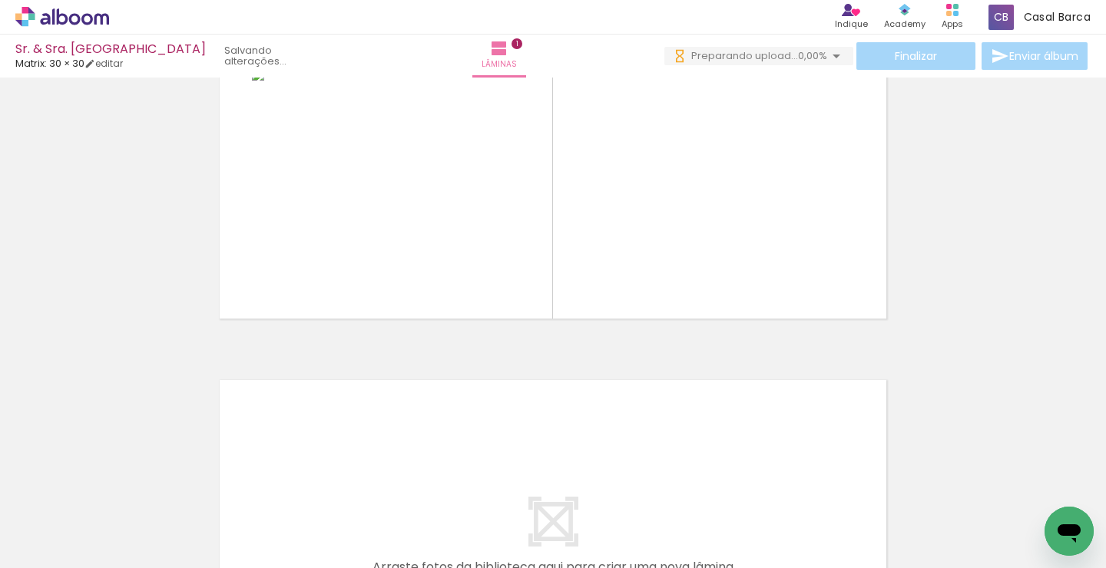
scroll to position [151, 0]
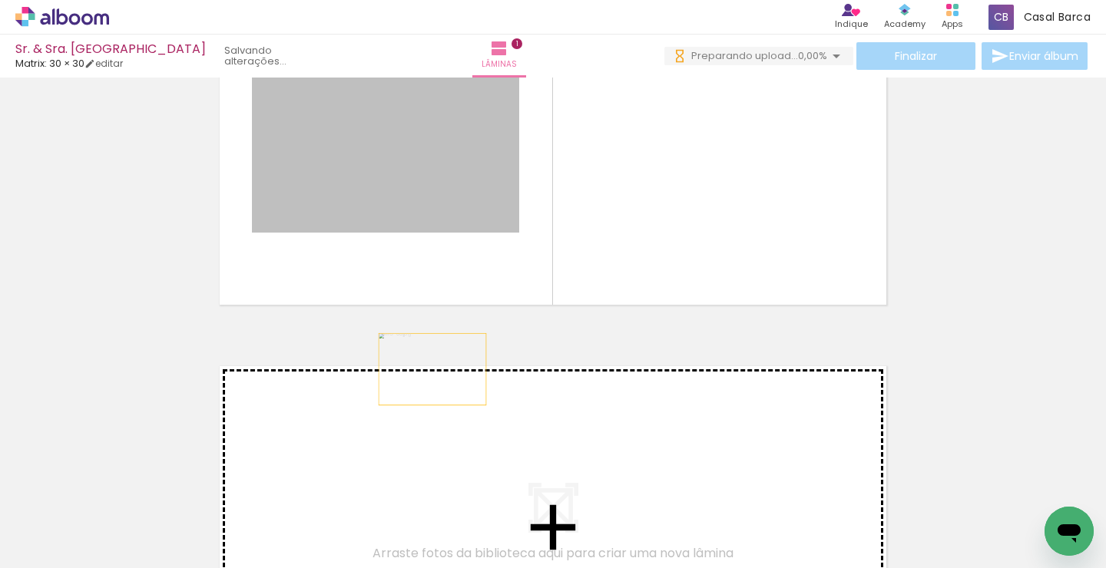
drag, startPoint x: 436, startPoint y: 216, endPoint x: 432, endPoint y: 369, distance: 153.7
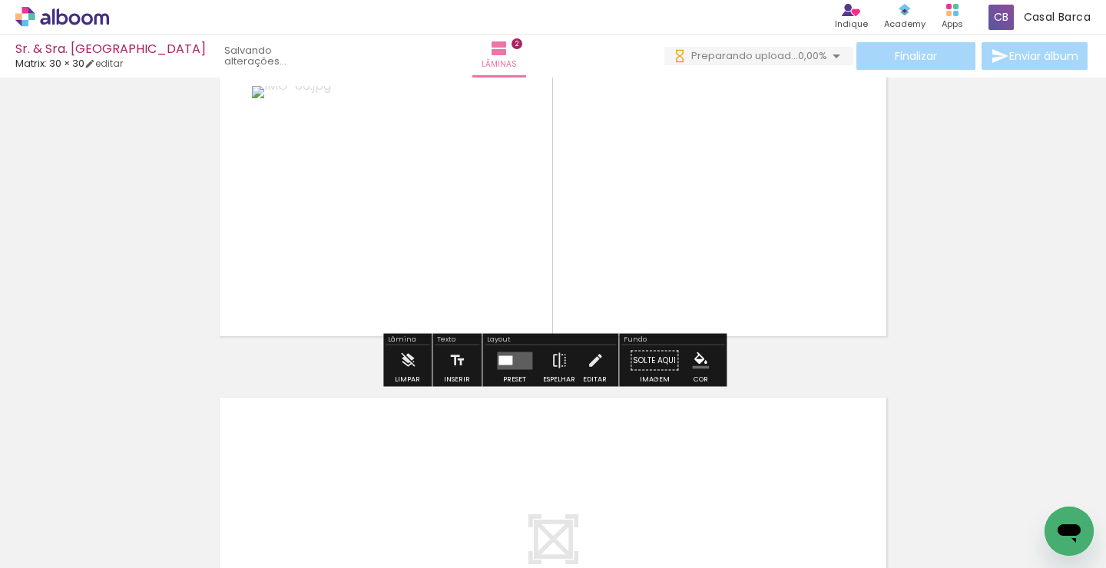
scroll to position [505, 0]
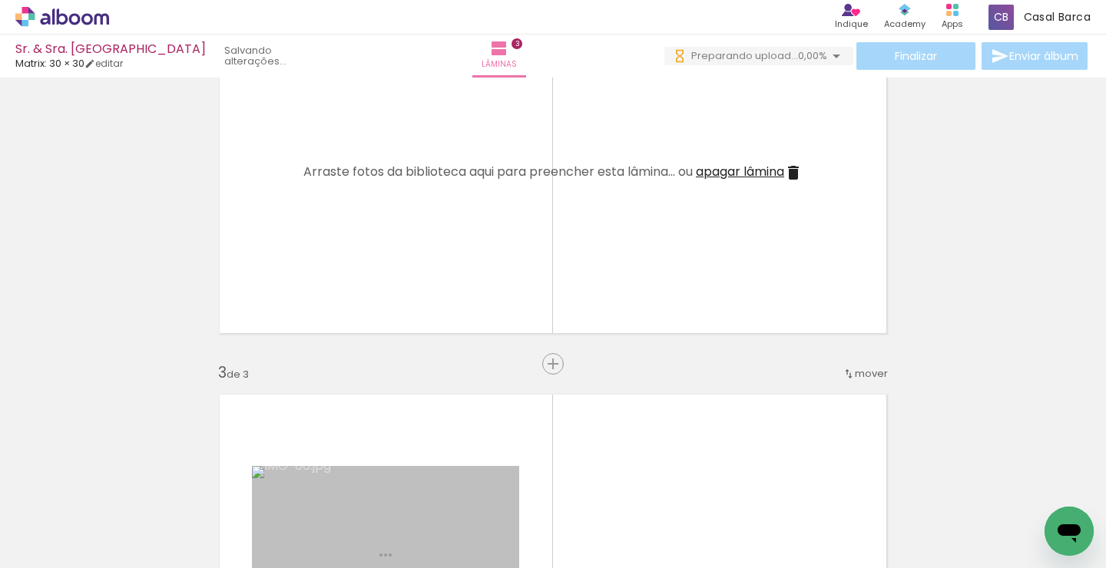
drag, startPoint x: 441, startPoint y: 192, endPoint x: 431, endPoint y: 413, distance: 221.4
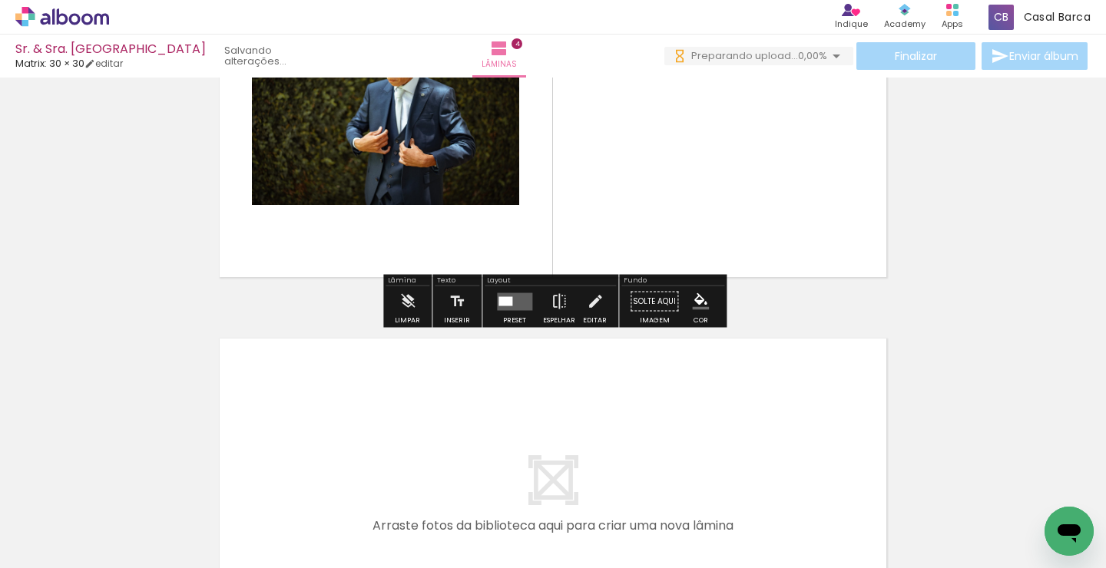
scroll to position [1354, 0]
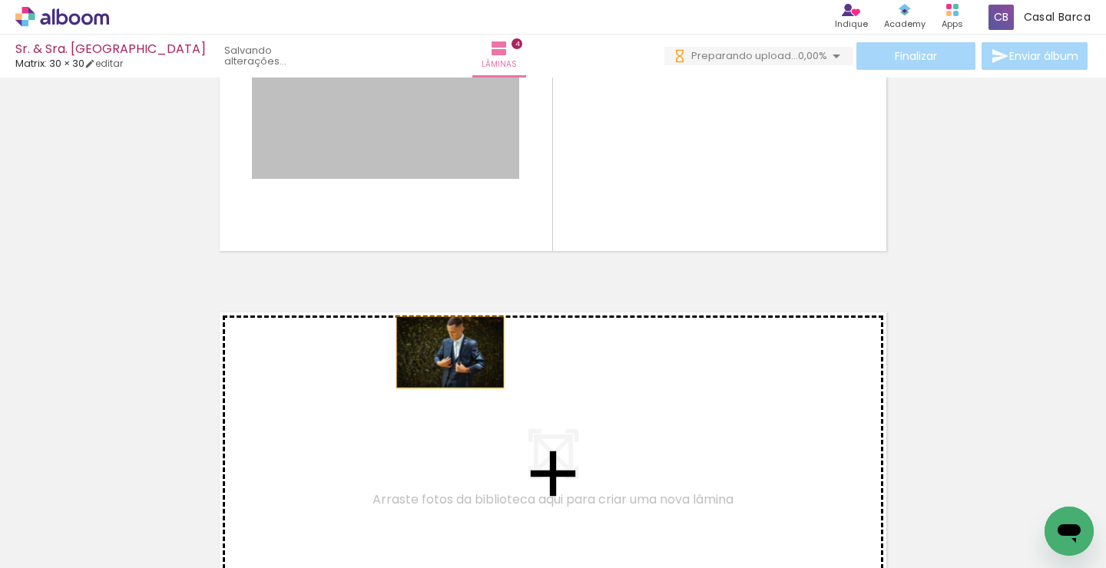
drag, startPoint x: 461, startPoint y: 134, endPoint x: 449, endPoint y: 371, distance: 237.6
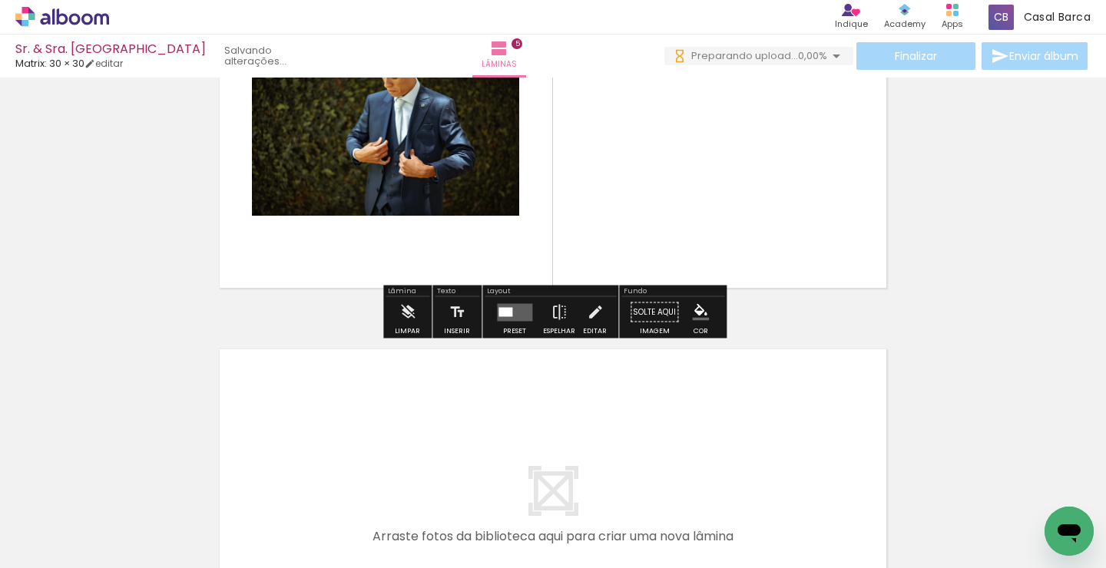
scroll to position [1721, 0]
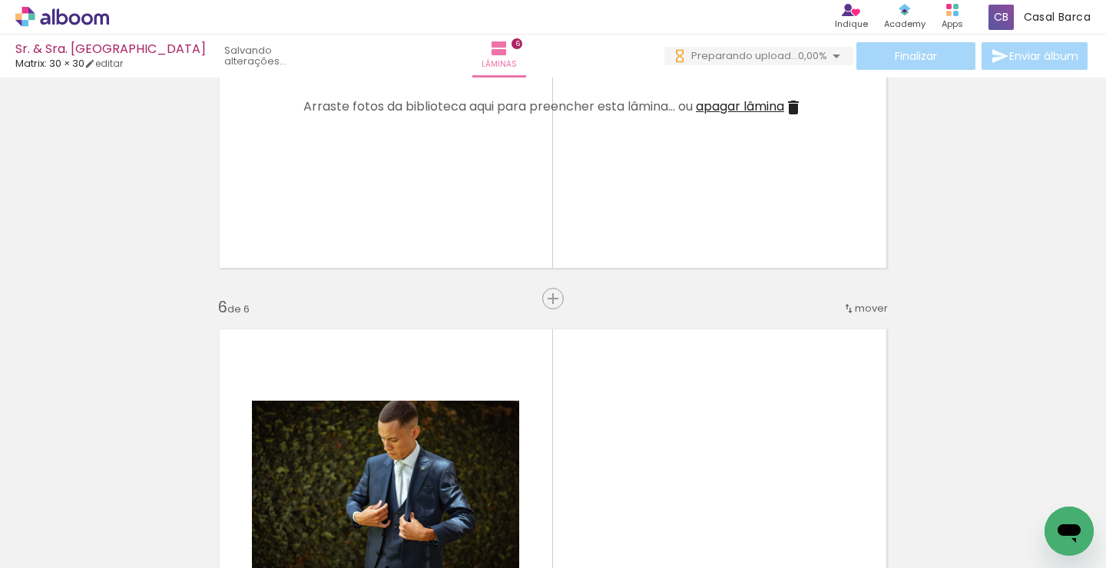
drag, startPoint x: 453, startPoint y: 159, endPoint x: 453, endPoint y: 371, distance: 212.0
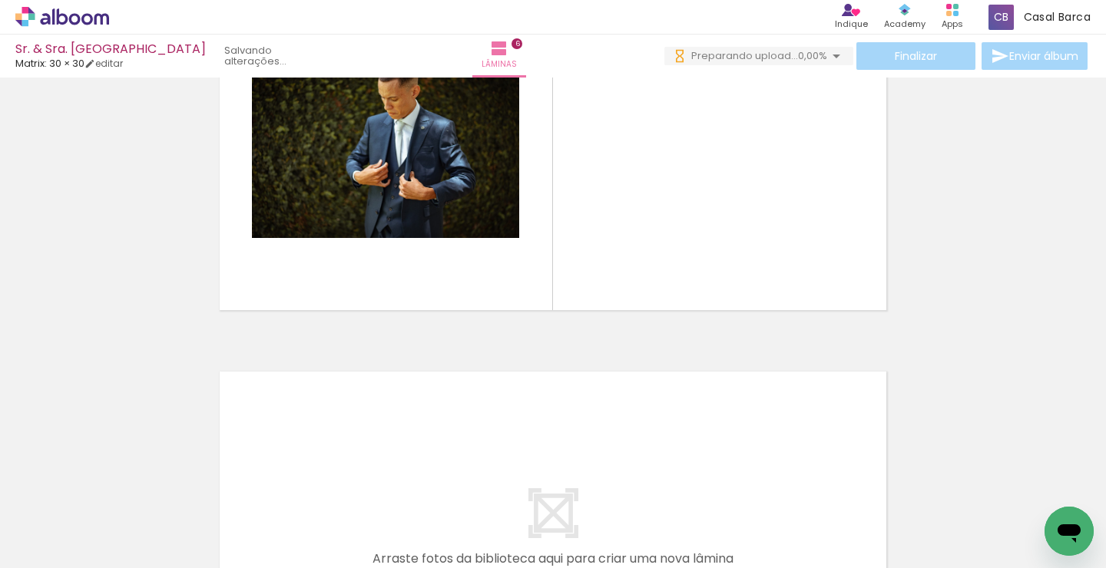
scroll to position [2072, 0]
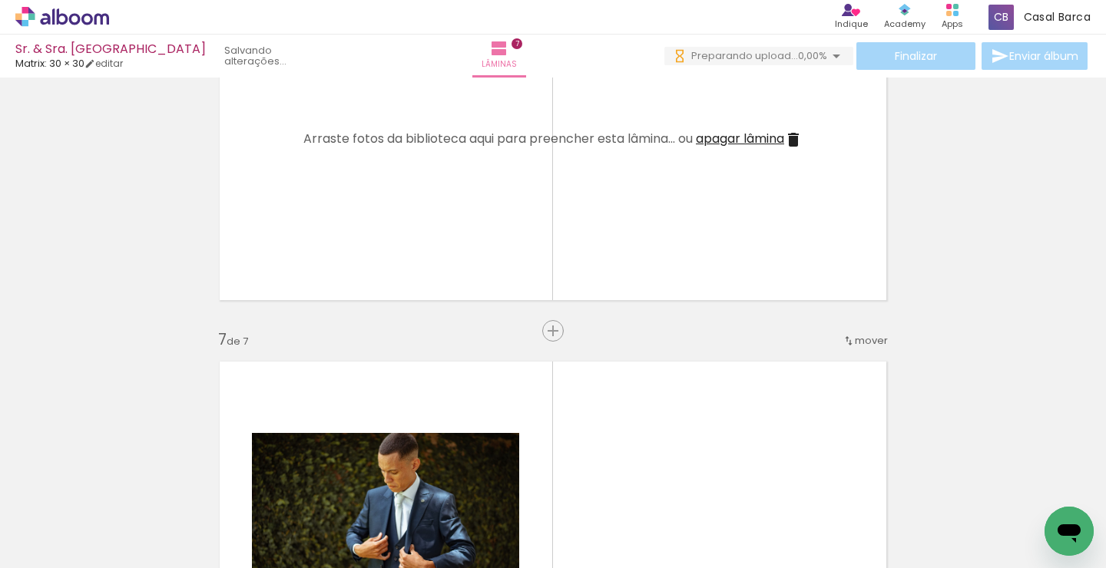
drag, startPoint x: 461, startPoint y: 189, endPoint x: 475, endPoint y: 409, distance: 220.9
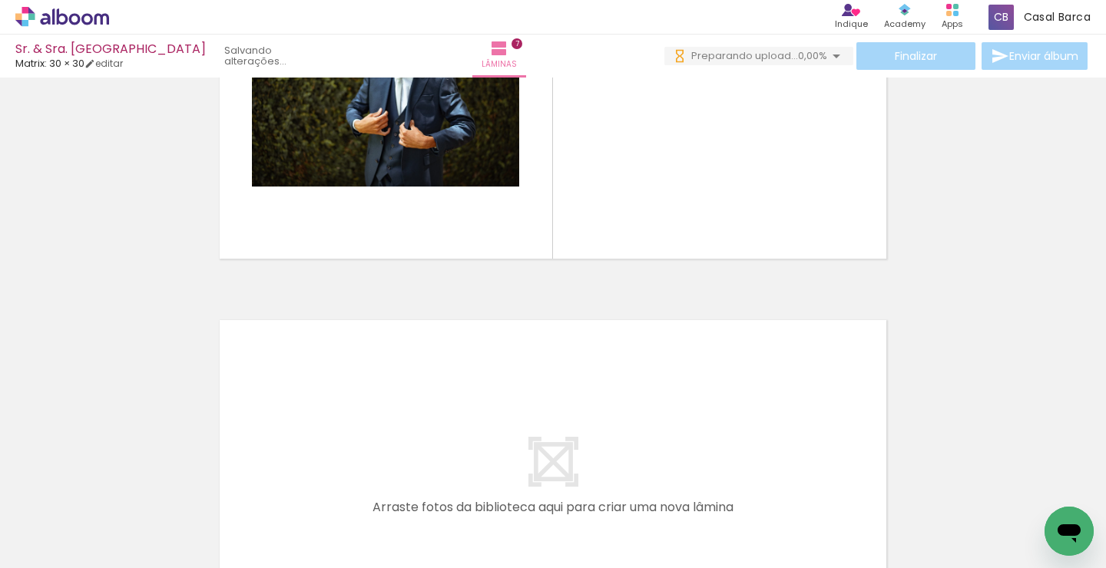
scroll to position [2500, 0]
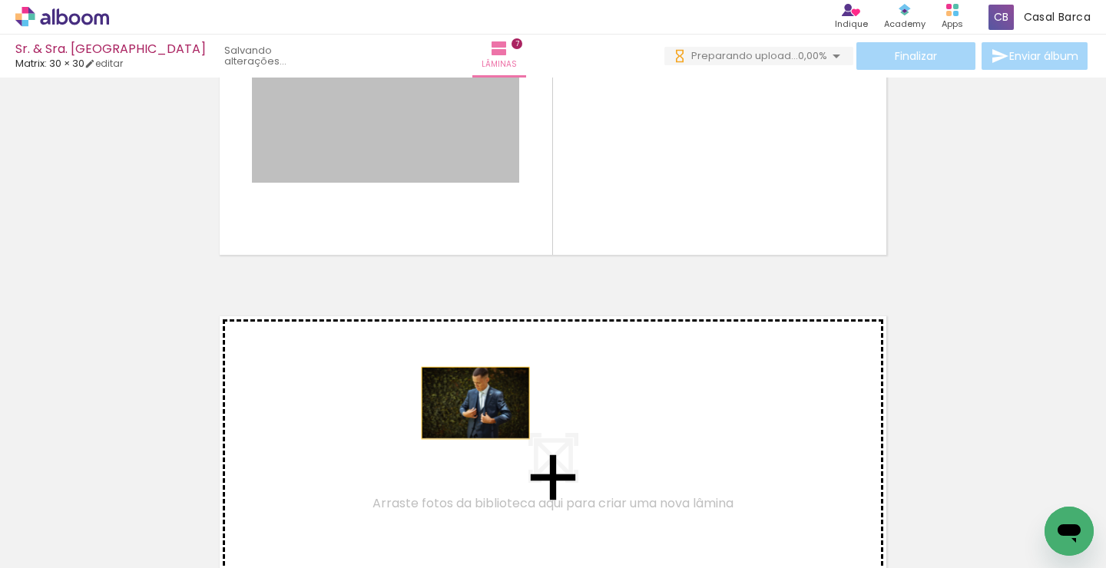
drag, startPoint x: 470, startPoint y: 144, endPoint x: 481, endPoint y: 413, distance: 269.8
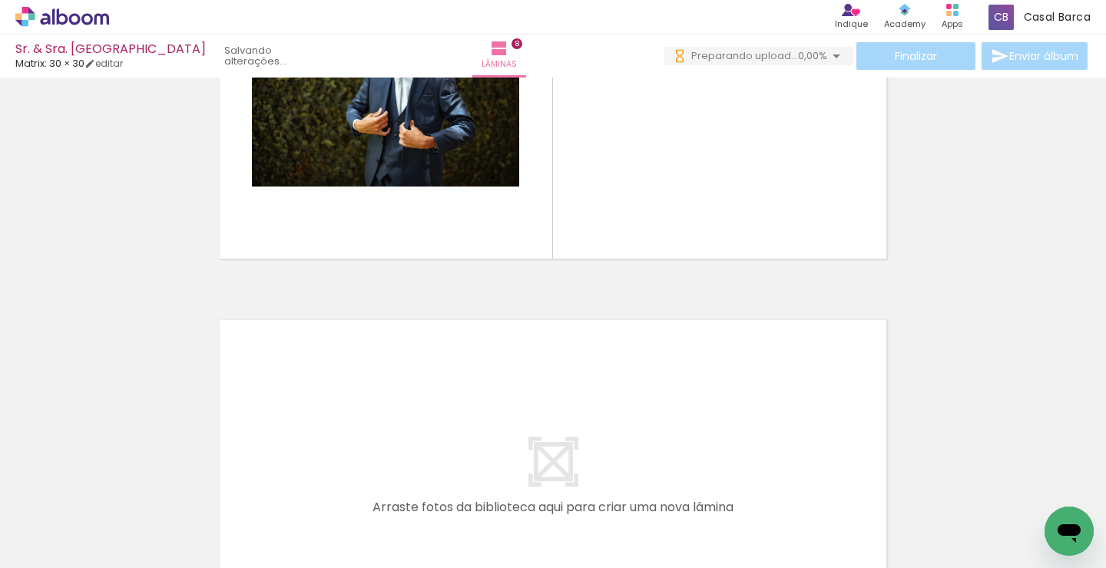
scroll to position [2881, 0]
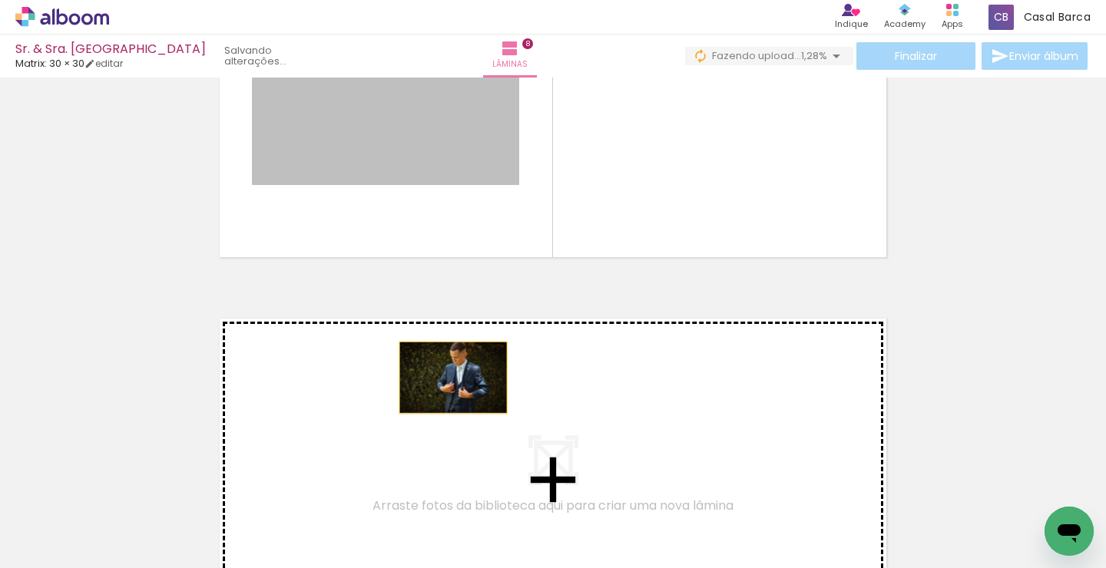
drag, startPoint x: 452, startPoint y: 114, endPoint x: 464, endPoint y: 429, distance: 314.4
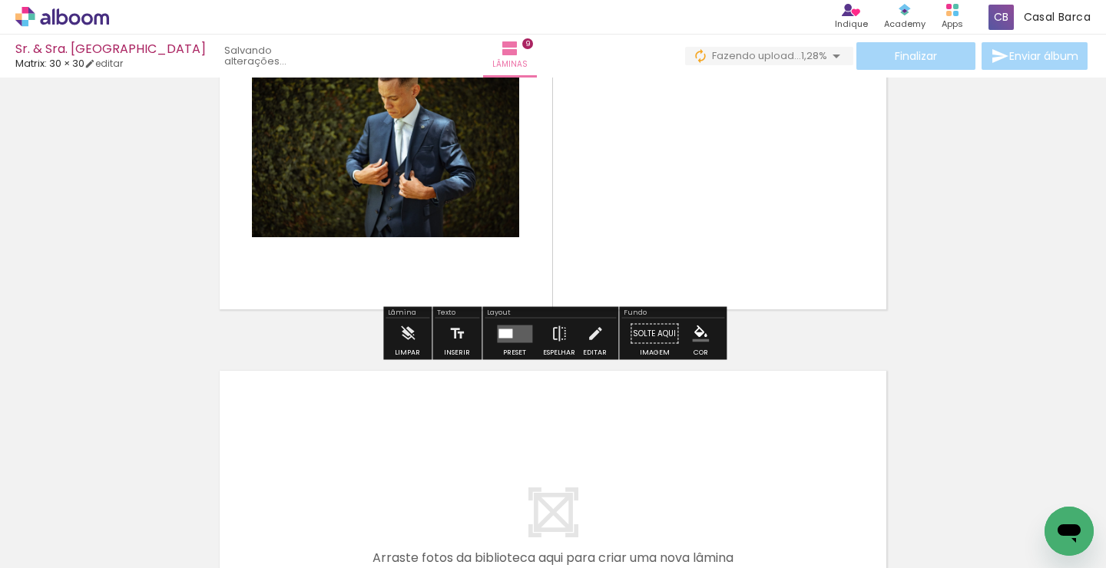
scroll to position [3214, 0]
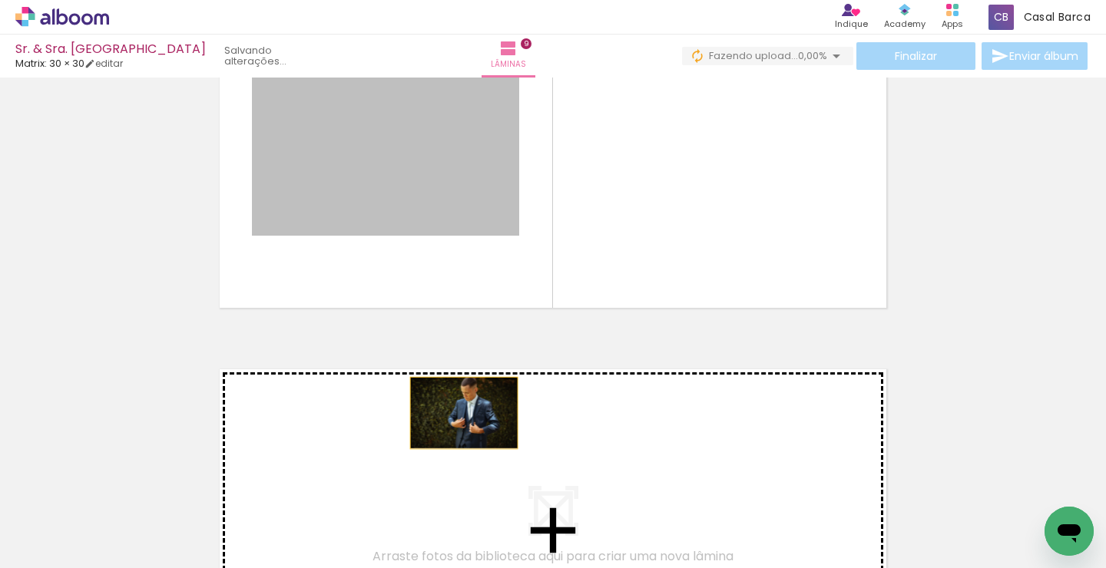
drag, startPoint x: 467, startPoint y: 187, endPoint x: 464, endPoint y: 413, distance: 226.6
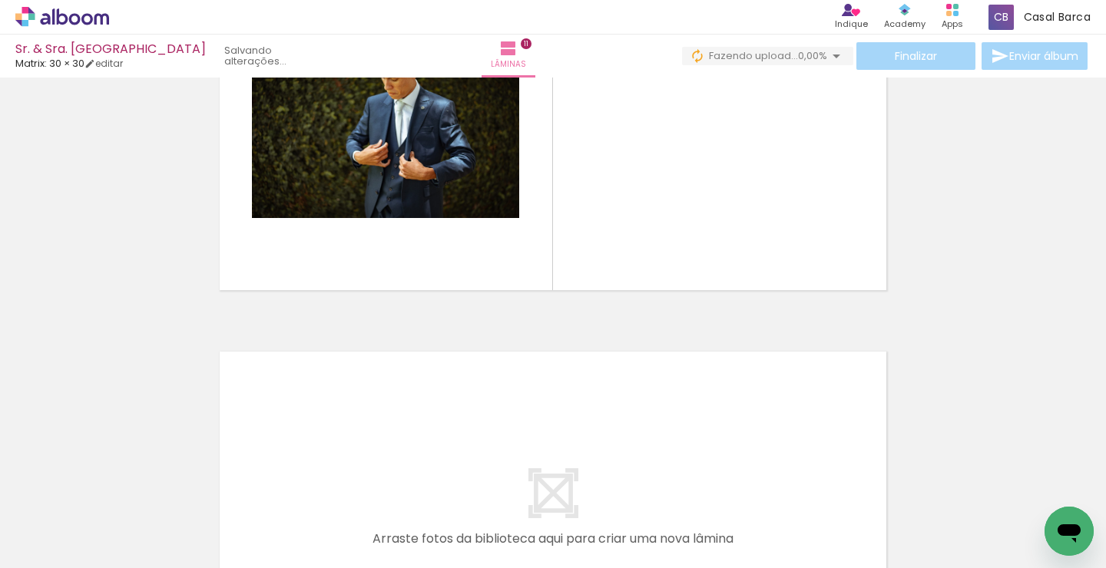
scroll to position [4000, 0]
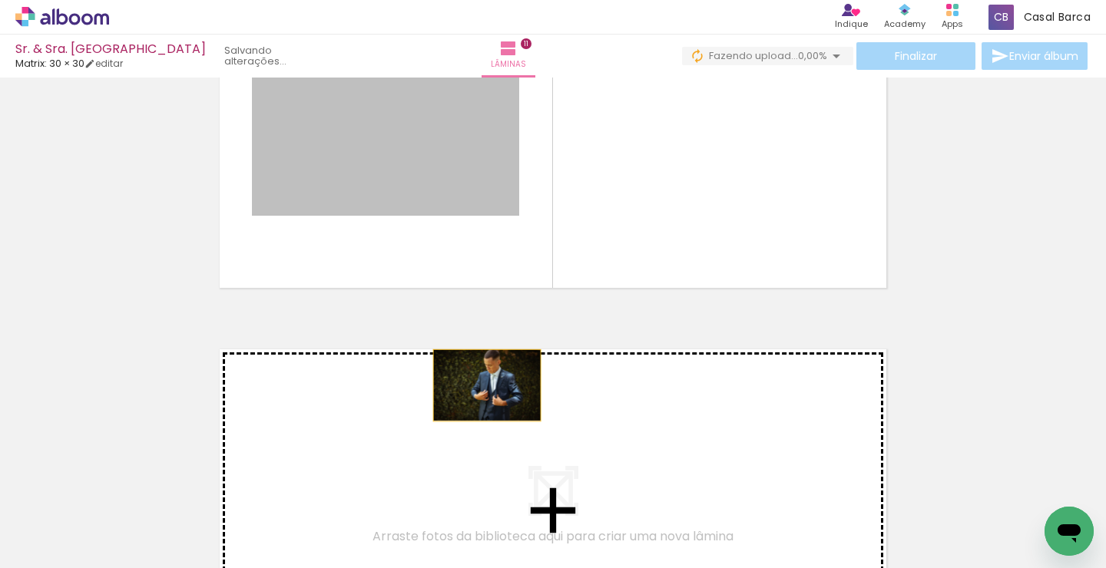
drag, startPoint x: 486, startPoint y: 151, endPoint x: 491, endPoint y: 403, distance: 252.7
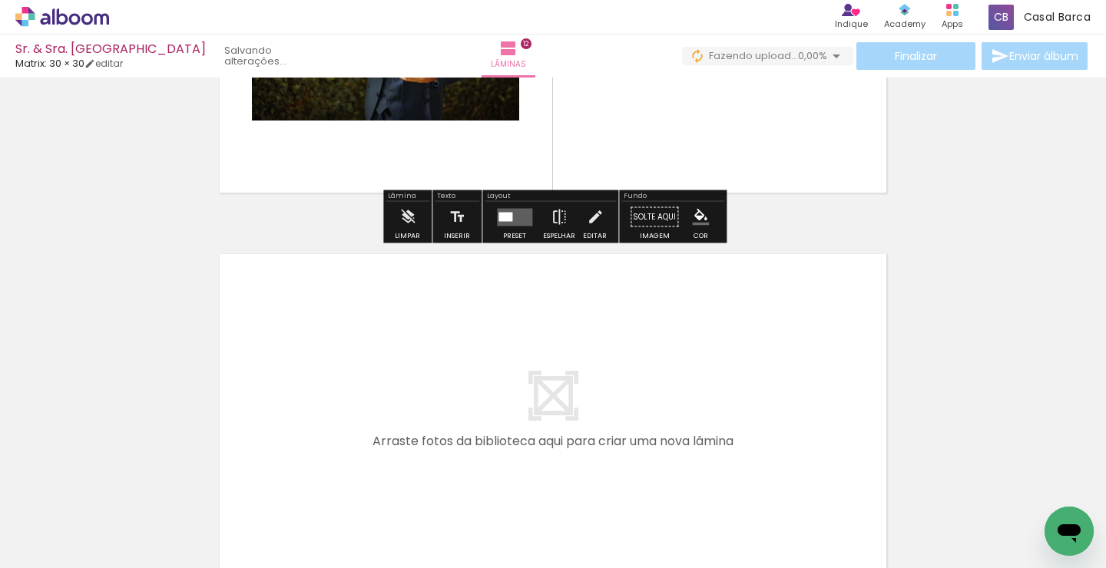
scroll to position [4483, 0]
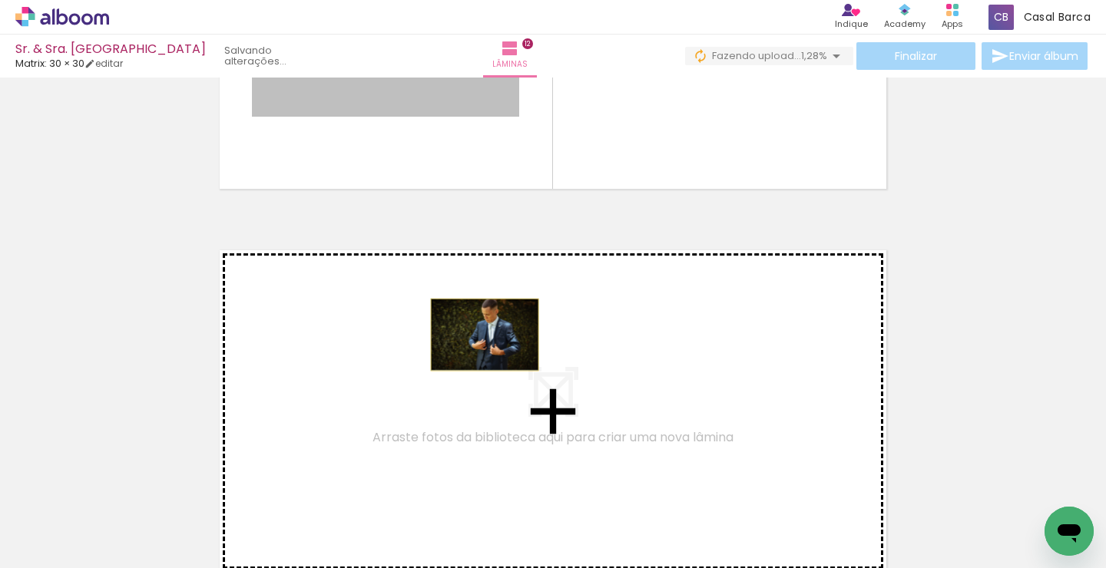
drag, startPoint x: 489, startPoint y: 99, endPoint x: 483, endPoint y: 337, distance: 238.2
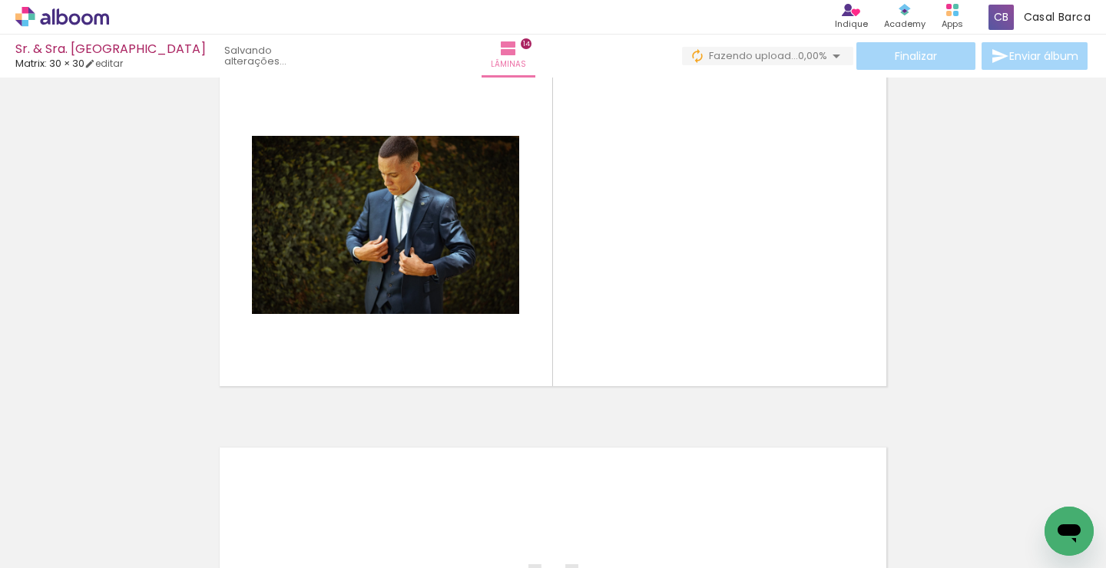
scroll to position [5080, 0]
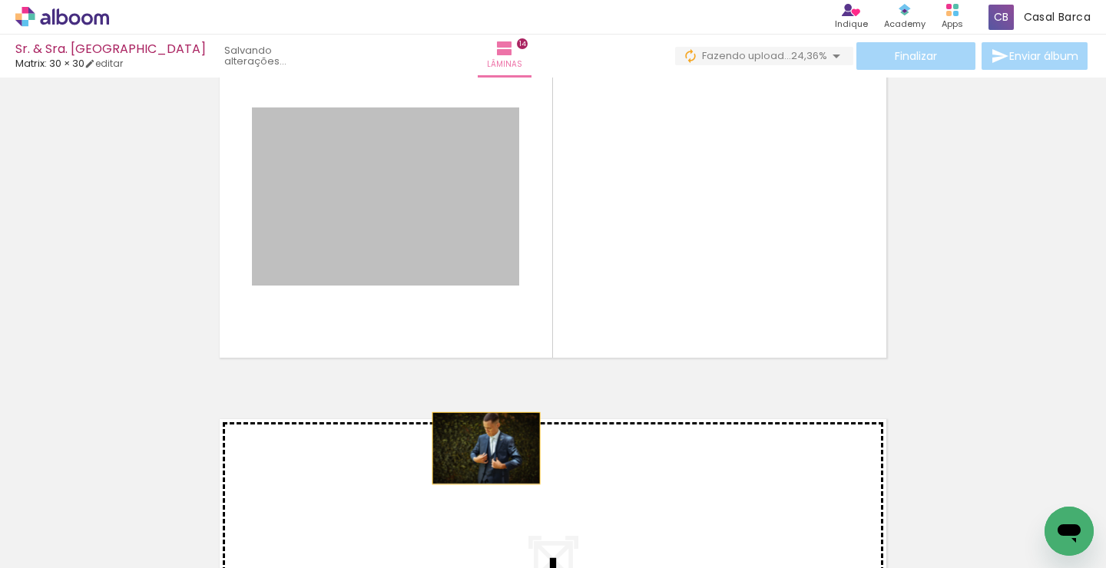
drag, startPoint x: 489, startPoint y: 220, endPoint x: 486, endPoint y: 449, distance: 228.9
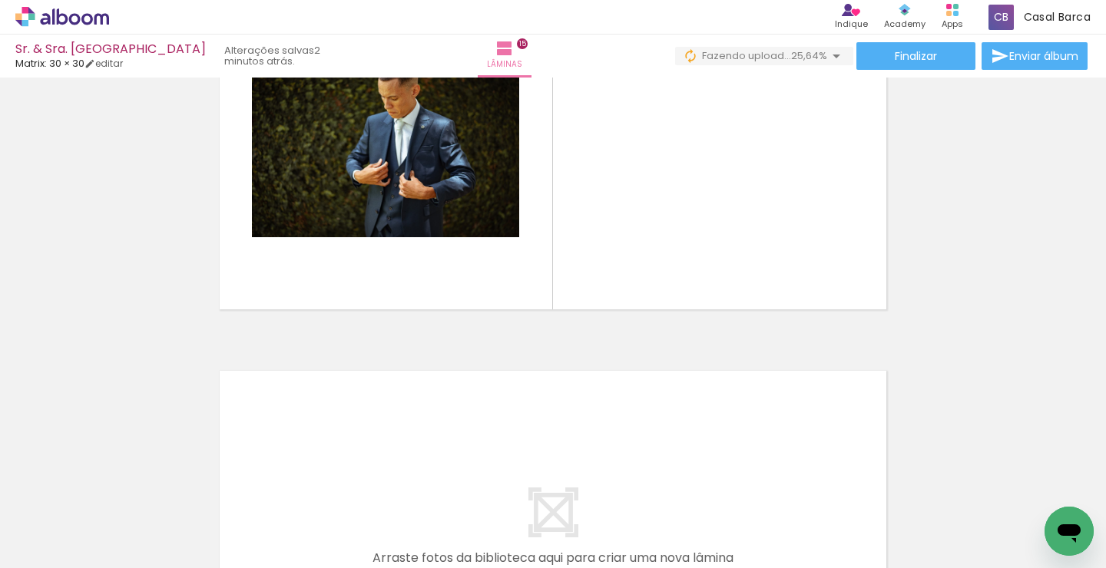
scroll to position [5512, 0]
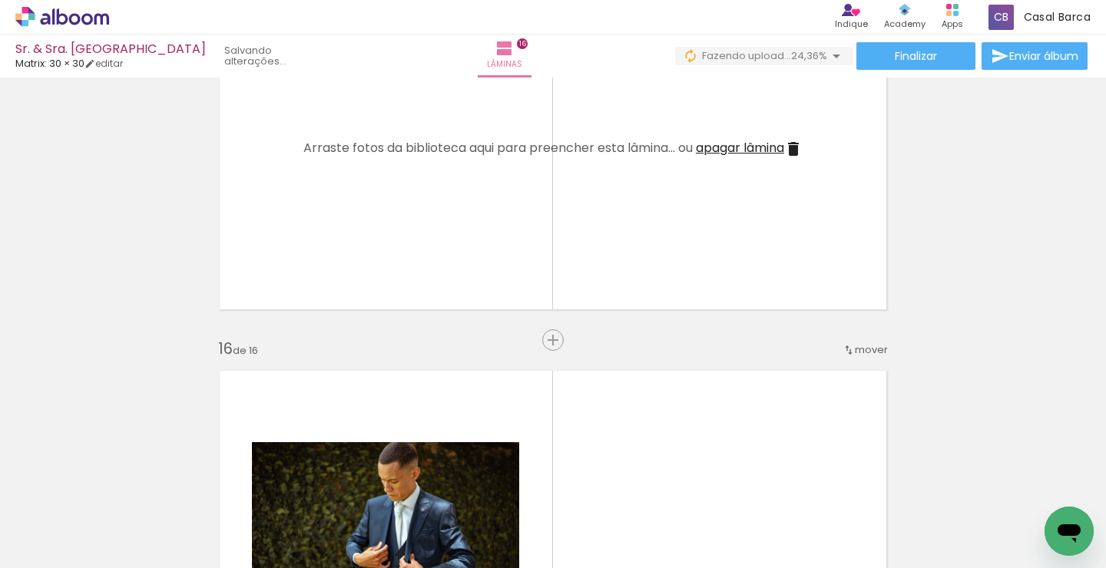
drag, startPoint x: 474, startPoint y: 176, endPoint x: 474, endPoint y: 393, distance: 217.4
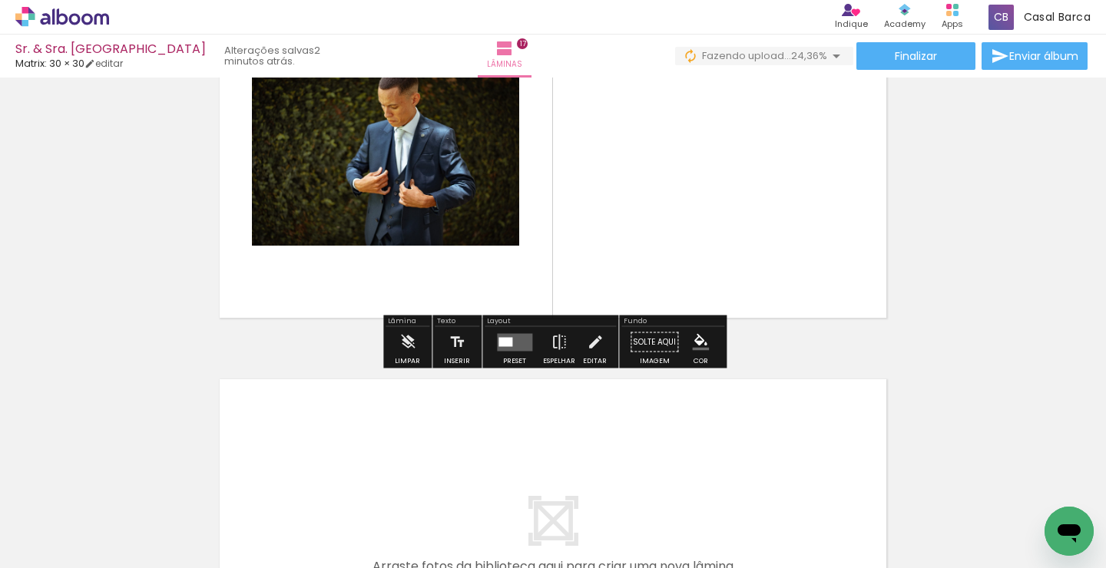
scroll to position [6280, 0]
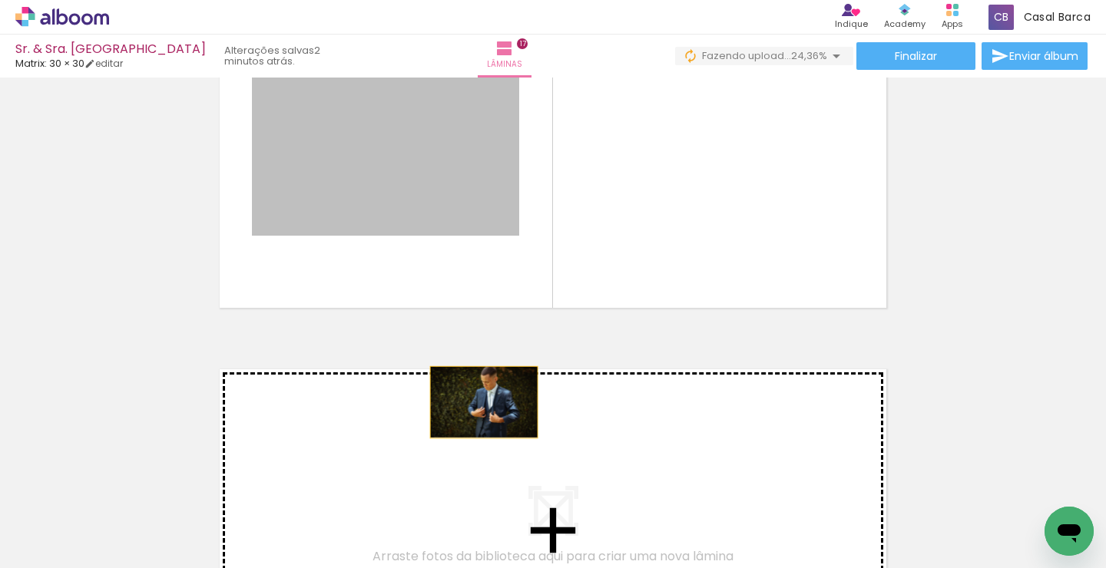
drag, startPoint x: 484, startPoint y: 173, endPoint x: 484, endPoint y: 428, distance: 255.0
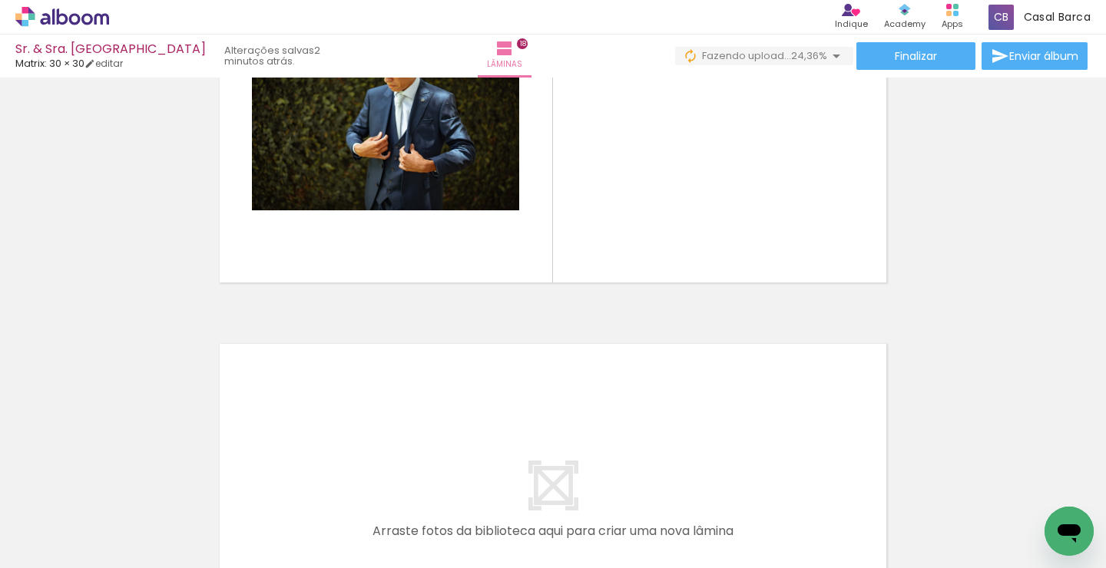
scroll to position [6709, 0]
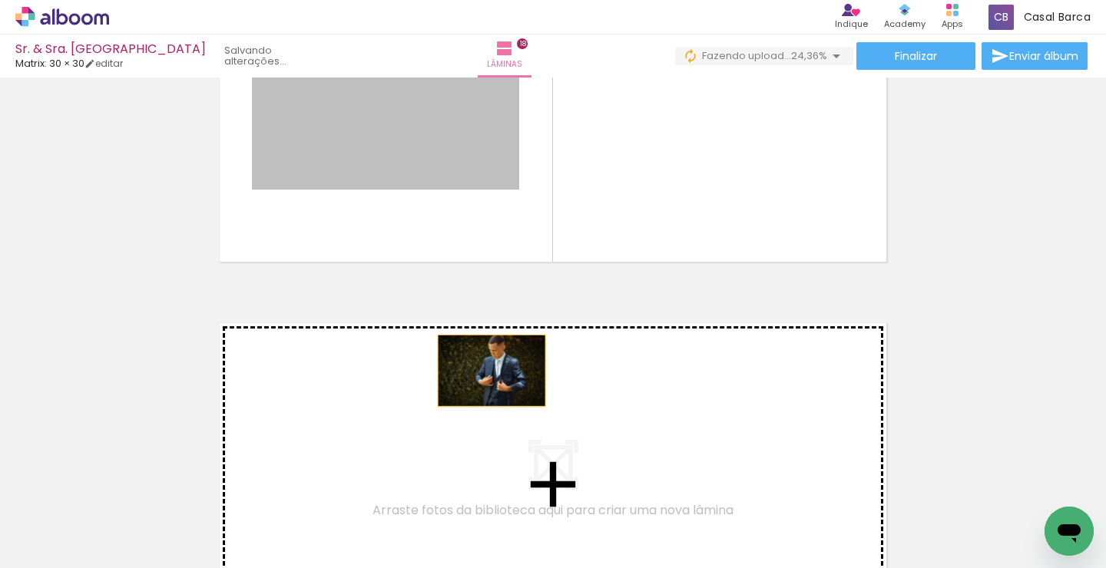
drag, startPoint x: 482, startPoint y: 157, endPoint x: 490, endPoint y: 368, distance: 210.6
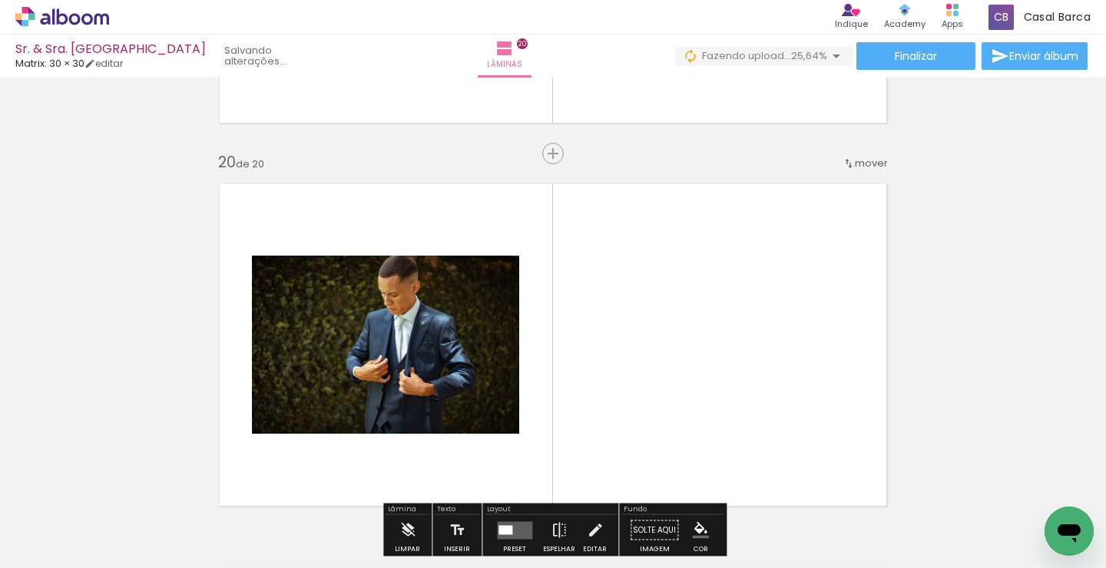
scroll to position [7302, 0]
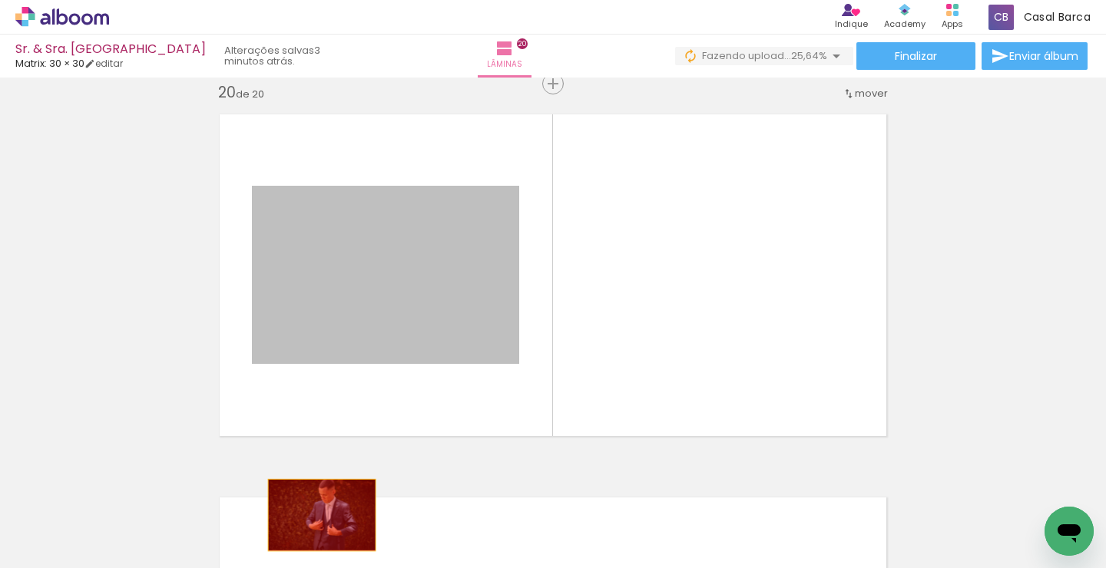
drag, startPoint x: 436, startPoint y: 285, endPoint x: 322, endPoint y: 515, distance: 256.9
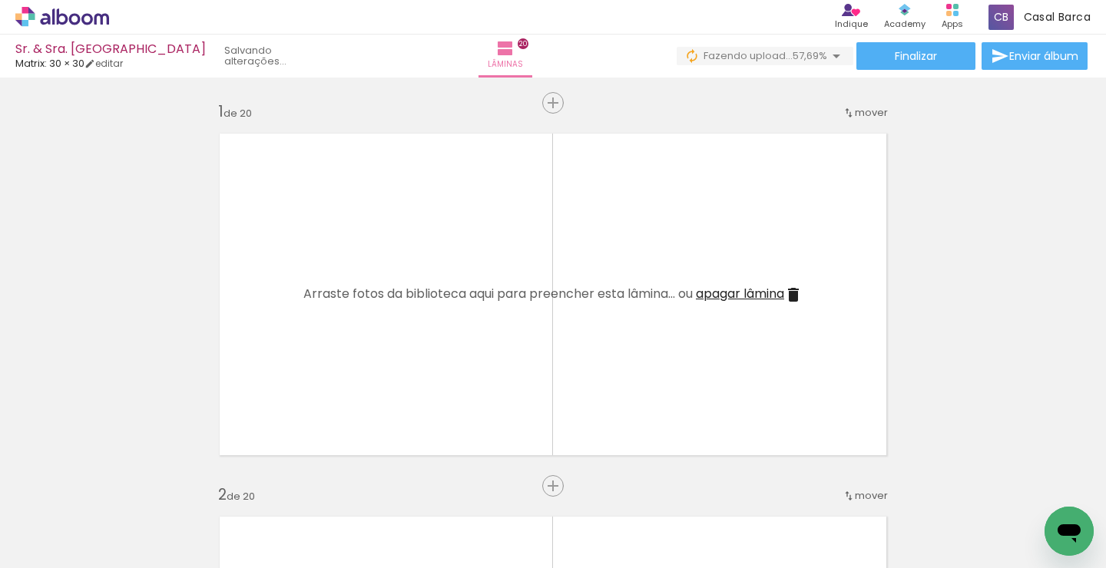
scroll to position [0, 2184]
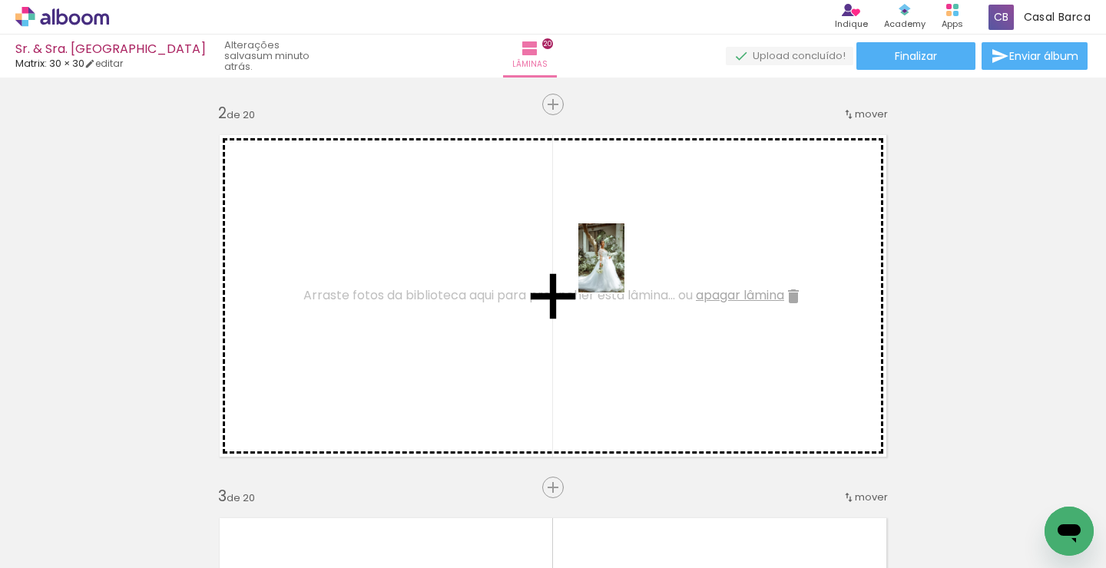
drag, startPoint x: 768, startPoint y: 503, endPoint x: 624, endPoint y: 270, distance: 274.1
click at [624, 270] on quentale-workspace at bounding box center [553, 284] width 1106 height 568
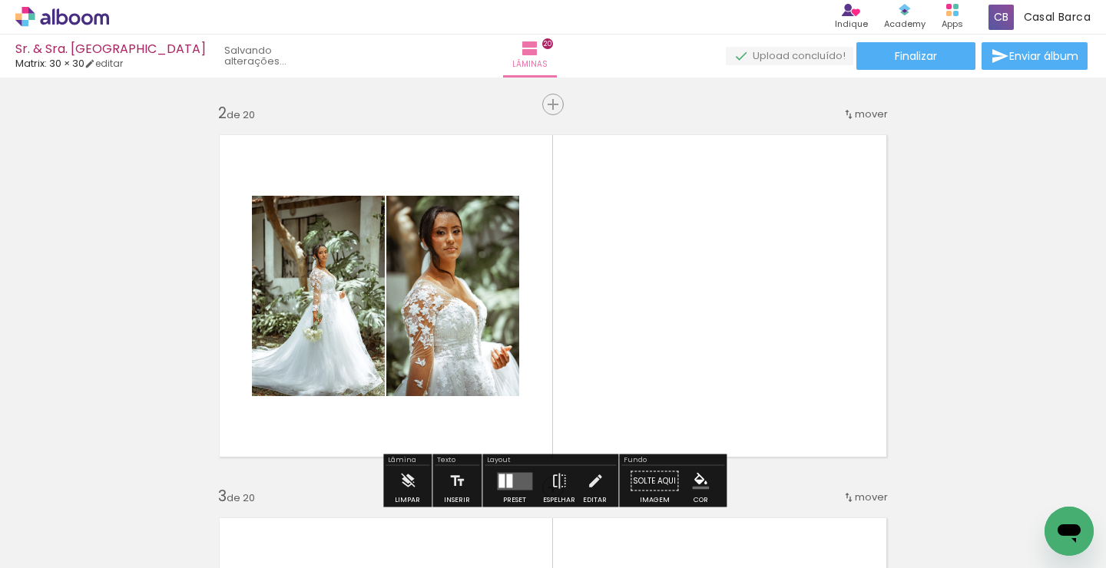
drag, startPoint x: 769, startPoint y: 512, endPoint x: 745, endPoint y: 340, distance: 173.7
click at [745, 340] on quentale-workspace at bounding box center [553, 284] width 1106 height 568
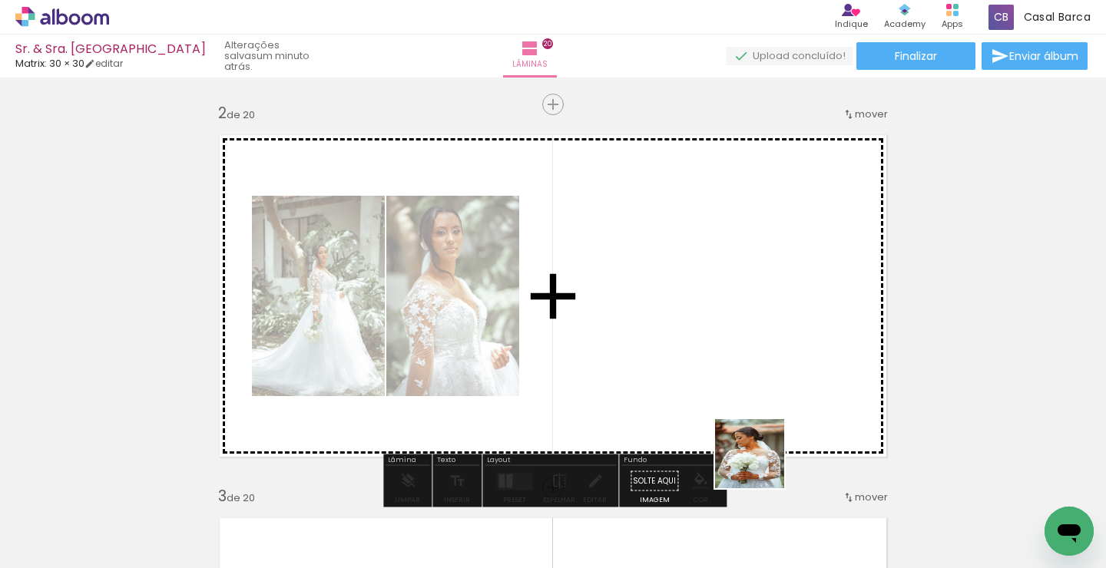
drag, startPoint x: 761, startPoint y: 515, endPoint x: 761, endPoint y: 280, distance: 234.3
click at [761, 280] on quentale-workspace at bounding box center [553, 284] width 1106 height 568
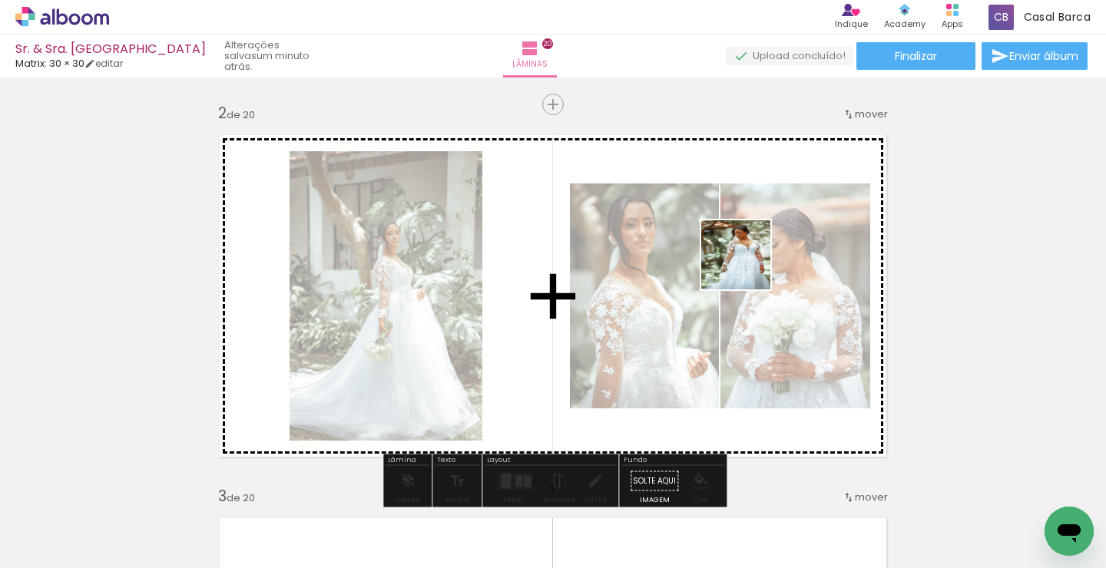
drag, startPoint x: 770, startPoint y: 503, endPoint x: 747, endPoint y: 267, distance: 237.7
click at [747, 267] on quentale-workspace at bounding box center [553, 284] width 1106 height 568
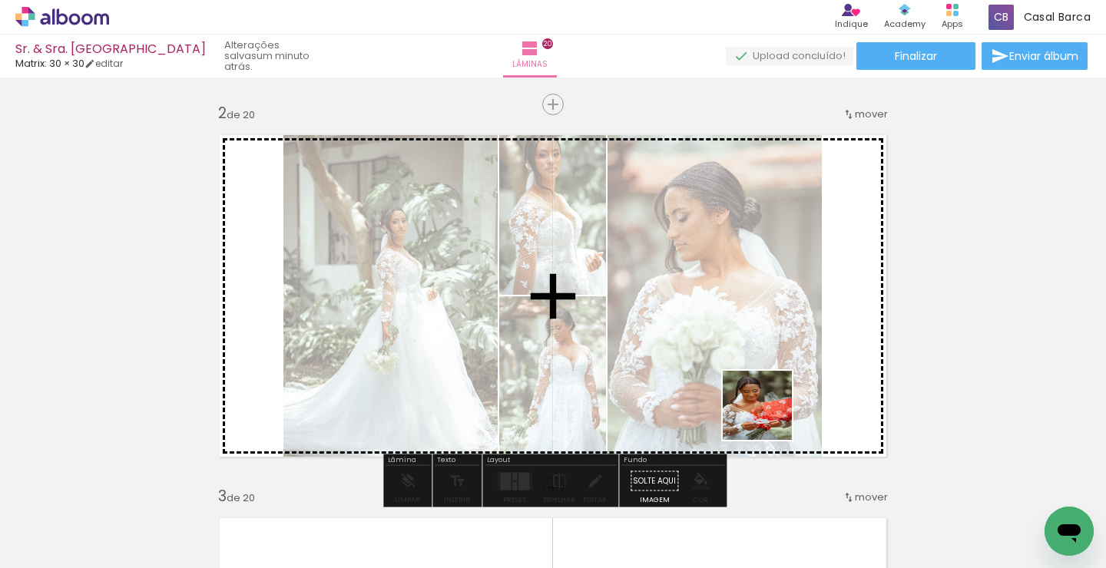
drag, startPoint x: 763, startPoint y: 528, endPoint x: 787, endPoint y: 352, distance: 178.3
click at [787, 352] on quentale-workspace at bounding box center [553, 284] width 1106 height 568
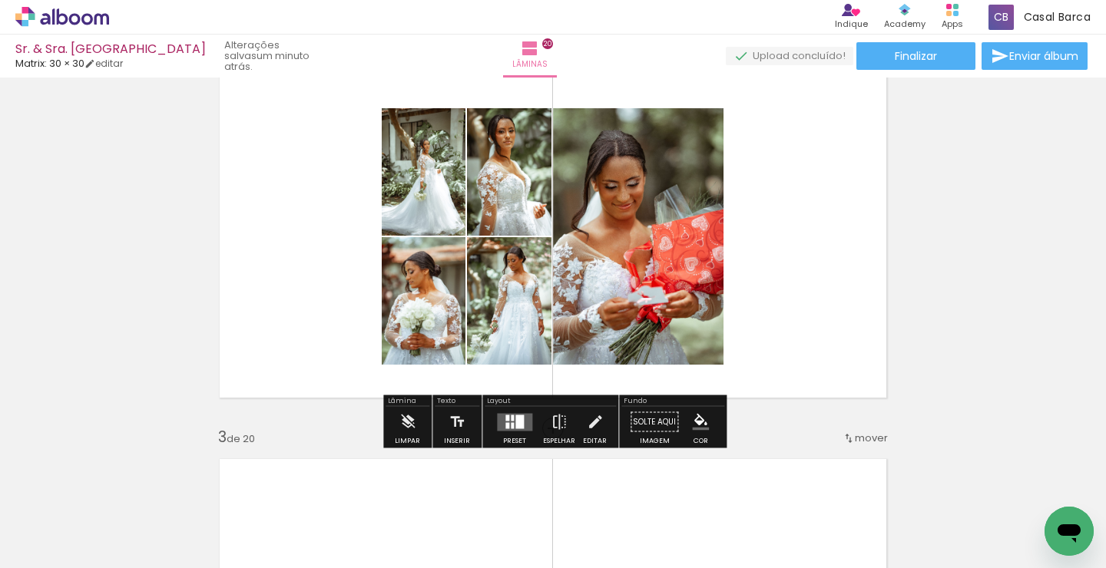
scroll to position [441, 0]
click at [529, 420] on quentale-layouter at bounding box center [514, 422] width 35 height 18
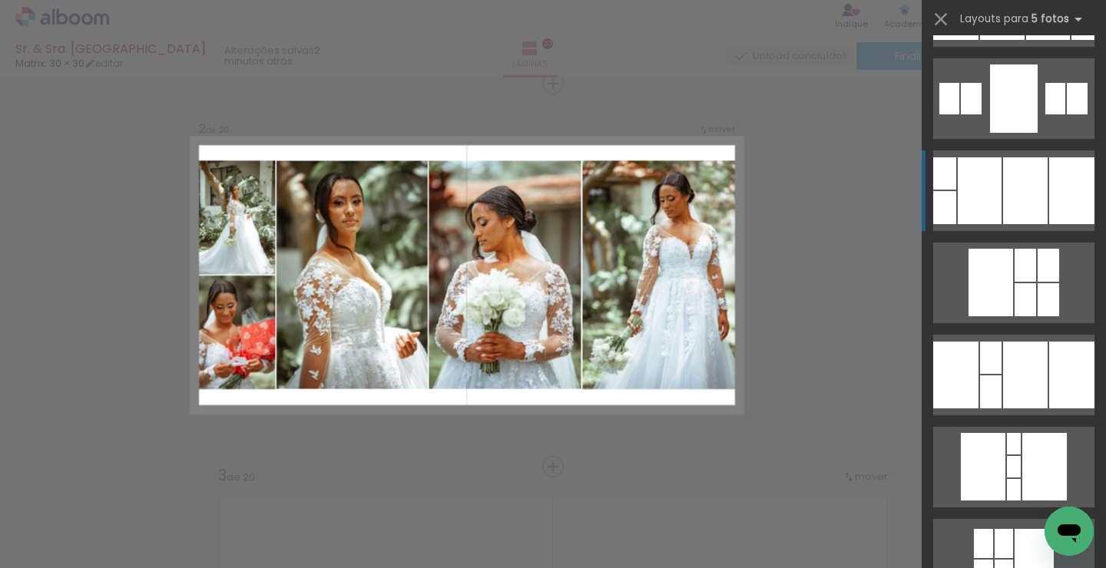
scroll to position [456, 0]
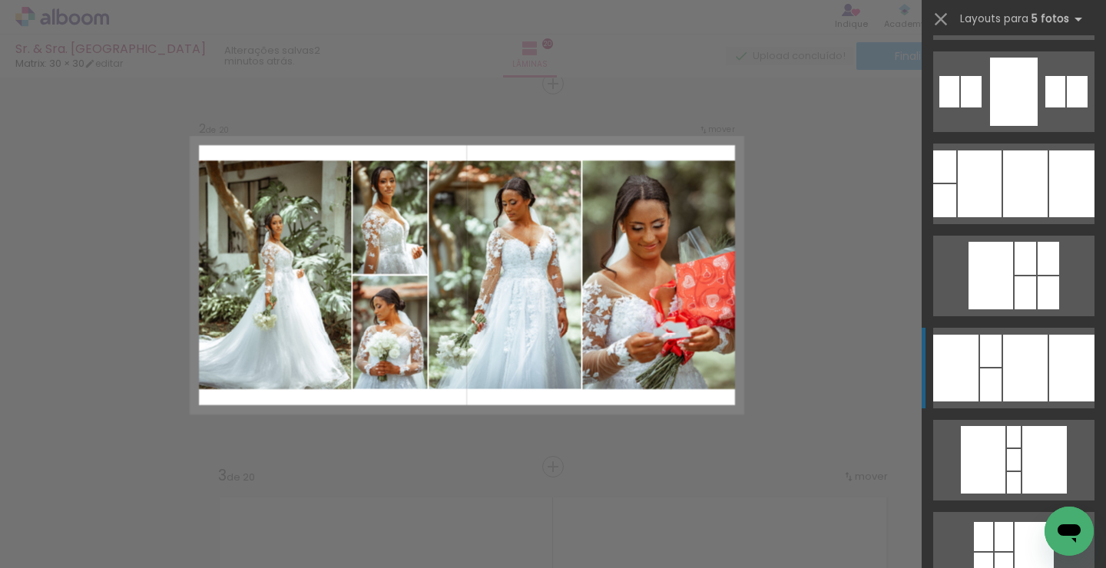
click at [1026, 375] on div at bounding box center [1025, 368] width 45 height 67
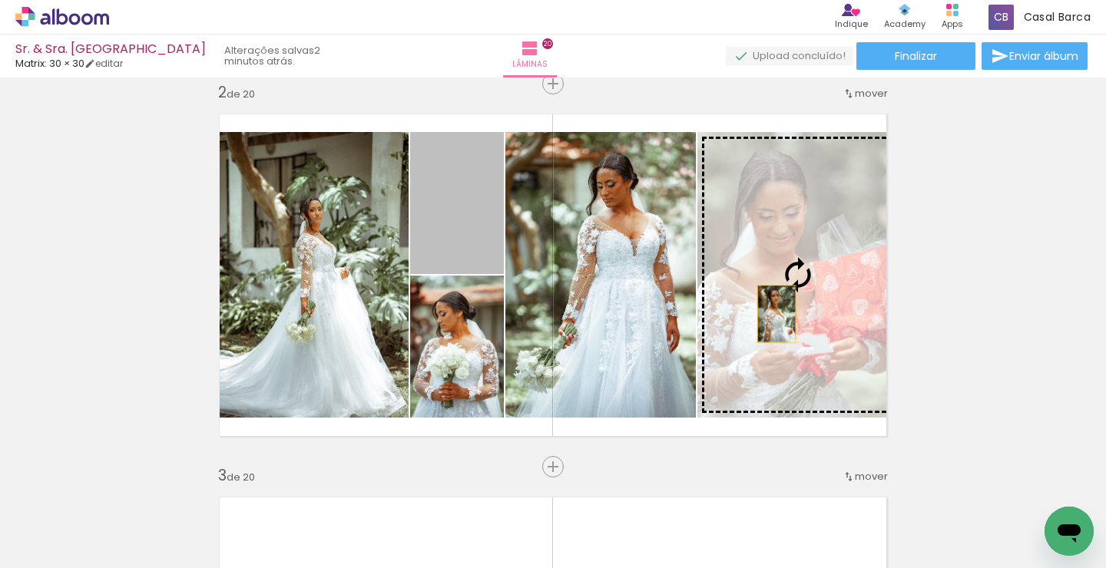
drag, startPoint x: 463, startPoint y: 234, endPoint x: 778, endPoint y: 315, distance: 325.3
click at [0, 0] on slot at bounding box center [0, 0] width 0 height 0
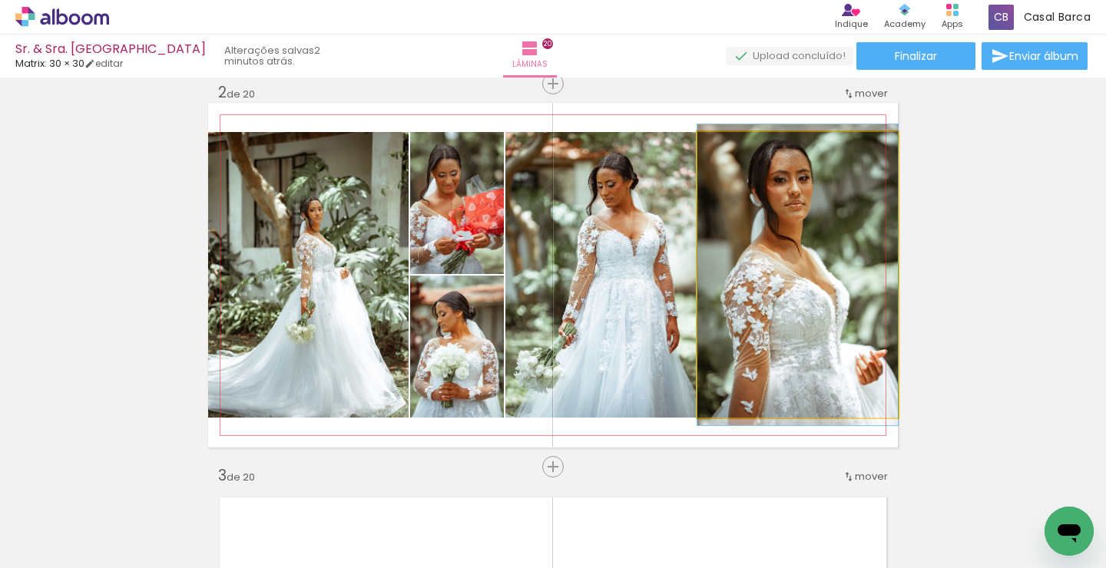
drag, startPoint x: 798, startPoint y: 326, endPoint x: 790, endPoint y: 326, distance: 8.4
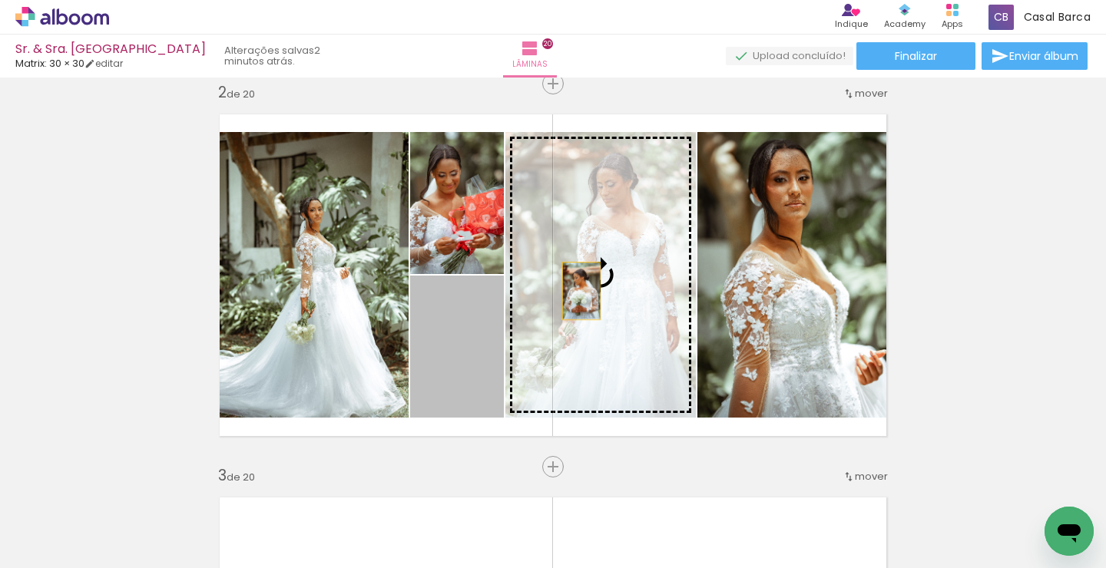
drag, startPoint x: 468, startPoint y: 353, endPoint x: 588, endPoint y: 290, distance: 135.4
click at [0, 0] on slot at bounding box center [0, 0] width 0 height 0
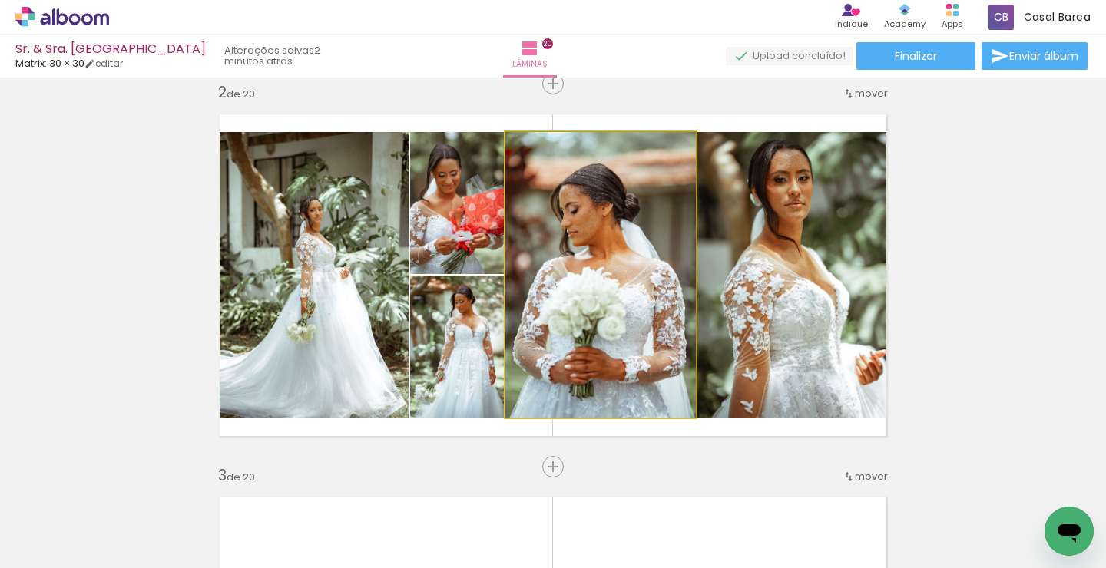
drag, startPoint x: 604, startPoint y: 311, endPoint x: 624, endPoint y: 283, distance: 34.7
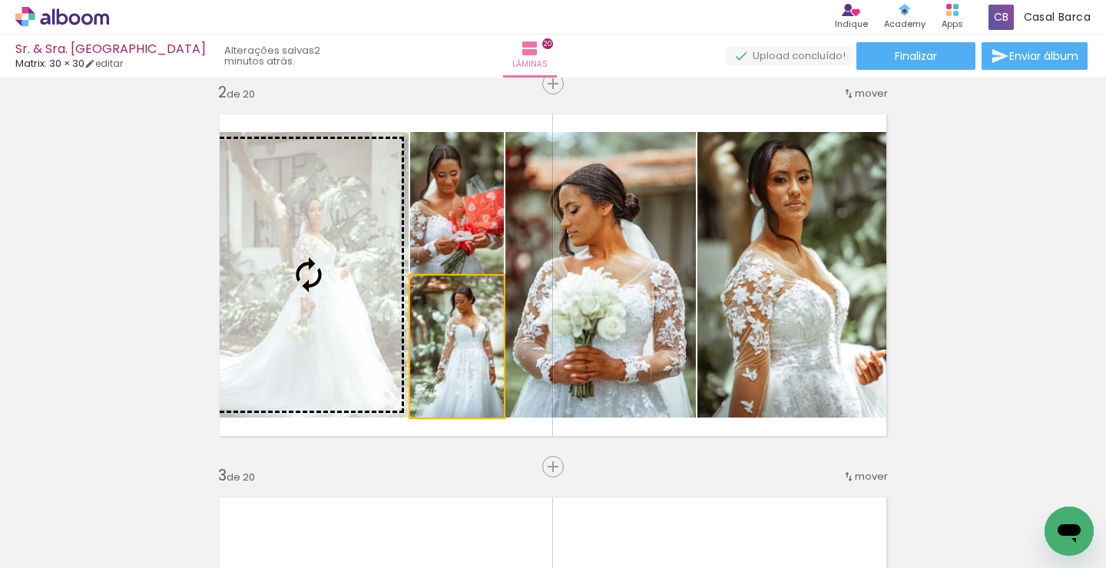
drag, startPoint x: 459, startPoint y: 367, endPoint x: 354, endPoint y: 359, distance: 105.6
click at [0, 0] on slot at bounding box center [0, 0] width 0 height 0
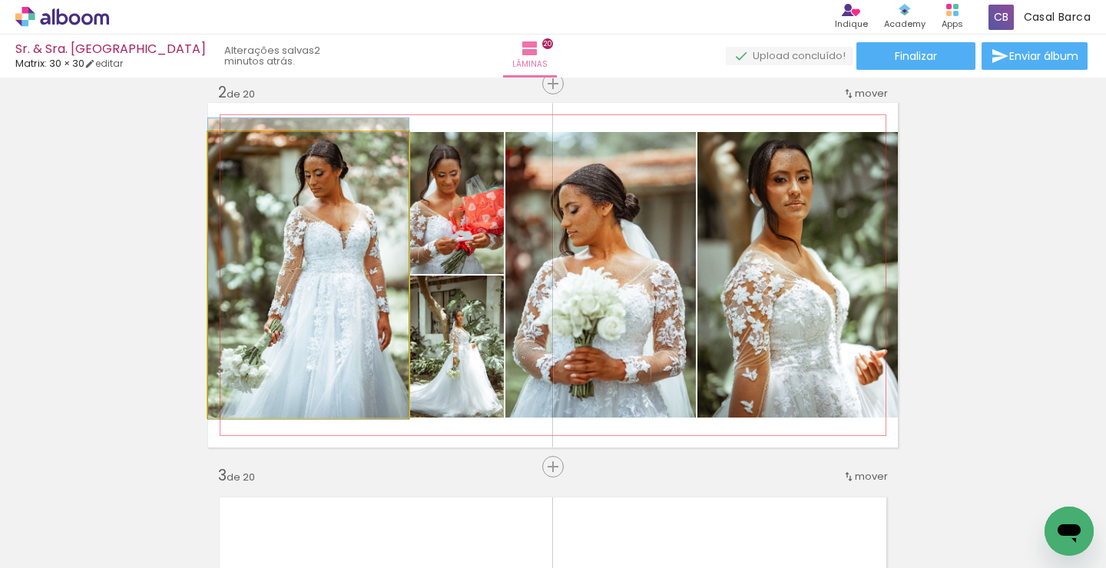
drag, startPoint x: 317, startPoint y: 326, endPoint x: 323, endPoint y: 320, distance: 8.7
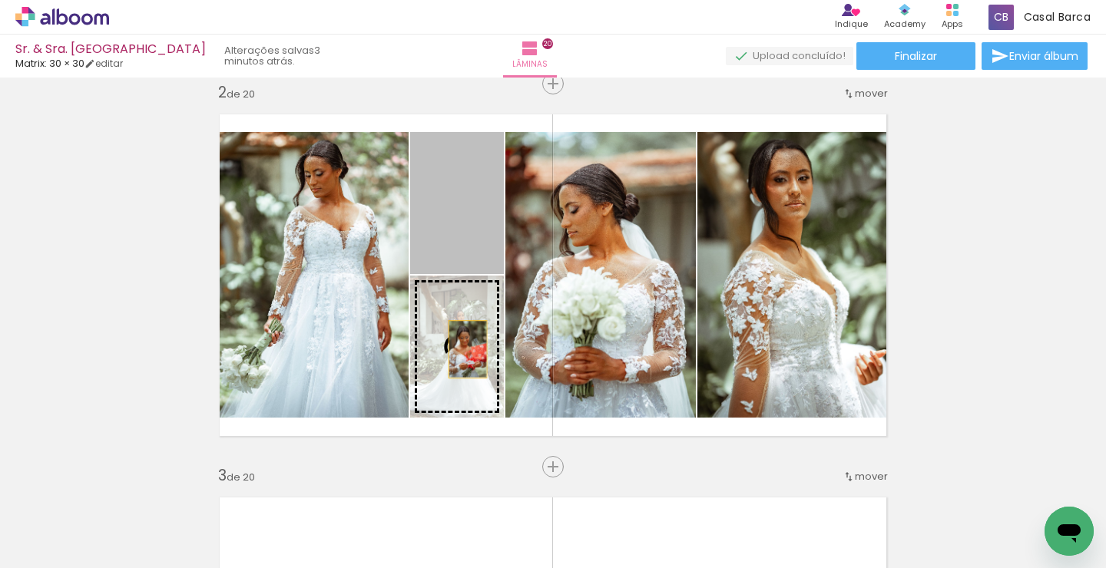
drag, startPoint x: 466, startPoint y: 236, endPoint x: 469, endPoint y: 362, distance: 126.0
click at [0, 0] on slot at bounding box center [0, 0] width 0 height 0
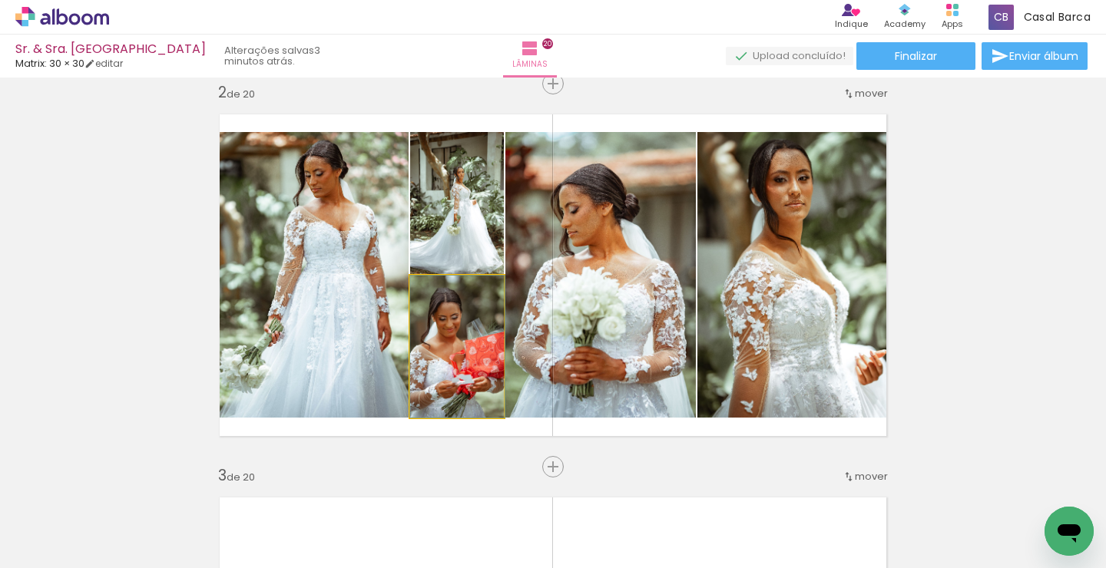
drag, startPoint x: 432, startPoint y: 371, endPoint x: 444, endPoint y: 350, distance: 24.1
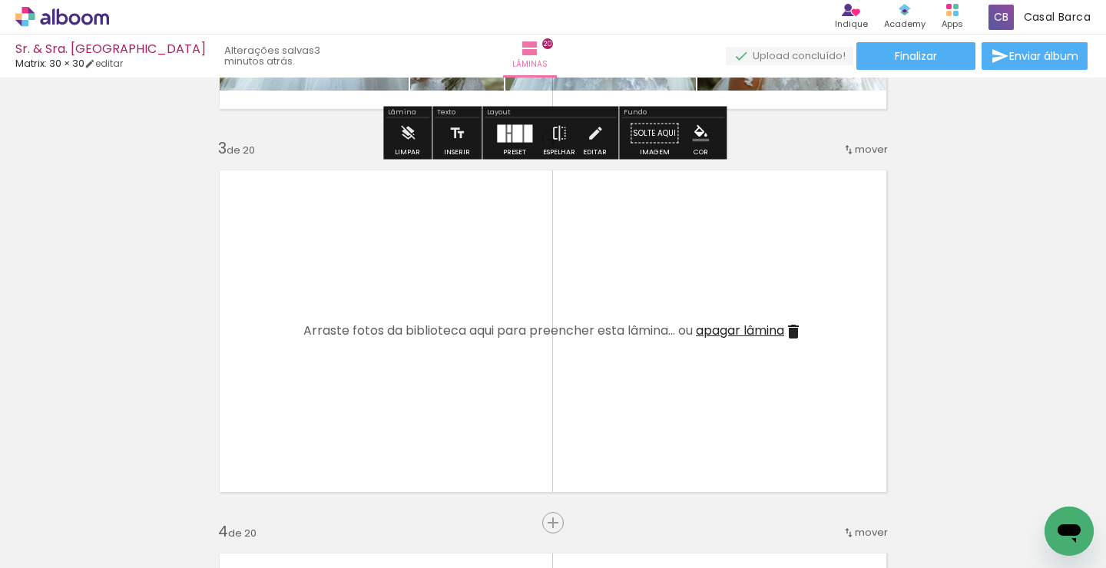
scroll to position [747, 0]
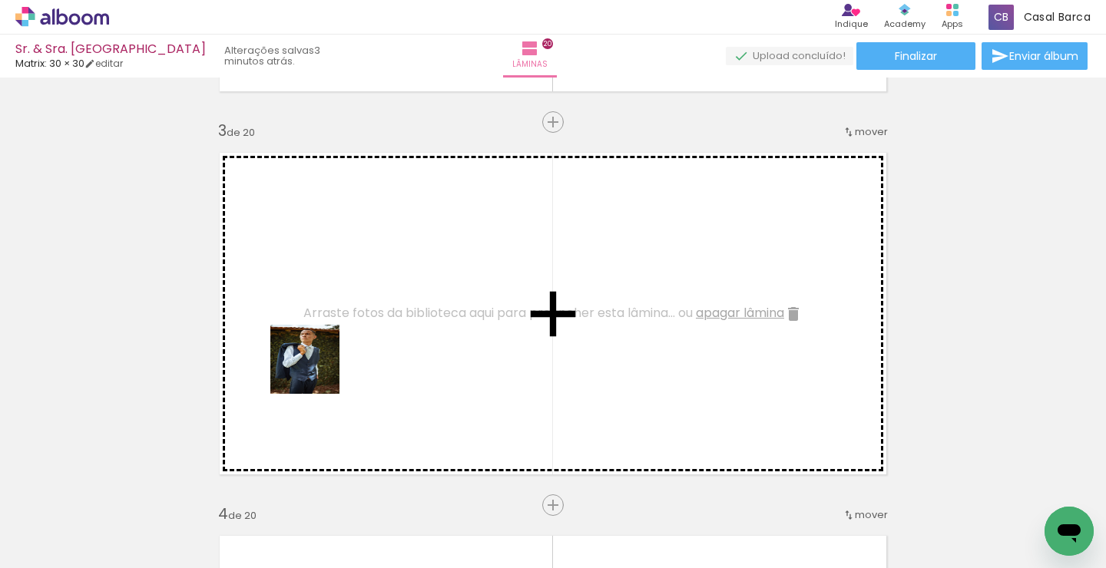
drag, startPoint x: 156, startPoint y: 512, endPoint x: 316, endPoint y: 371, distance: 213.9
click at [316, 371] on quentale-workspace at bounding box center [553, 284] width 1106 height 568
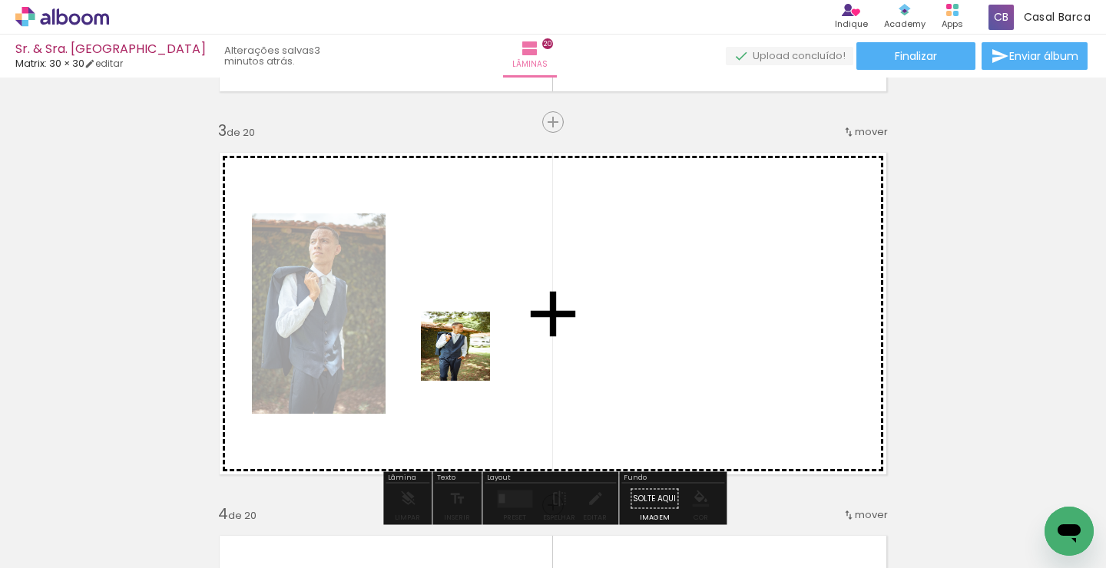
drag, startPoint x: 167, startPoint y: 516, endPoint x: 473, endPoint y: 353, distance: 346.7
click at [473, 353] on quentale-workspace at bounding box center [553, 284] width 1106 height 568
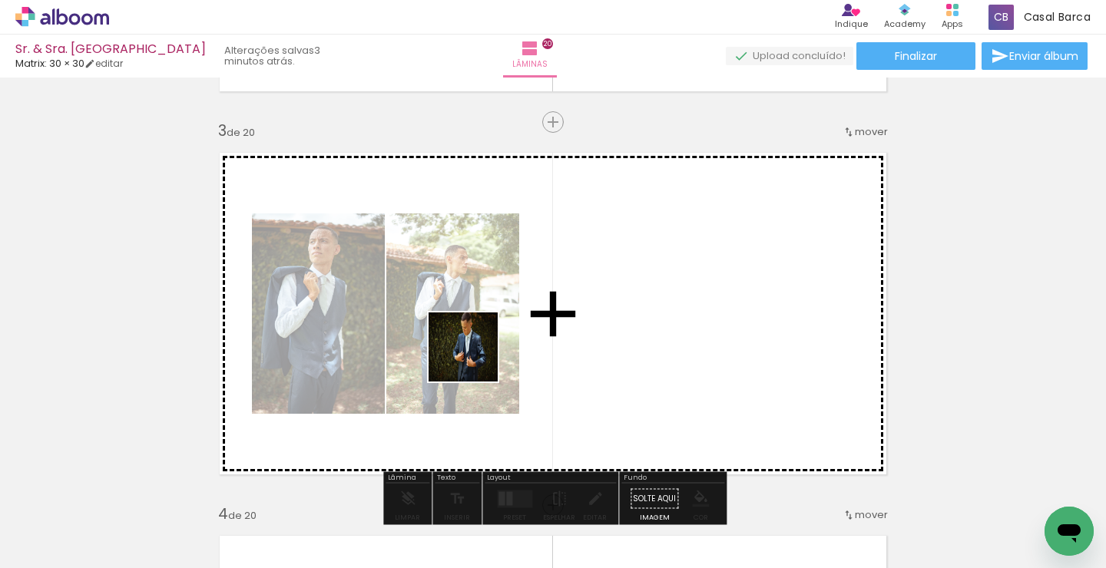
drag, startPoint x: 174, startPoint y: 516, endPoint x: 491, endPoint y: 346, distance: 359.5
click at [491, 346] on quentale-workspace at bounding box center [553, 284] width 1106 height 568
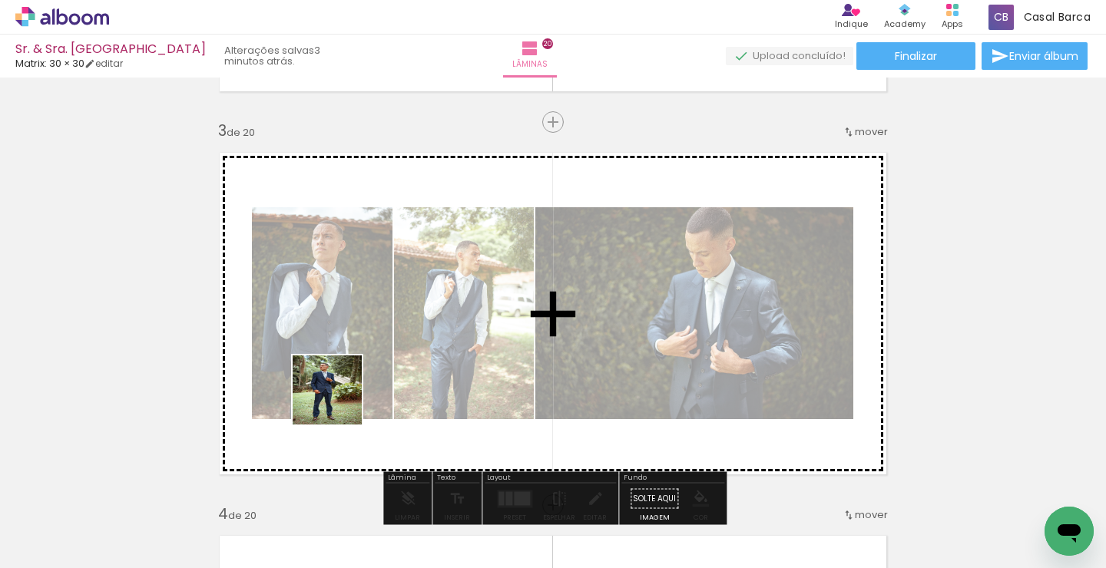
drag, startPoint x: 153, startPoint y: 530, endPoint x: 343, endPoint y: 397, distance: 231.6
click at [343, 397] on quentale-workspace at bounding box center [553, 284] width 1106 height 568
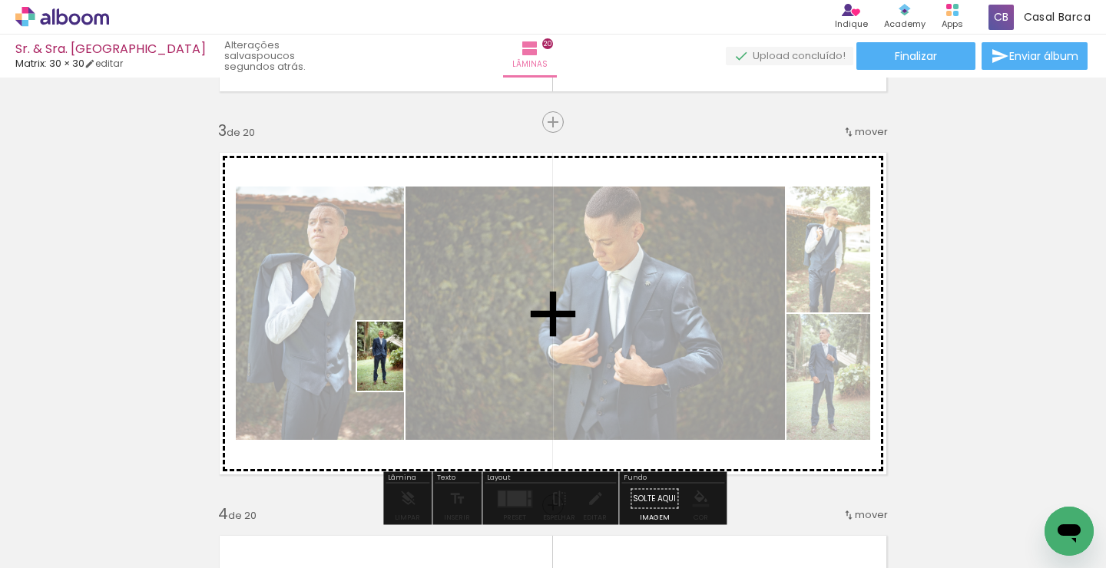
drag, startPoint x: 173, startPoint y: 517, endPoint x: 403, endPoint y: 368, distance: 274.4
click at [403, 368] on quentale-workspace at bounding box center [553, 284] width 1106 height 568
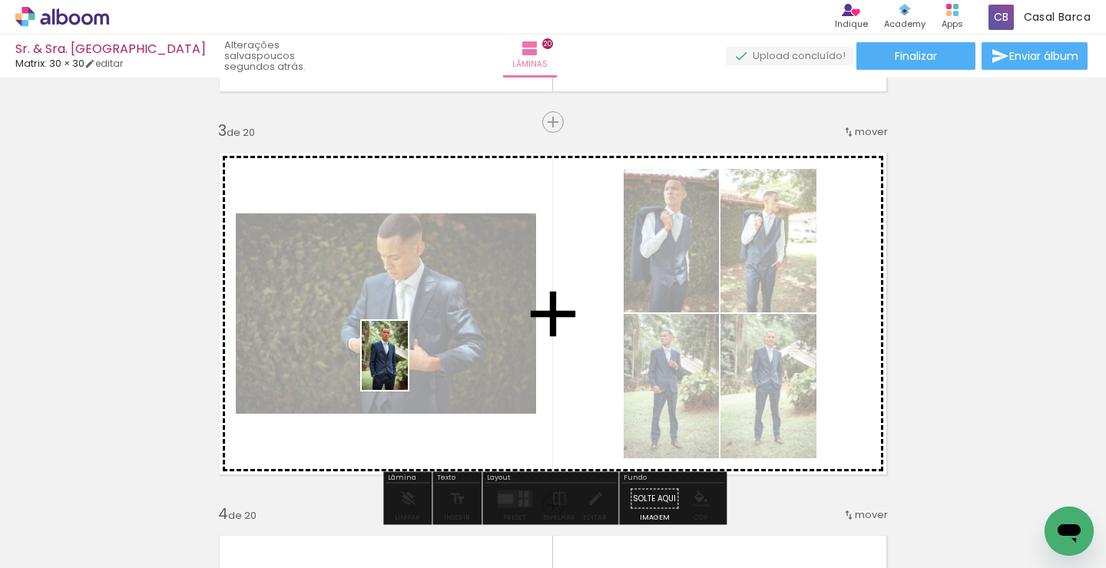
drag, startPoint x: 147, startPoint y: 530, endPoint x: 408, endPoint y: 367, distance: 307.8
click at [408, 367] on quentale-workspace at bounding box center [553, 284] width 1106 height 568
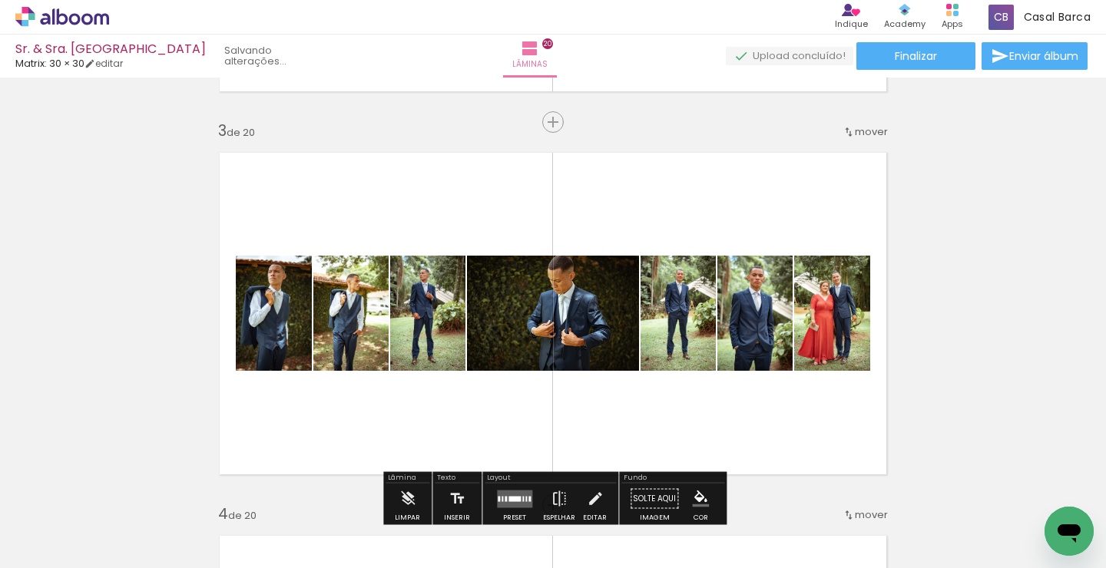
drag, startPoint x: 170, startPoint y: 507, endPoint x: 443, endPoint y: 388, distance: 298.2
click at [443, 388] on quentale-workspace at bounding box center [553, 284] width 1106 height 568
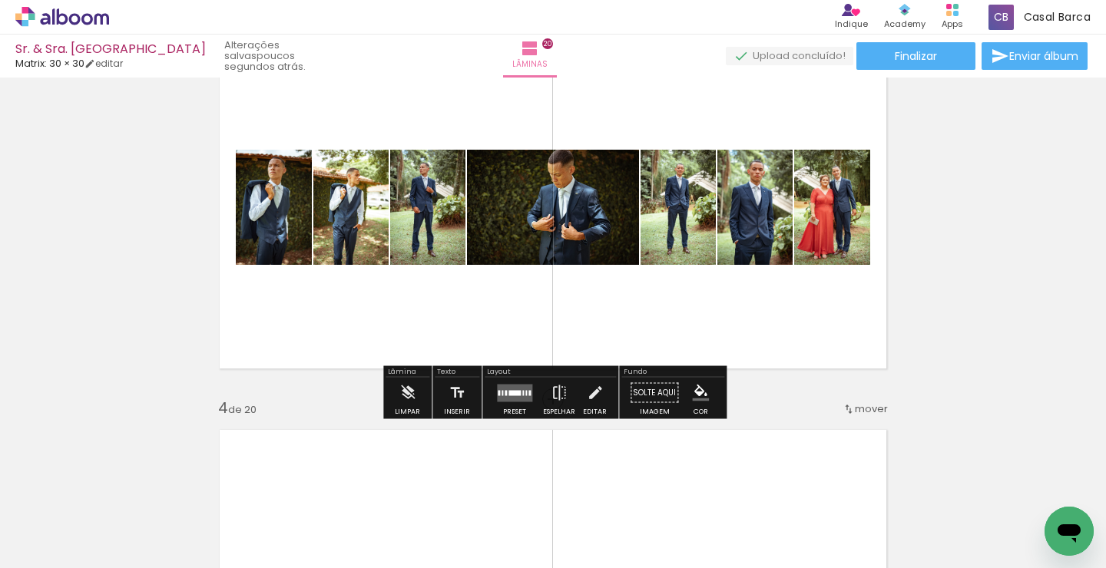
scroll to position [856, 0]
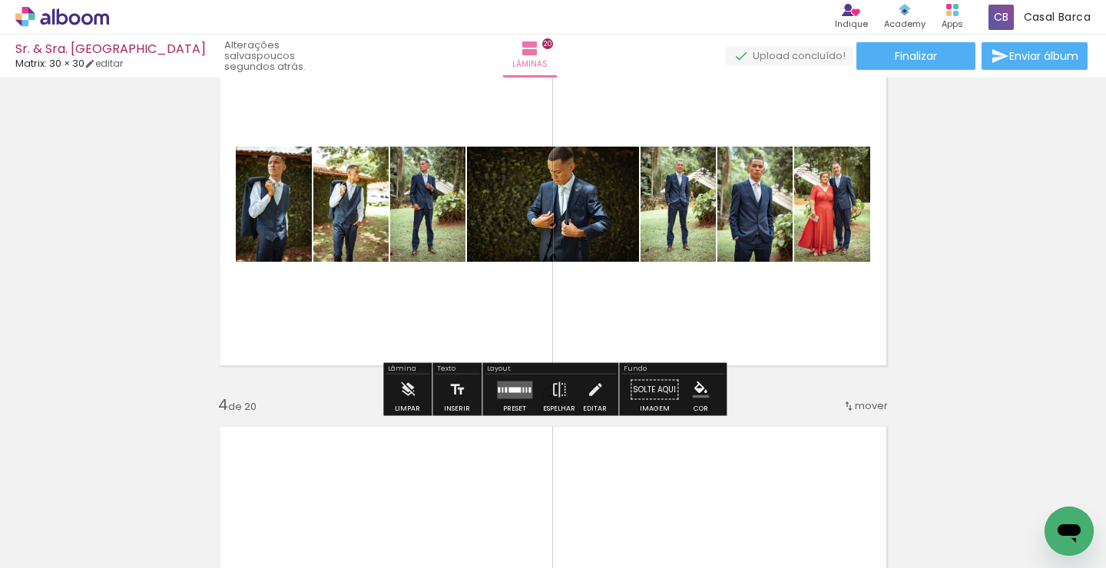
click at [508, 393] on div at bounding box center [514, 389] width 12 height 5
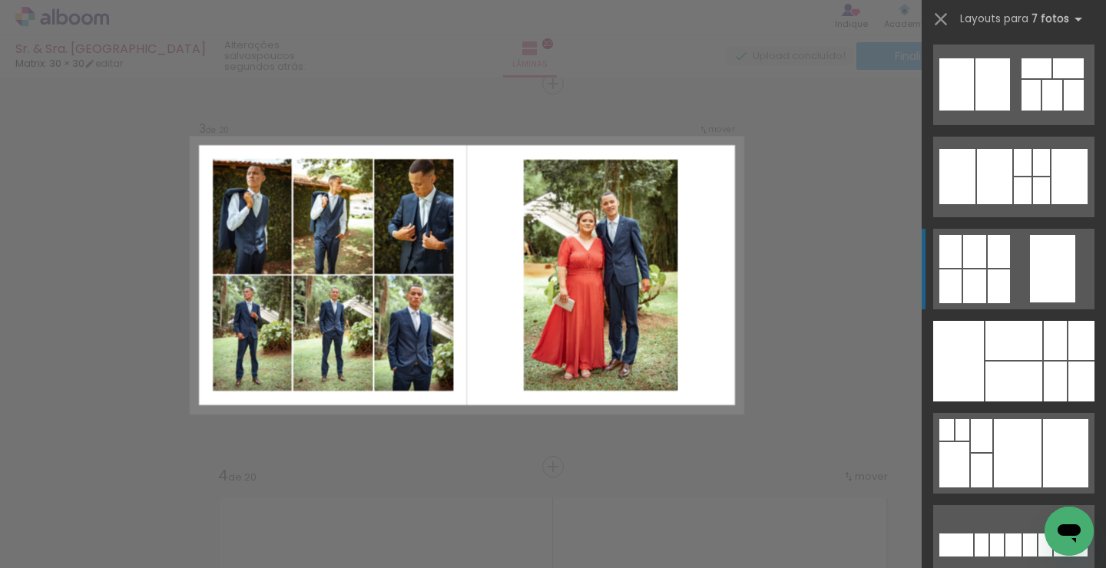
scroll to position [1481, 0]
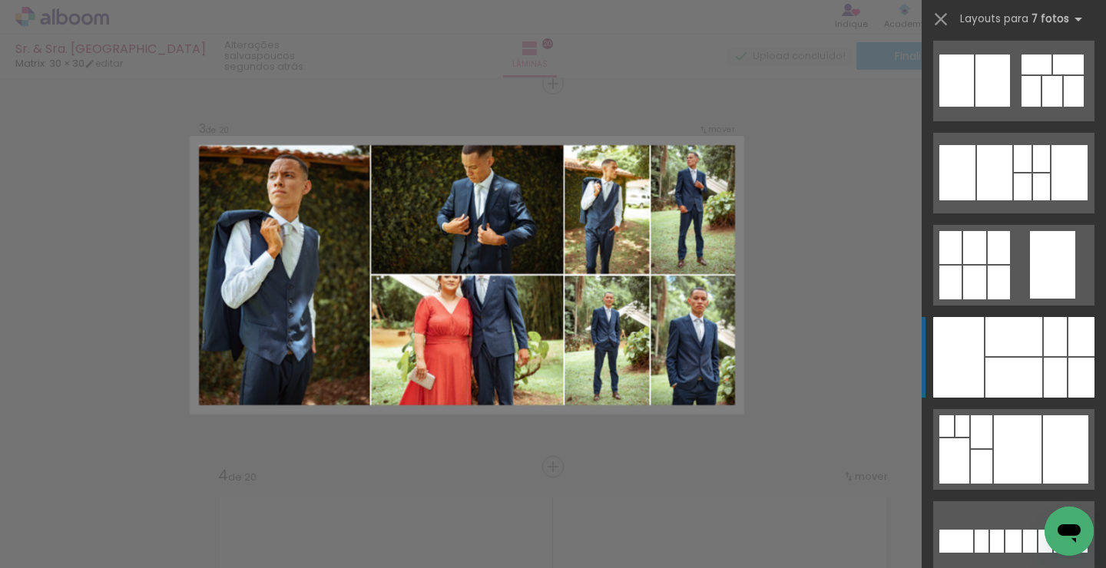
click at [1022, 357] on quentale-layouter at bounding box center [1013, 357] width 161 height 81
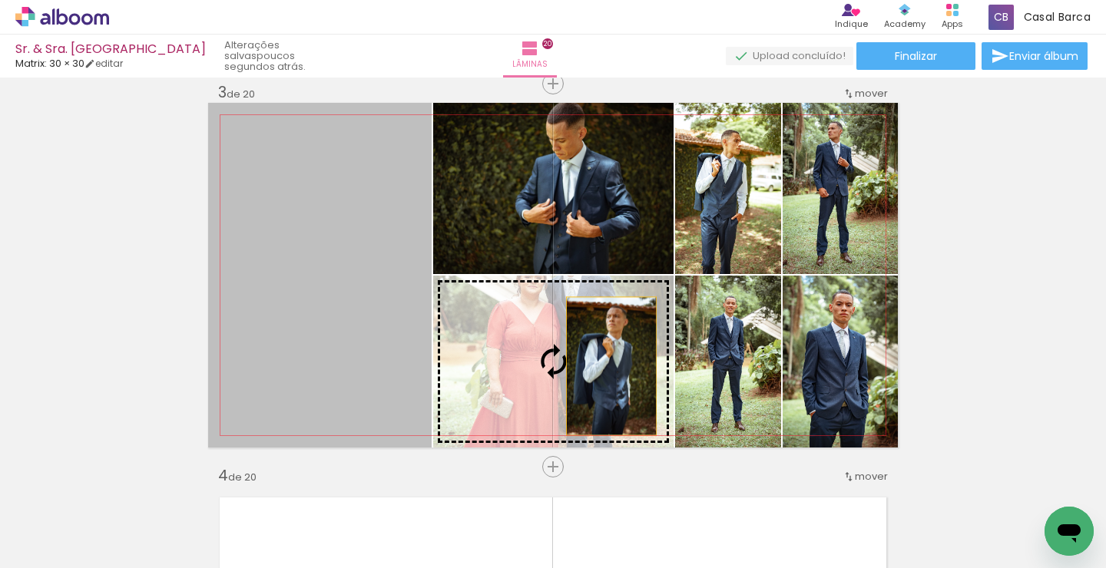
drag, startPoint x: 306, startPoint y: 326, endPoint x: 617, endPoint y: 366, distance: 313.0
click at [0, 0] on slot at bounding box center [0, 0] width 0 height 0
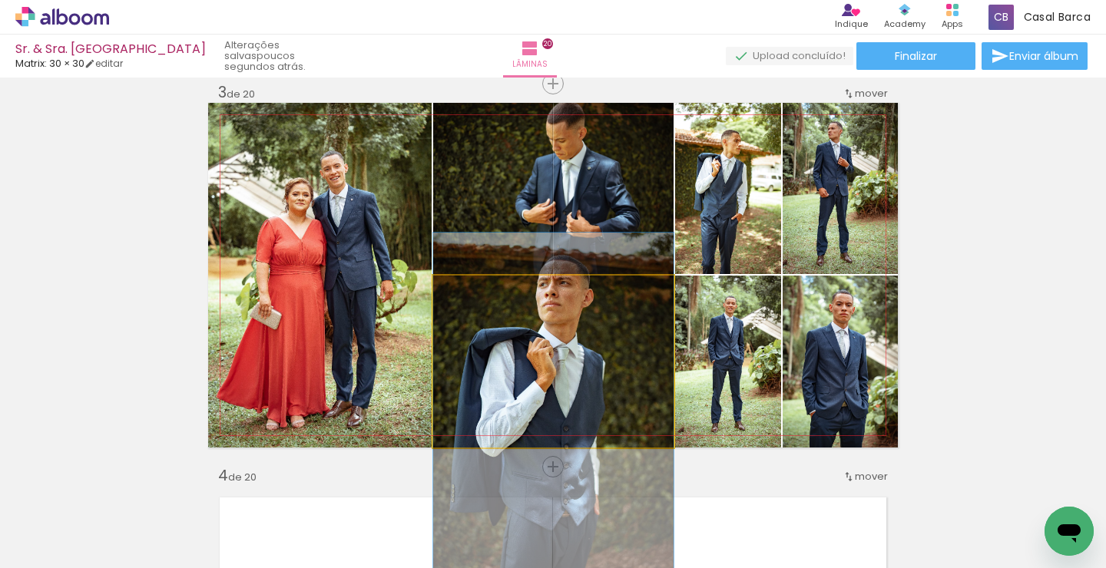
drag, startPoint x: 578, startPoint y: 337, endPoint x: 583, endPoint y: 386, distance: 49.5
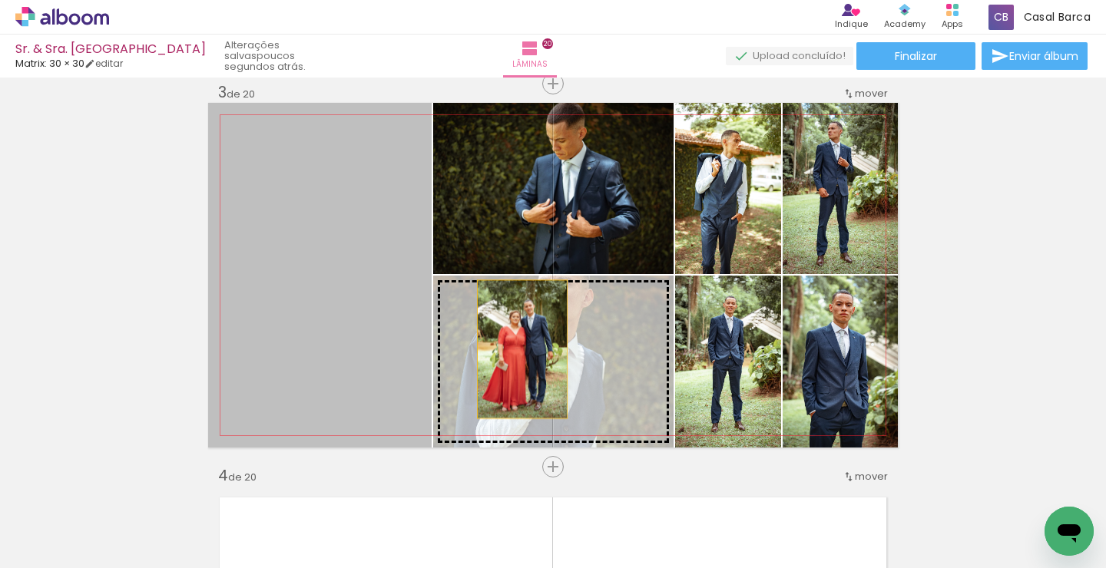
drag, startPoint x: 345, startPoint y: 330, endPoint x: 585, endPoint y: 366, distance: 242.2
click at [0, 0] on slot at bounding box center [0, 0] width 0 height 0
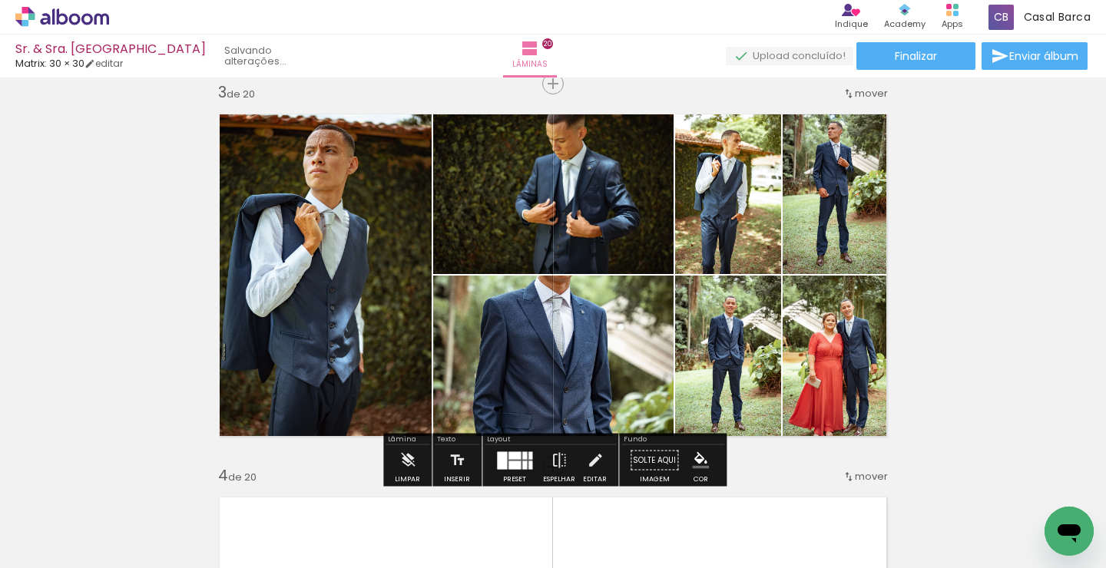
drag, startPoint x: 852, startPoint y: 375, endPoint x: 576, endPoint y: 359, distance: 276.2
click at [0, 0] on slot at bounding box center [0, 0] width 0 height 0
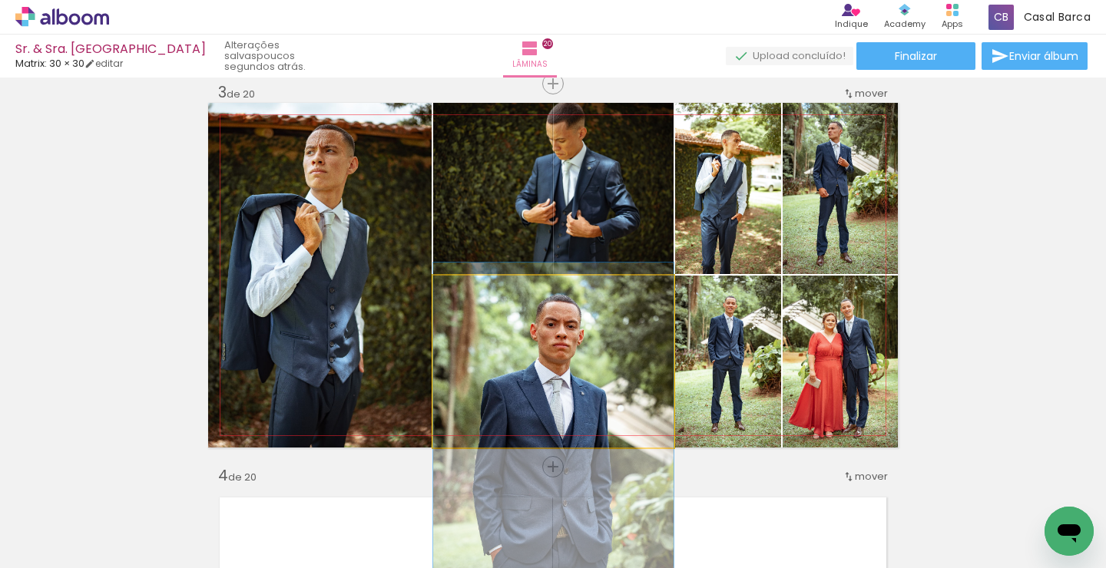
drag, startPoint x: 587, startPoint y: 327, endPoint x: 585, endPoint y: 407, distance: 79.9
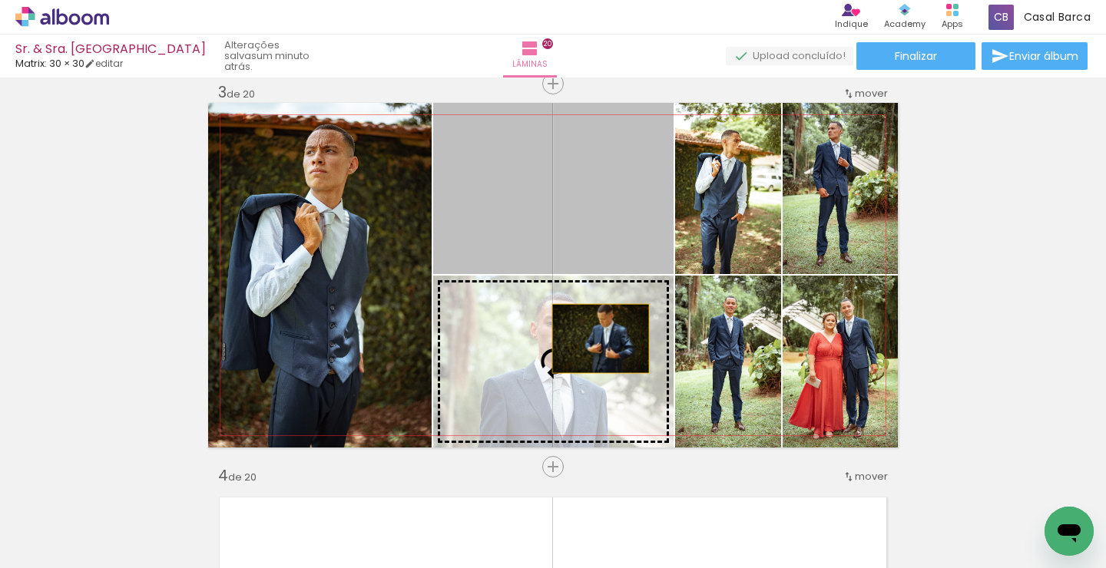
drag, startPoint x: 601, startPoint y: 205, endPoint x: 598, endPoint y: 369, distance: 163.7
click at [0, 0] on slot at bounding box center [0, 0] width 0 height 0
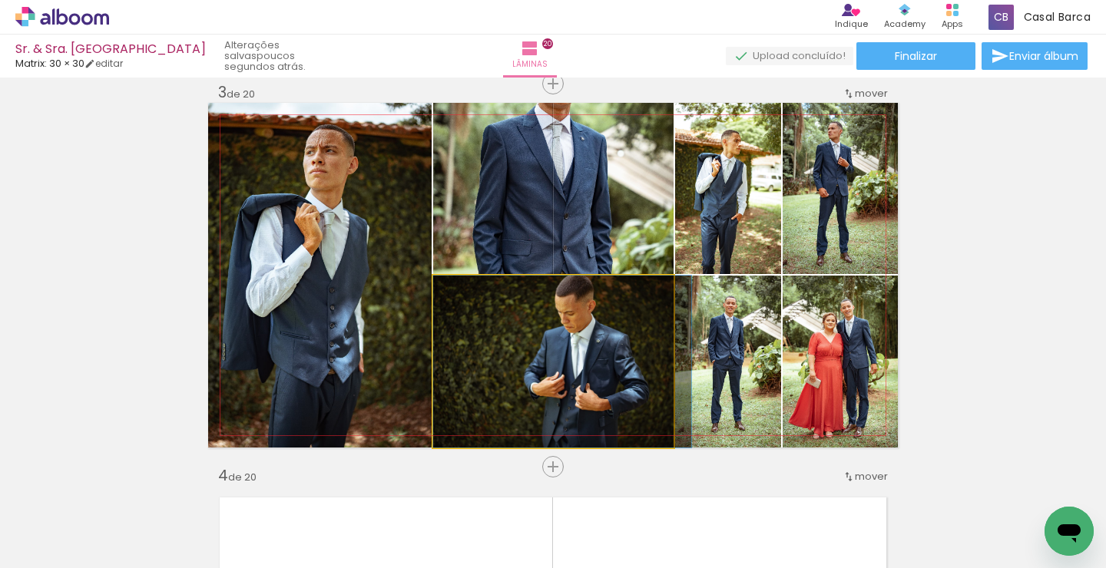
drag, startPoint x: 614, startPoint y: 374, endPoint x: 647, endPoint y: 375, distance: 33.0
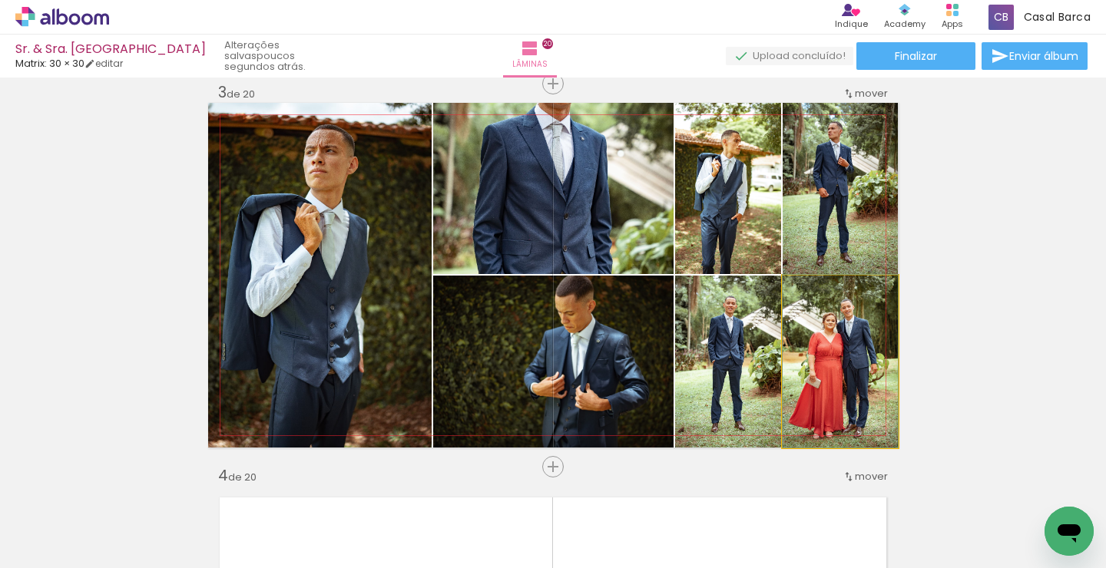
click at [837, 344] on quentale-photo at bounding box center [840, 362] width 115 height 172
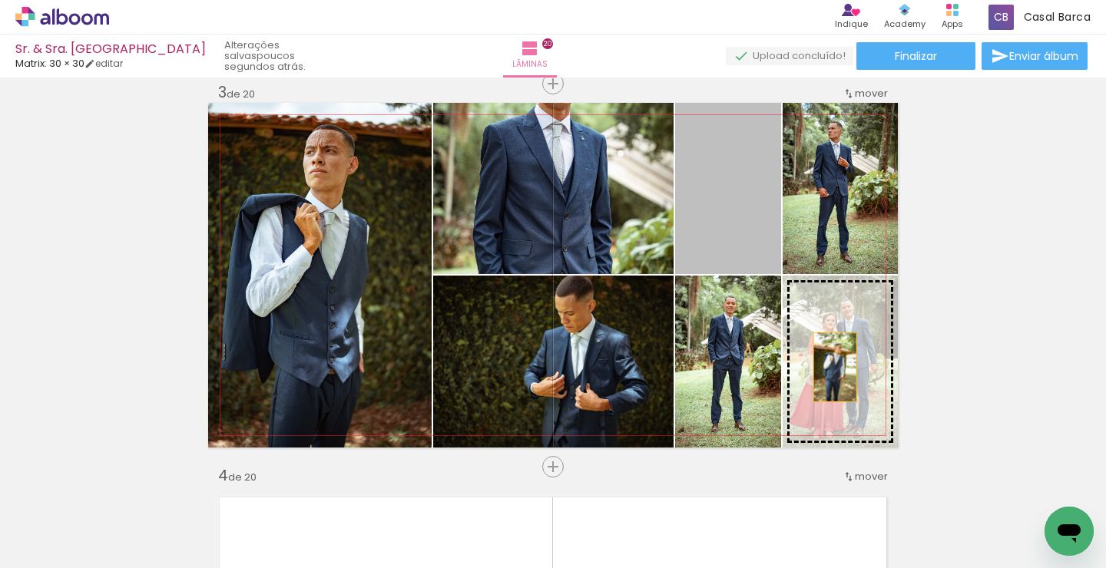
drag, startPoint x: 737, startPoint y: 191, endPoint x: 833, endPoint y: 366, distance: 199.7
click at [0, 0] on slot at bounding box center [0, 0] width 0 height 0
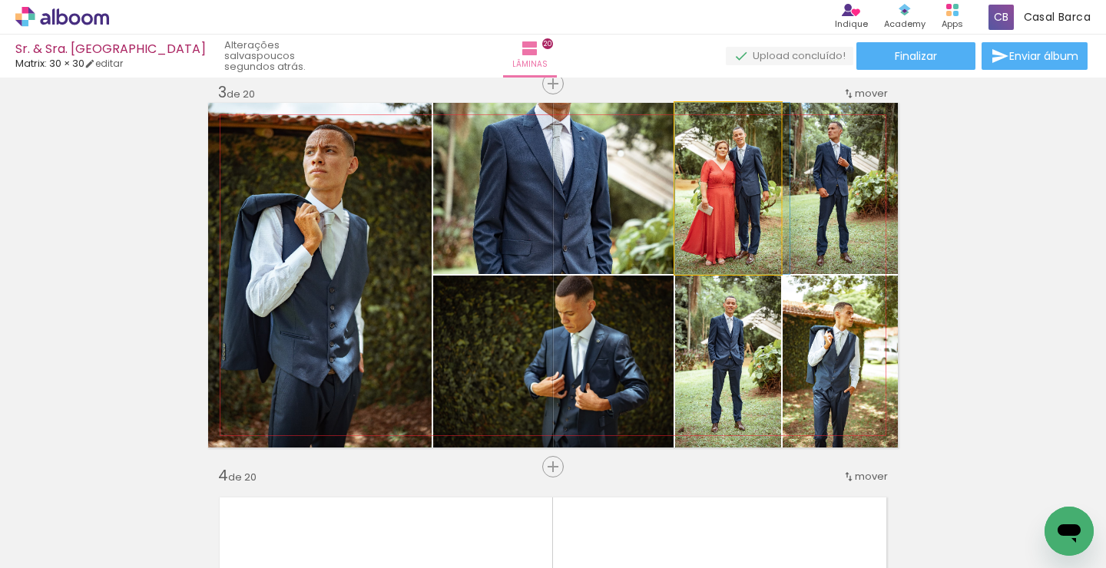
drag, startPoint x: 723, startPoint y: 227, endPoint x: 733, endPoint y: 227, distance: 10.0
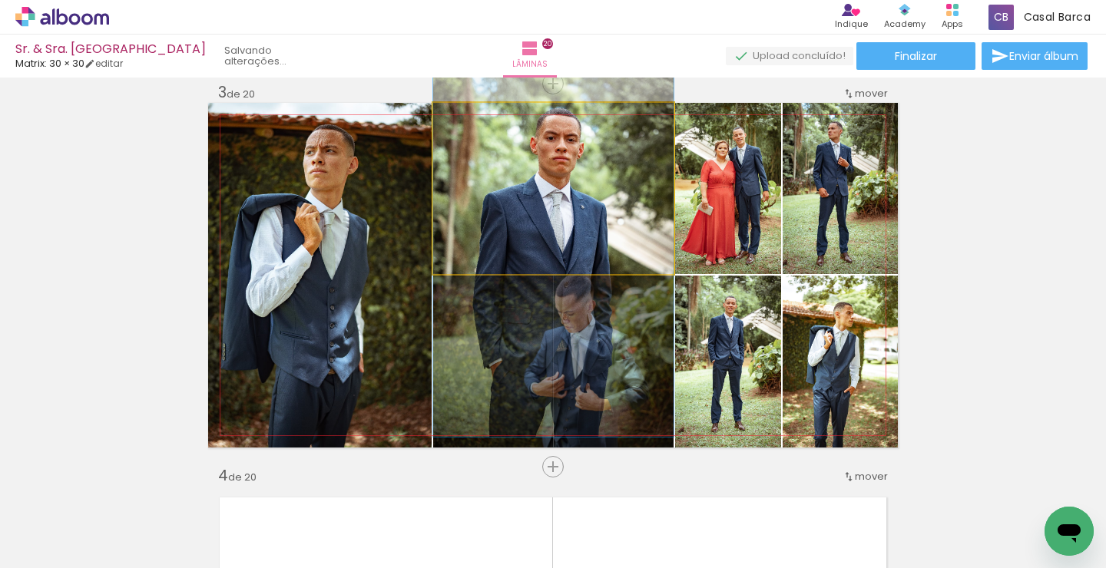
drag, startPoint x: 587, startPoint y: 195, endPoint x: 590, endPoint y: 262, distance: 66.9
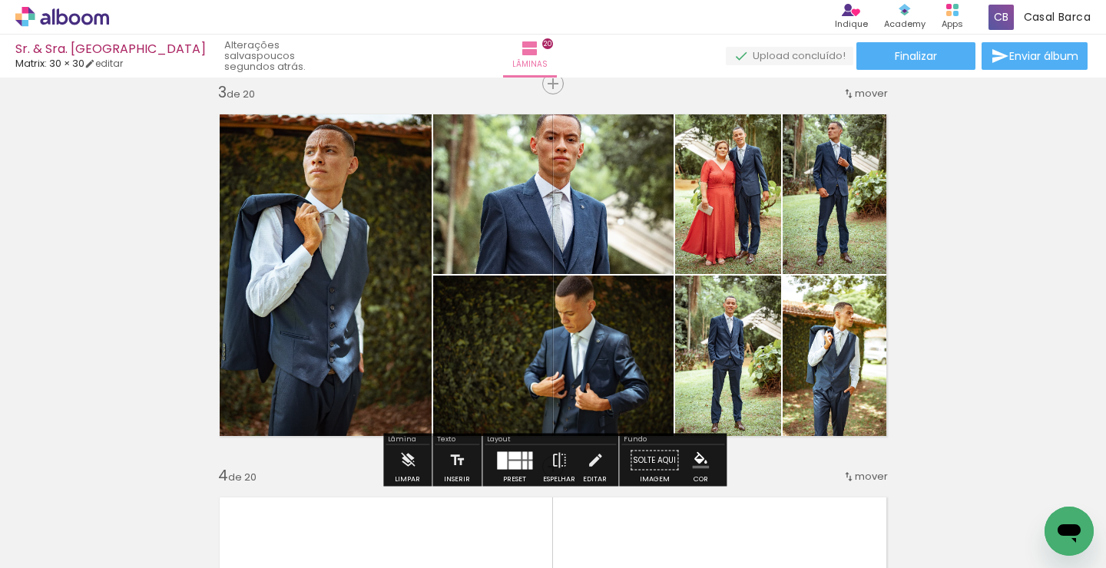
click at [510, 453] on div at bounding box center [514, 456] width 12 height 8
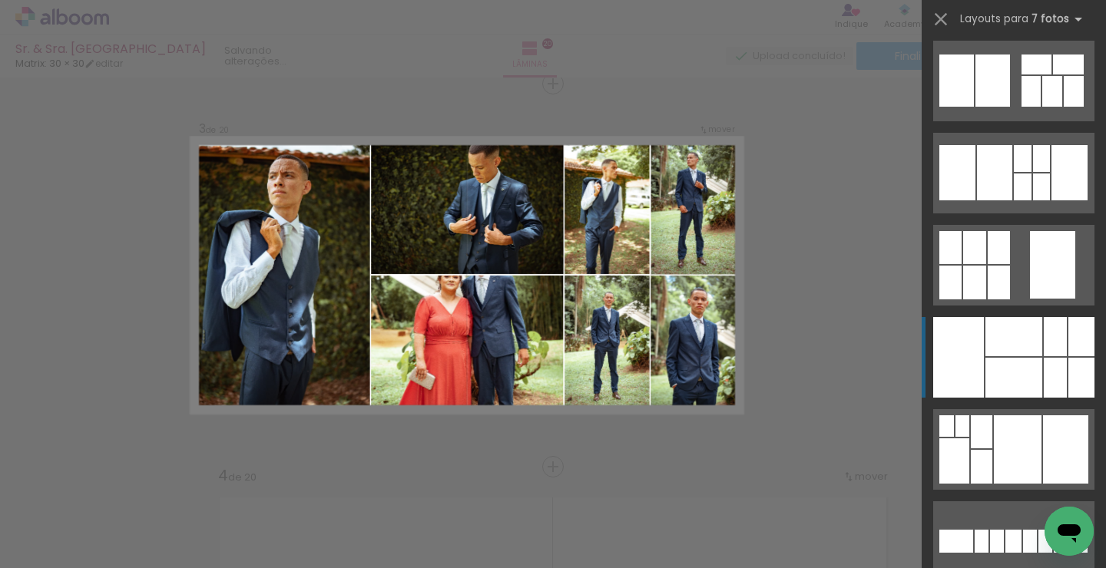
scroll to position [1751, 0]
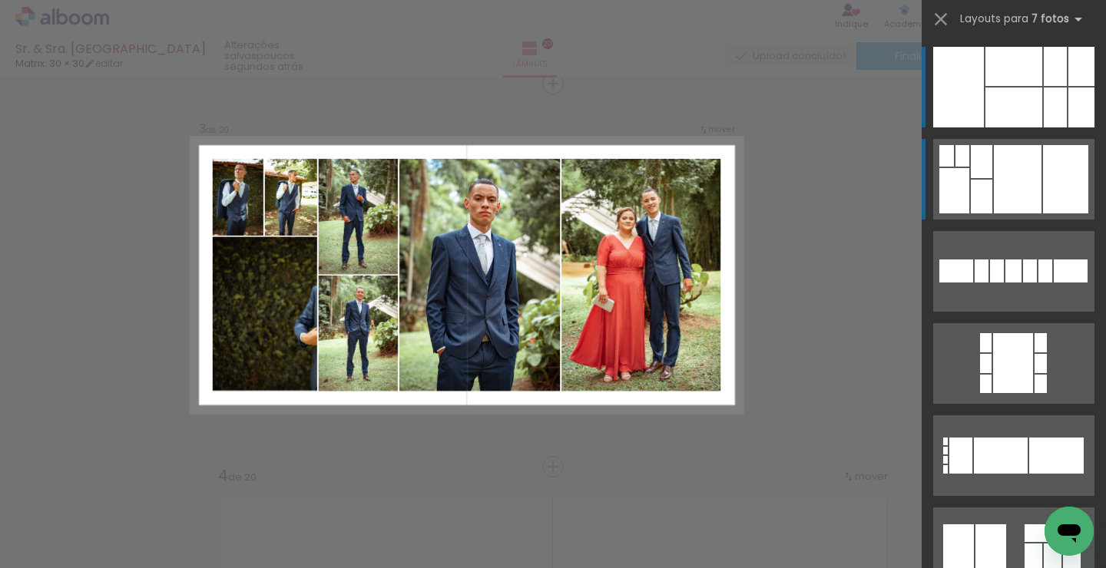
click at [977, 185] on div at bounding box center [982, 197] width 22 height 34
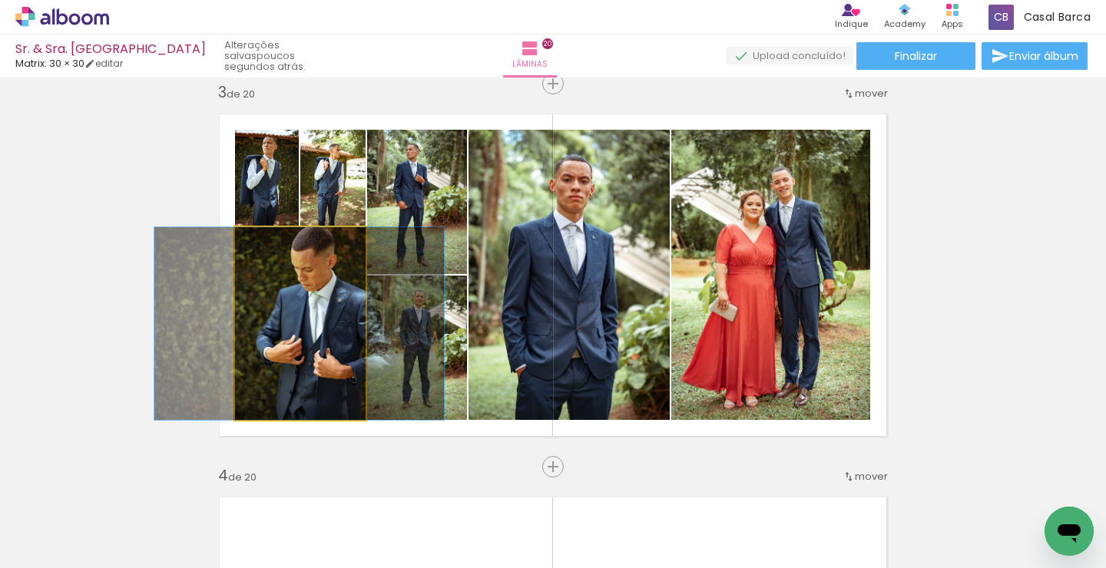
drag, startPoint x: 328, startPoint y: 347, endPoint x: 247, endPoint y: 352, distance: 80.8
click at [247, 351] on div at bounding box center [299, 323] width 290 height 193
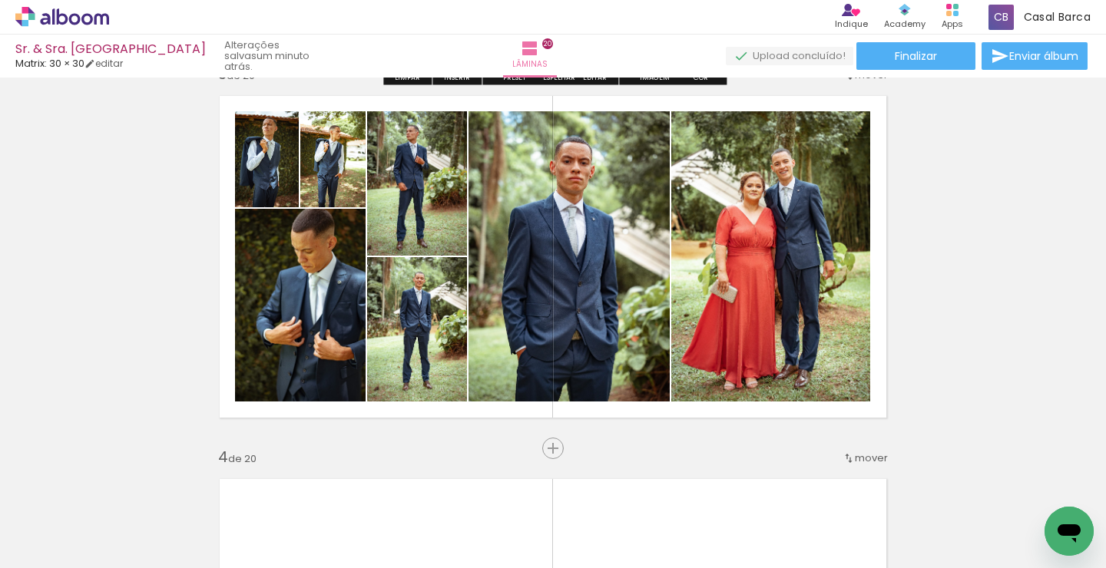
scroll to position [803, 0]
